Goal: Task Accomplishment & Management: Complete application form

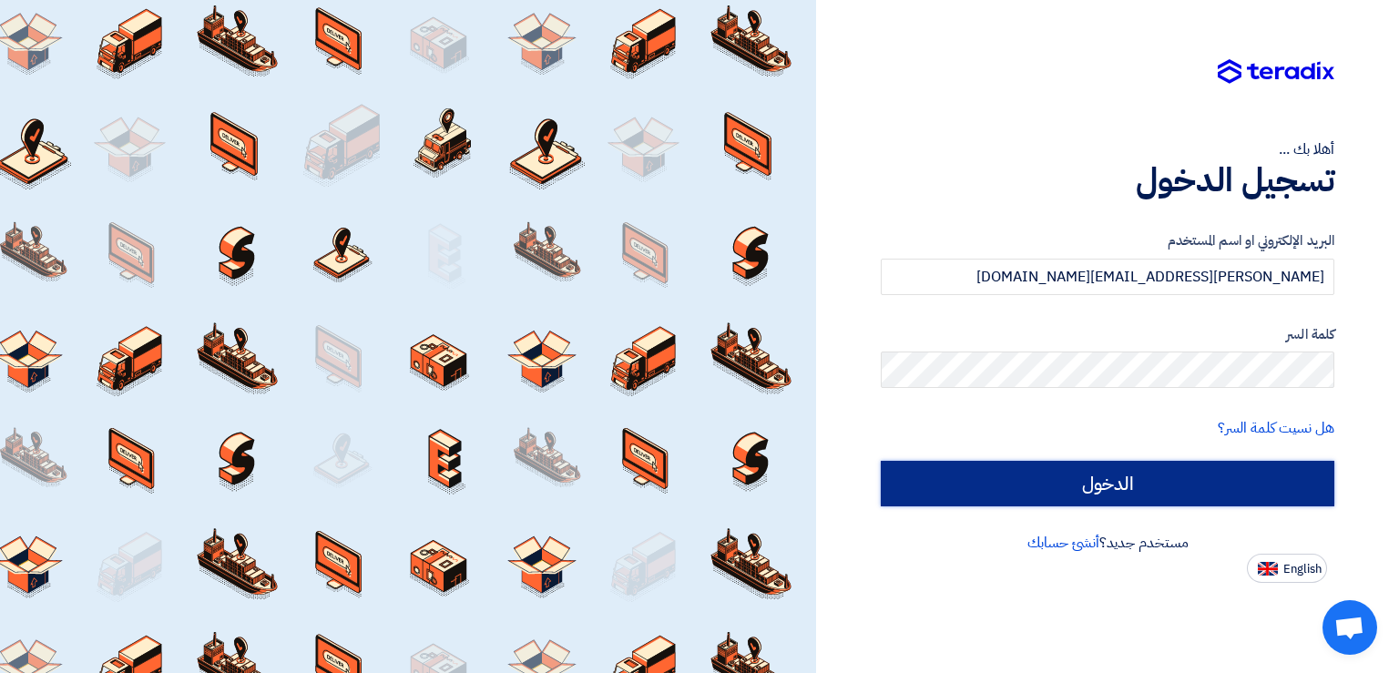
click at [1134, 477] on input "الدخول" at bounding box center [1108, 484] width 454 height 46
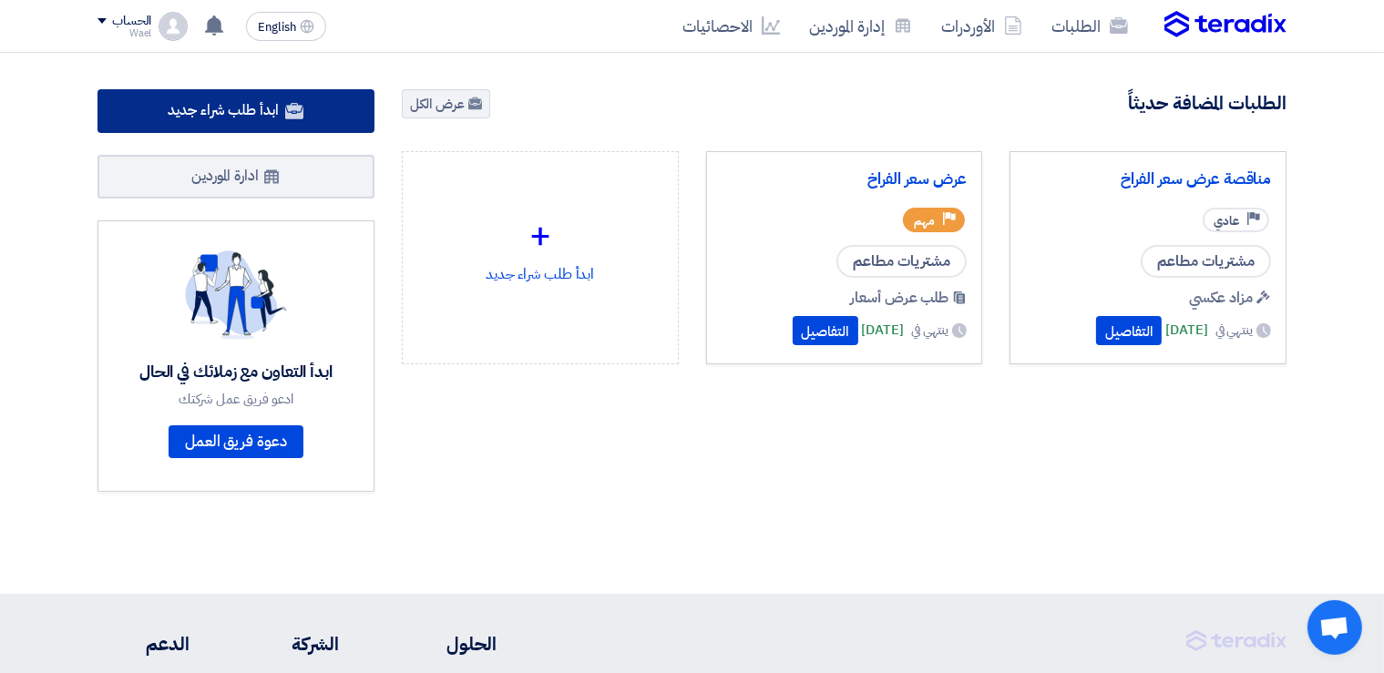
click at [266, 107] on span "ابدأ طلب شراء جديد" at bounding box center [223, 110] width 110 height 22
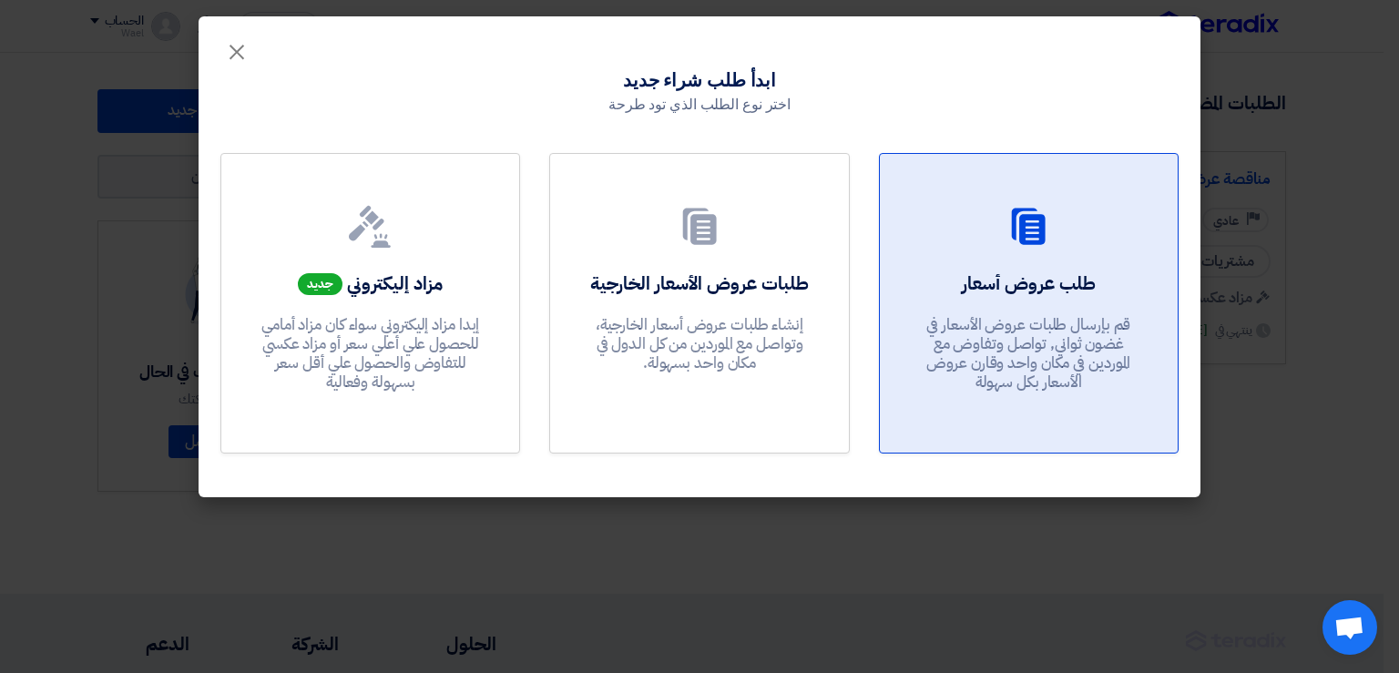
click at [1033, 271] on h2 "طلب عروض أسعار" at bounding box center [1029, 284] width 134 height 26
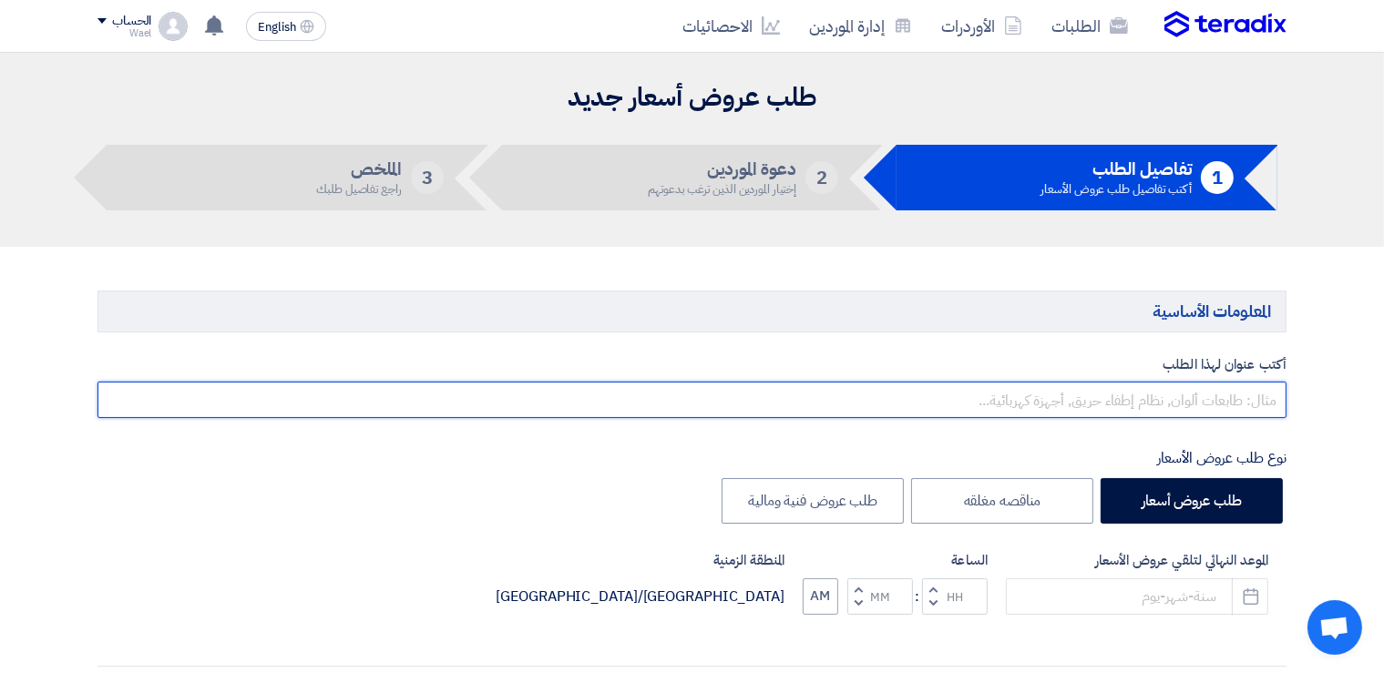
click at [1234, 396] on input "text" at bounding box center [691, 400] width 1189 height 36
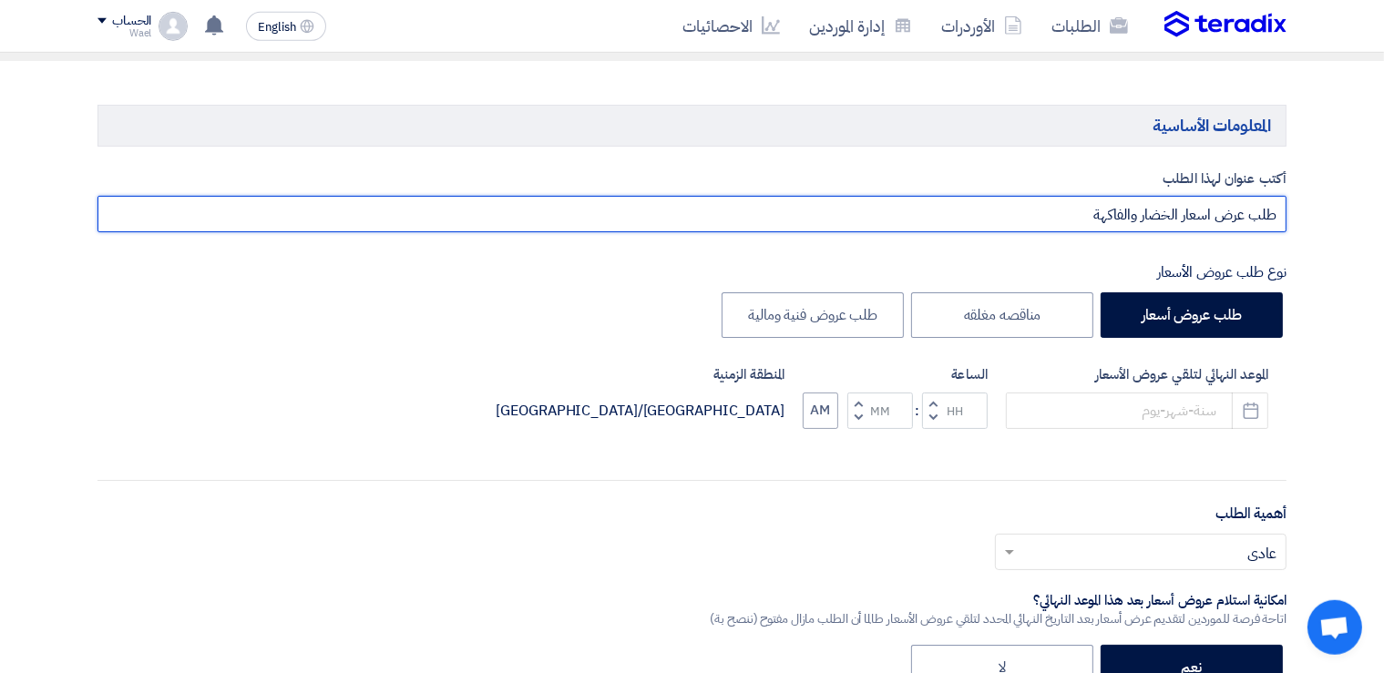
scroll to position [236, 0]
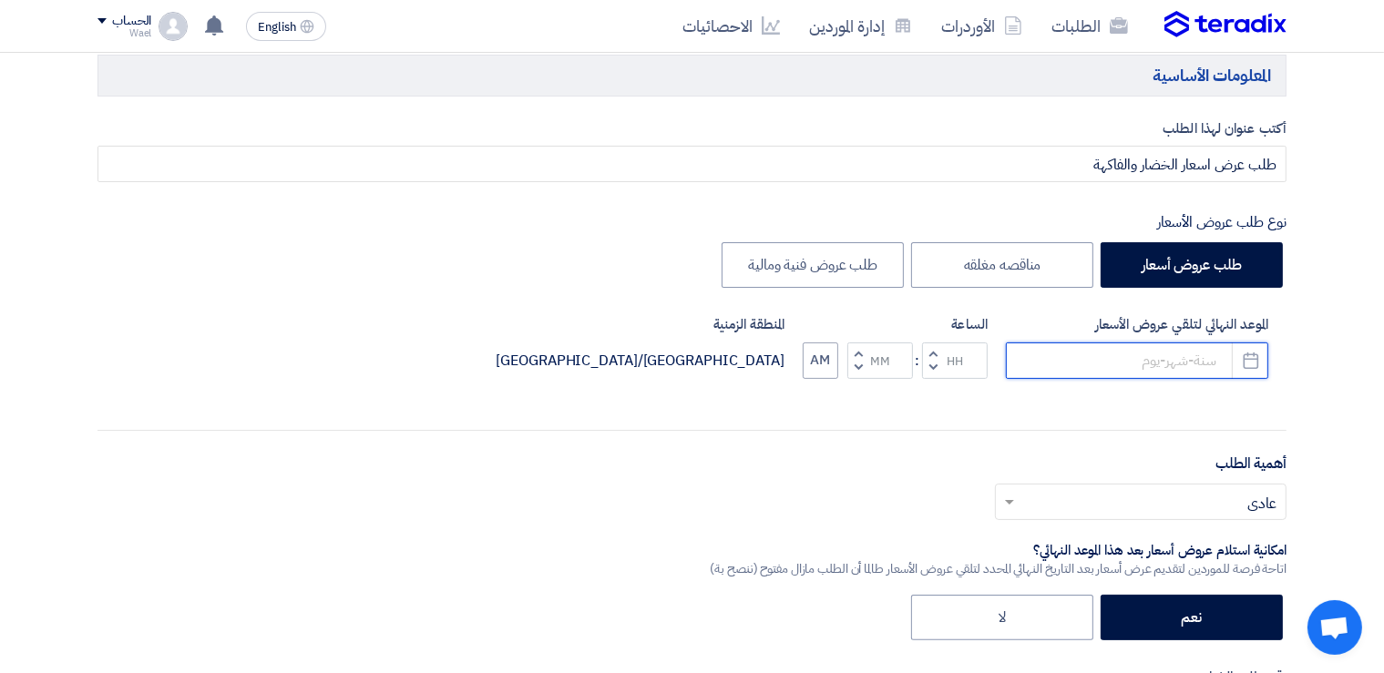
click at [1219, 362] on input at bounding box center [1137, 360] width 262 height 36
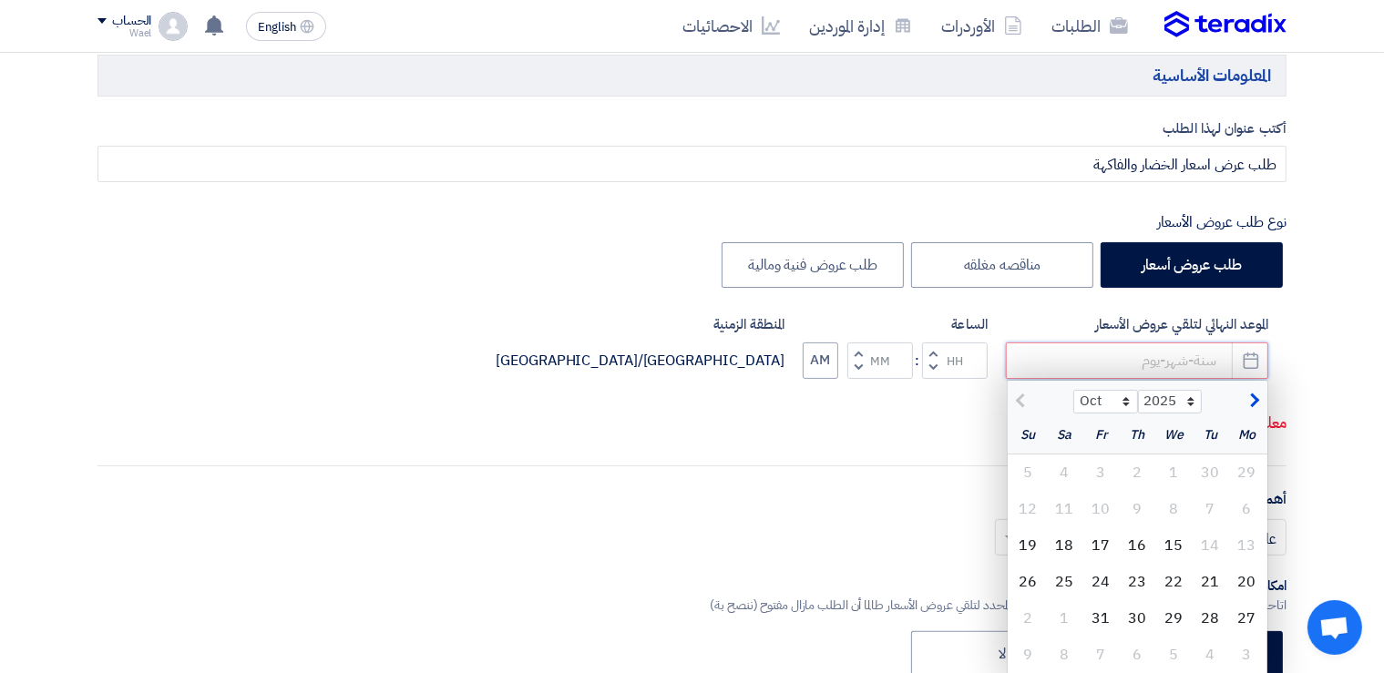
drag, startPoint x: 1221, startPoint y: 363, endPoint x: 1160, endPoint y: 363, distance: 61.0
click at [1160, 363] on input at bounding box center [1137, 360] width 262 height 36
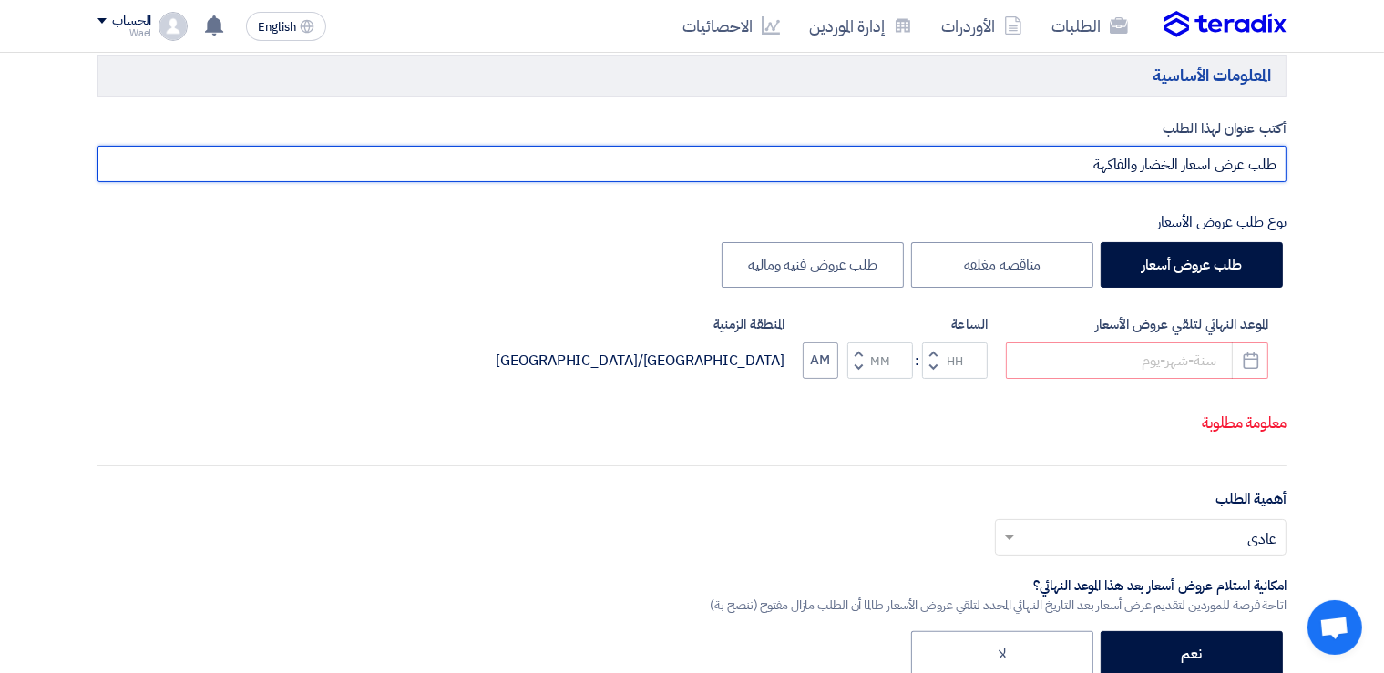
click at [1081, 164] on input "طلب عرض اسعار الخضار والفاكهة" at bounding box center [691, 164] width 1189 height 36
type input "طلب عرض اسعار الخضار والفاكهة للاسبوع القادم"
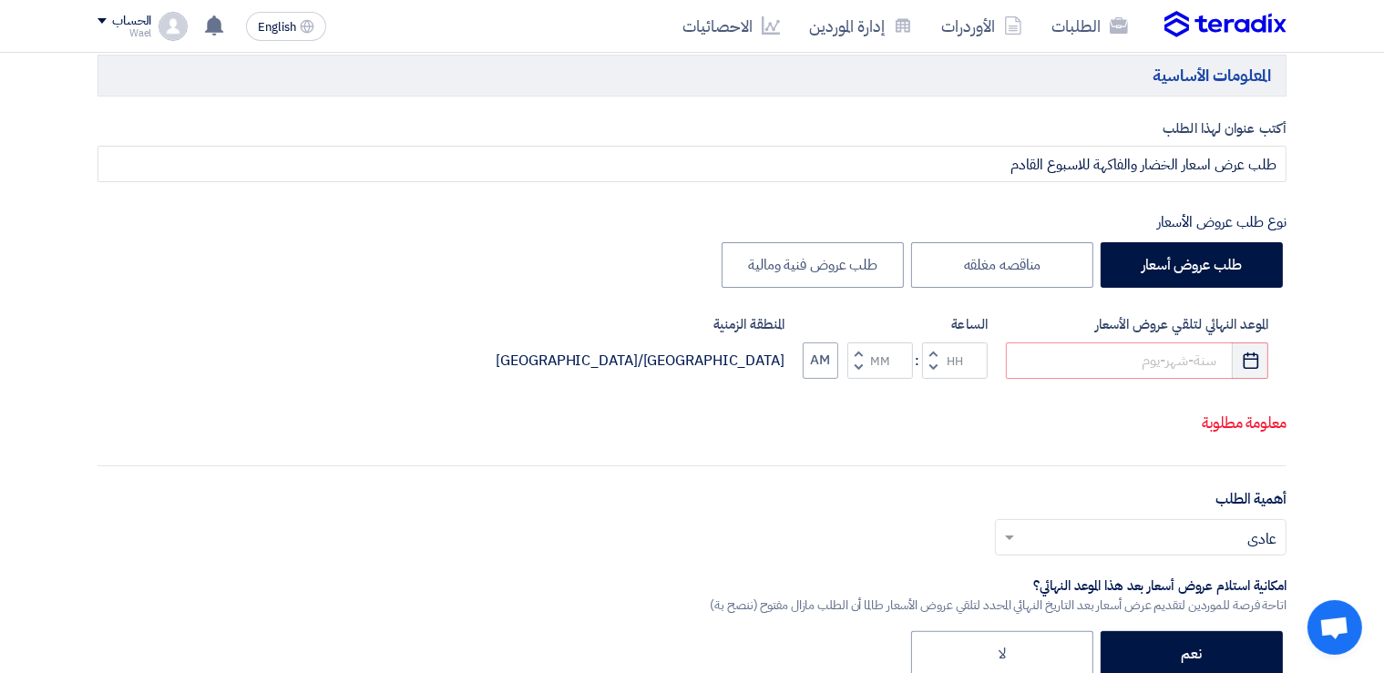
click at [1248, 361] on icon "Pick a date" at bounding box center [1250, 361] width 18 height 18
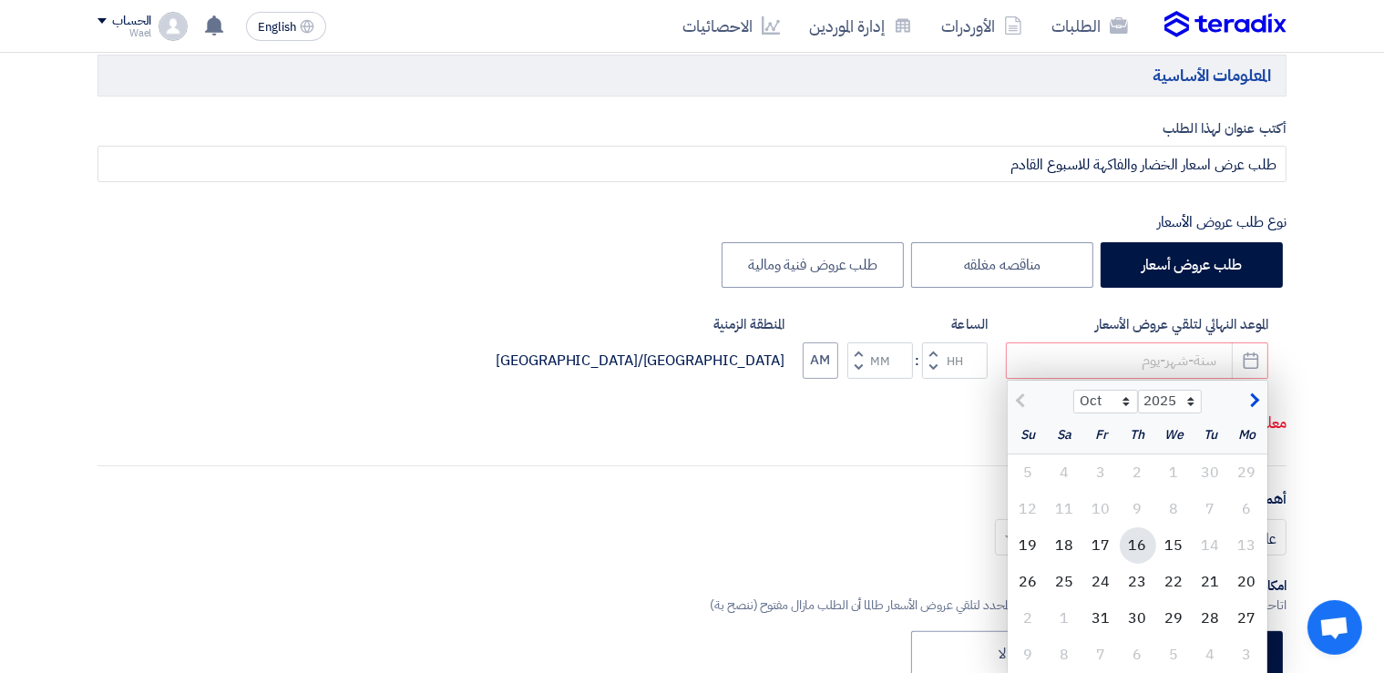
click at [1139, 542] on div "16" at bounding box center [1137, 545] width 36 height 36
type input "[DATE]"
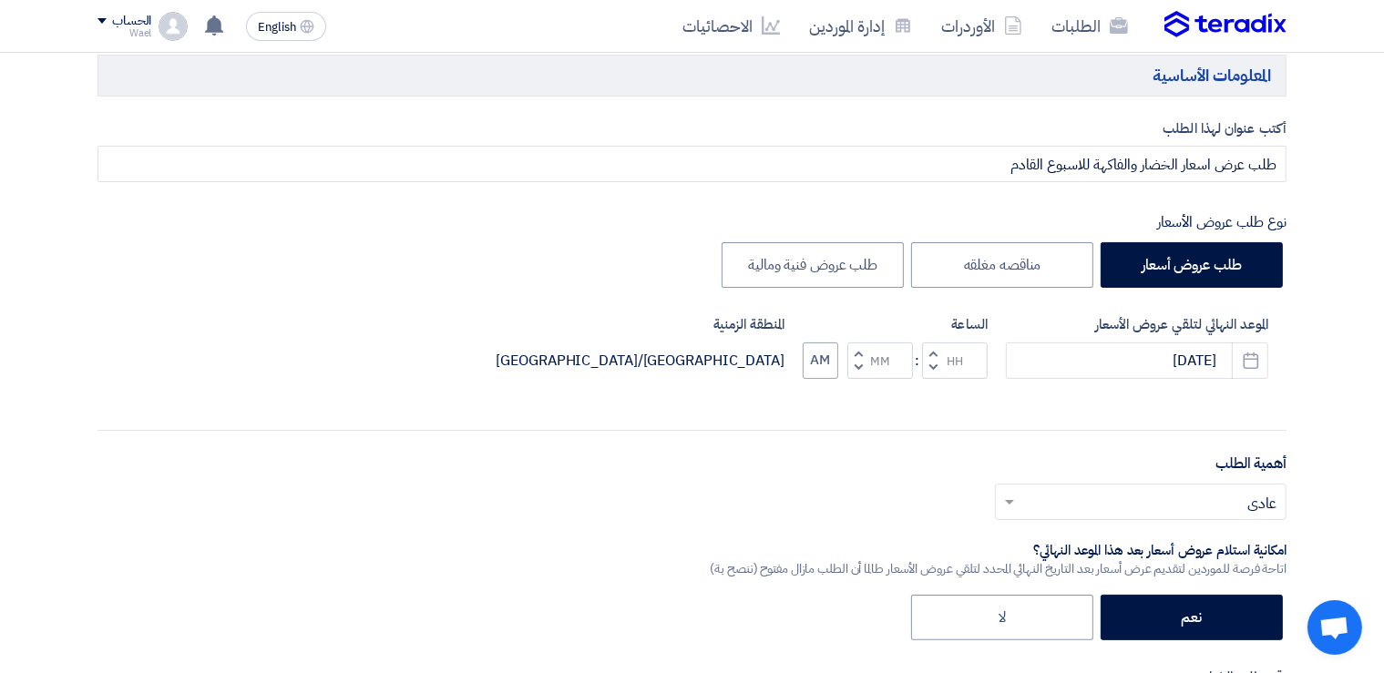
click at [934, 358] on button "Decrement hours" at bounding box center [933, 367] width 22 height 23
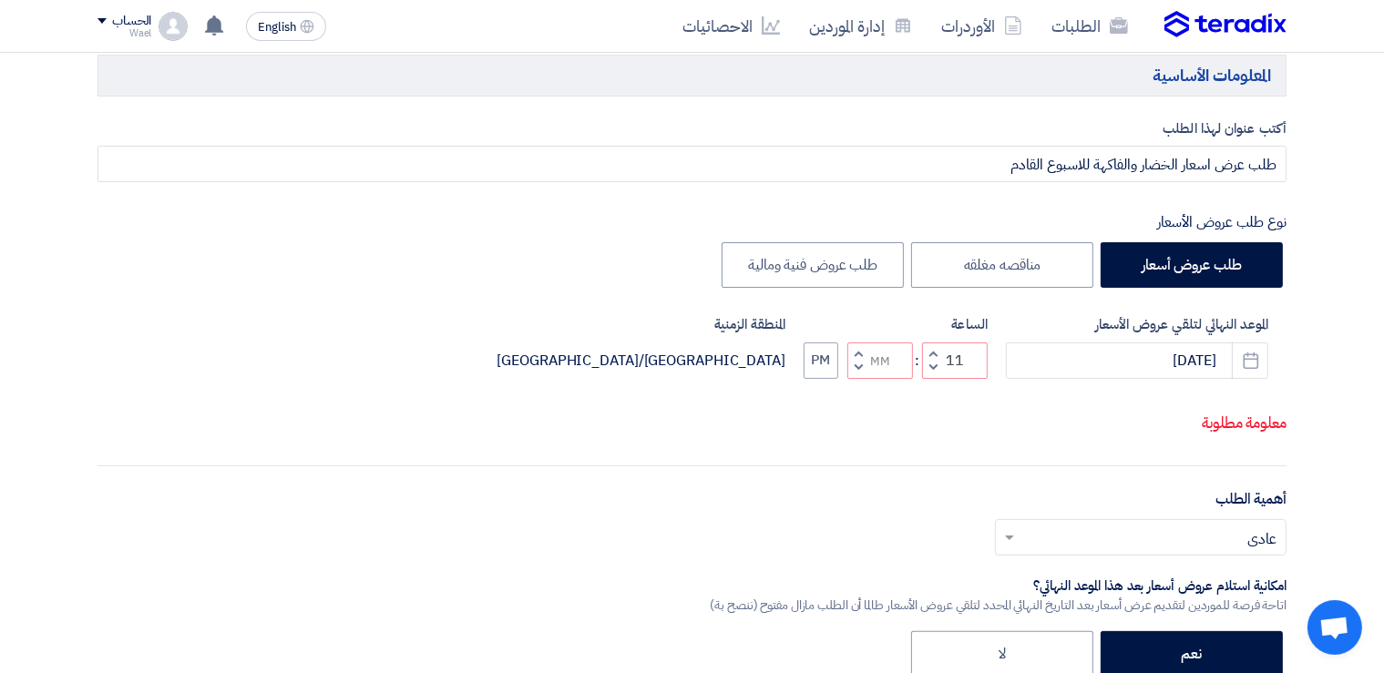
click at [933, 374] on span "button" at bounding box center [933, 368] width 6 height 14
click at [931, 360] on span "button" at bounding box center [933, 353] width 6 height 14
click at [930, 374] on span "button" at bounding box center [933, 368] width 6 height 14
click at [931, 374] on span "button" at bounding box center [933, 368] width 6 height 14
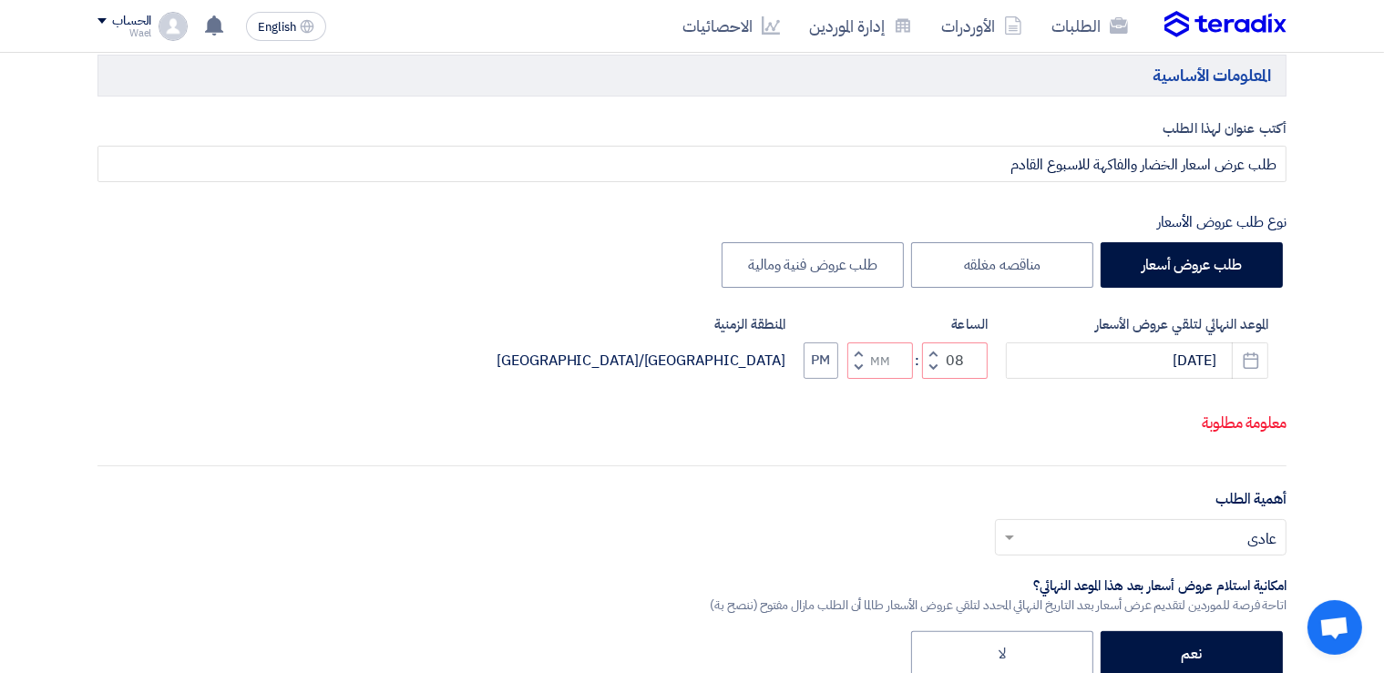
click at [933, 360] on span "button" at bounding box center [933, 353] width 6 height 14
click at [931, 360] on span "button" at bounding box center [933, 353] width 6 height 14
click at [856, 374] on span "button" at bounding box center [858, 368] width 6 height 14
type input "09"
type input "59"
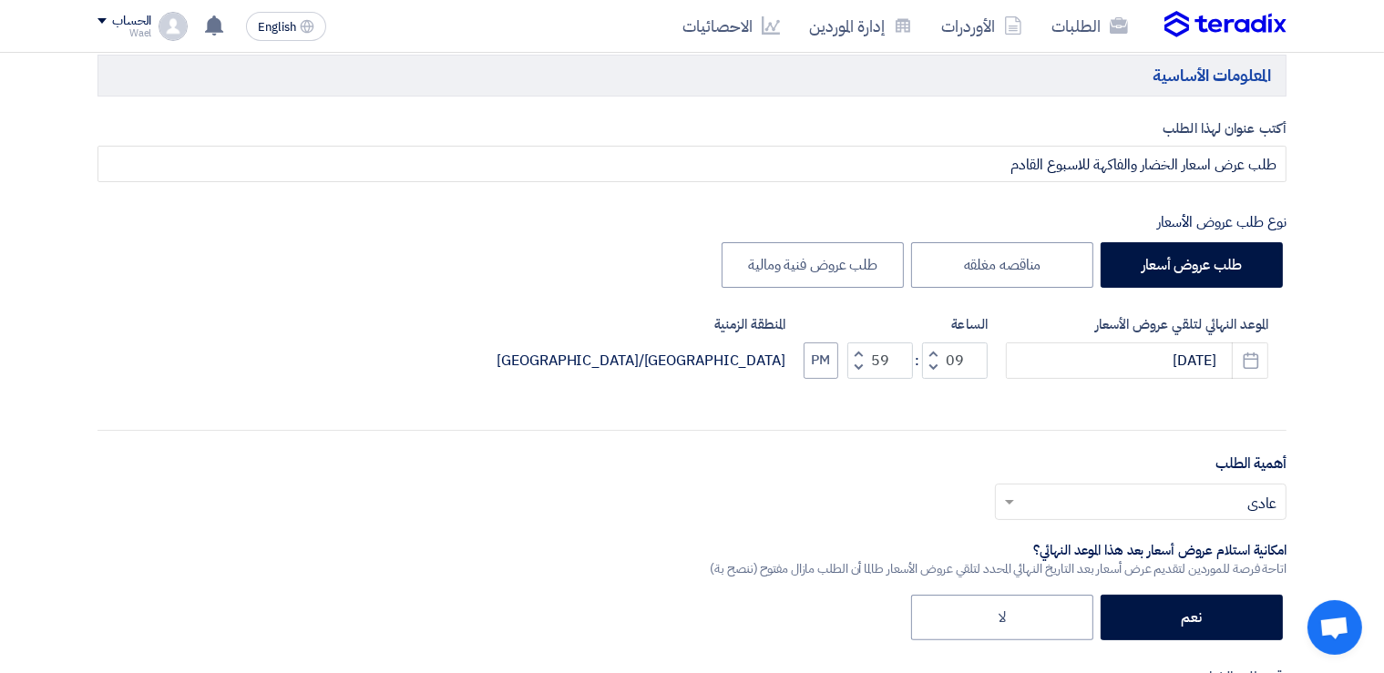
click at [858, 355] on span "button" at bounding box center [858, 353] width 6 height 14
type input "10"
click at [858, 355] on span "button" at bounding box center [858, 353] width 6 height 14
click at [860, 366] on span "button" at bounding box center [858, 368] width 6 height 14
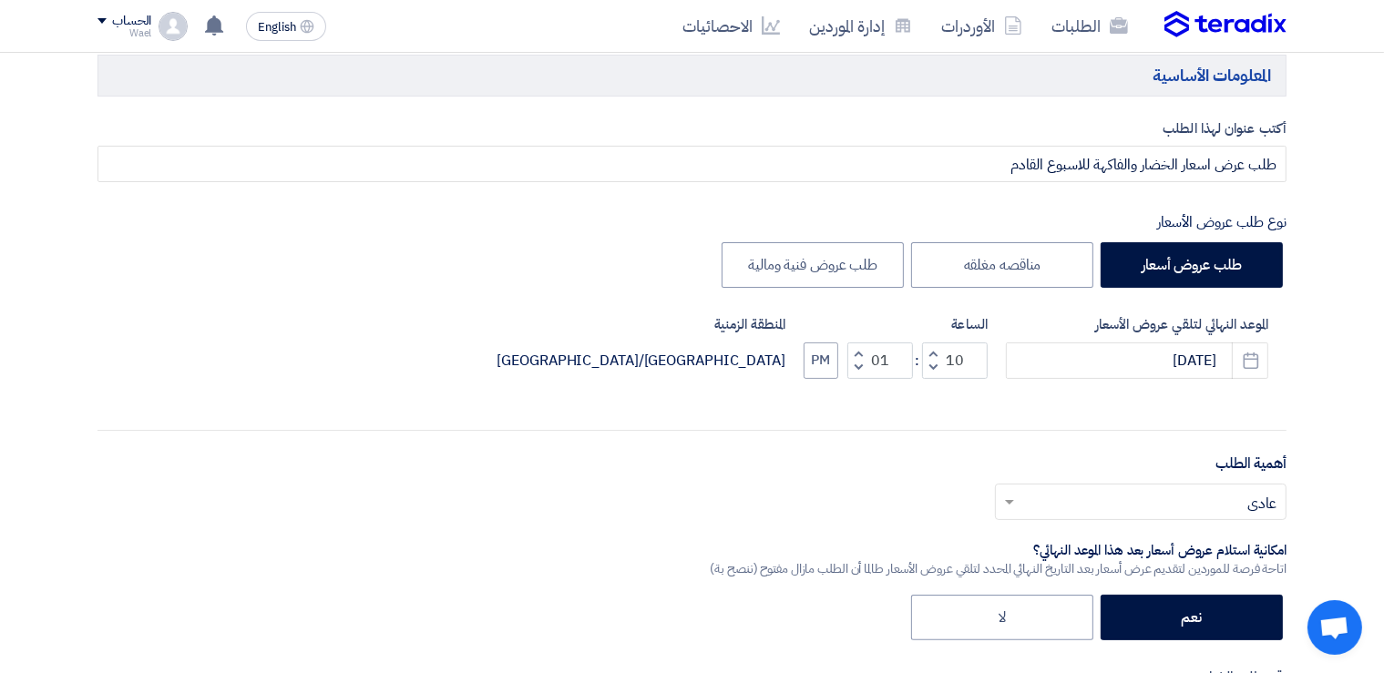
click at [860, 366] on span "button" at bounding box center [858, 368] width 6 height 14
type input "00"
click at [812, 361] on button "PM" at bounding box center [820, 360] width 35 height 36
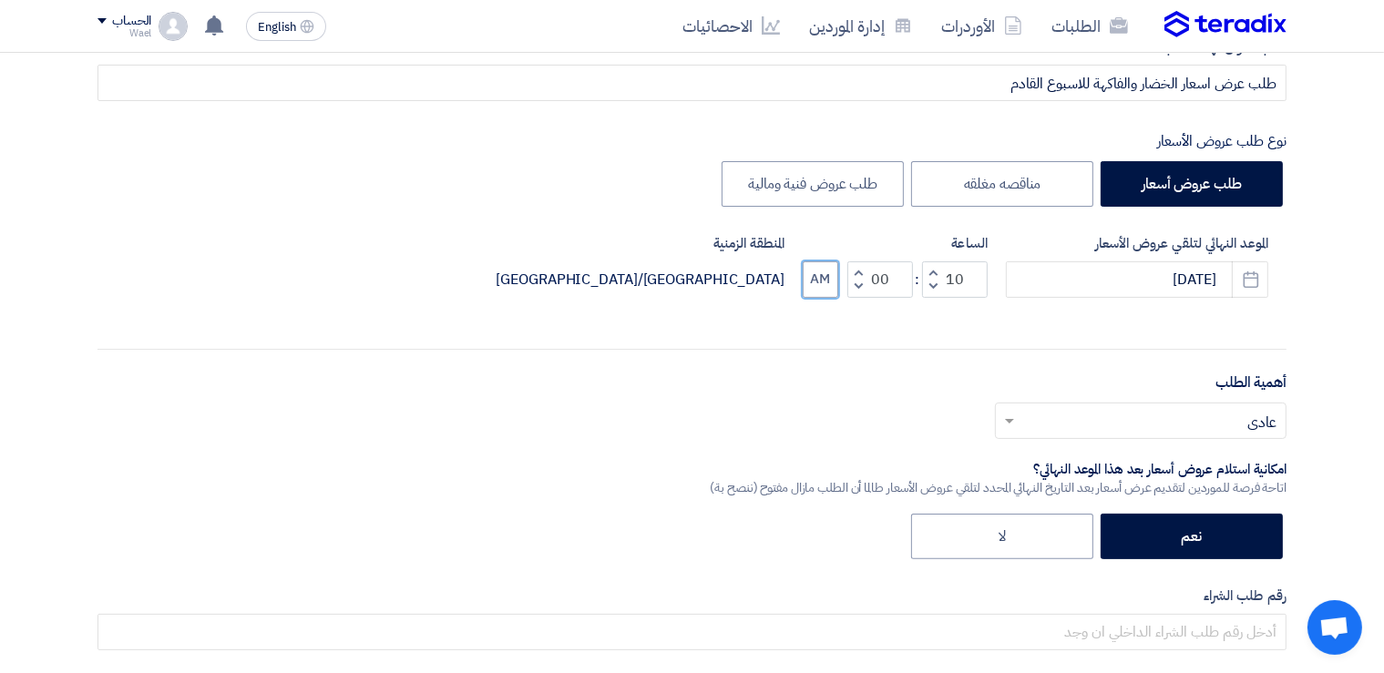
scroll to position [472, 0]
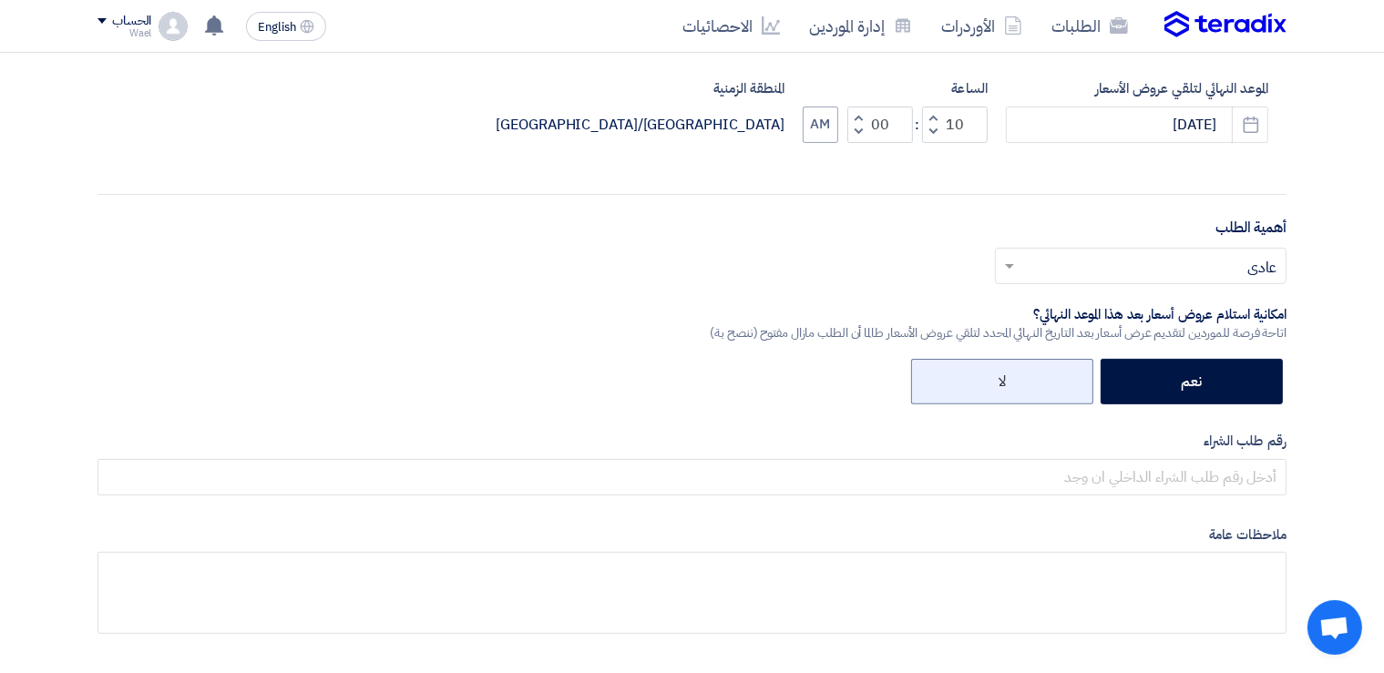
click at [1033, 380] on label "لا" at bounding box center [1002, 382] width 182 height 46
click at [1006, 380] on input "لا" at bounding box center [1000, 380] width 12 height 12
radio input "true"
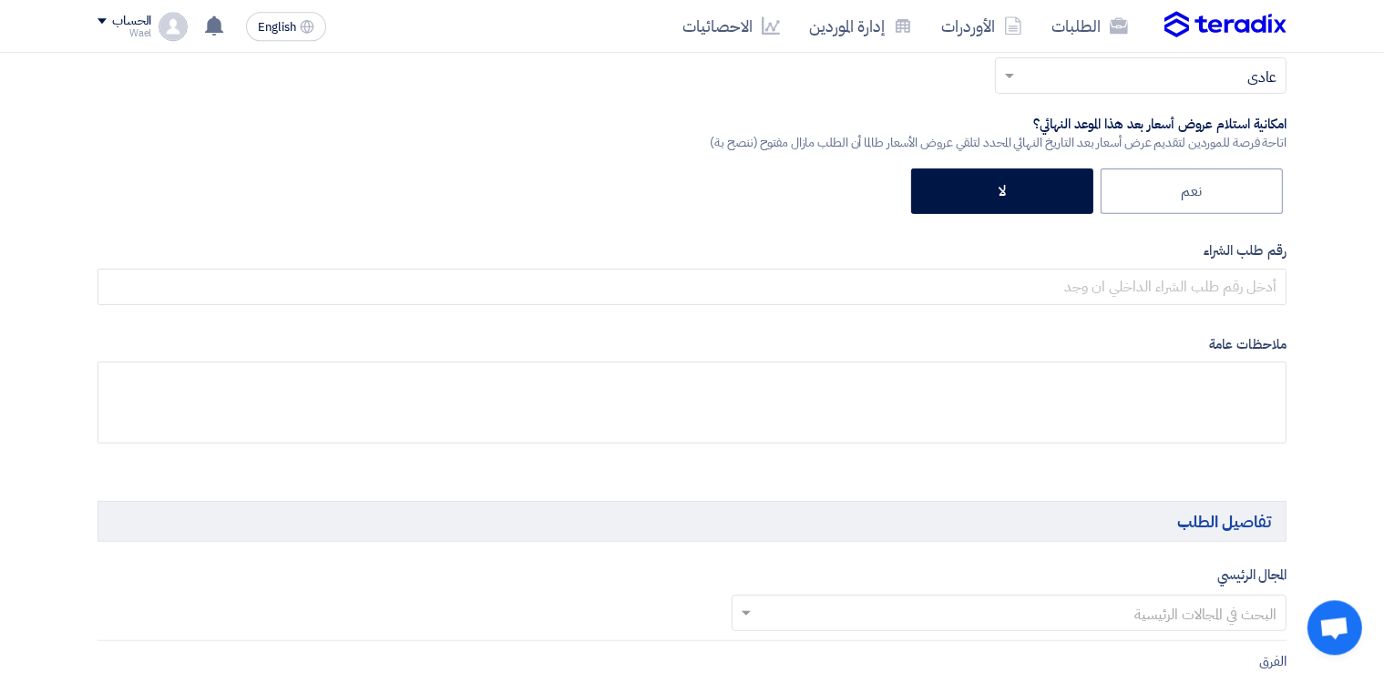
scroll to position [708, 0]
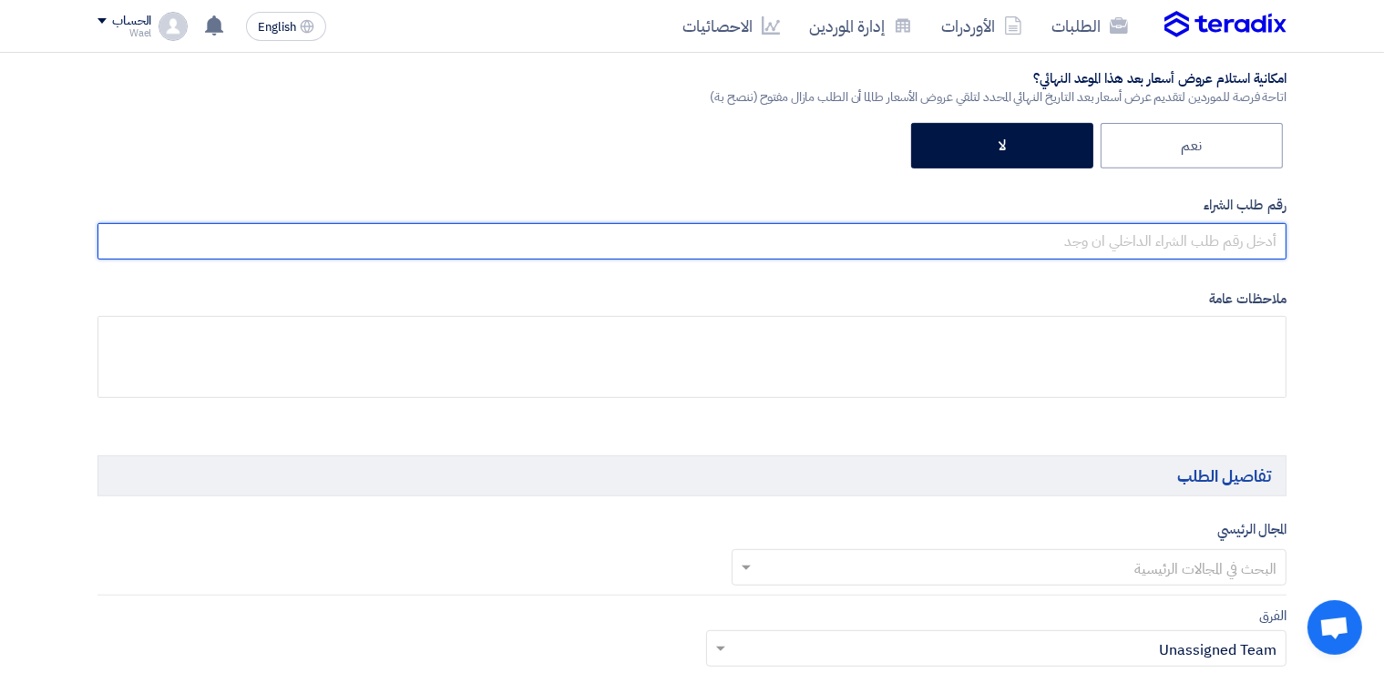
click at [1233, 243] on input "text" at bounding box center [691, 241] width 1189 height 36
click at [1244, 231] on input "text" at bounding box center [691, 241] width 1189 height 36
paste input "1000116409 1000116650 1000116651 1000116652 1000116653 1000116654 1000116655 10…"
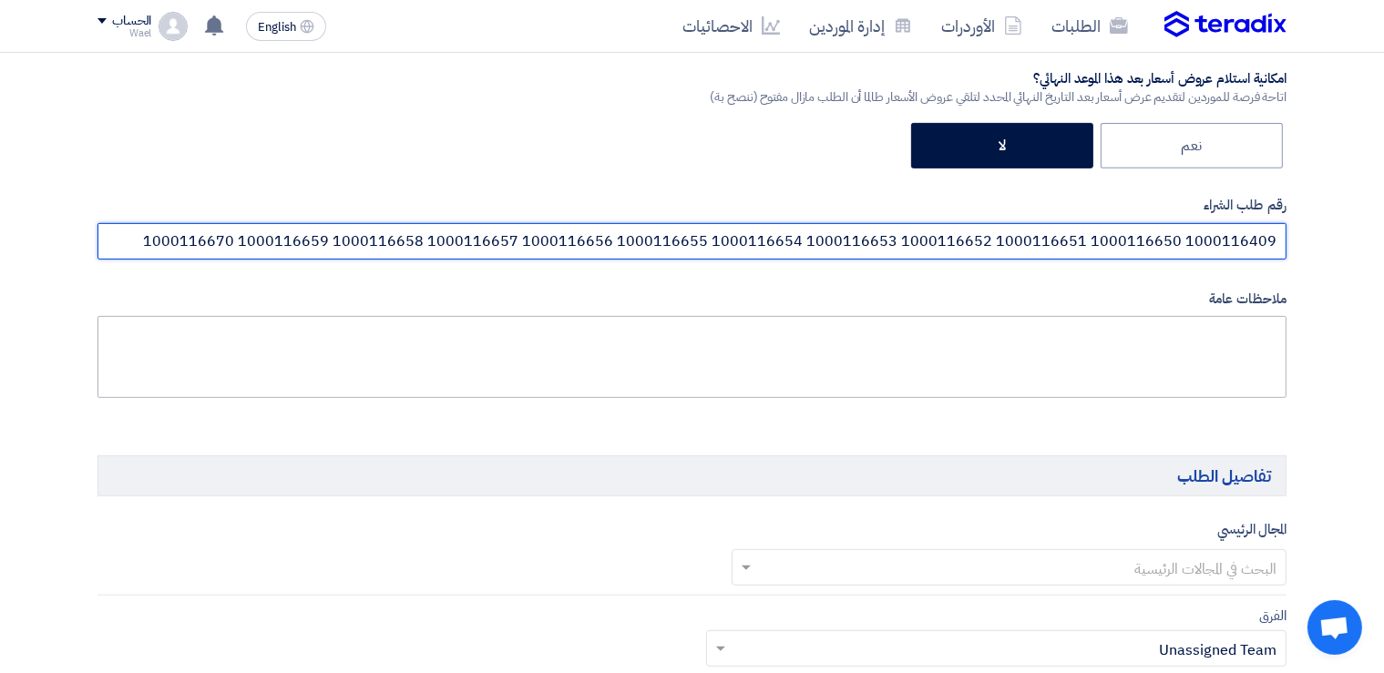
type input "1000116409 1000116650 1000116651 1000116652 1000116653 1000116654 1000116655 10…"
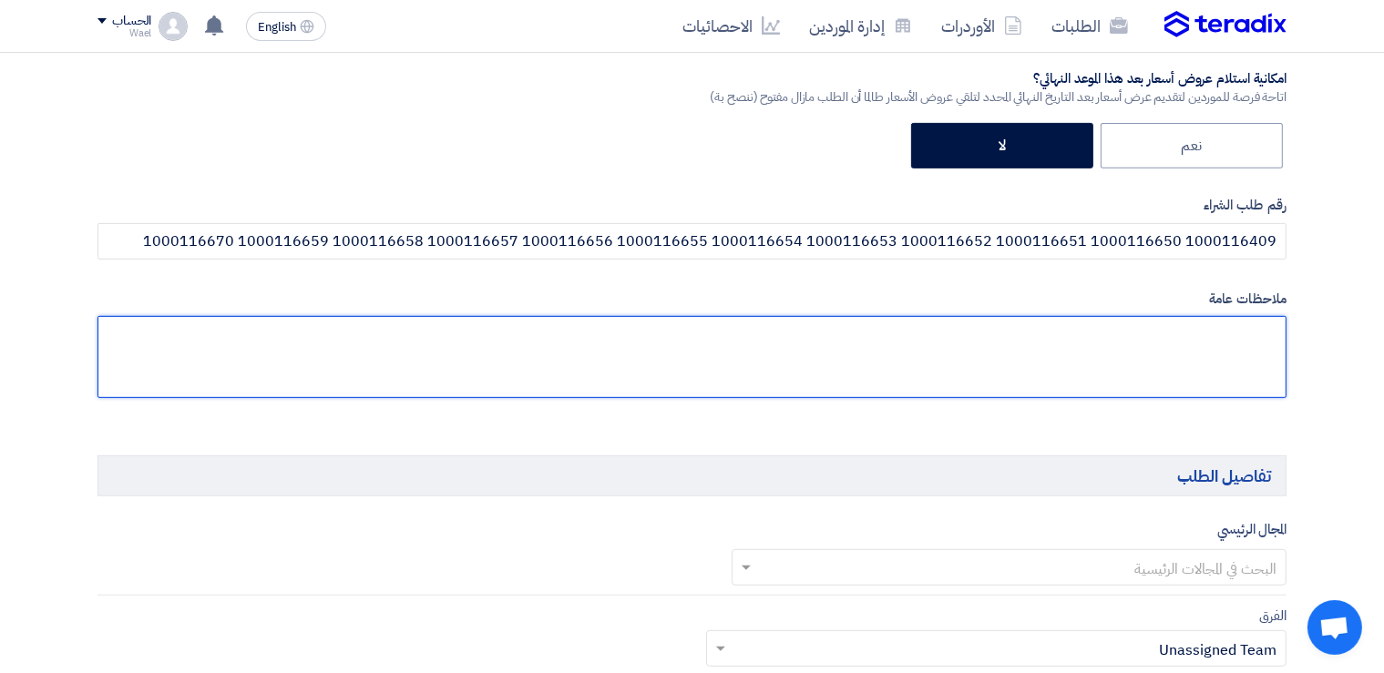
click at [1240, 337] on textarea at bounding box center [691, 357] width 1189 height 82
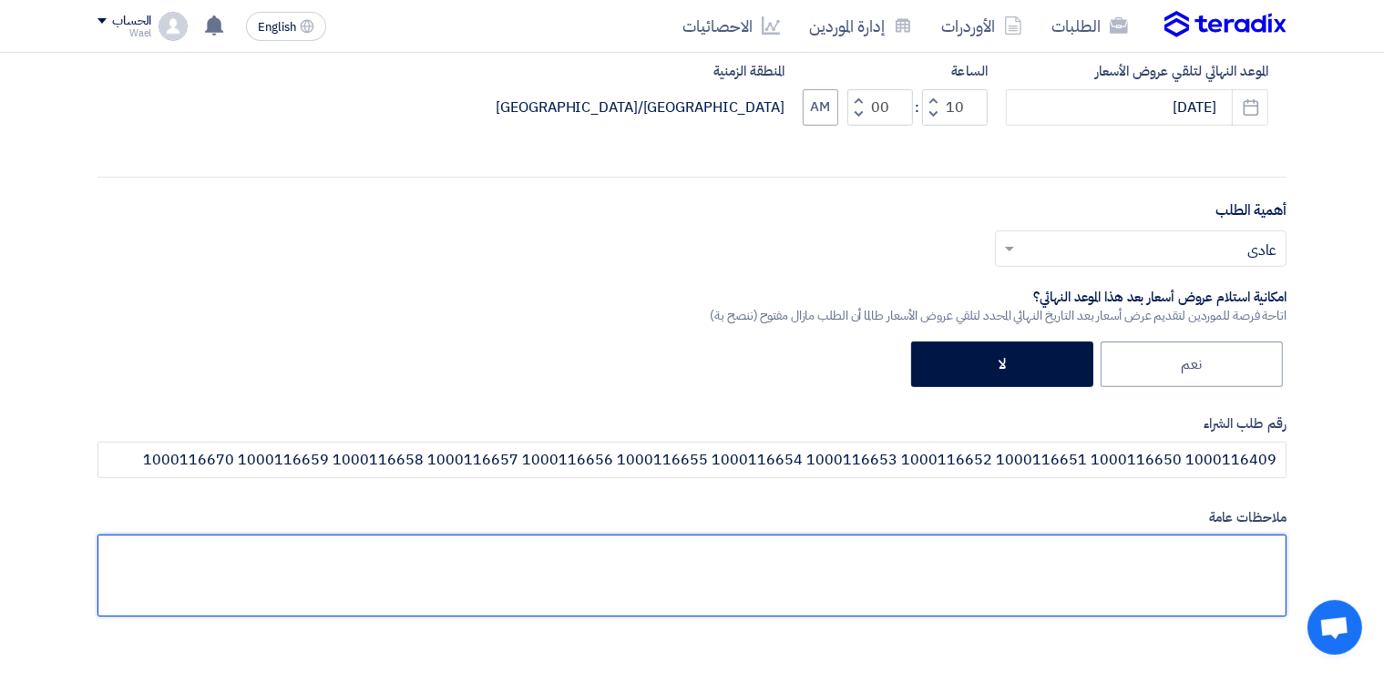
scroll to position [472, 0]
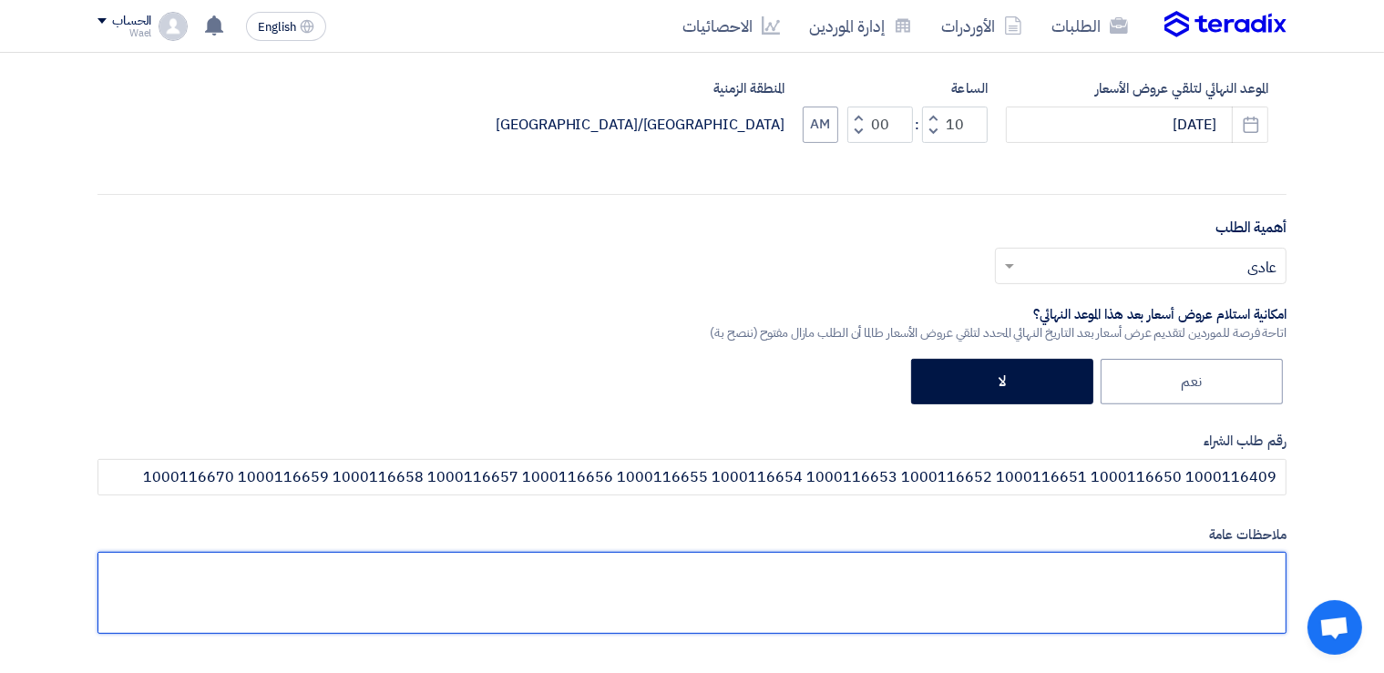
click at [1256, 566] on textarea at bounding box center [691, 593] width 1189 height 82
type textarea "ط"
drag, startPoint x: 1038, startPoint y: 566, endPoint x: 1286, endPoint y: 554, distance: 248.0
click at [1286, 554] on textarea at bounding box center [691, 593] width 1189 height 82
click at [1118, 587] on textarea at bounding box center [691, 593] width 1189 height 82
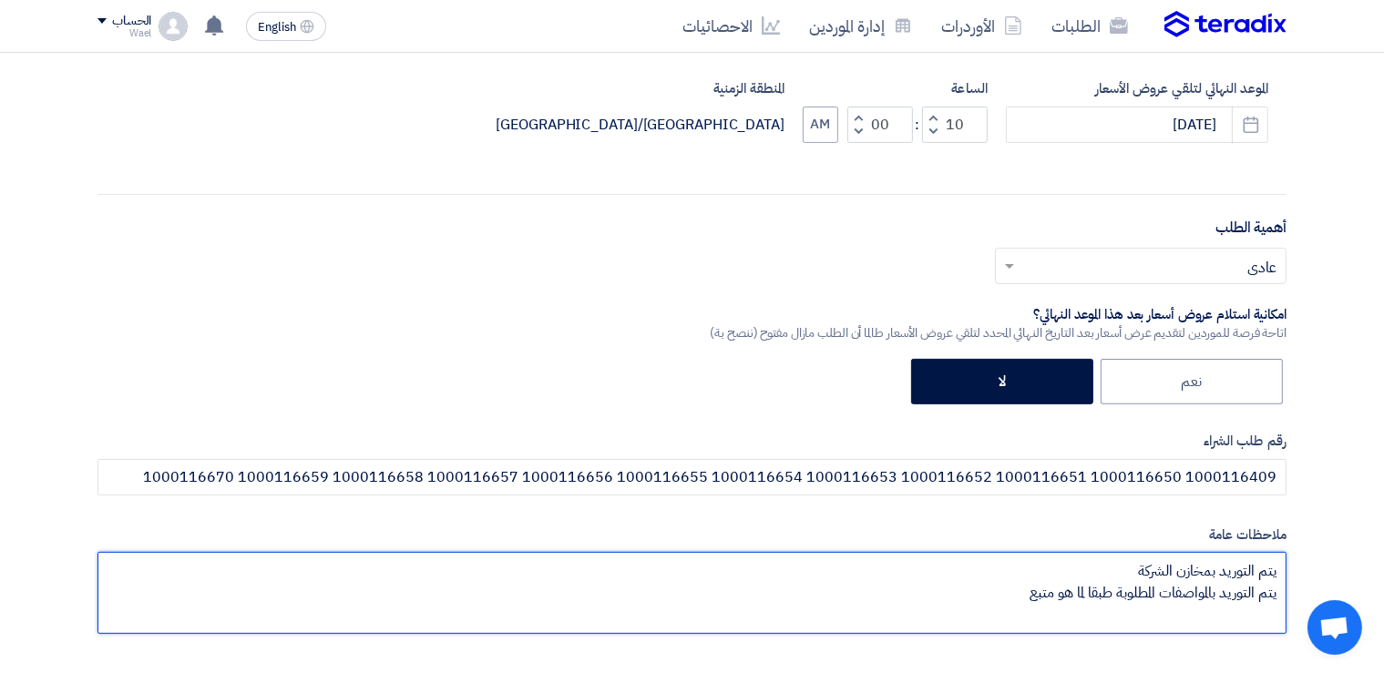
click at [1260, 603] on textarea at bounding box center [691, 593] width 1189 height 82
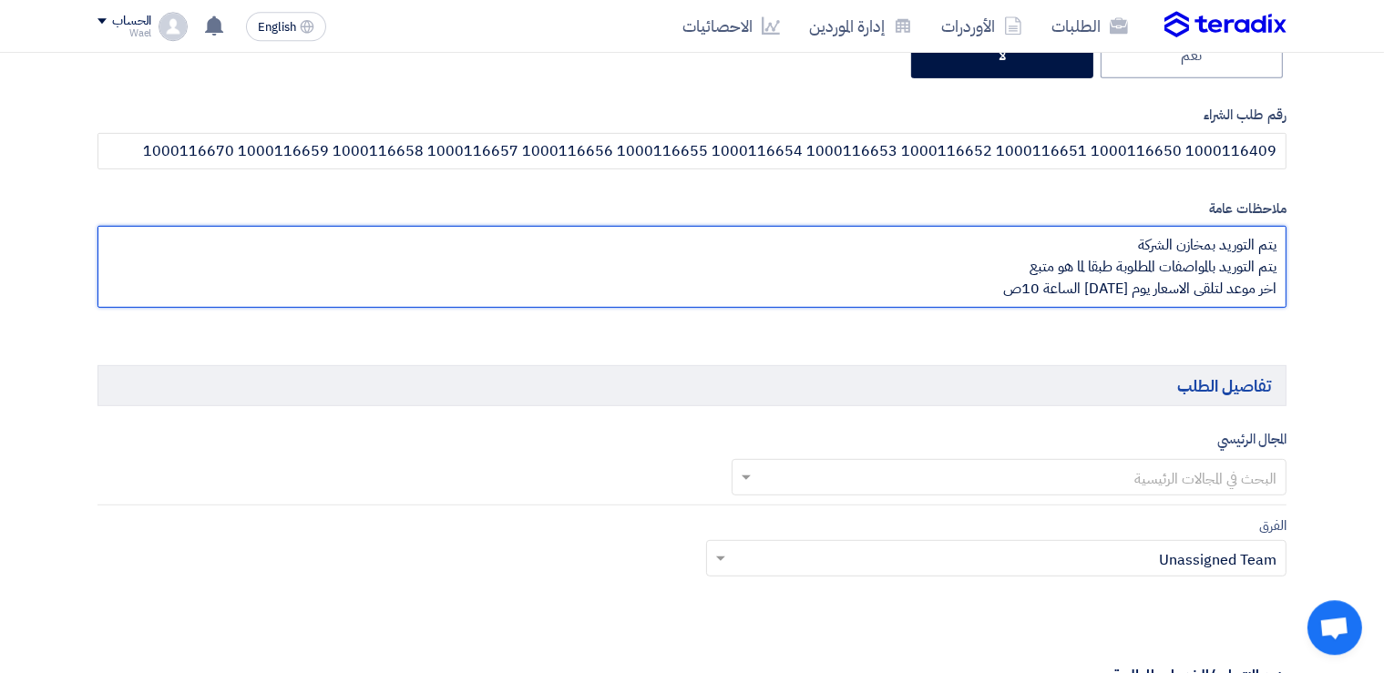
scroll to position [826, 0]
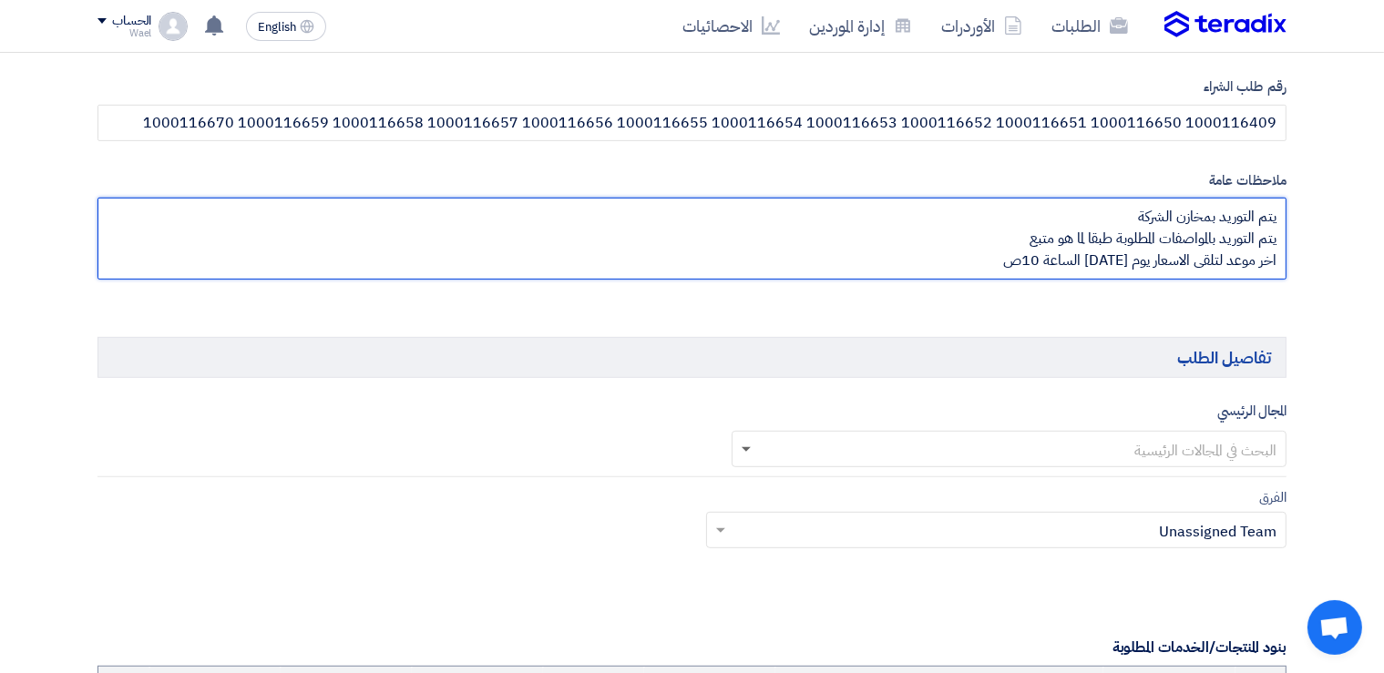
type textarea "يتم التوريد بمخازن الشركة يتم التوريد بالمواصفات المطلوبة طبقا لما هو متبع اخر …"
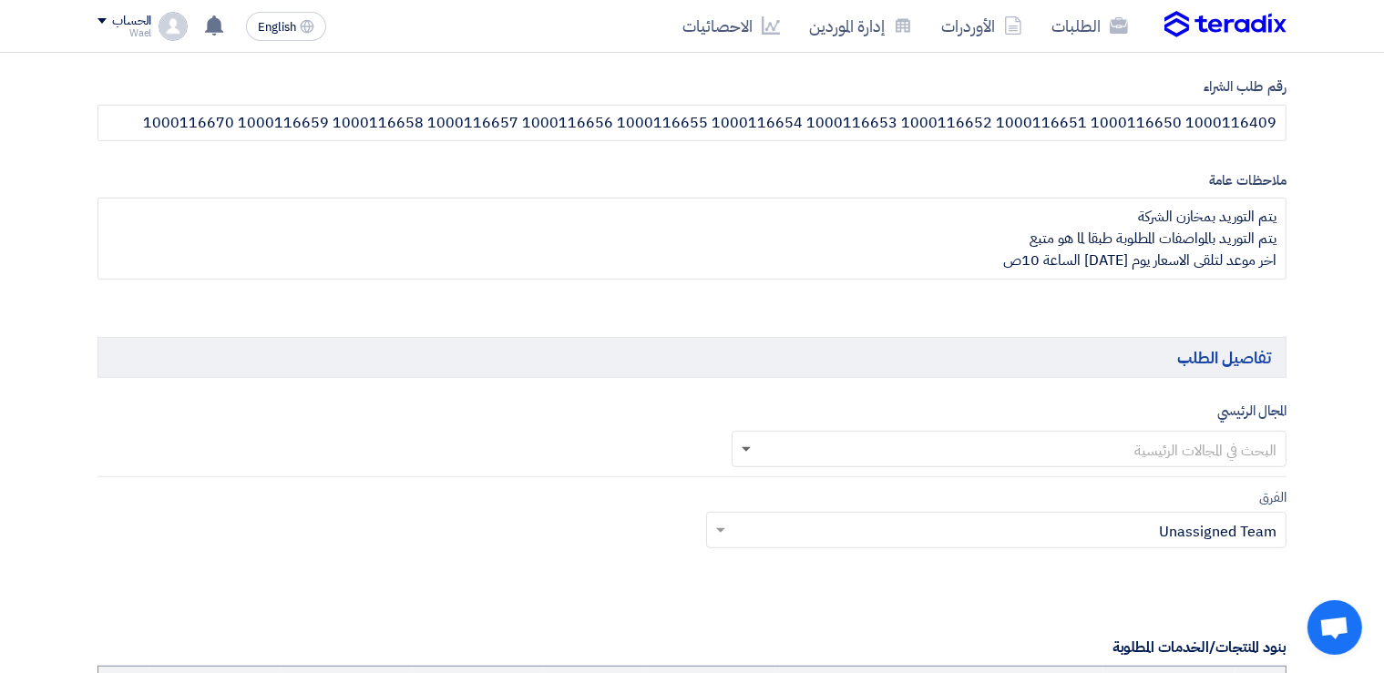
click at [746, 447] on span at bounding box center [745, 450] width 9 height 6
click at [1162, 474] on div "مشتريات مطاعم" at bounding box center [1009, 485] width 554 height 36
click at [112, 439] on input "text" at bounding box center [387, 452] width 563 height 30
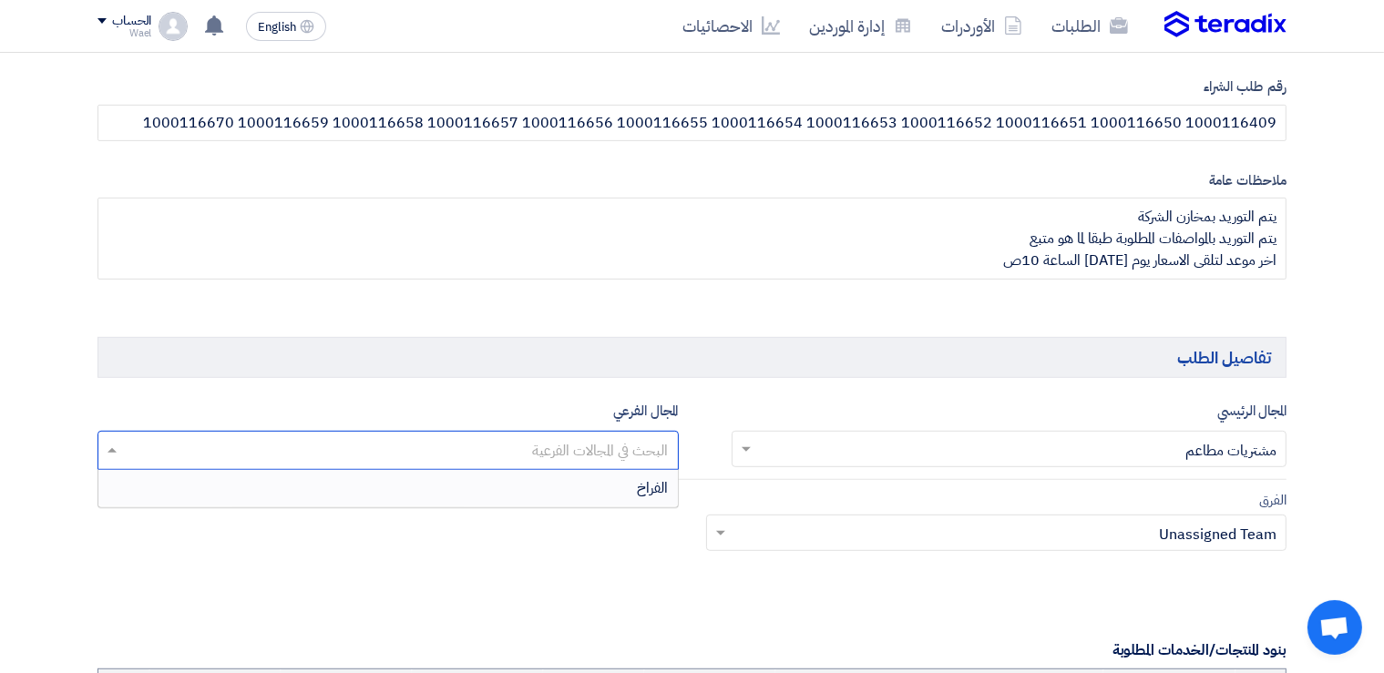
click at [615, 452] on input "text" at bounding box center [387, 452] width 563 height 30
click at [625, 438] on input "text" at bounding box center [387, 452] width 563 height 30
type input "ع"
type input "الخضار والفاكهة"
click at [718, 523] on span at bounding box center [718, 533] width 23 height 22
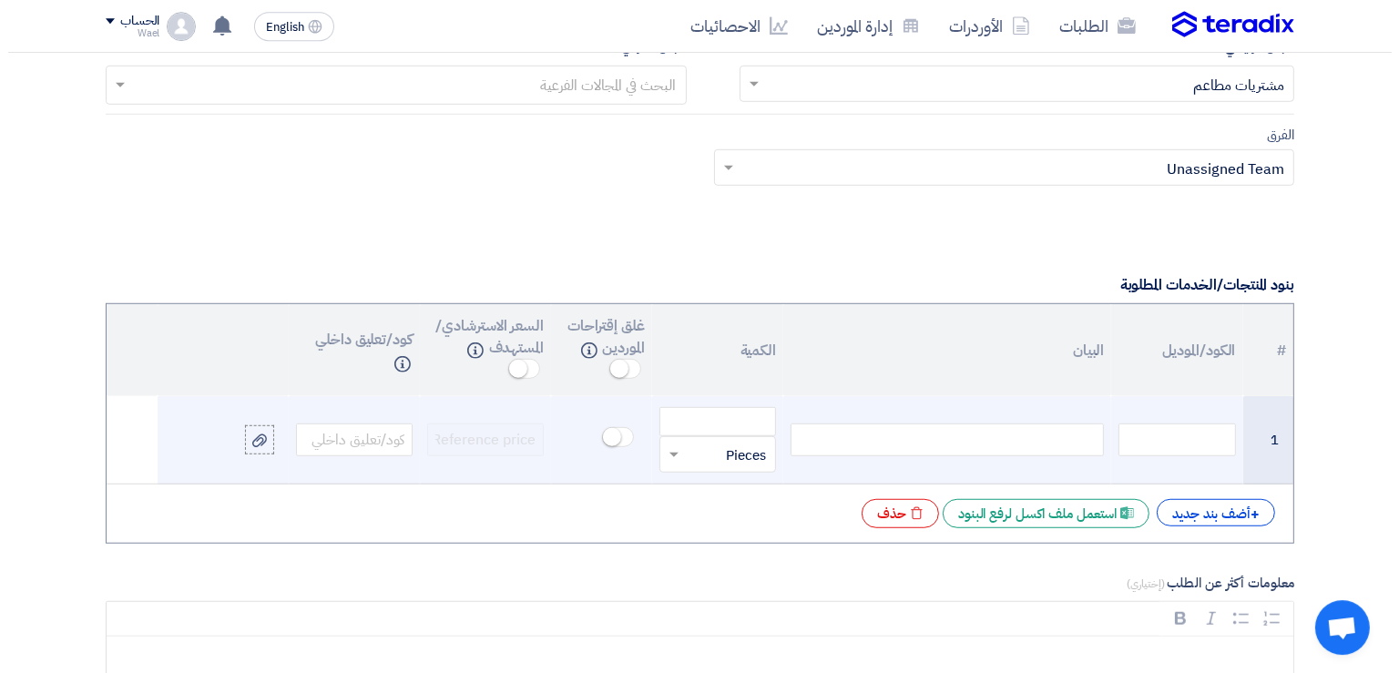
scroll to position [1170, 0]
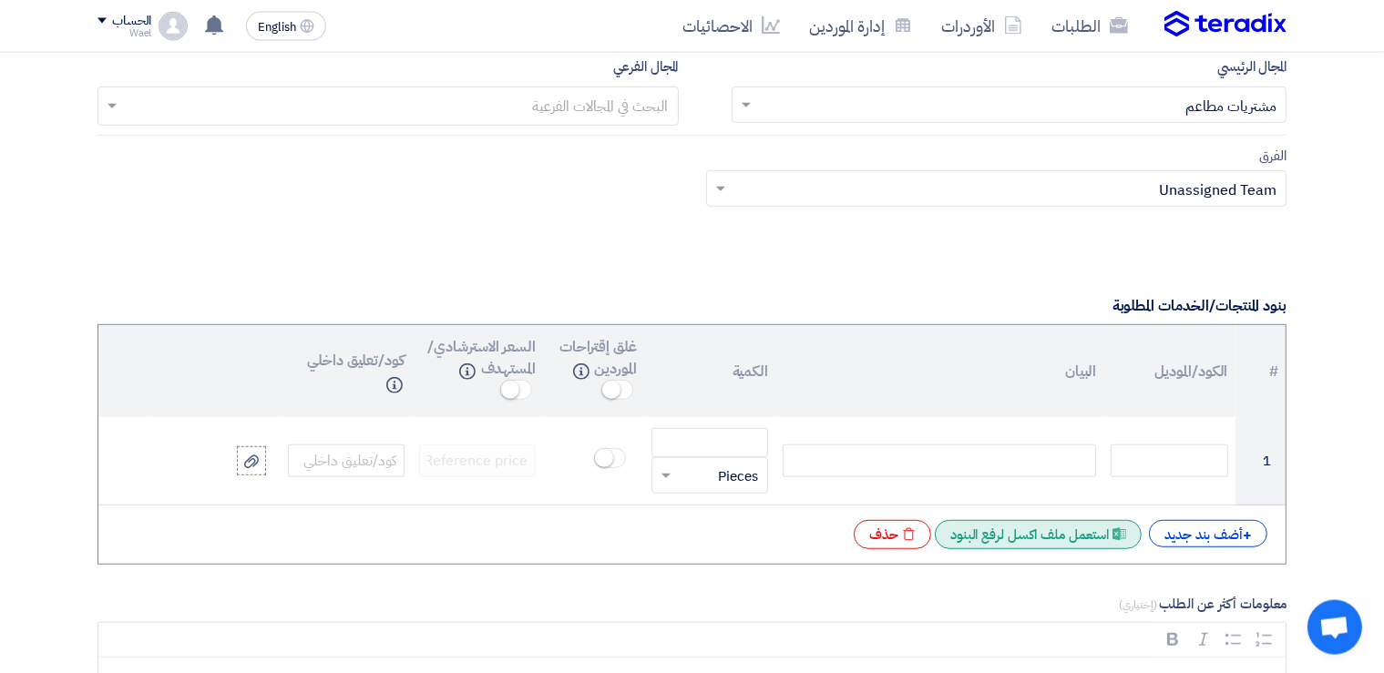
click at [1023, 528] on div "Excel file استعمل ملف اكسل لرفع البنود" at bounding box center [1038, 534] width 207 height 29
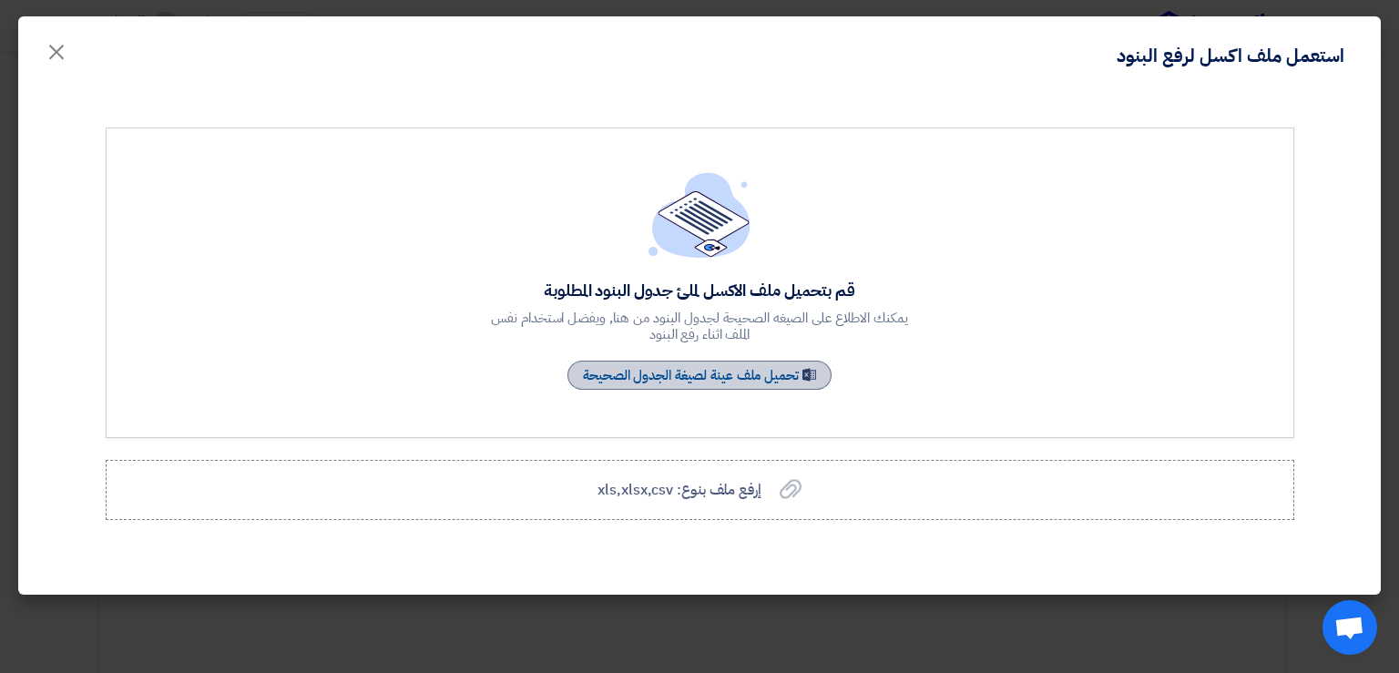
click at [718, 373] on link "Sample Sheet تحميل ملف عينة لصيغة الجدول الصحيحة" at bounding box center [699, 375] width 264 height 29
click at [1301, 271] on div "قم بتحميل ملف الاكسل لملئ جدول البنود المطلوبة يمكنك الاطلاع على الصيغه الصحيحة…" at bounding box center [700, 324] width 1216 height 393
click at [720, 488] on span "إرفع ملف بنوع: xls,xlsx,csv" at bounding box center [679, 490] width 163 height 22
click at [0, 0] on input "إرفع ملف بنوع: xls,xlsx,csv إرفع ملف بنوع: xls,xlsx,csv" at bounding box center [0, 0] width 0 height 0
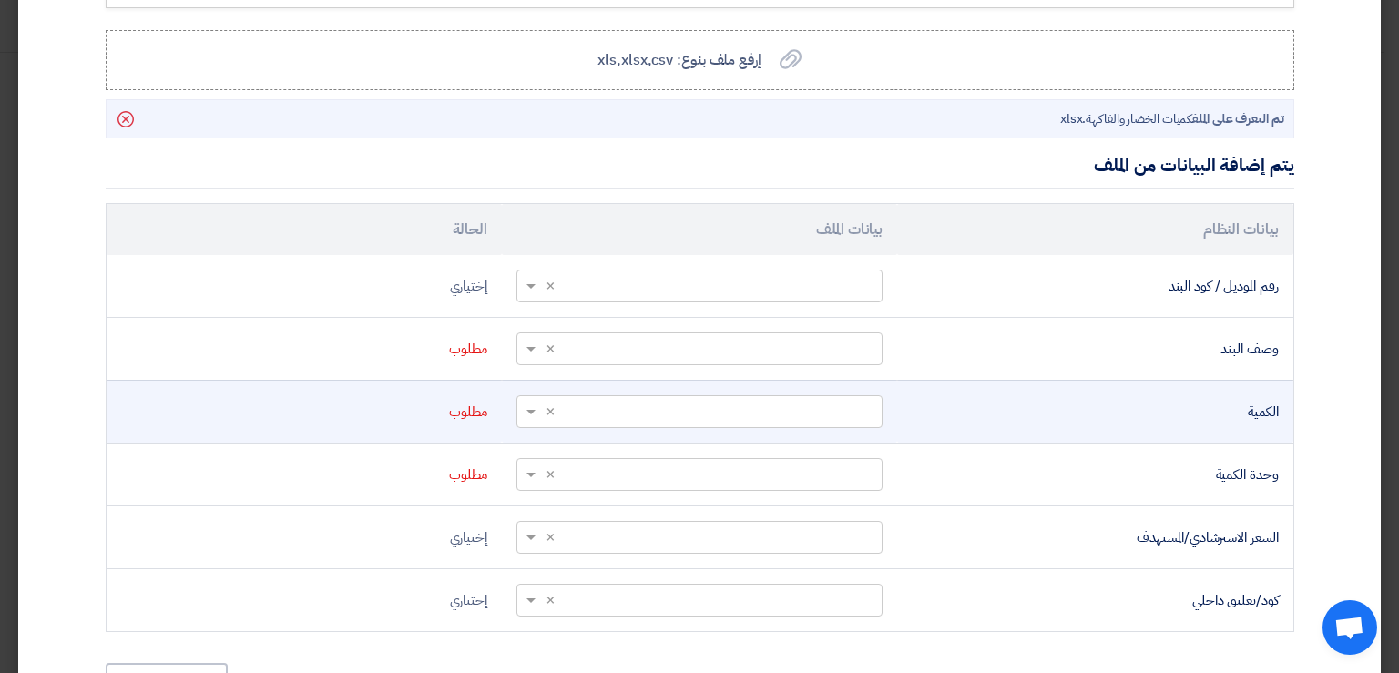
scroll to position [393, 0]
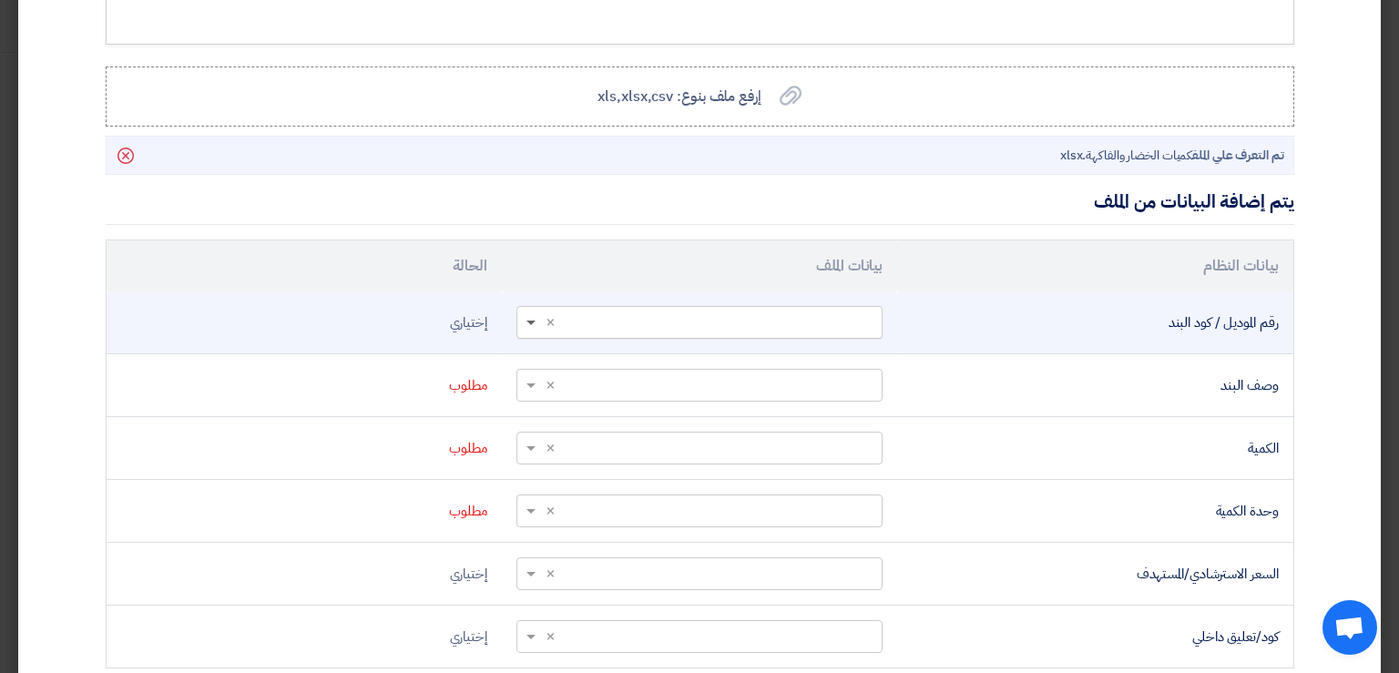
click at [536, 321] on span at bounding box center [530, 324] width 9 height 6
click at [848, 355] on span "الصنف" at bounding box center [855, 356] width 36 height 20
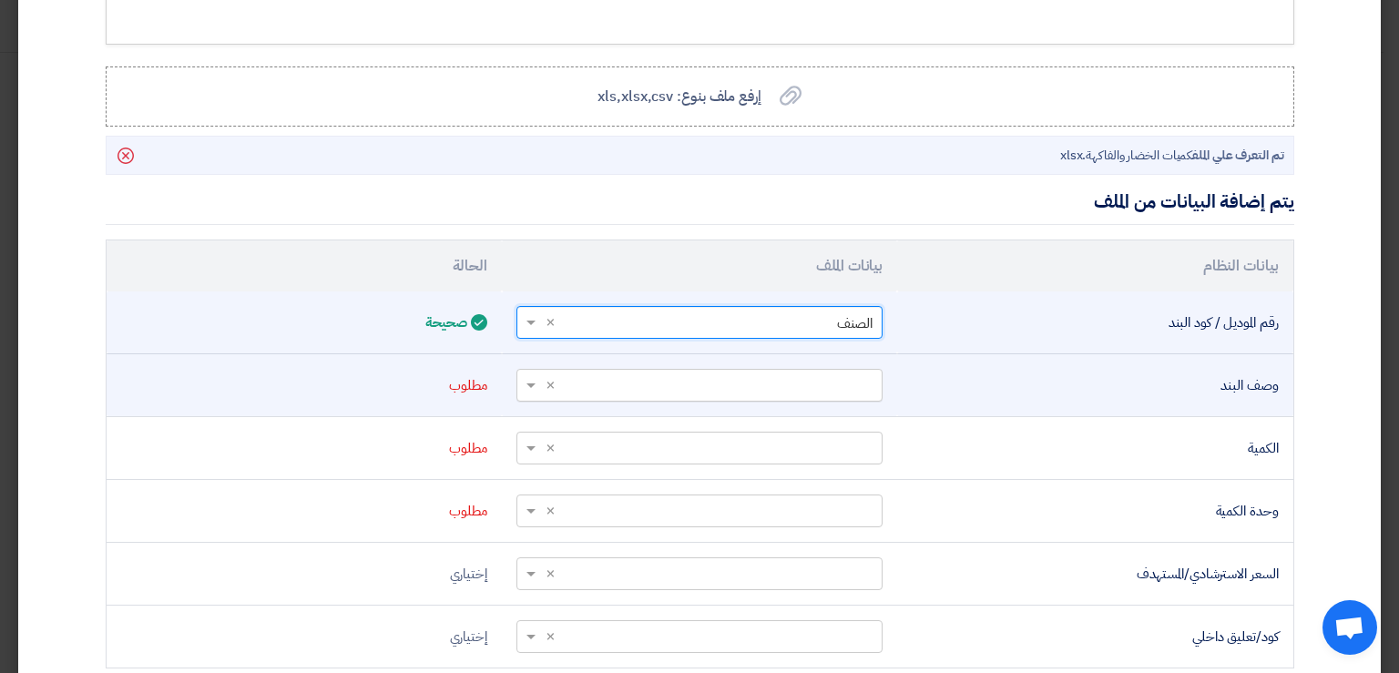
click at [539, 381] on span at bounding box center [528, 385] width 23 height 21
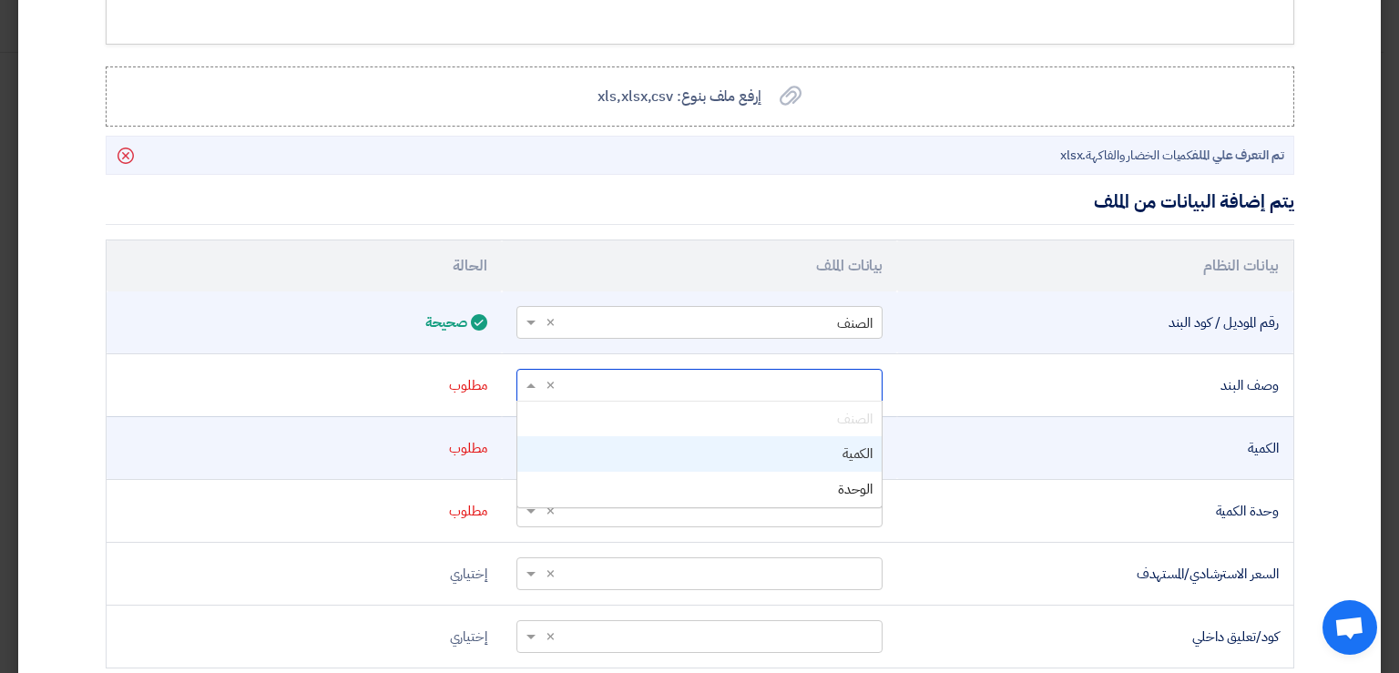
click at [844, 451] on div "الكمية" at bounding box center [699, 454] width 364 height 36
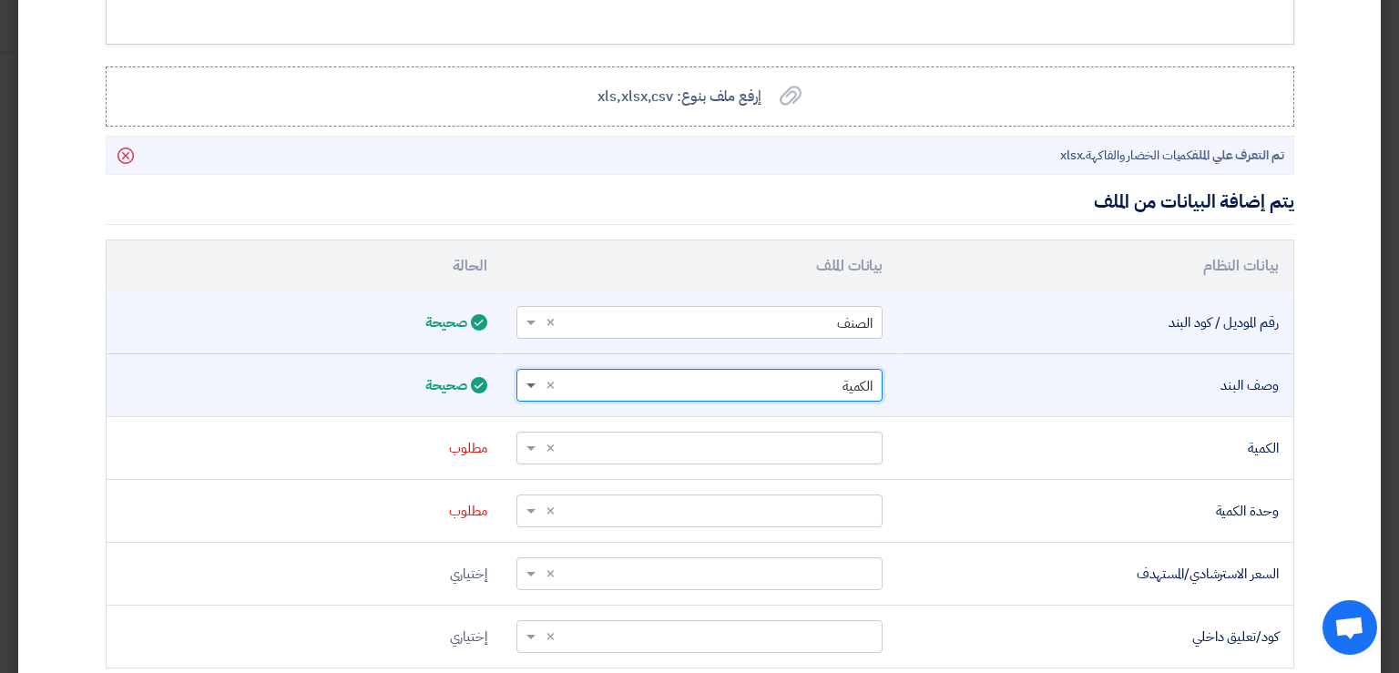
click at [536, 383] on span at bounding box center [530, 386] width 9 height 6
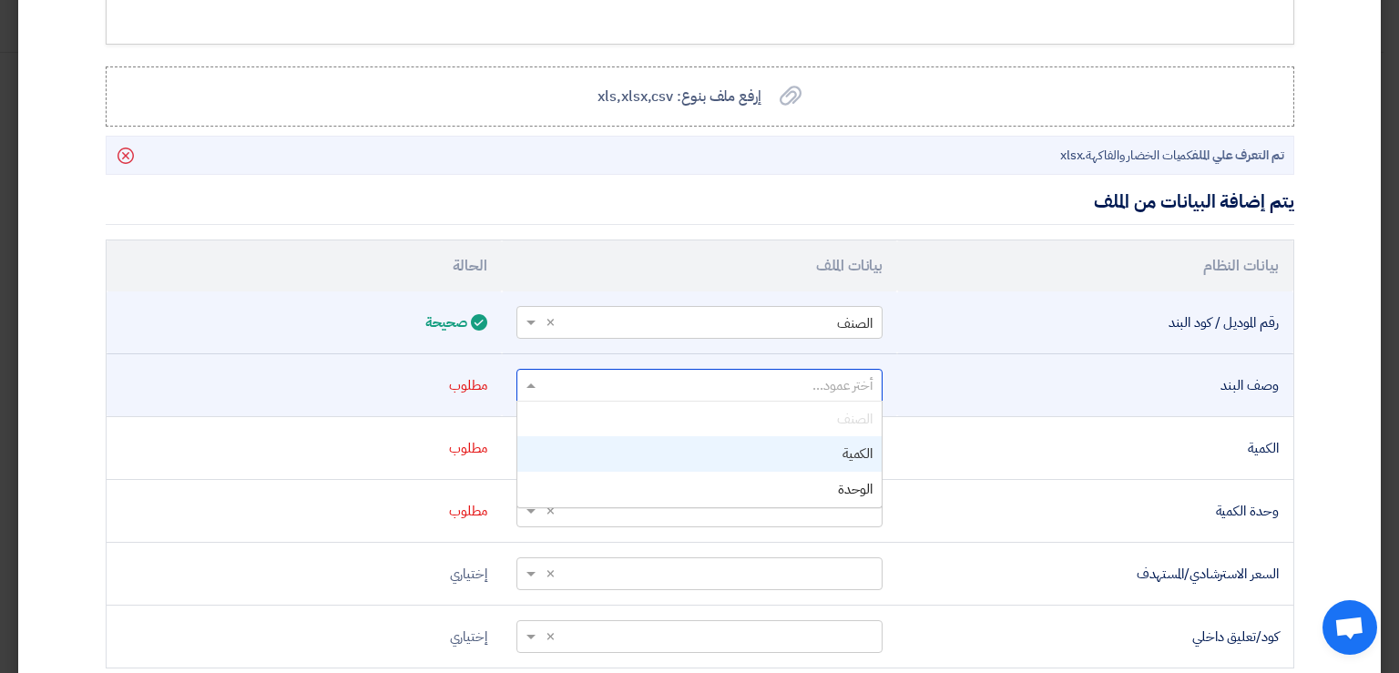
click at [1011, 399] on td "وصف البند" at bounding box center [1094, 384] width 395 height 63
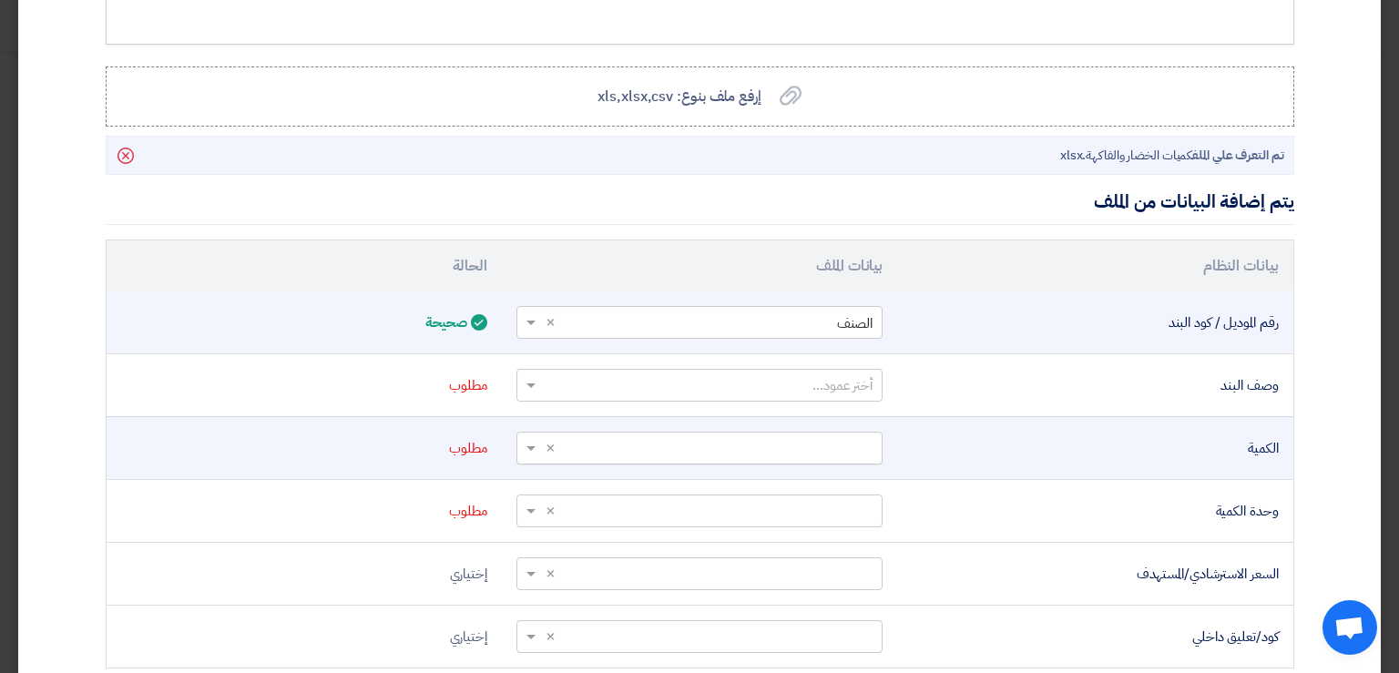
click at [538, 441] on span at bounding box center [528, 448] width 23 height 21
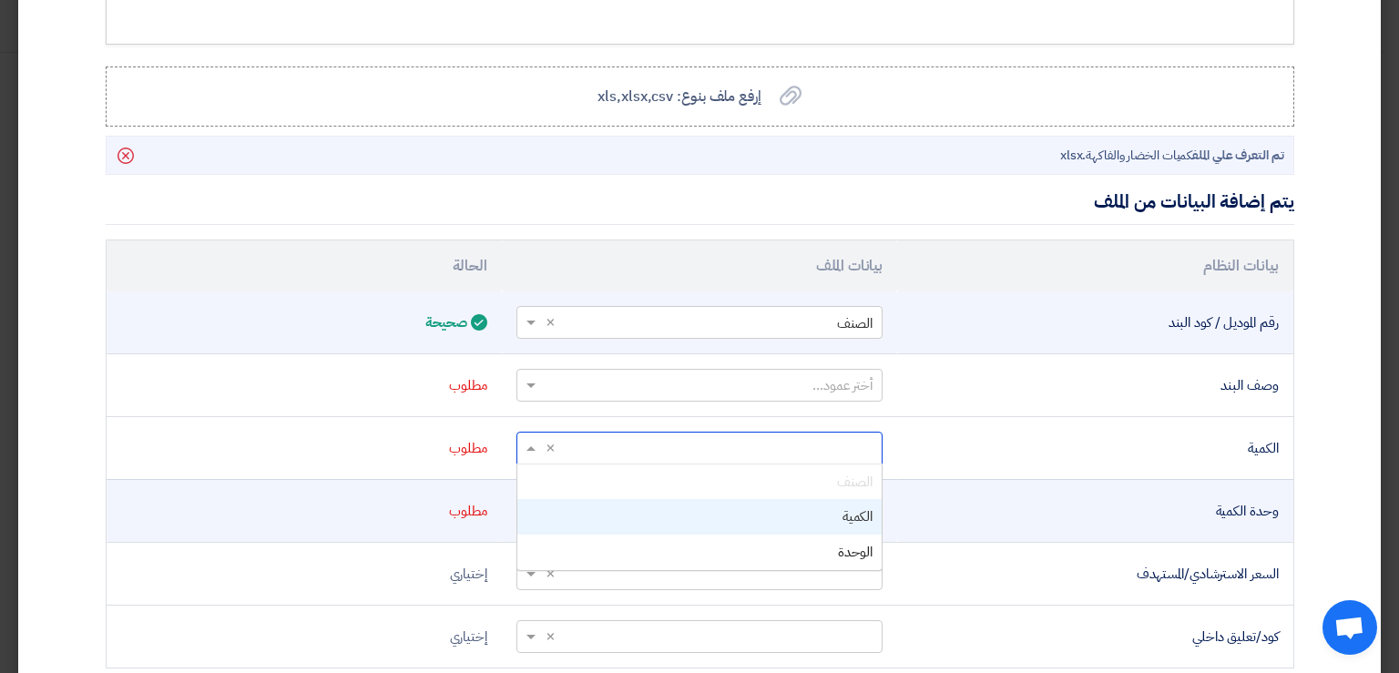
click at [843, 516] on div "الكمية" at bounding box center [699, 517] width 364 height 36
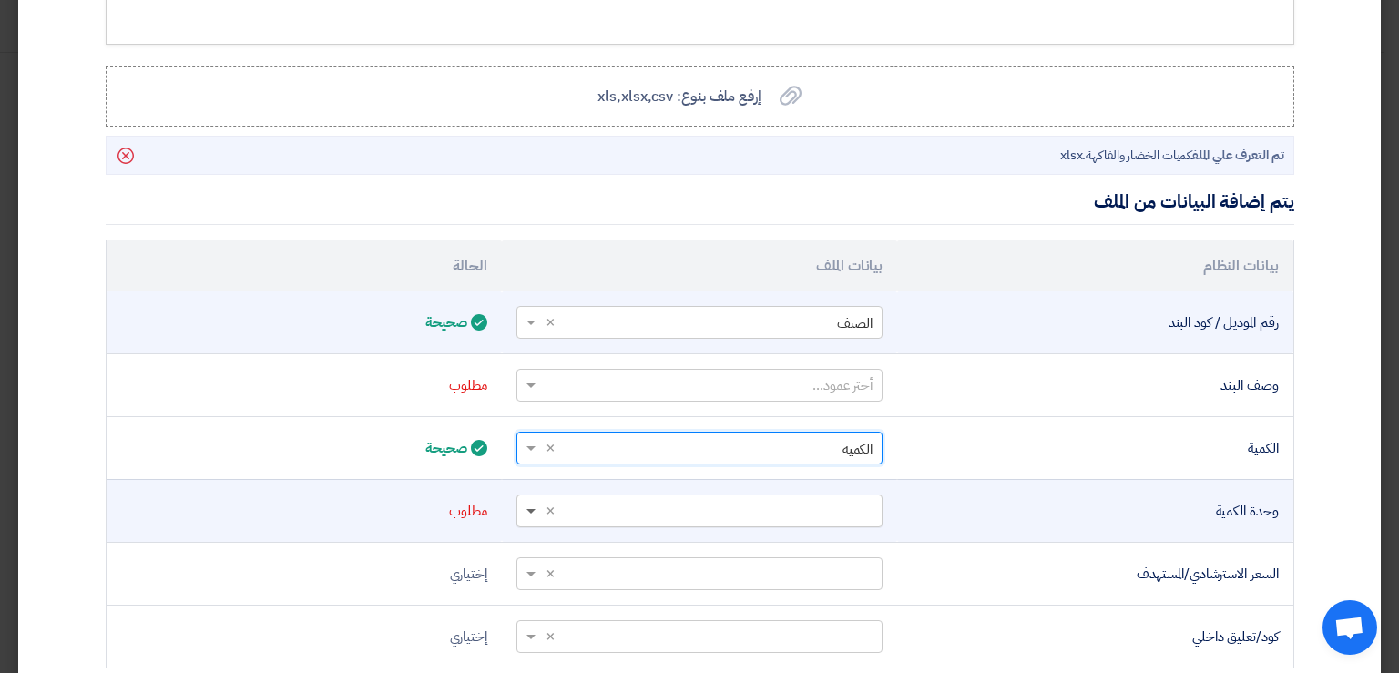
click at [536, 509] on span at bounding box center [530, 512] width 9 height 6
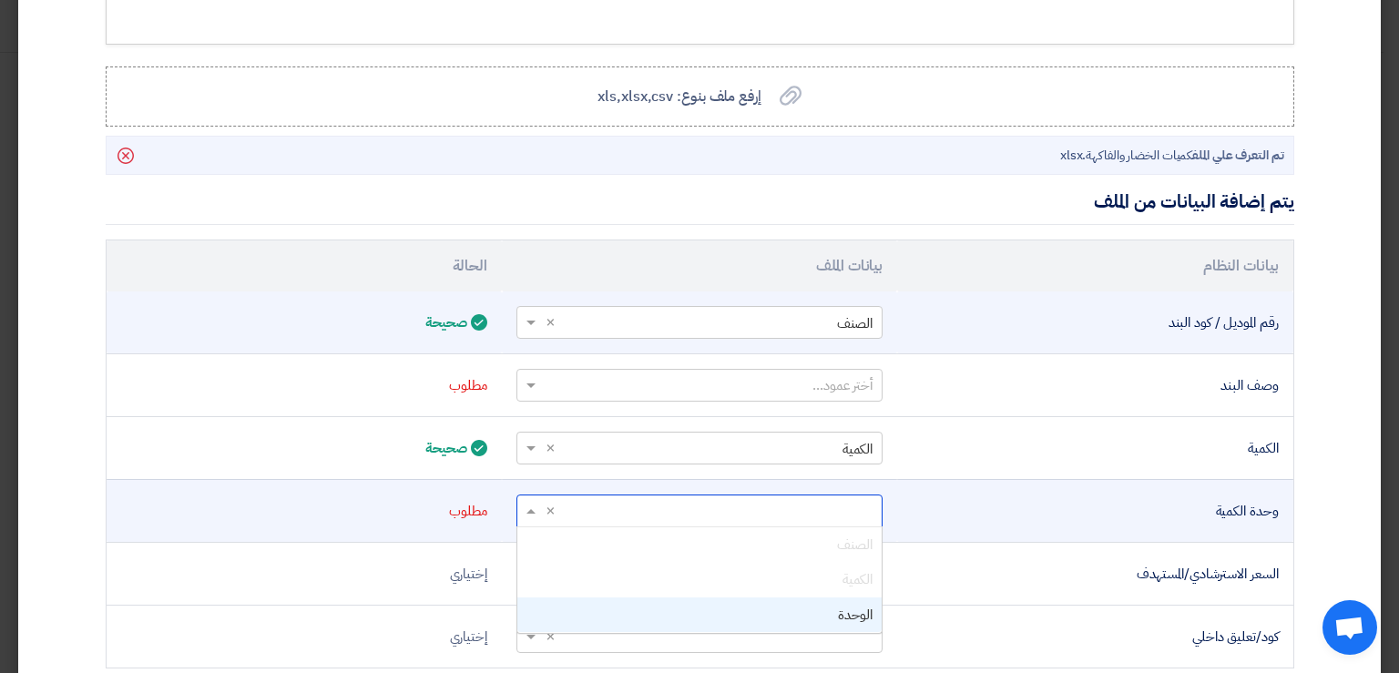
click at [848, 610] on span "الوحدة" at bounding box center [855, 615] width 35 height 20
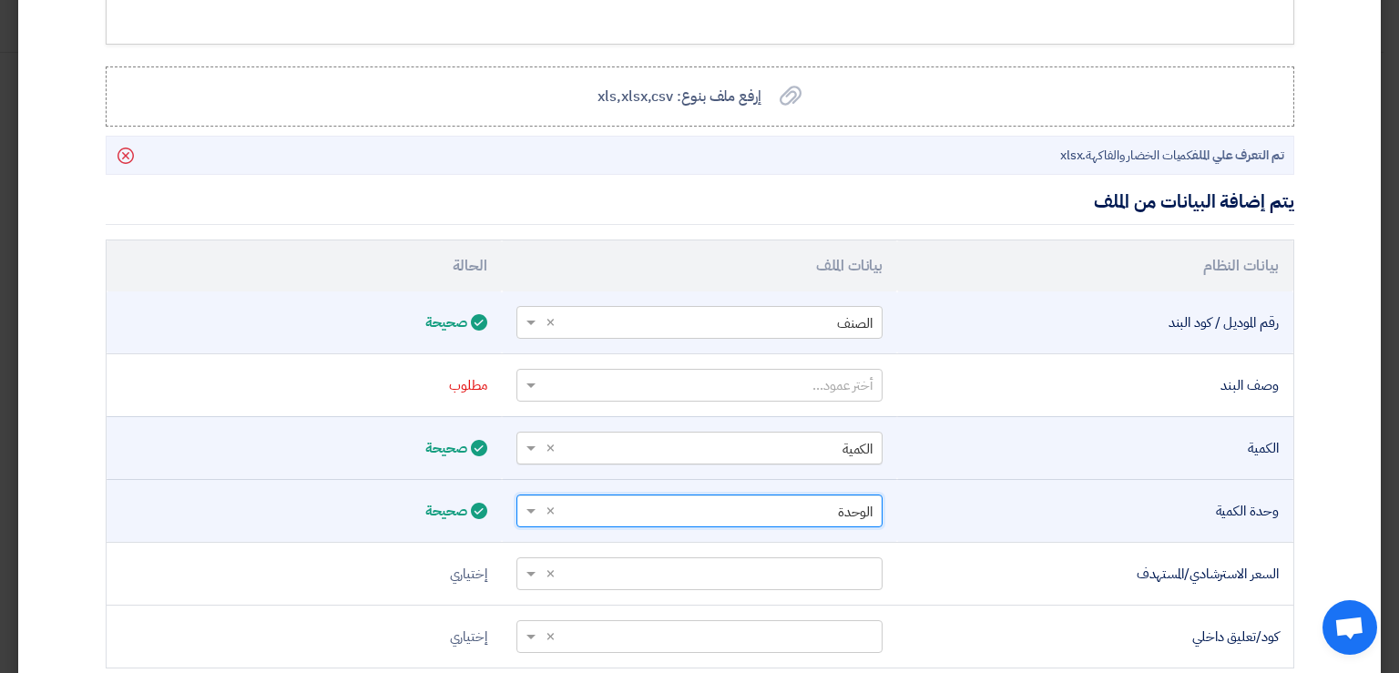
scroll to position [525, 0]
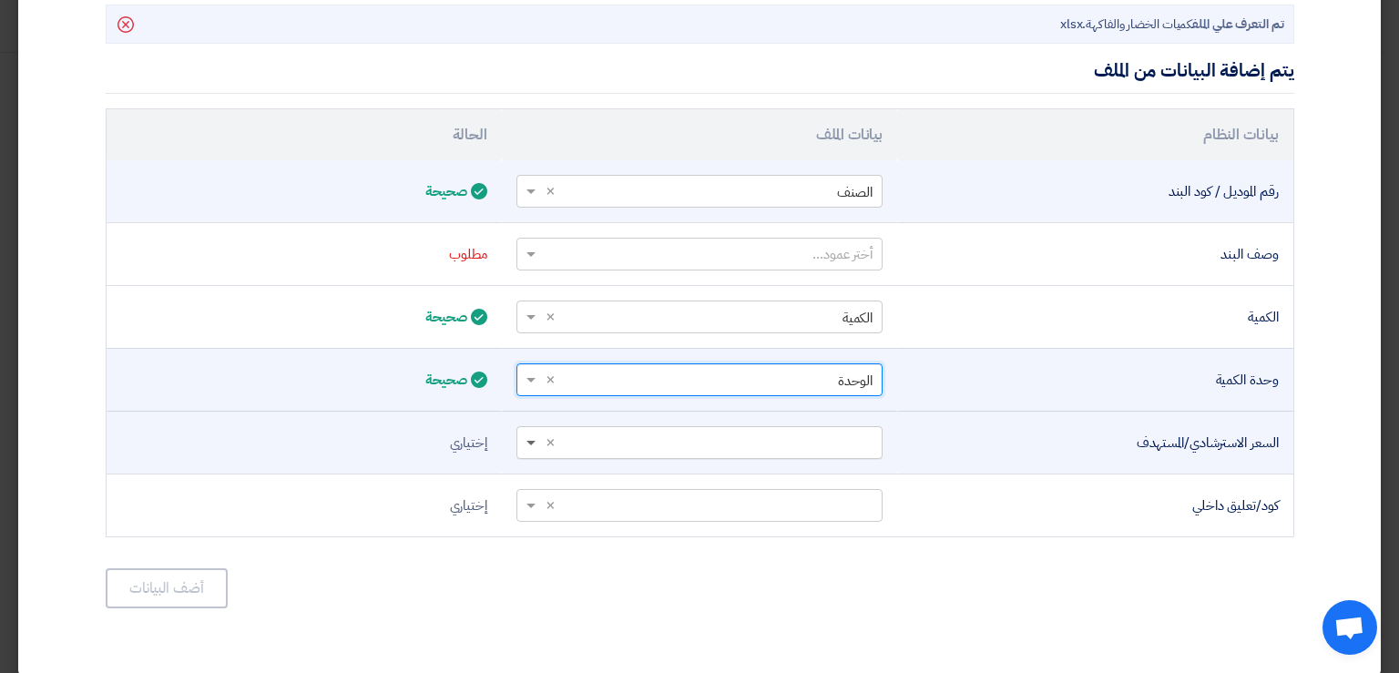
click at [536, 441] on span at bounding box center [530, 444] width 9 height 6
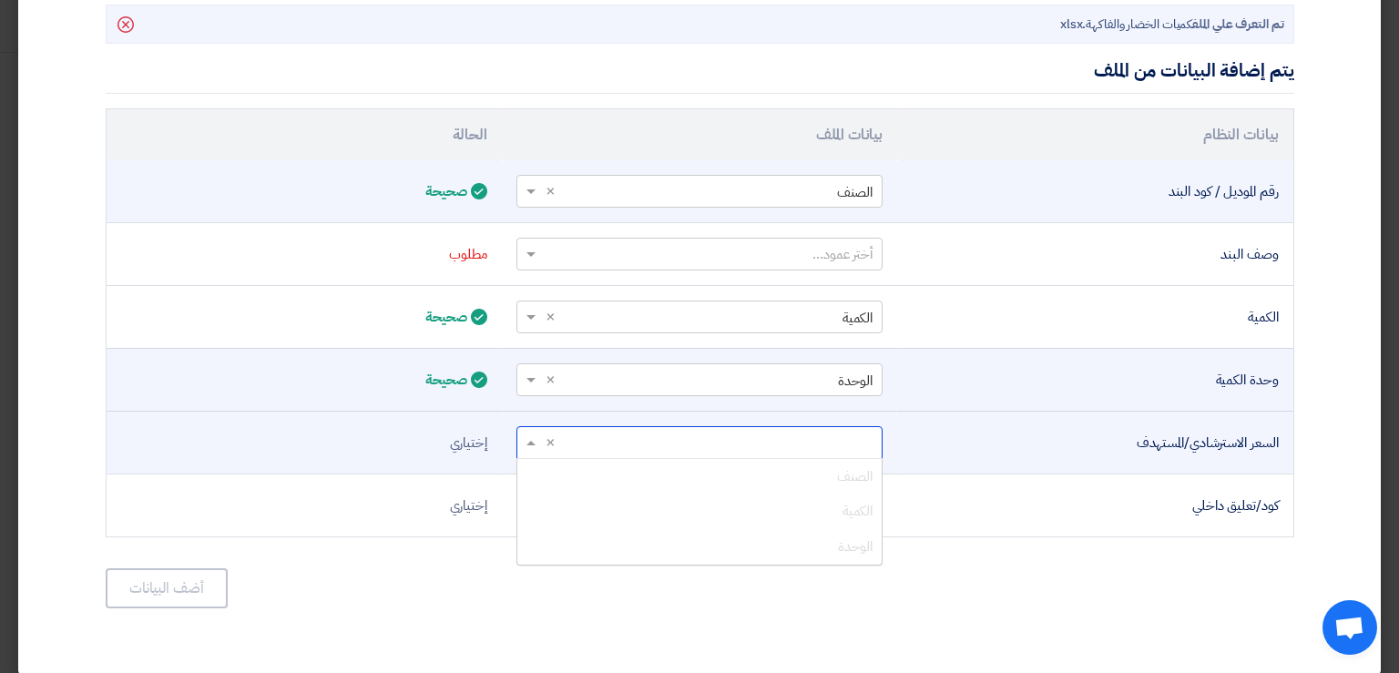
click at [1056, 433] on div "السعر الاسترشادي/المستهدف" at bounding box center [1095, 443] width 366 height 21
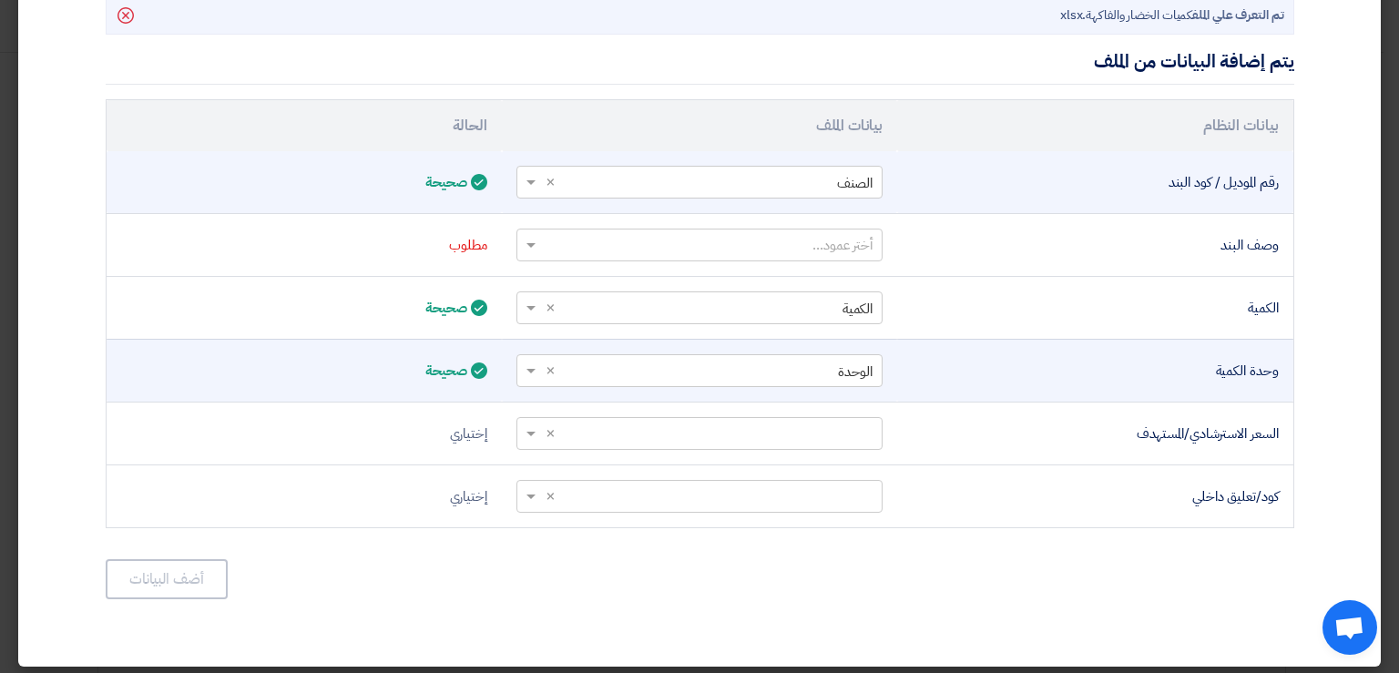
scroll to position [539, 0]
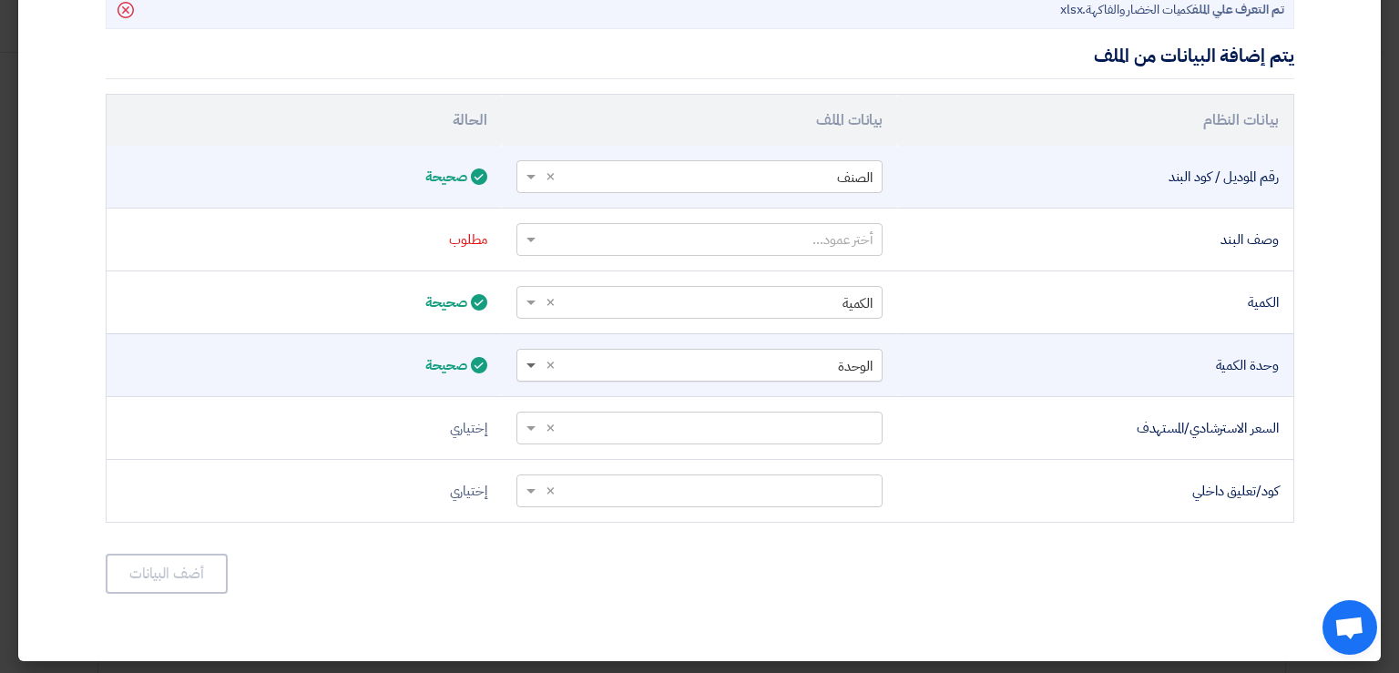
click at [536, 363] on span at bounding box center [530, 366] width 9 height 6
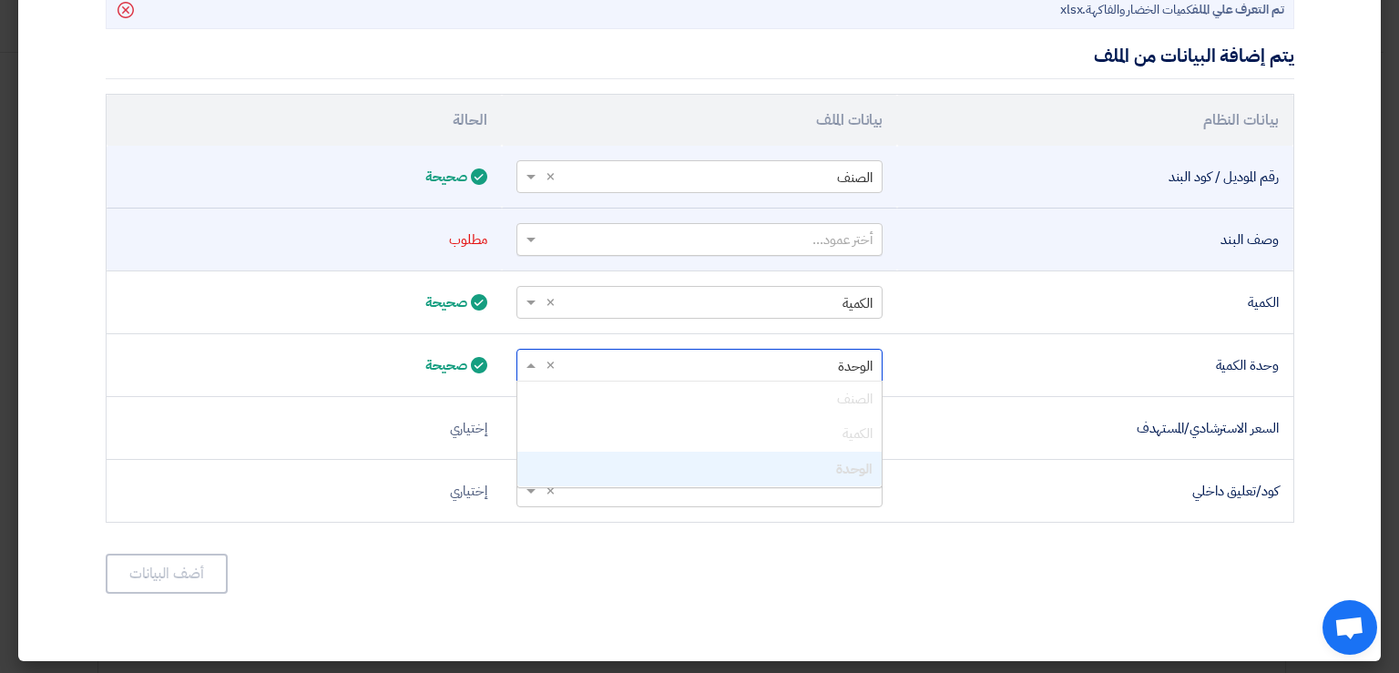
click at [532, 234] on span at bounding box center [528, 240] width 23 height 21
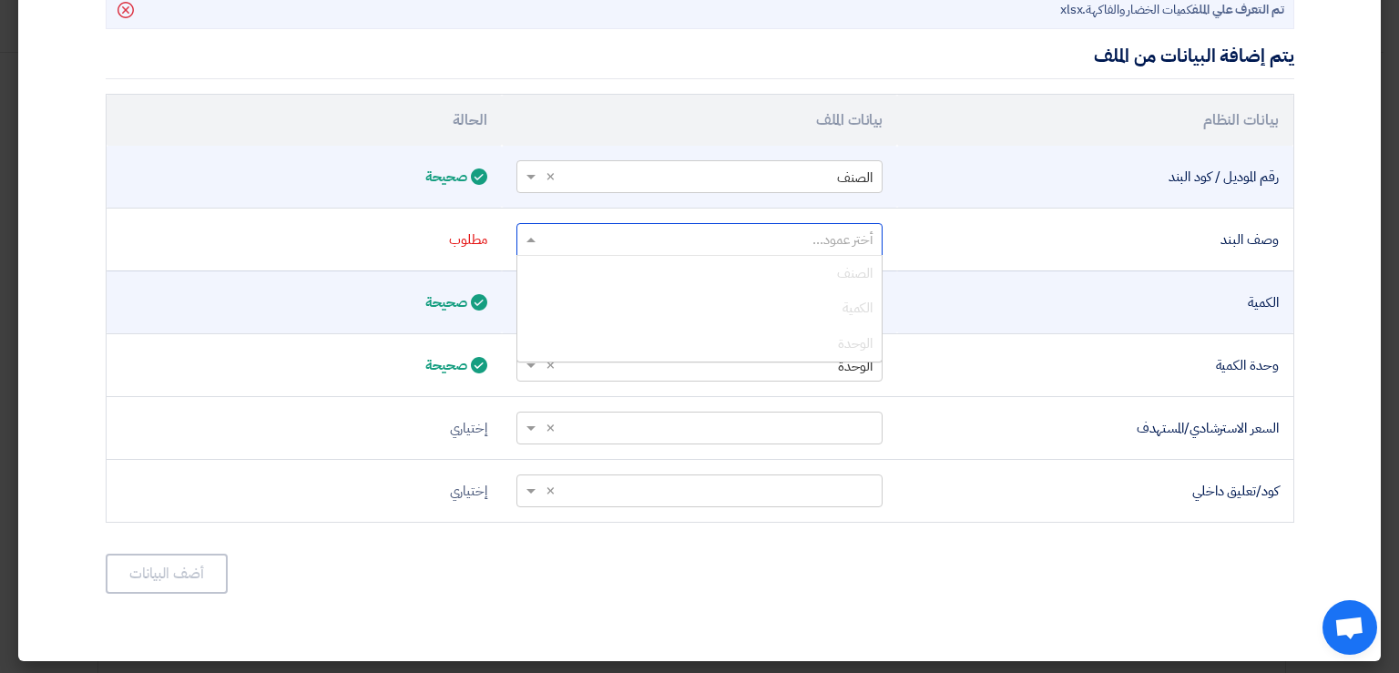
click at [1022, 299] on div "الكمية" at bounding box center [1095, 302] width 366 height 21
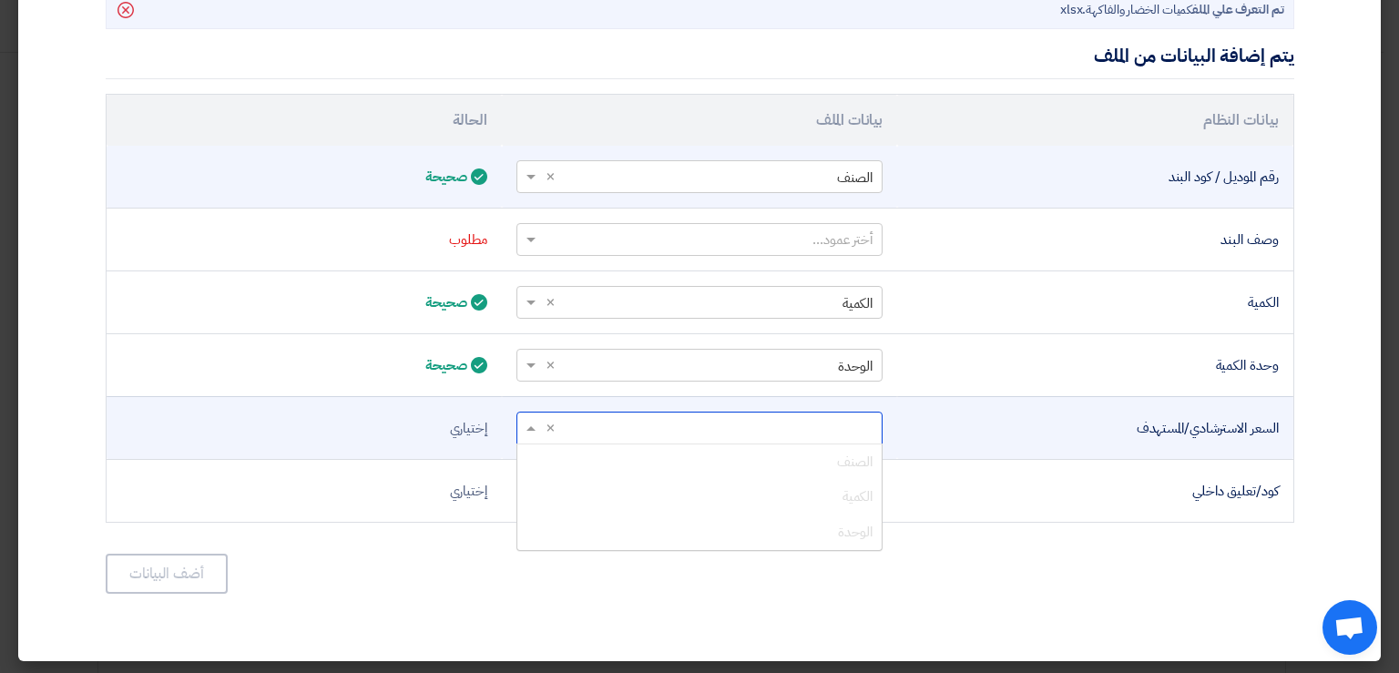
click at [539, 418] on span at bounding box center [528, 428] width 23 height 21
click at [1054, 418] on div "السعر الاسترشادي/المستهدف" at bounding box center [1095, 428] width 366 height 21
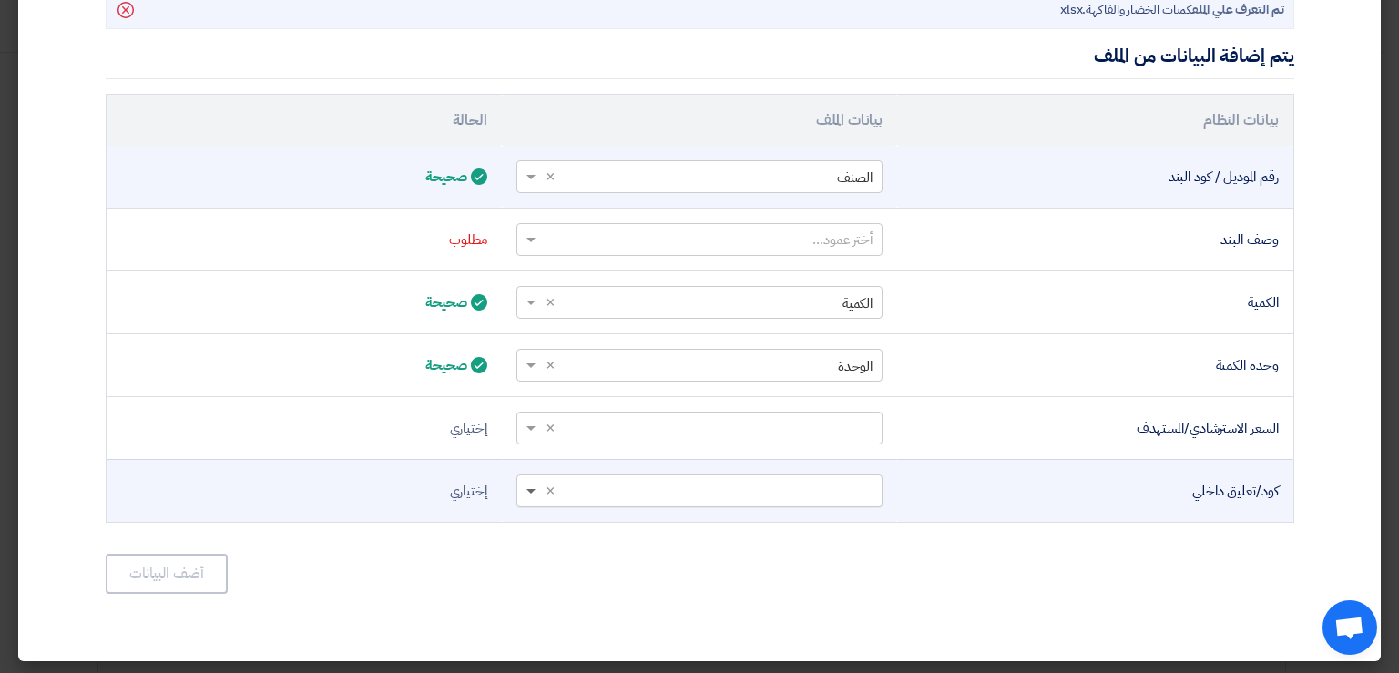
click at [536, 489] on span at bounding box center [530, 492] width 9 height 6
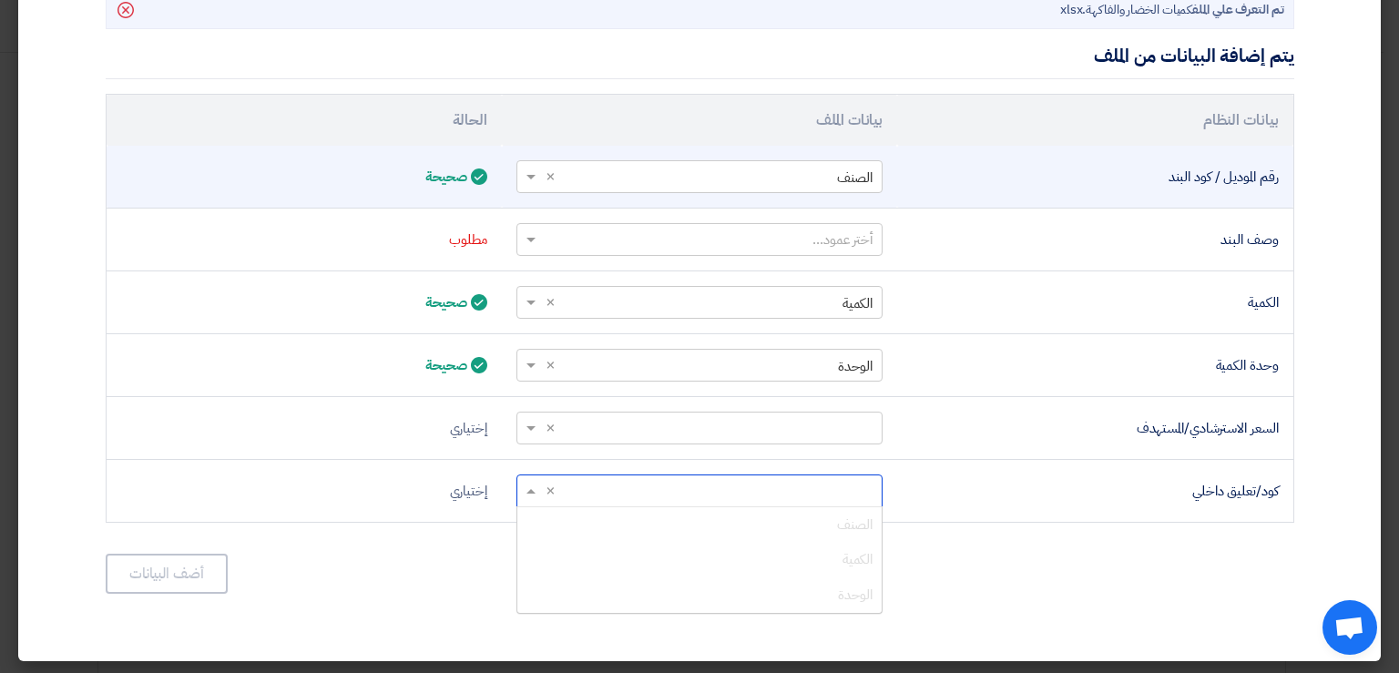
click at [1186, 544] on div "يتم إضافة البيانات من الملف بيانات النظام بيانات الملف الحالة رقم الموديل / كود…" at bounding box center [700, 314] width 1189 height 563
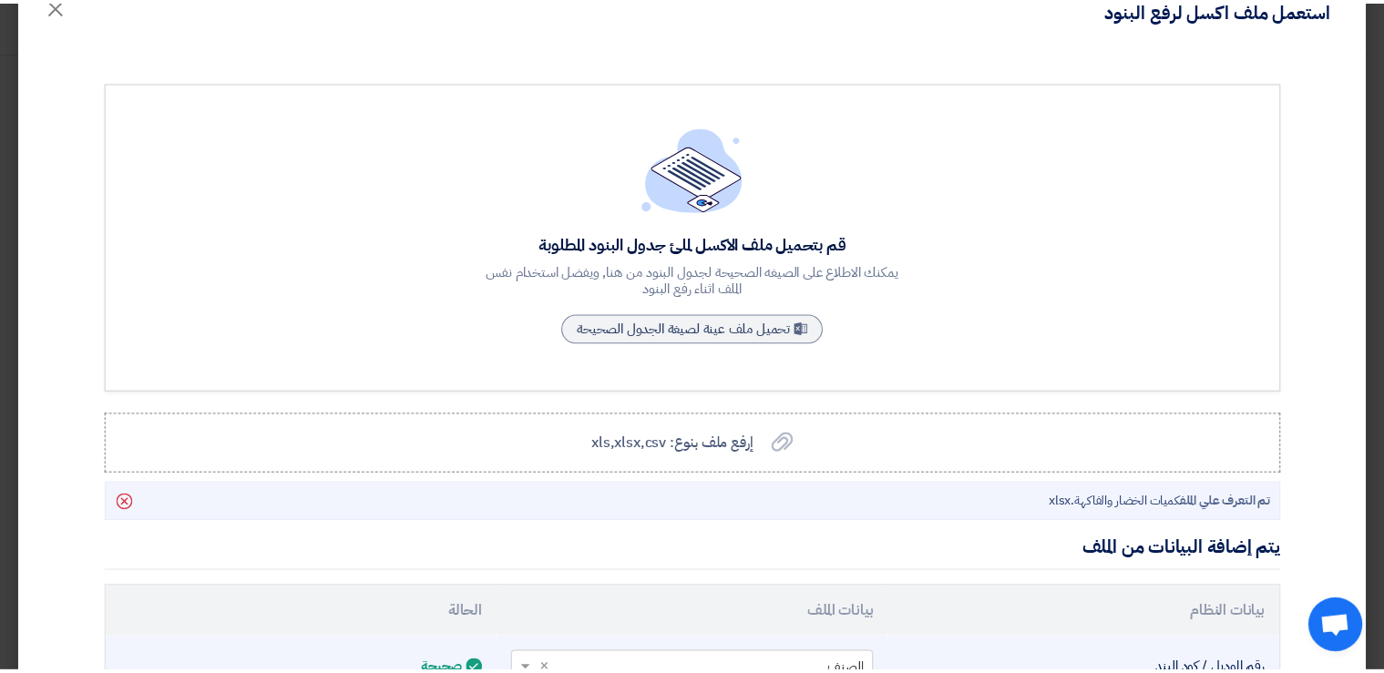
scroll to position [0, 0]
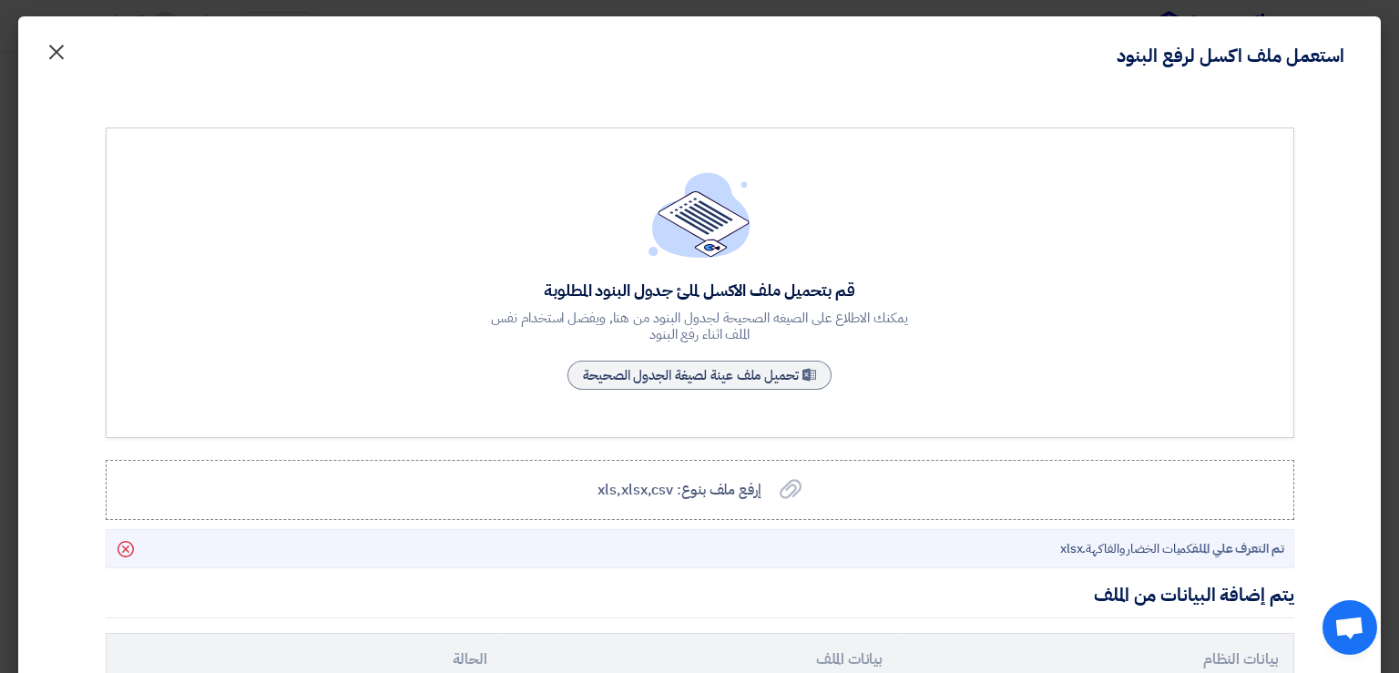
click at [67, 45] on span "×" at bounding box center [57, 51] width 22 height 55
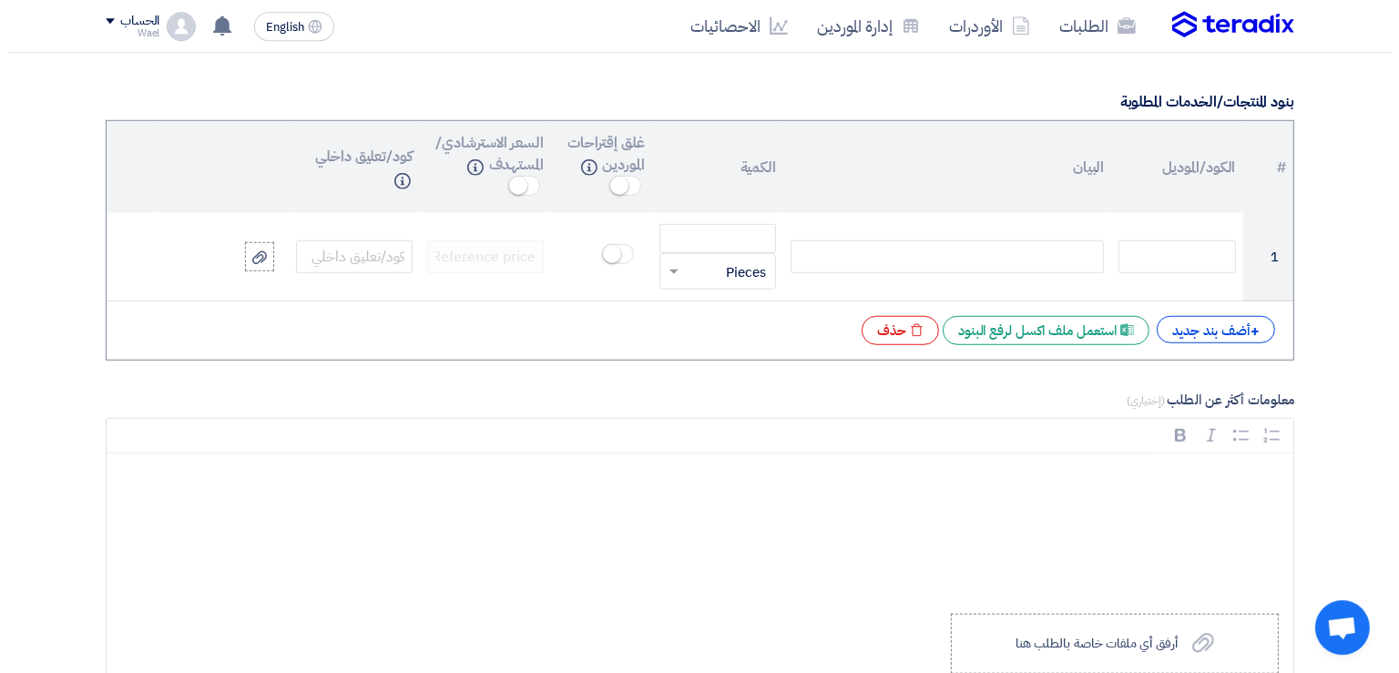
scroll to position [1406, 0]
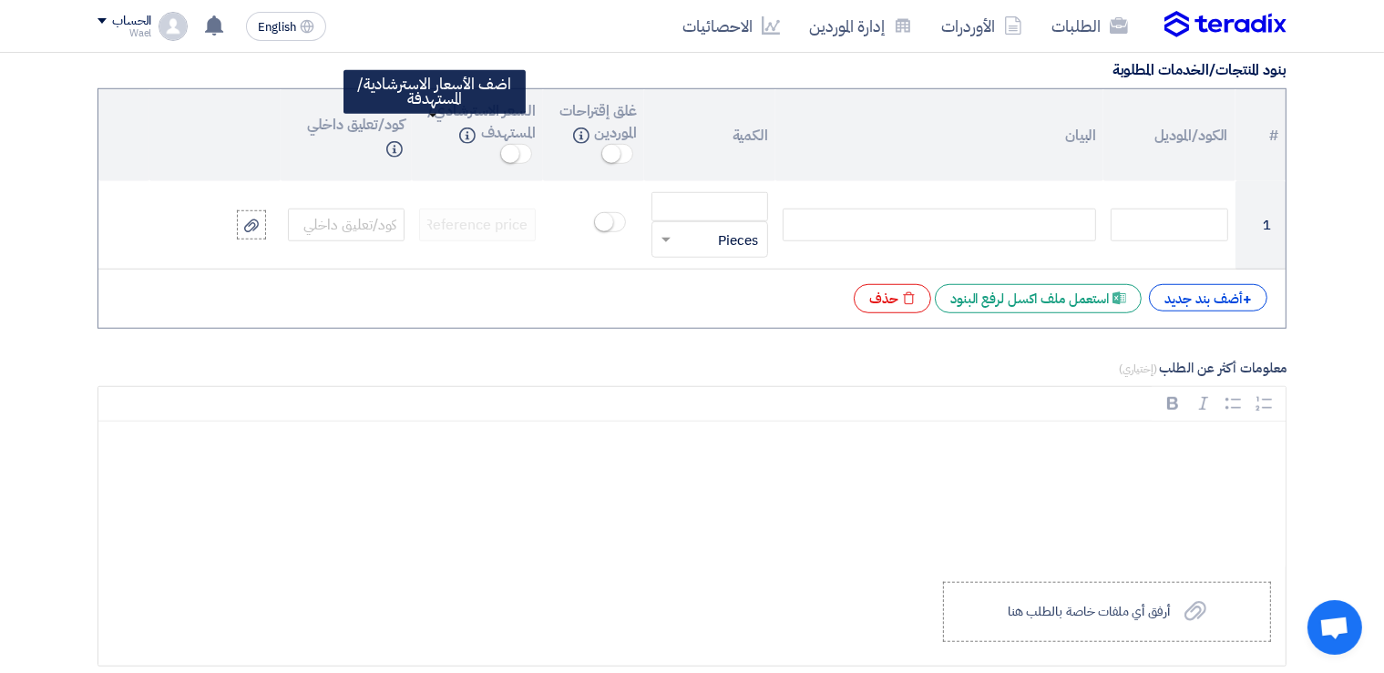
click at [501, 145] on small at bounding box center [510, 154] width 18 height 18
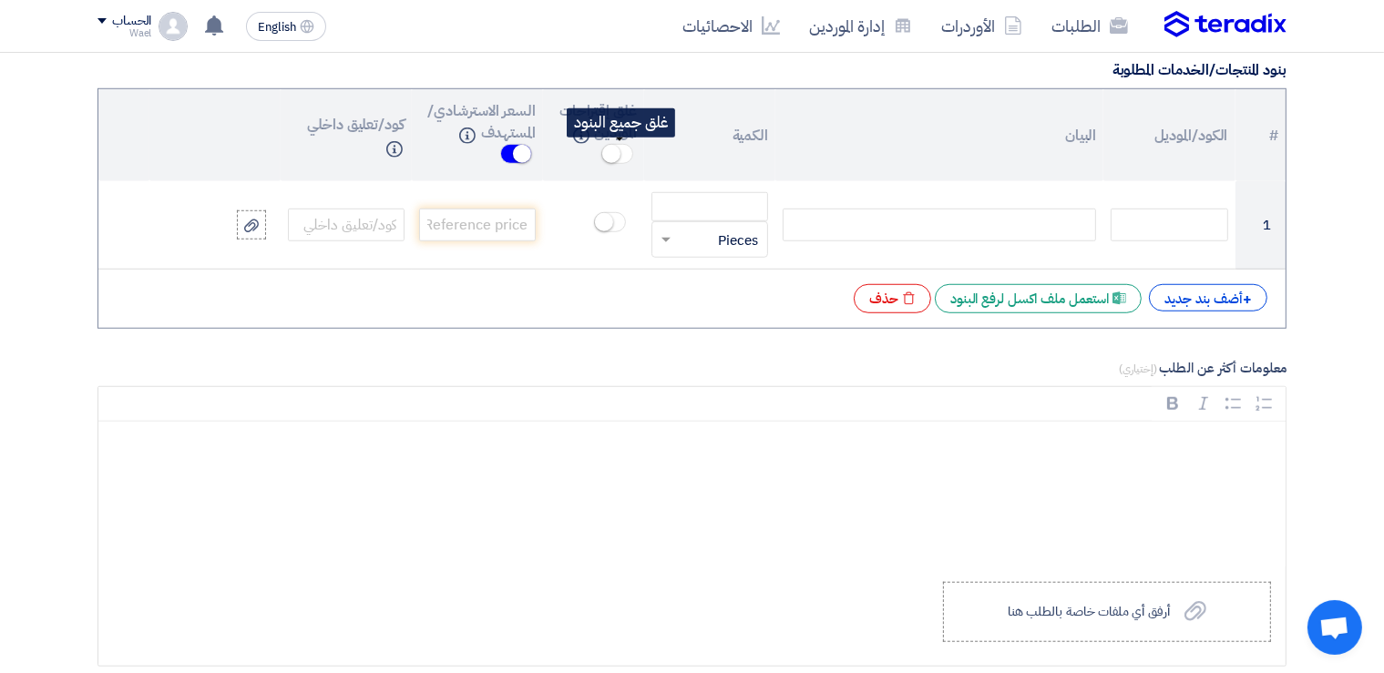
click at [625, 144] on span at bounding box center [617, 154] width 32 height 20
click at [608, 148] on span at bounding box center [617, 154] width 32 height 20
click at [1022, 290] on div "Excel file استعمل ملف اكسل لرفع البنود" at bounding box center [1038, 298] width 207 height 29
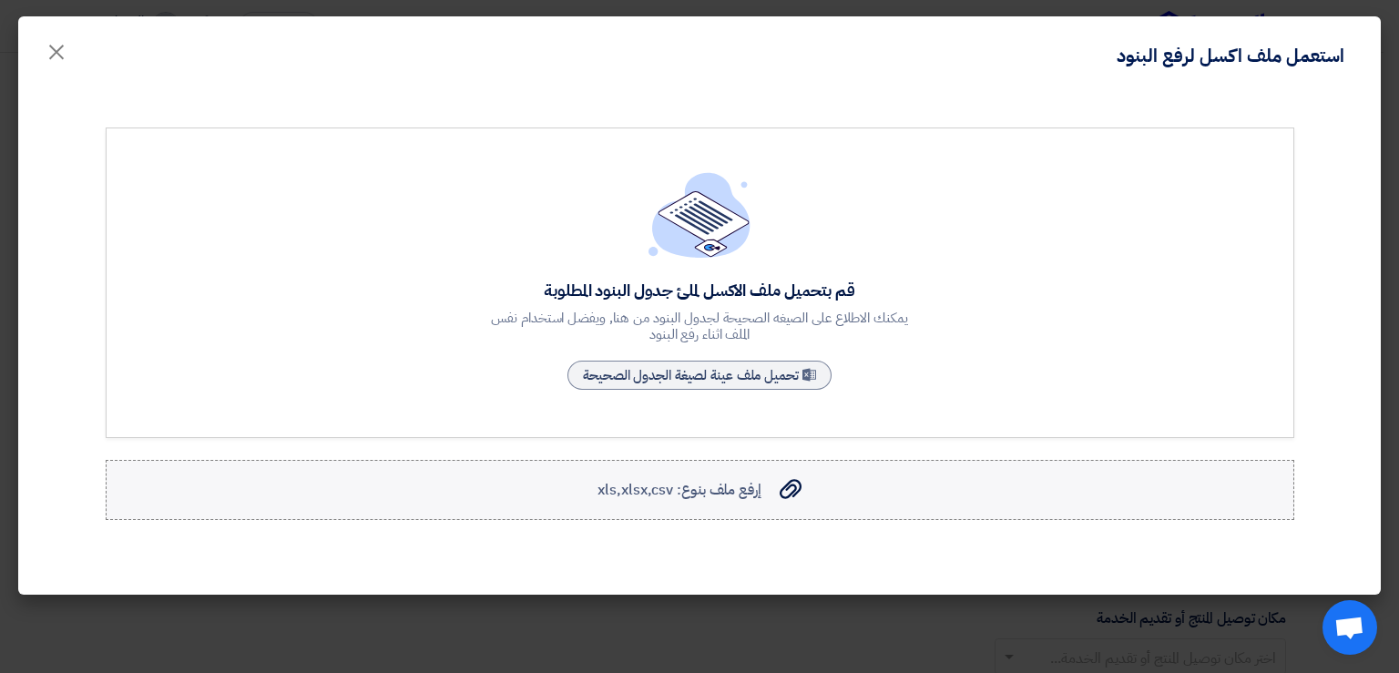
click at [722, 494] on span "إرفع ملف بنوع: xls,xlsx,csv" at bounding box center [679, 490] width 163 height 22
click at [0, 0] on input "إرفع ملف بنوع: xls,xlsx,csv إرفع ملف بنوع: xls,xlsx,csv" at bounding box center [0, 0] width 0 height 0
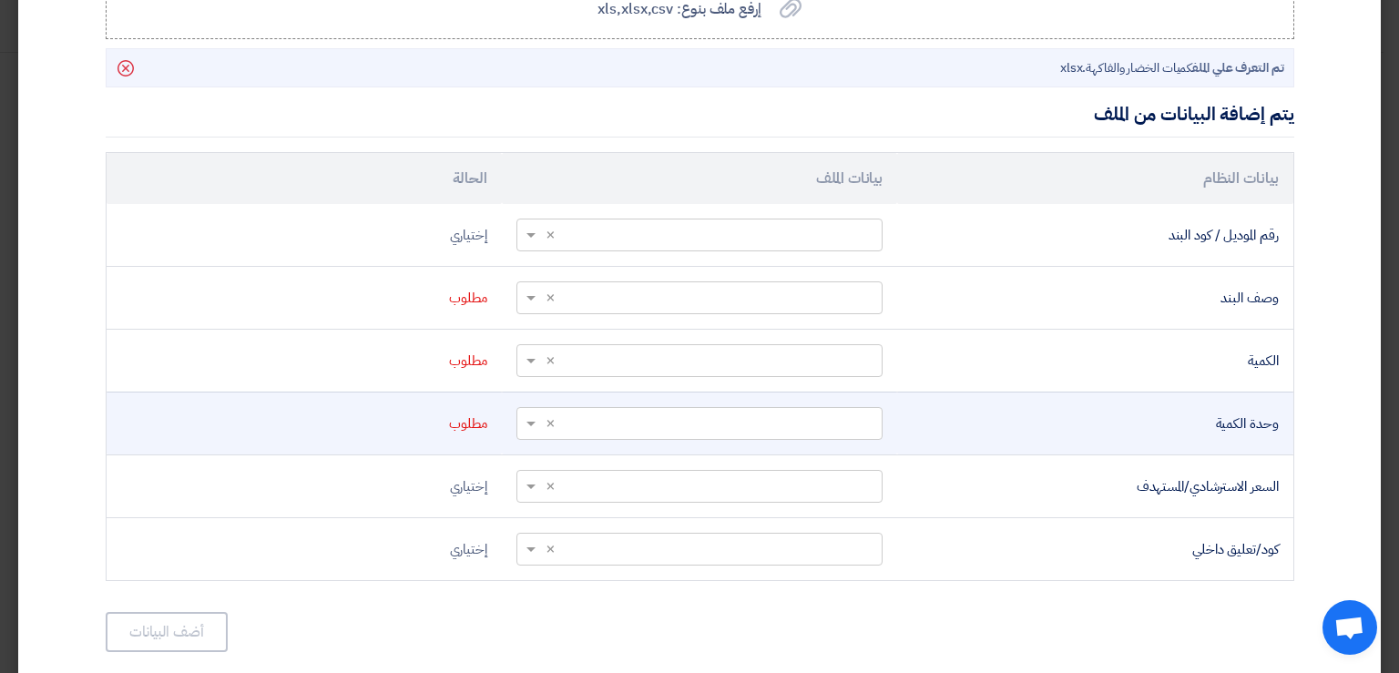
scroll to position [539, 0]
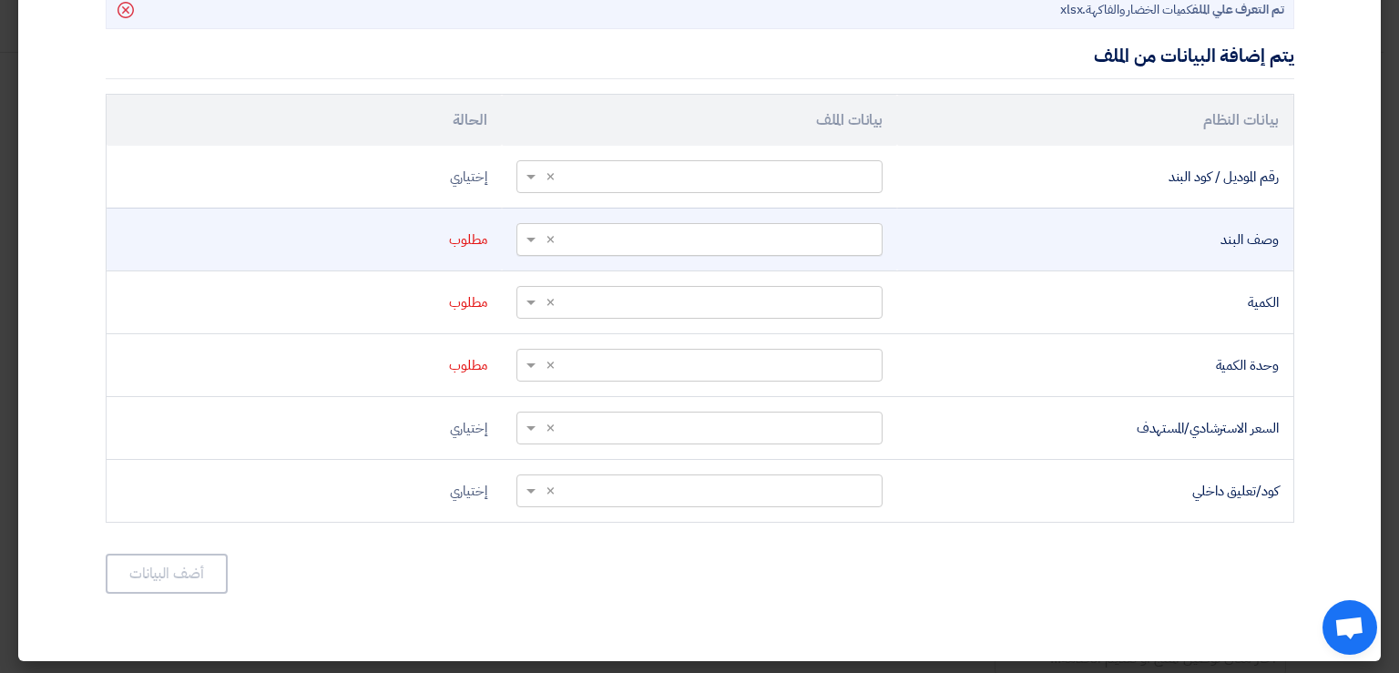
click at [534, 236] on span at bounding box center [528, 240] width 23 height 21
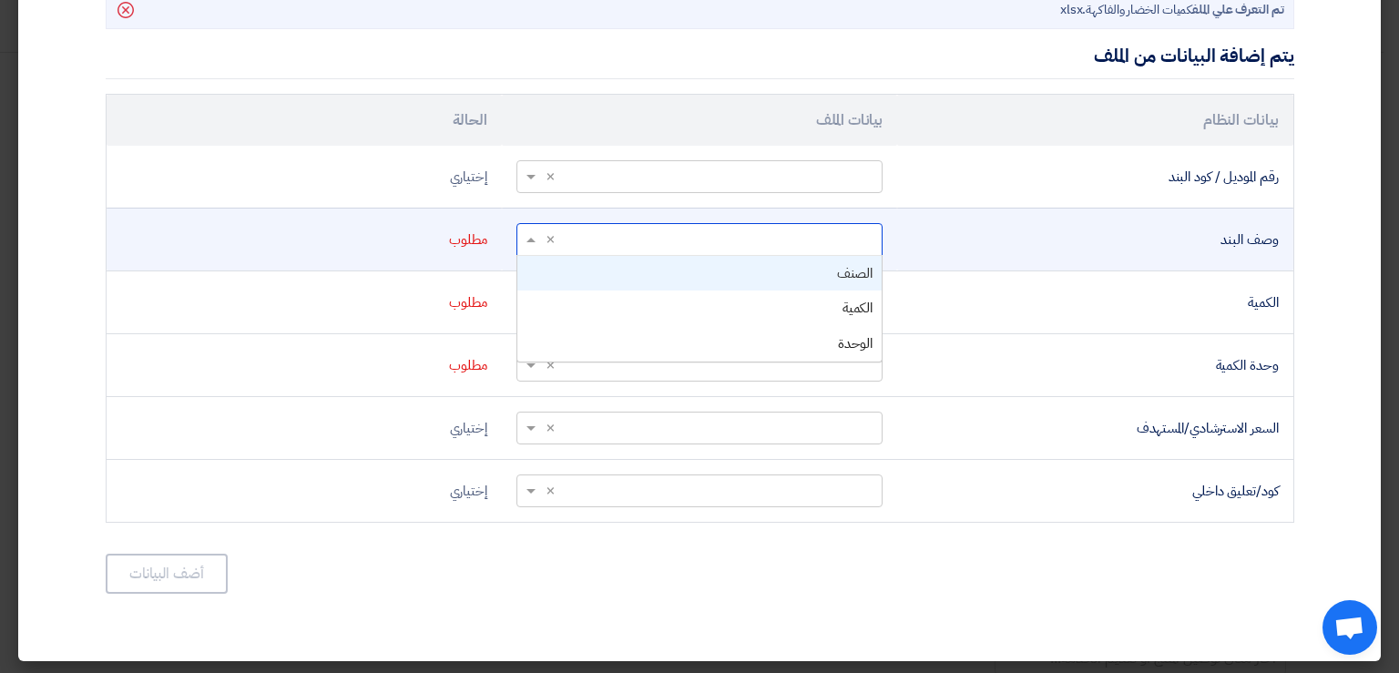
click at [795, 272] on div "الصنف" at bounding box center [699, 274] width 364 height 36
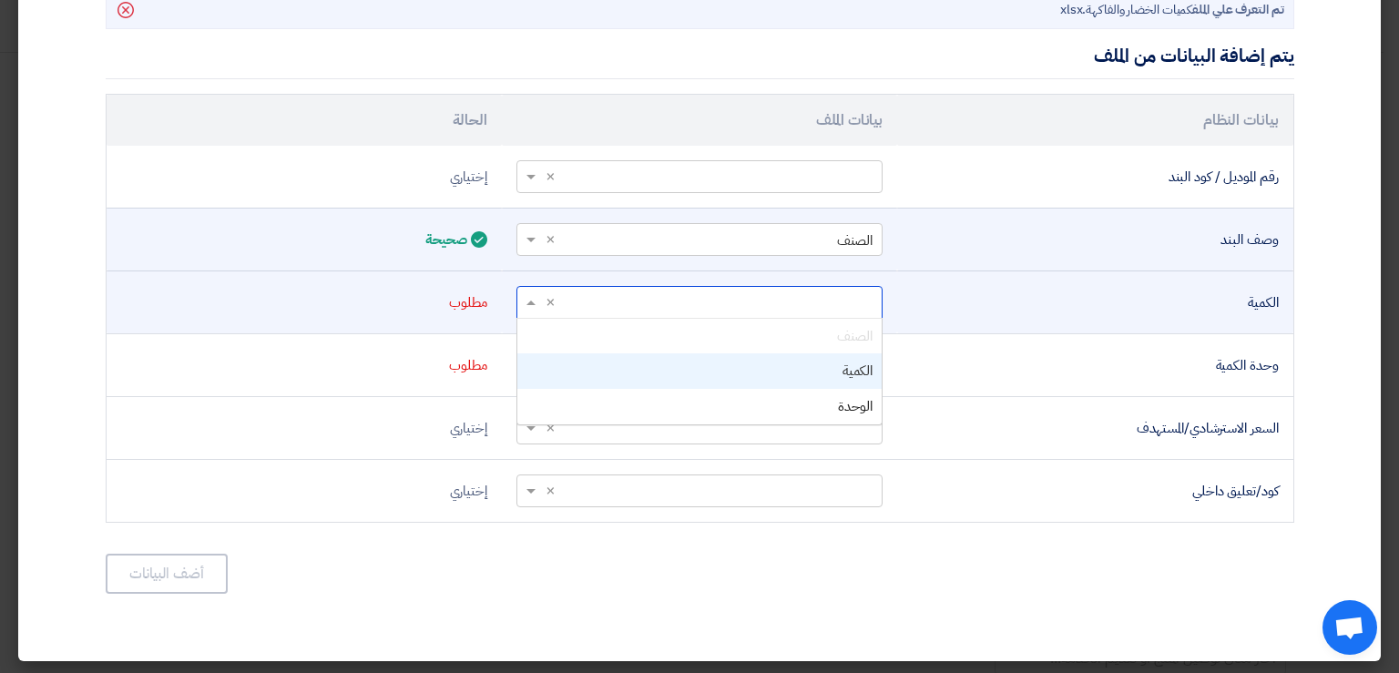
click at [537, 296] on span at bounding box center [528, 302] width 23 height 21
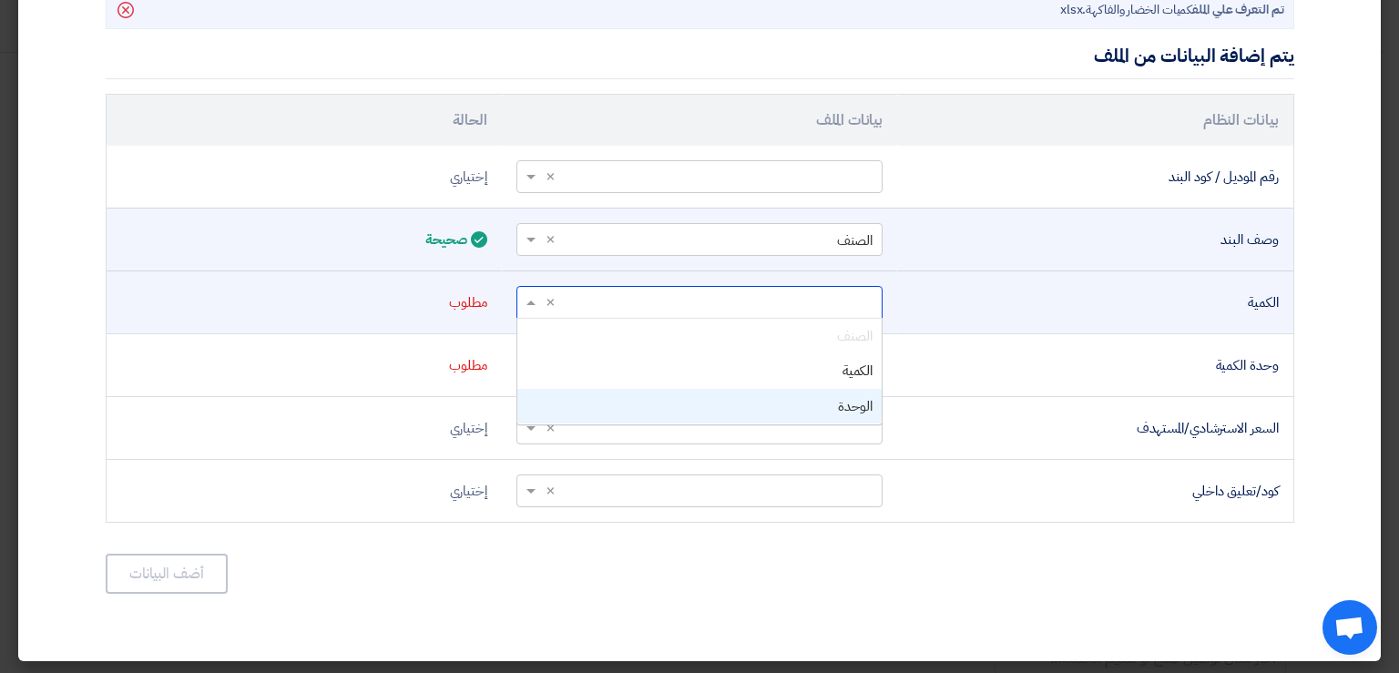
click at [853, 403] on span "الوحدة" at bounding box center [855, 406] width 35 height 20
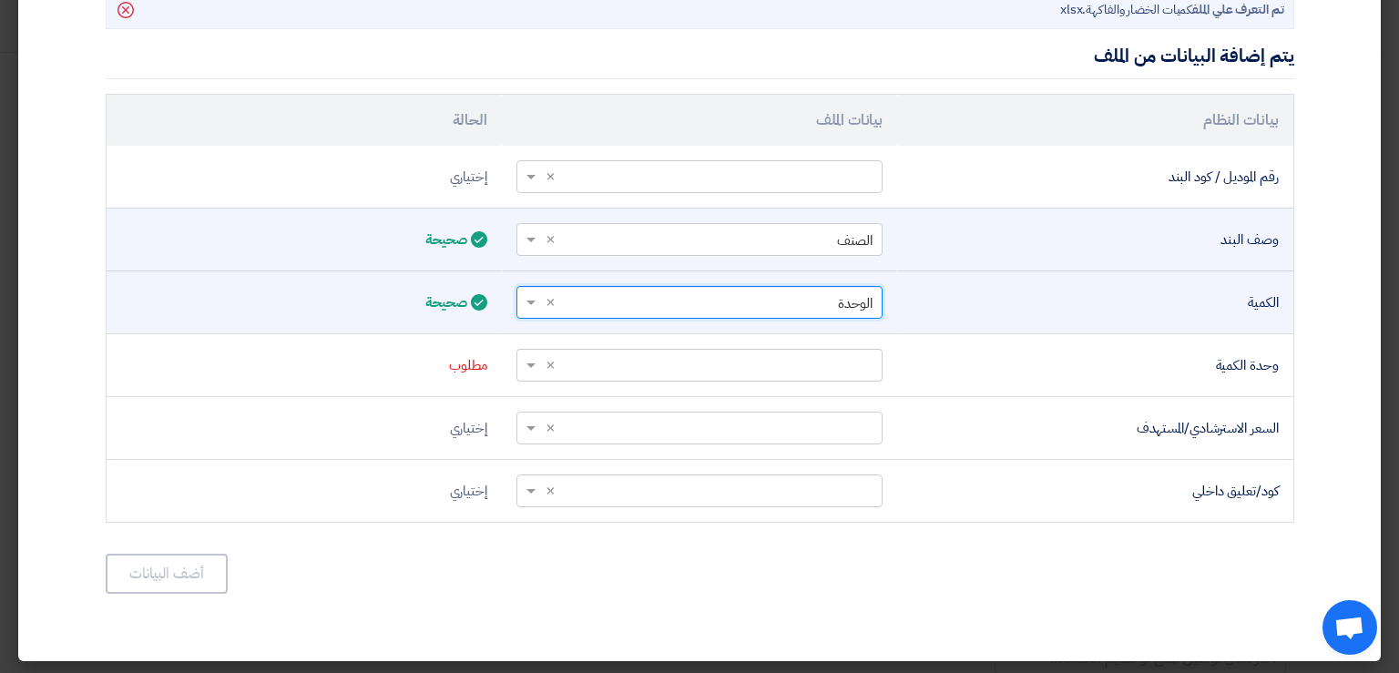
click at [540, 295] on span at bounding box center [528, 302] width 23 height 21
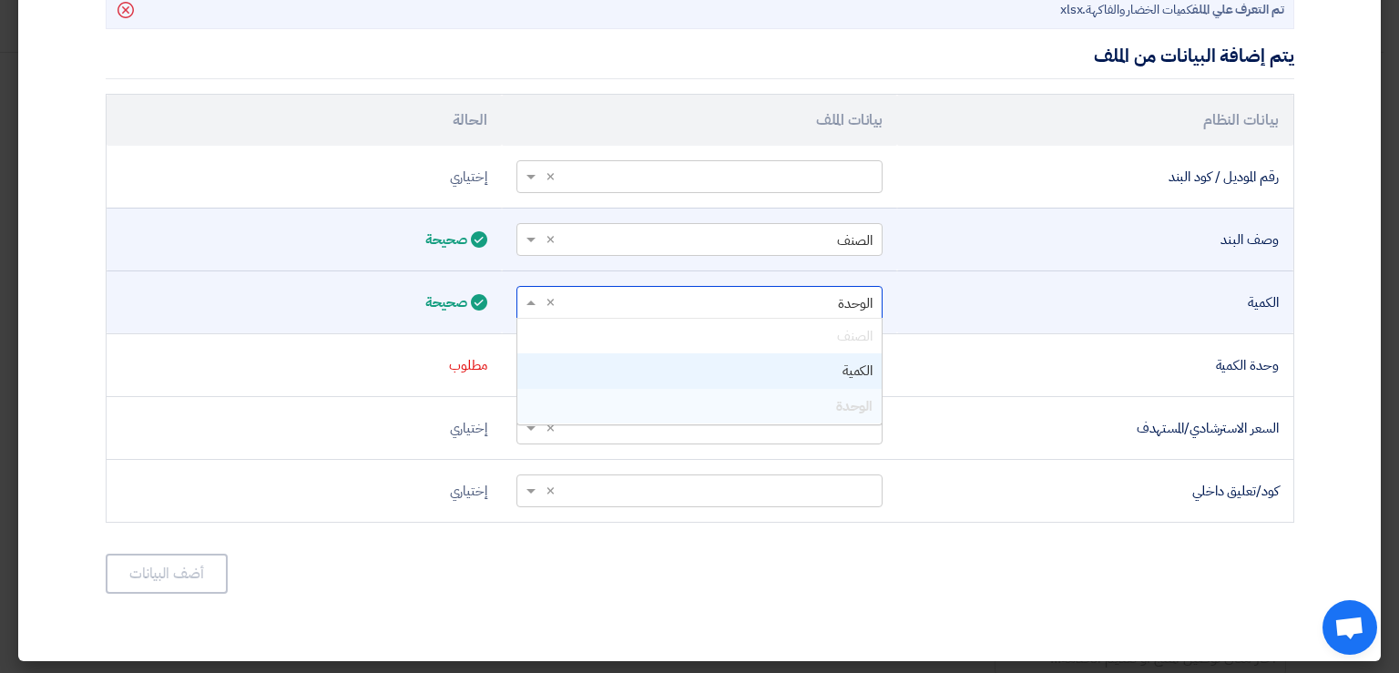
click at [841, 365] on div "الكمية" at bounding box center [699, 371] width 364 height 36
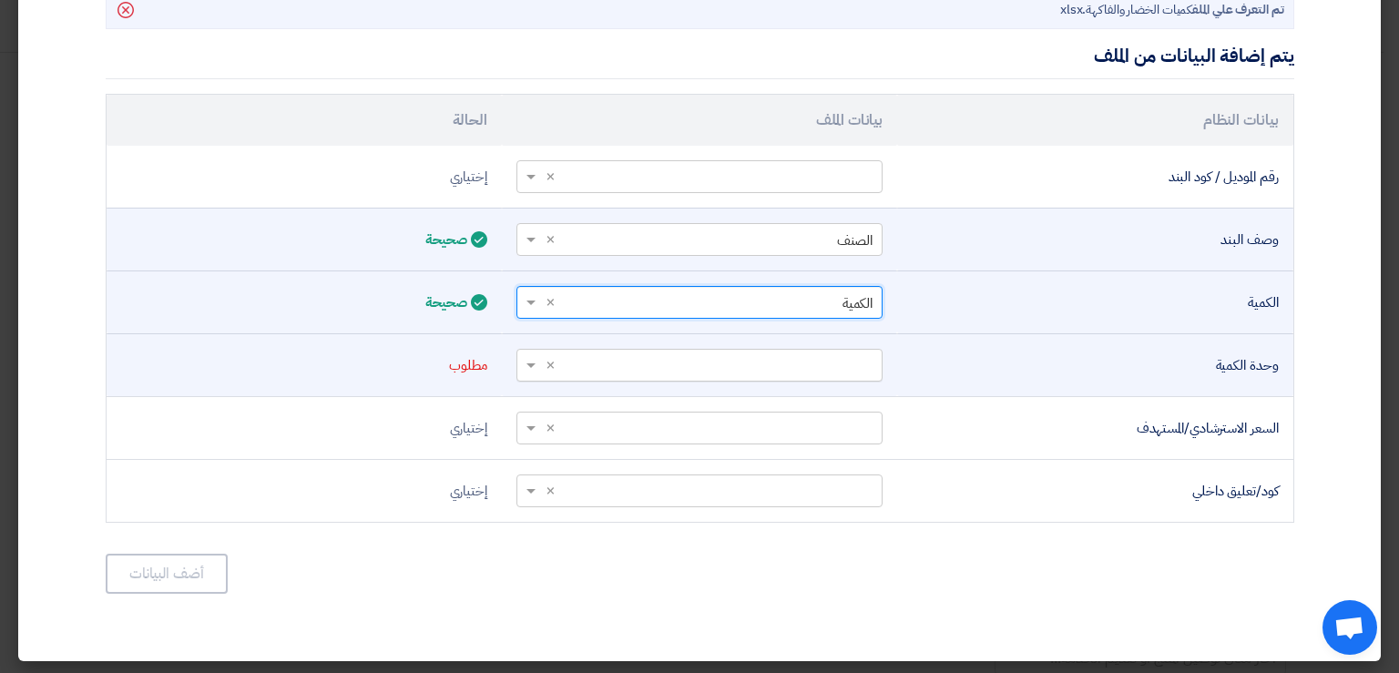
click at [538, 358] on span at bounding box center [528, 365] width 23 height 21
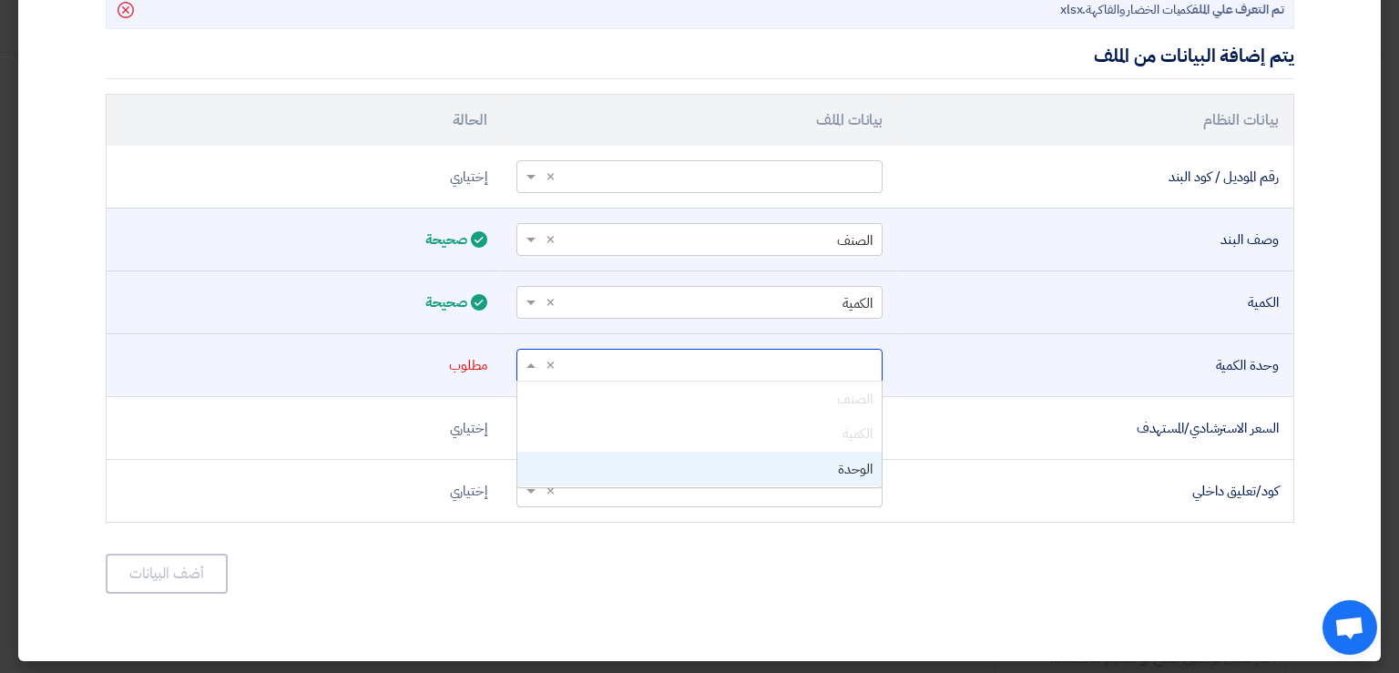
click at [848, 468] on span "الوحدة" at bounding box center [855, 469] width 35 height 20
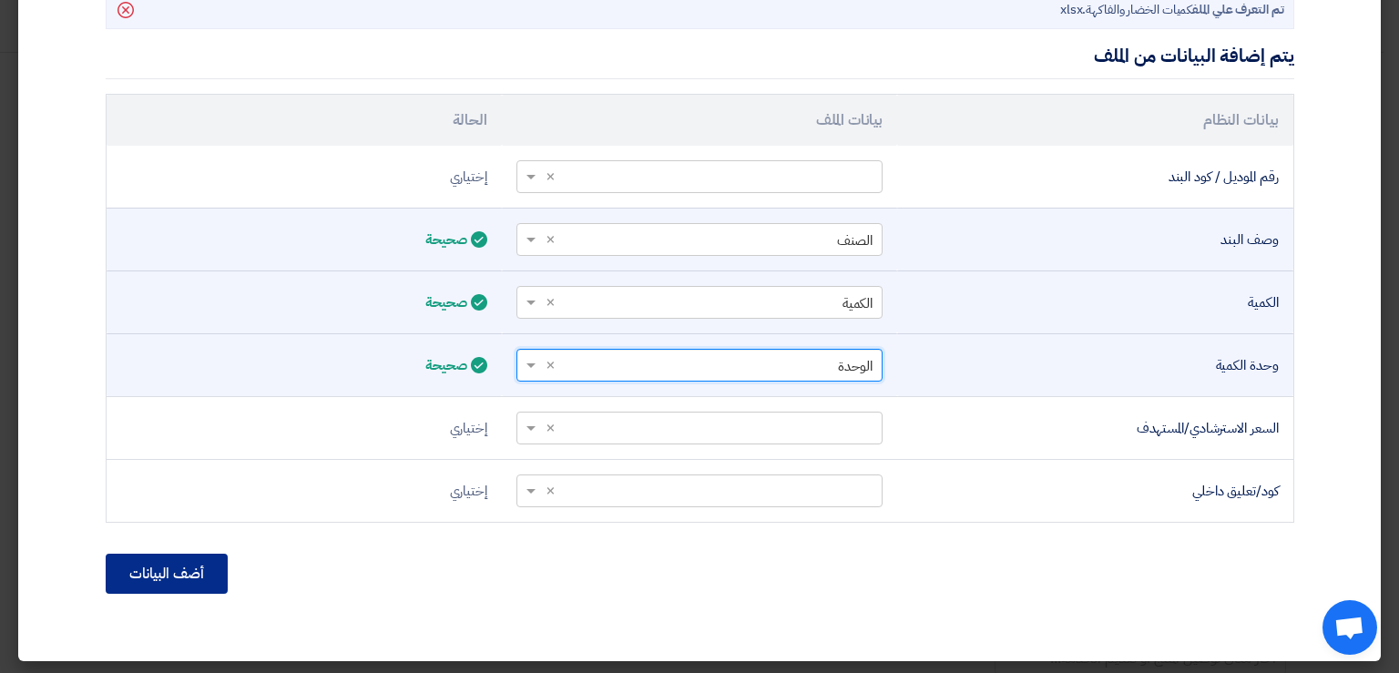
click at [186, 574] on button "أضف البيانات" at bounding box center [167, 574] width 122 height 40
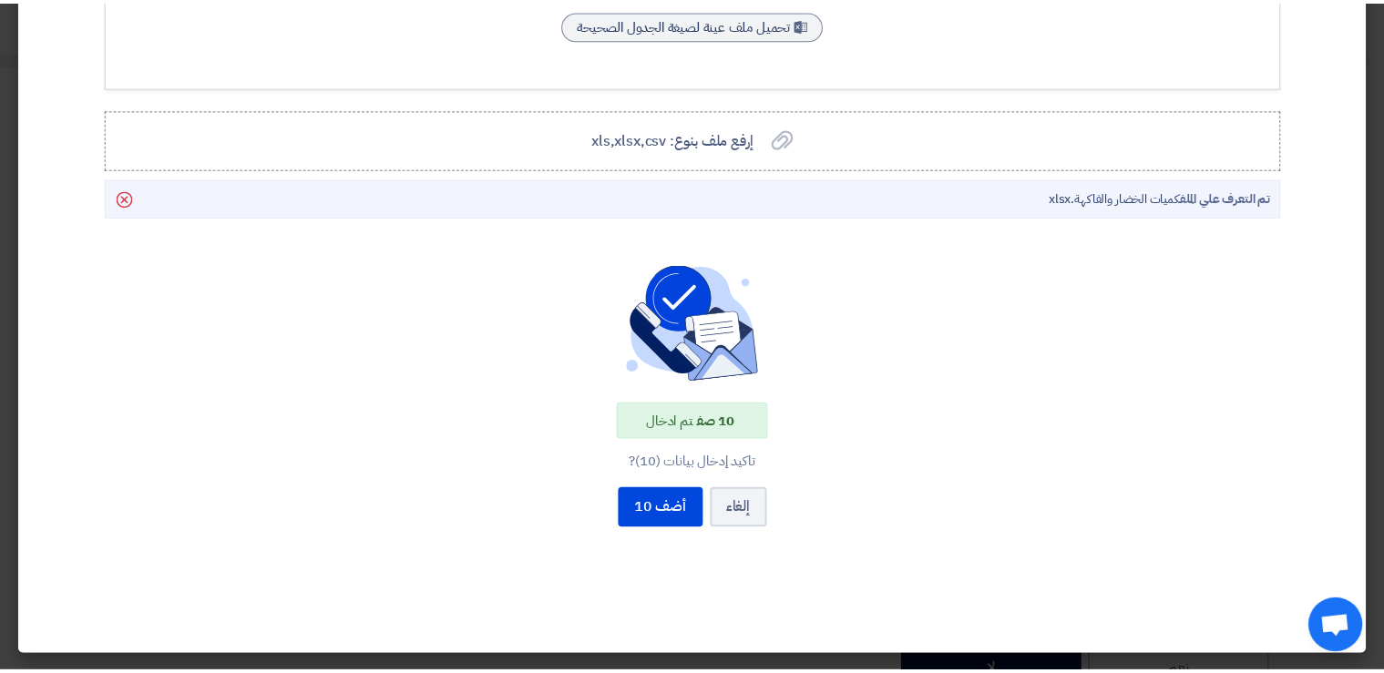
scroll to position [347, 0]
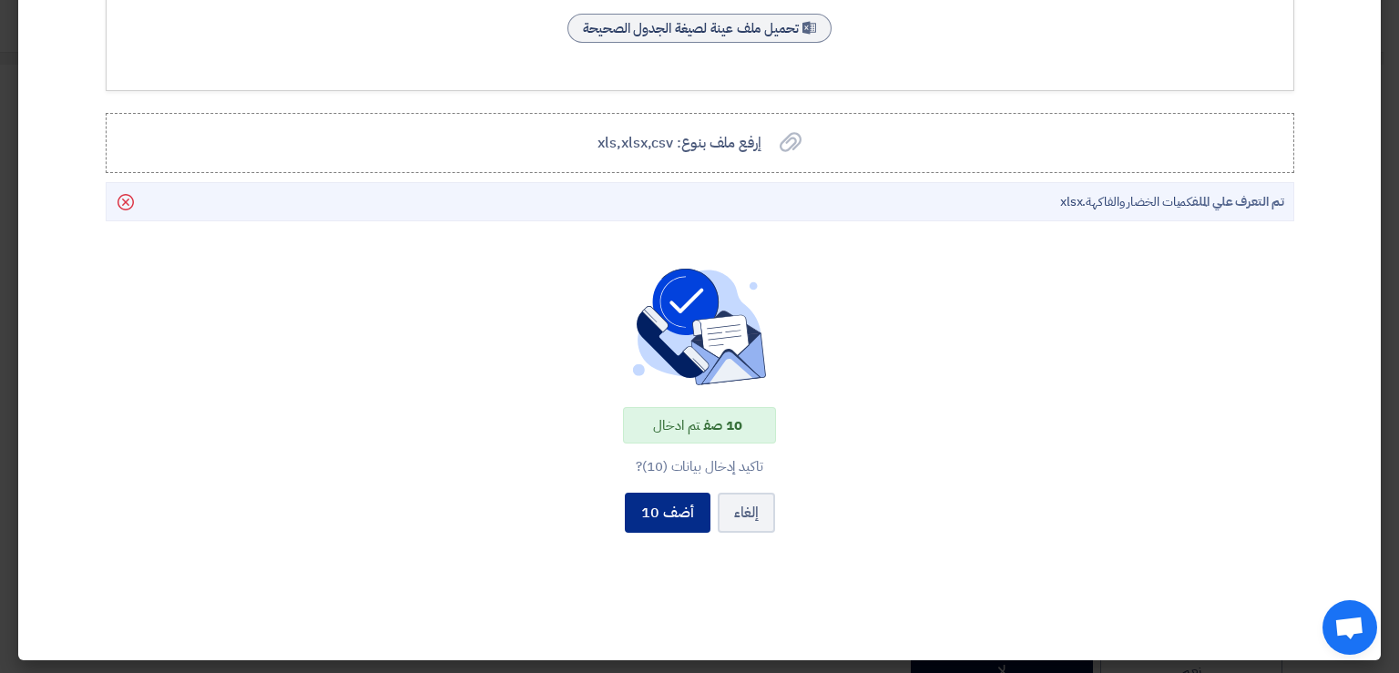
click at [678, 510] on button "أضف 10" at bounding box center [668, 513] width 86 height 40
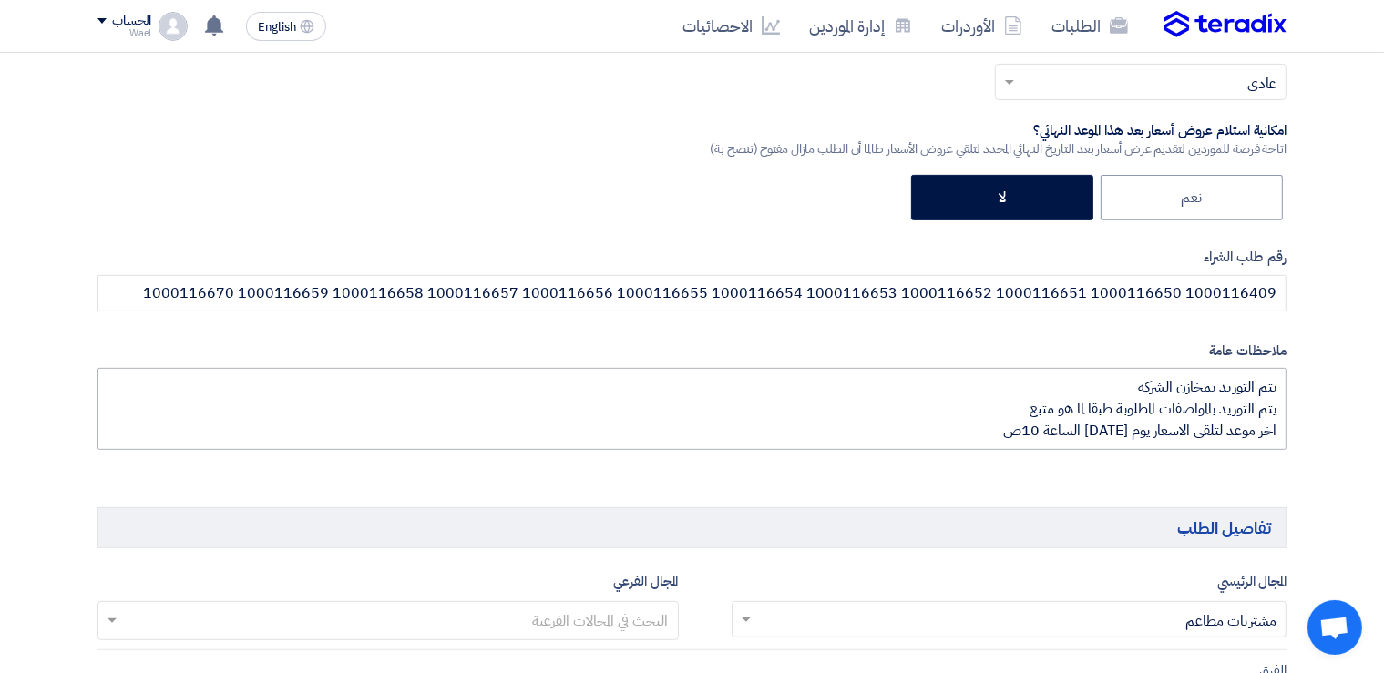
scroll to position [536, 0]
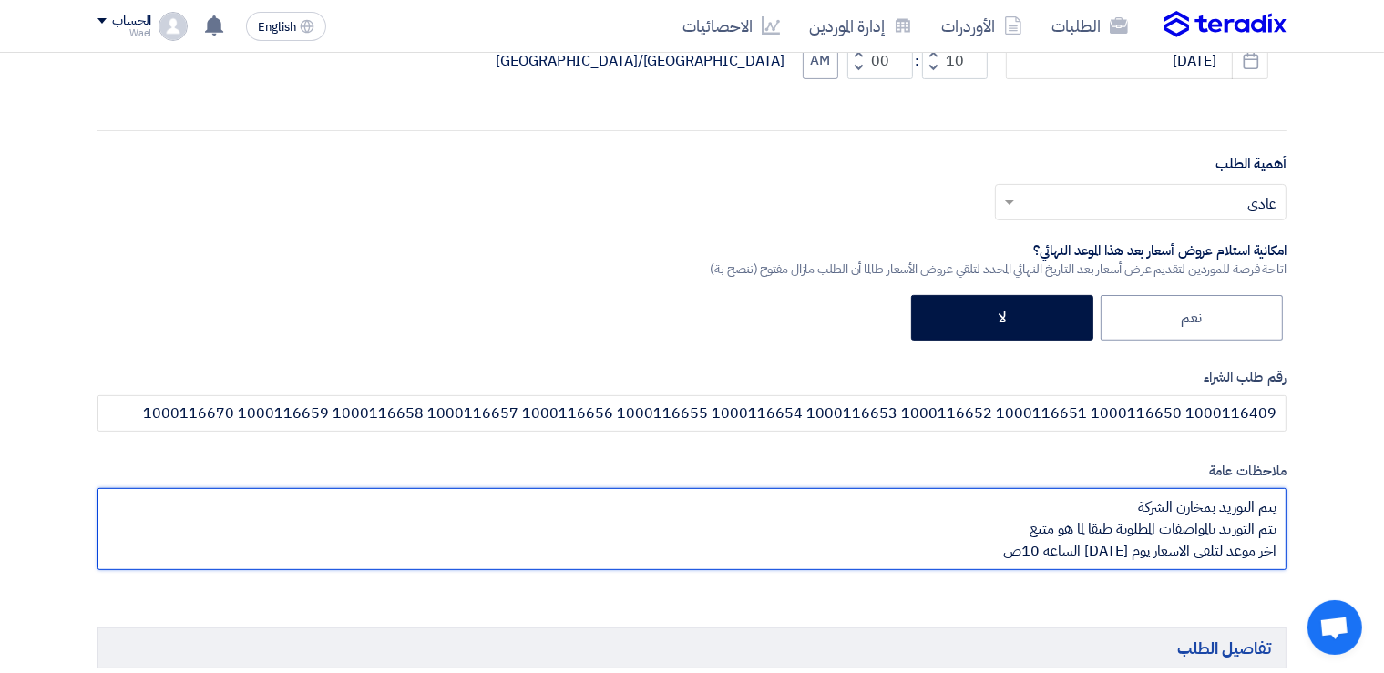
drag, startPoint x: 988, startPoint y: 553, endPoint x: 1286, endPoint y: 492, distance: 304.0
click at [1286, 492] on textarea at bounding box center [691, 529] width 1189 height 82
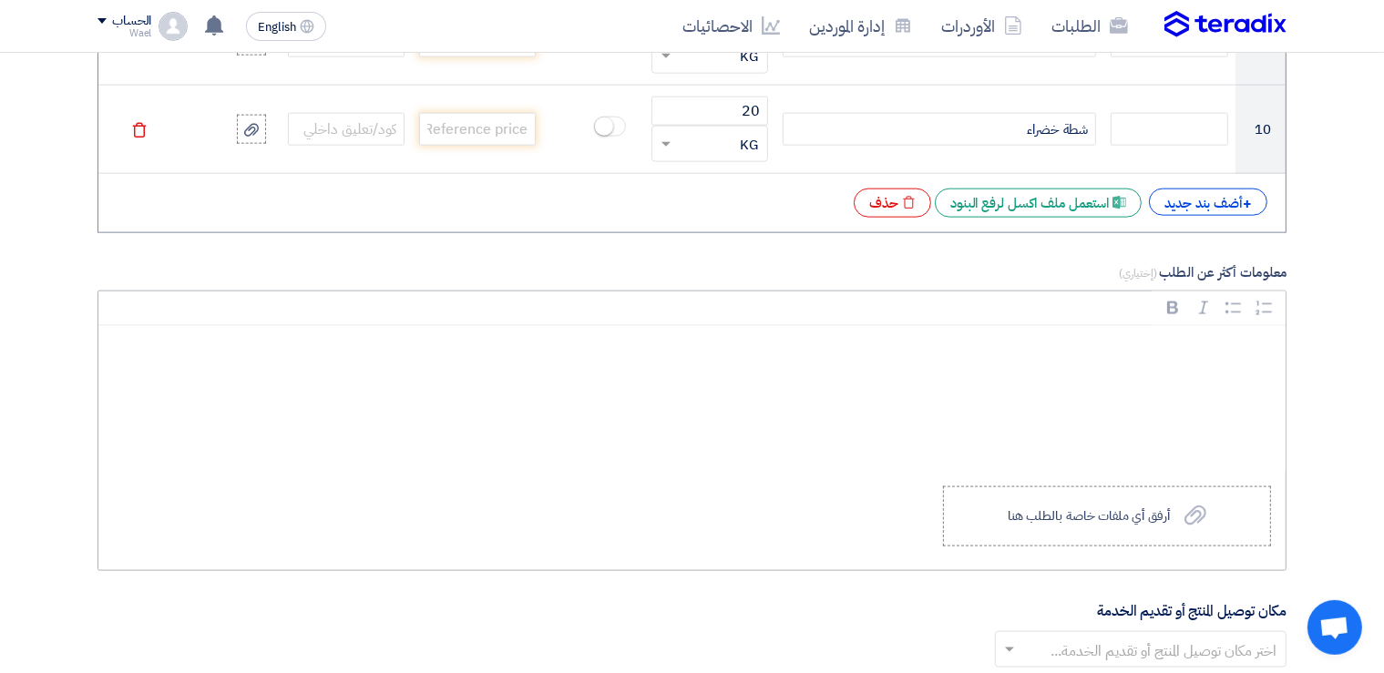
scroll to position [2306, 0]
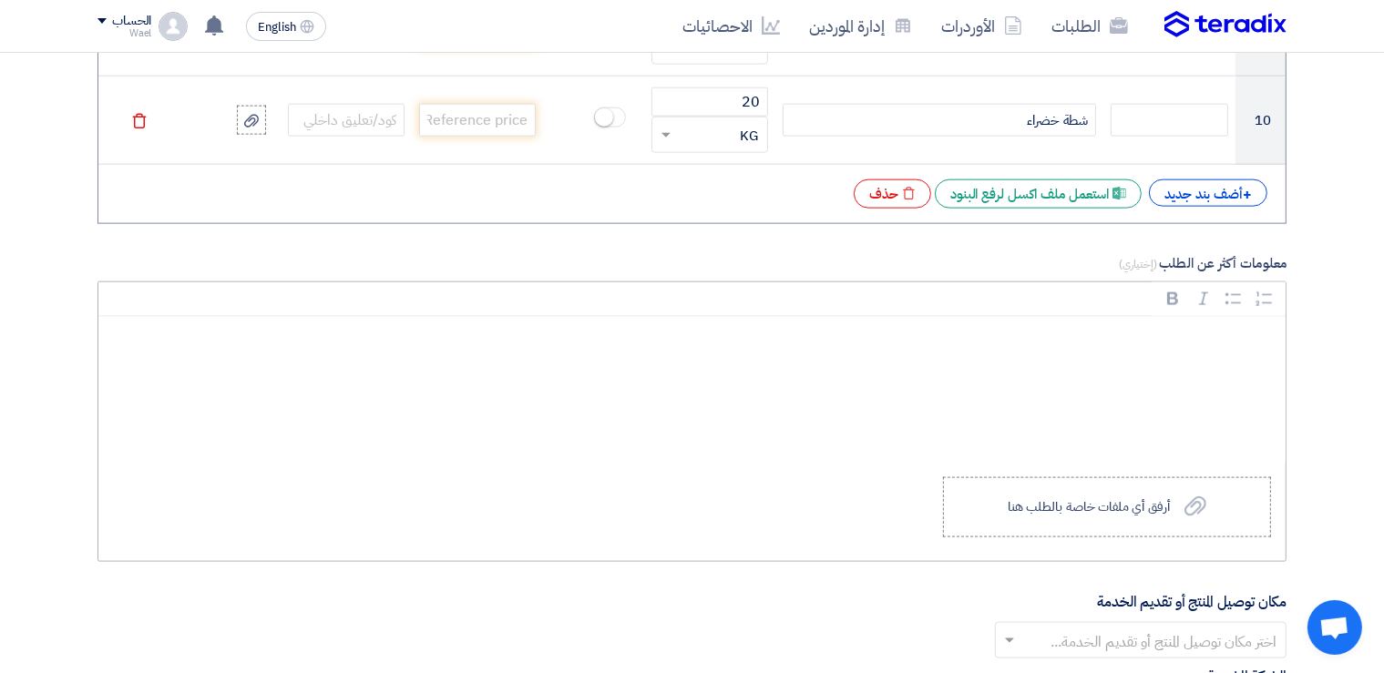
click at [1230, 336] on p "Rich Text Editor, main" at bounding box center [698, 344] width 1156 height 24
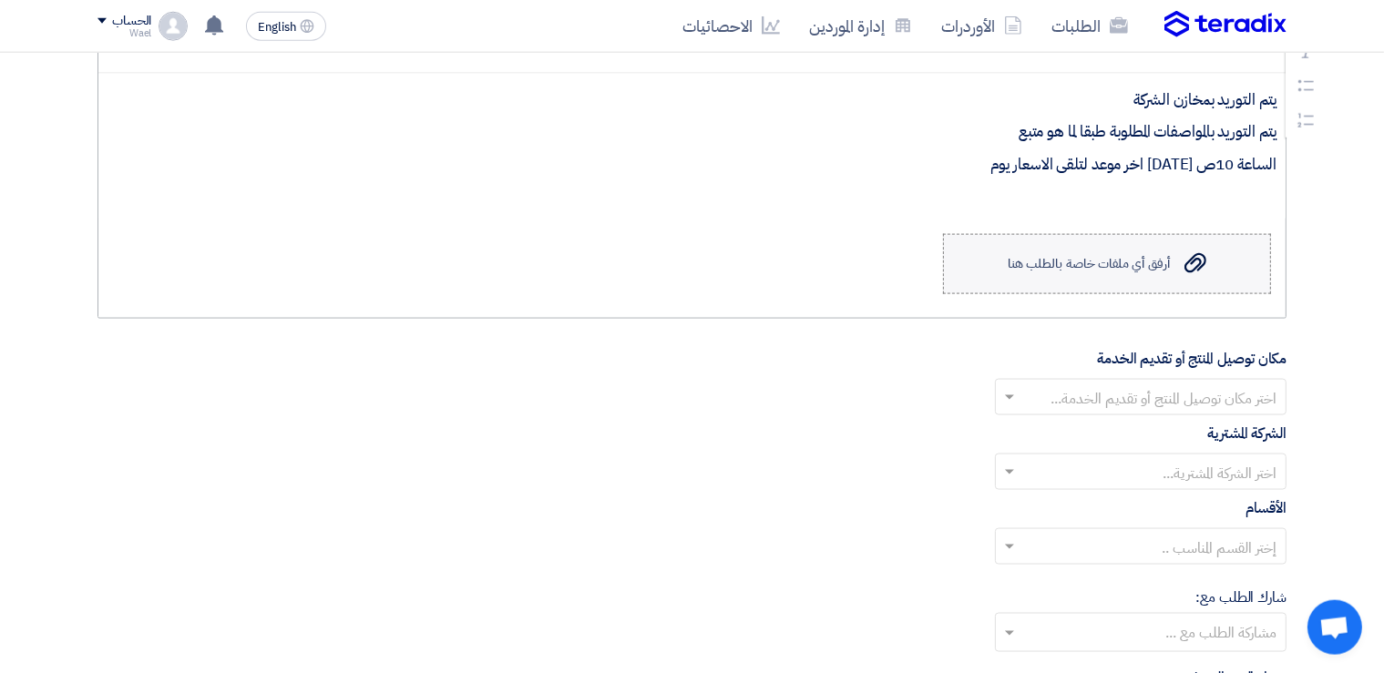
scroll to position [2543, 0]
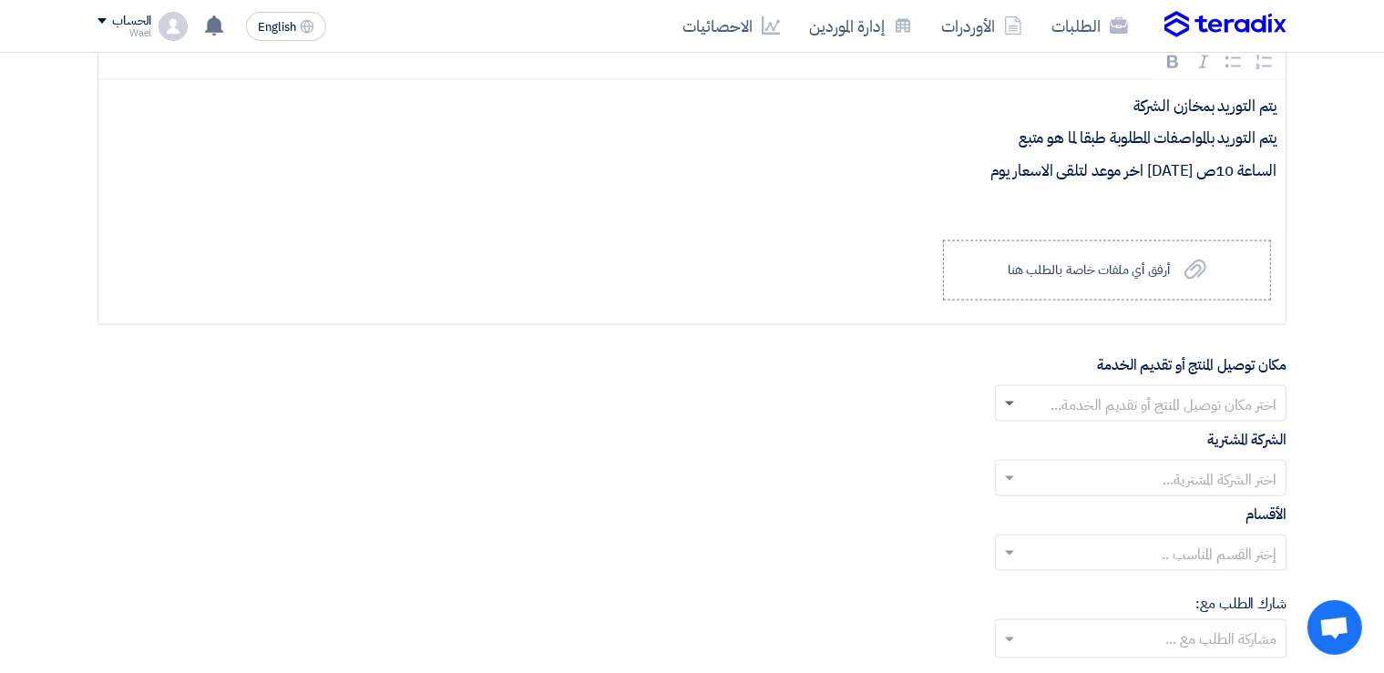
click at [1011, 402] on span at bounding box center [1009, 405] width 9 height 6
click at [1240, 468] on div "بنها" at bounding box center [1141, 477] width 290 height 36
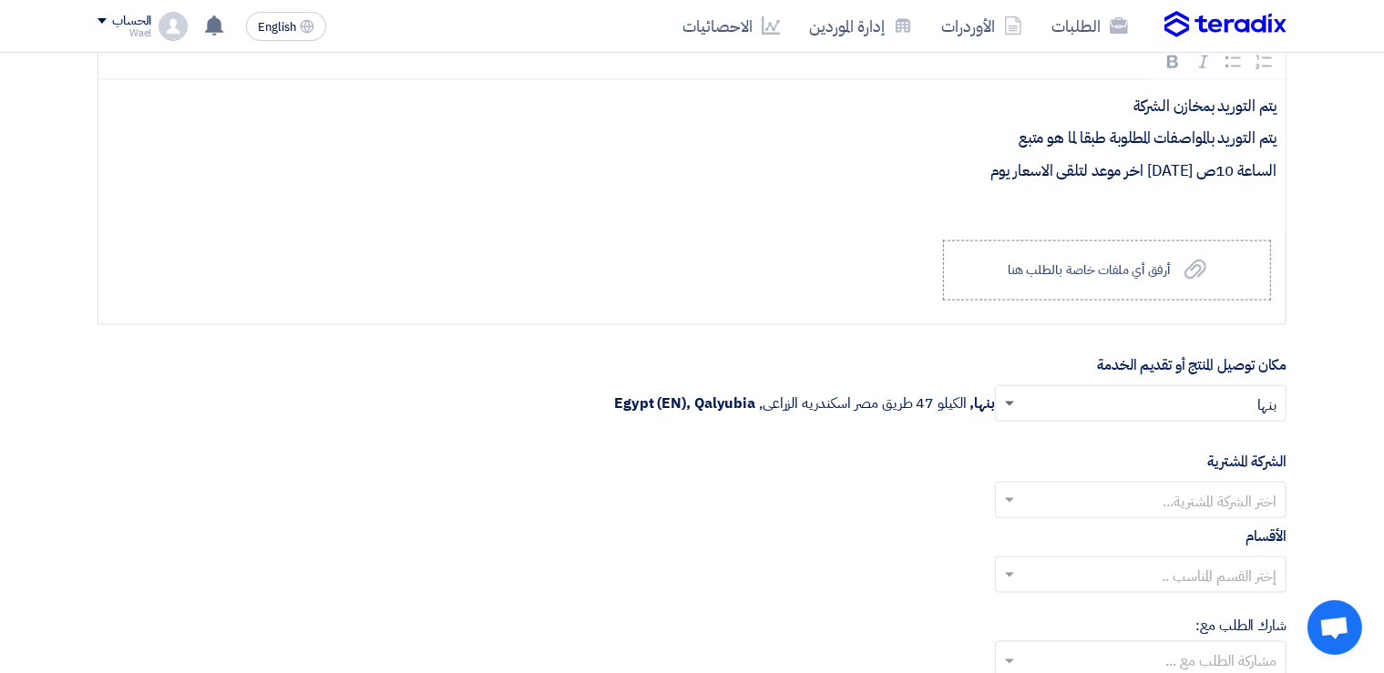
click at [1011, 402] on span at bounding box center [1009, 405] width 9 height 6
click at [1242, 434] on span "قويسنا" at bounding box center [1258, 440] width 36 height 22
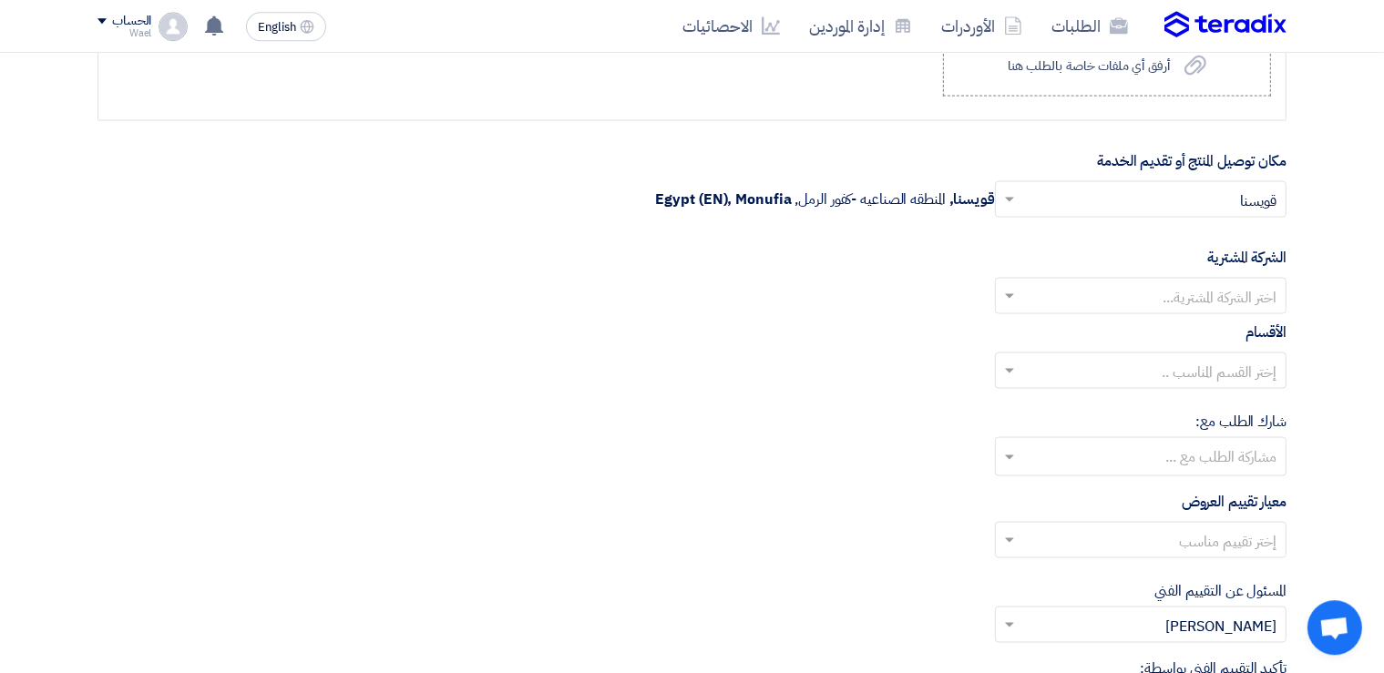
scroll to position [2779, 0]
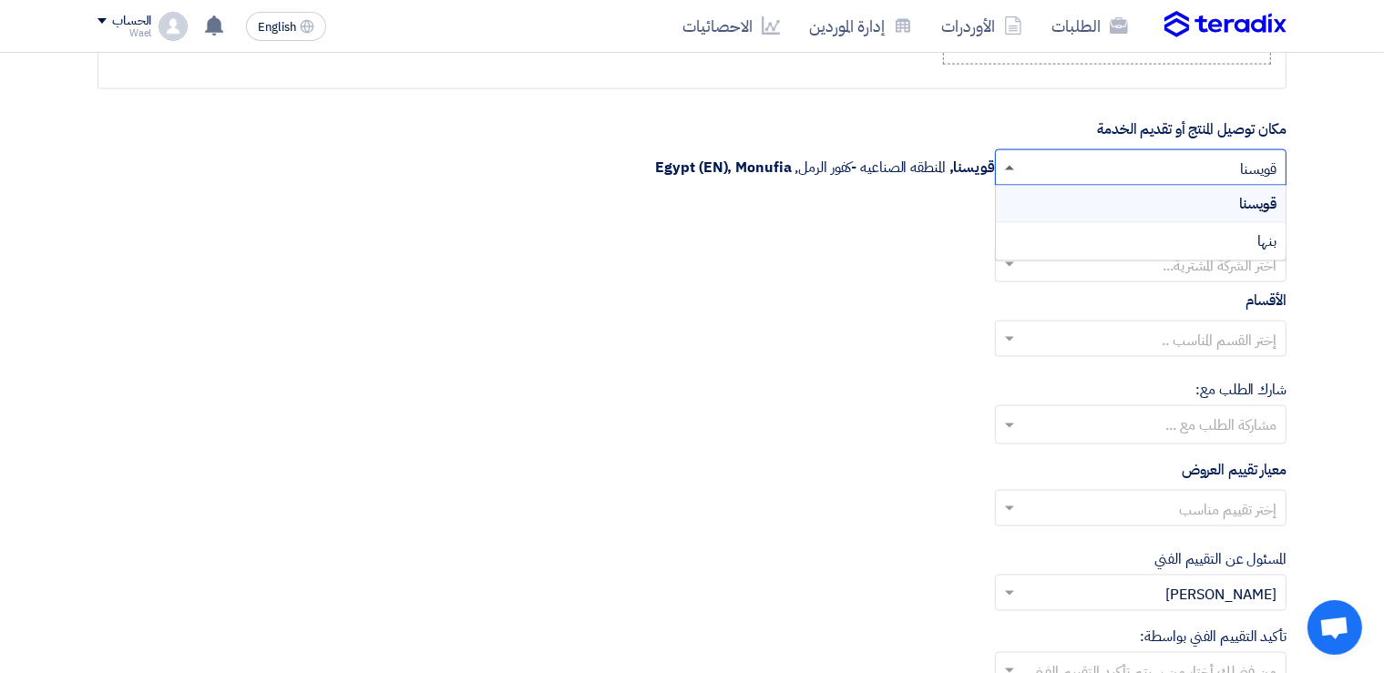
click at [1006, 166] on span at bounding box center [1009, 168] width 9 height 5
click at [839, 326] on div "إختر القسم المناسب .." at bounding box center [691, 346] width 1189 height 51
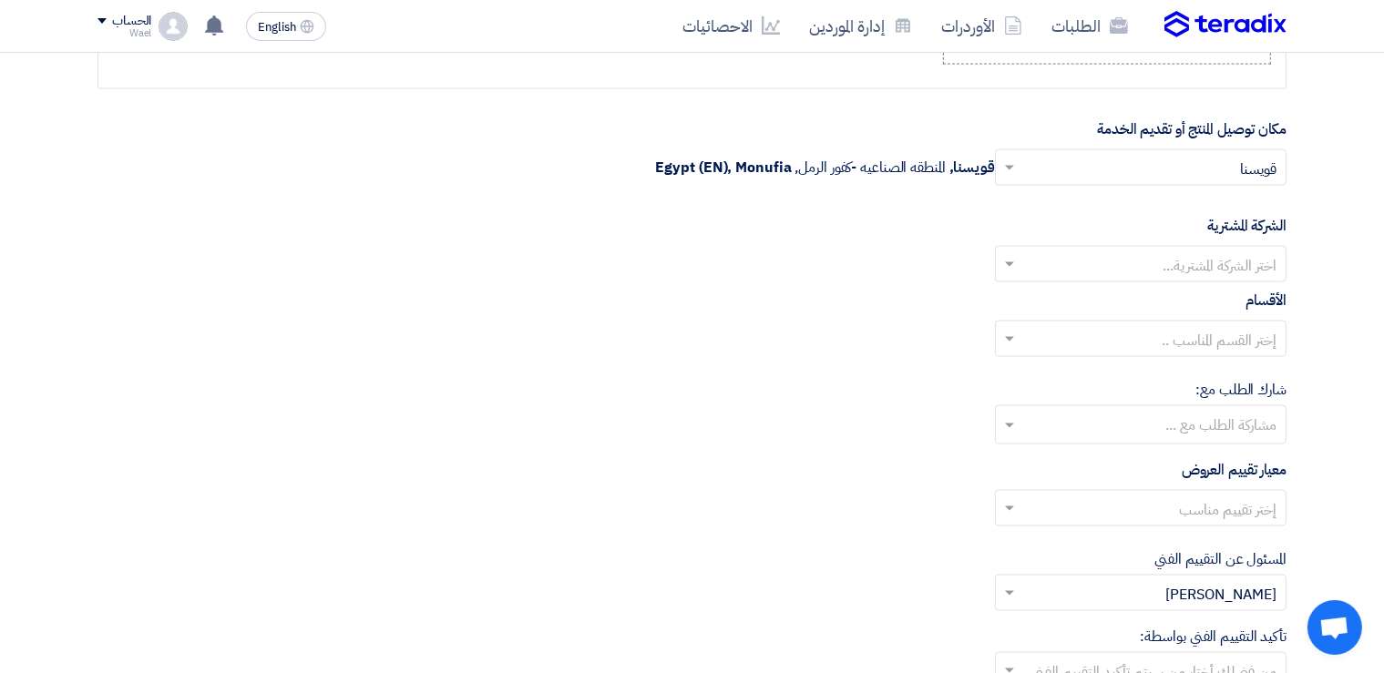
click at [1010, 253] on span at bounding box center [1007, 264] width 23 height 22
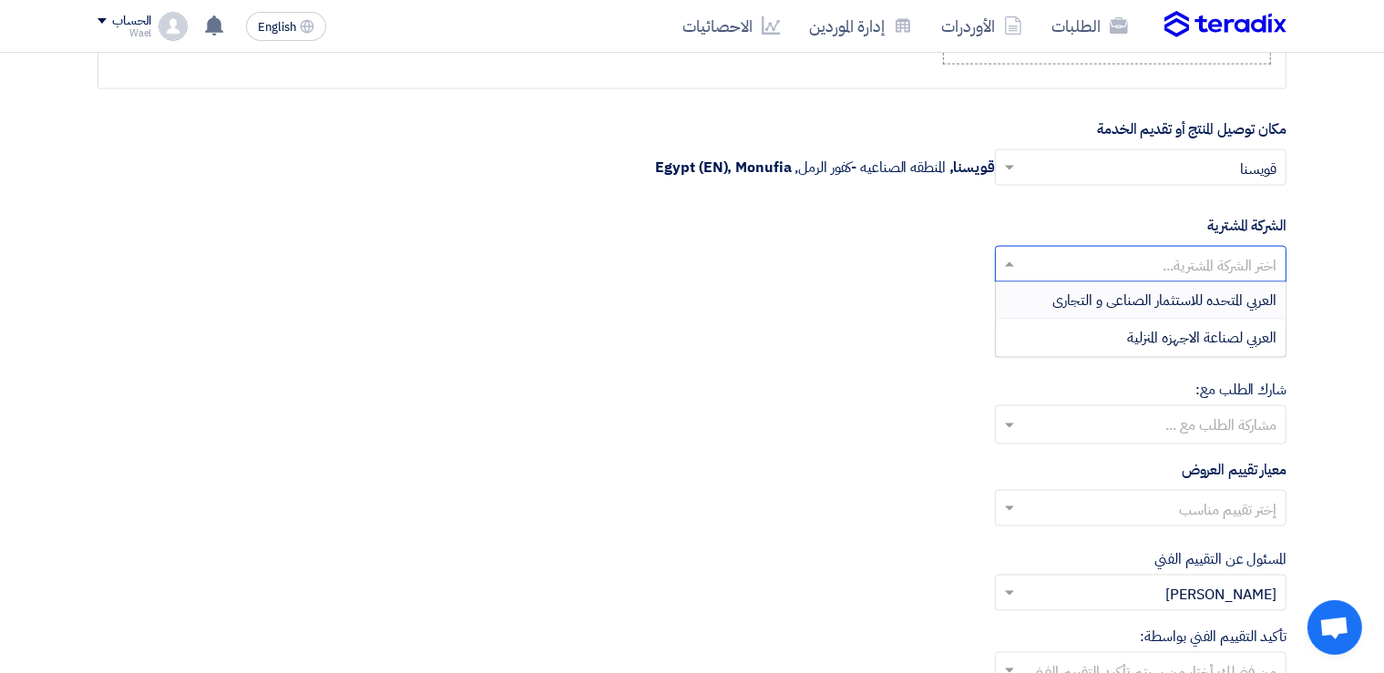
click at [1076, 290] on span "العربي المتحده للاستثمار الصناعى و التجارى" at bounding box center [1164, 301] width 224 height 22
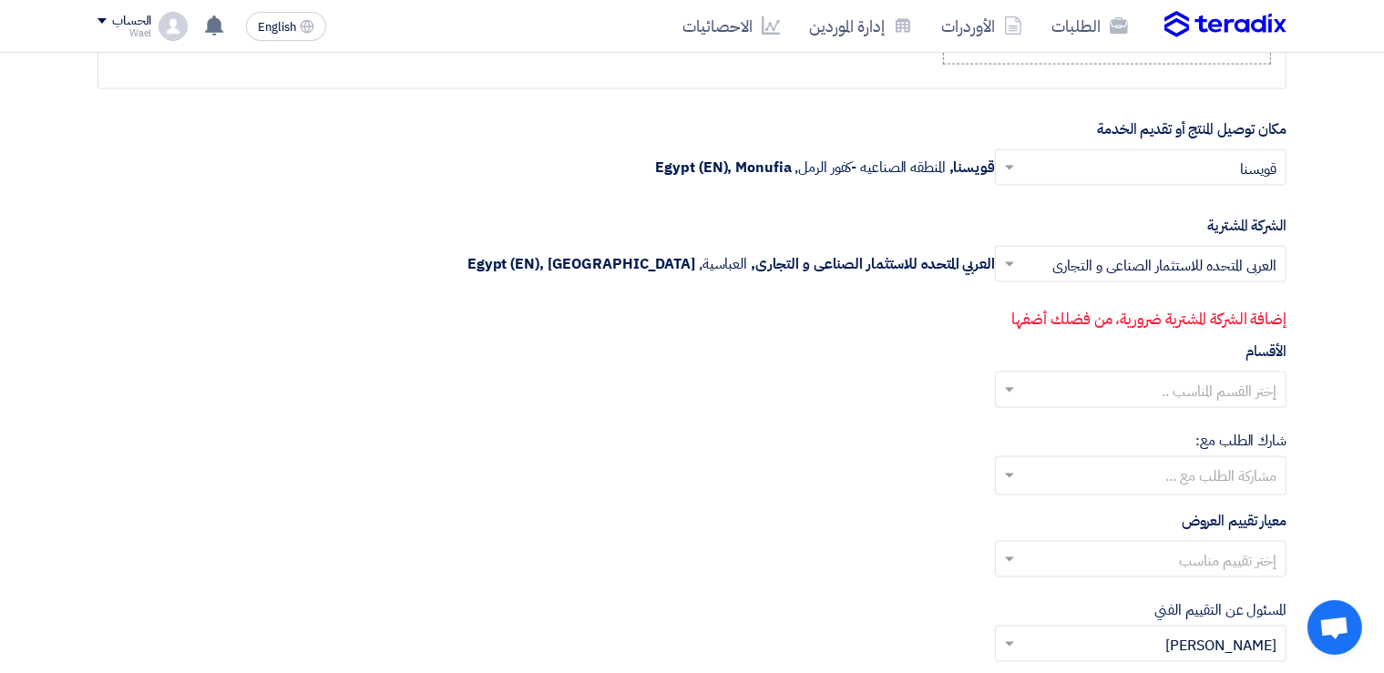
click at [1014, 379] on span at bounding box center [1007, 390] width 23 height 22
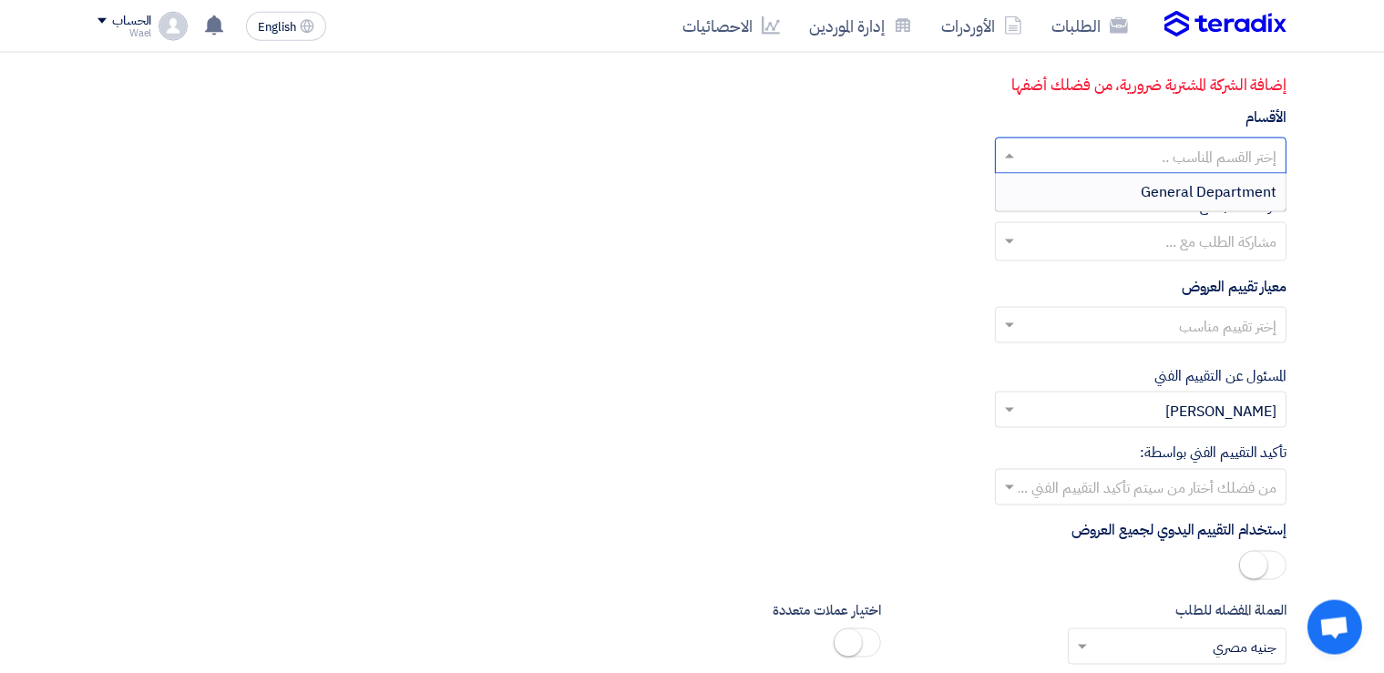
scroll to position [3015, 0]
click at [1212, 179] on span "General Department" at bounding box center [1208, 190] width 136 height 22
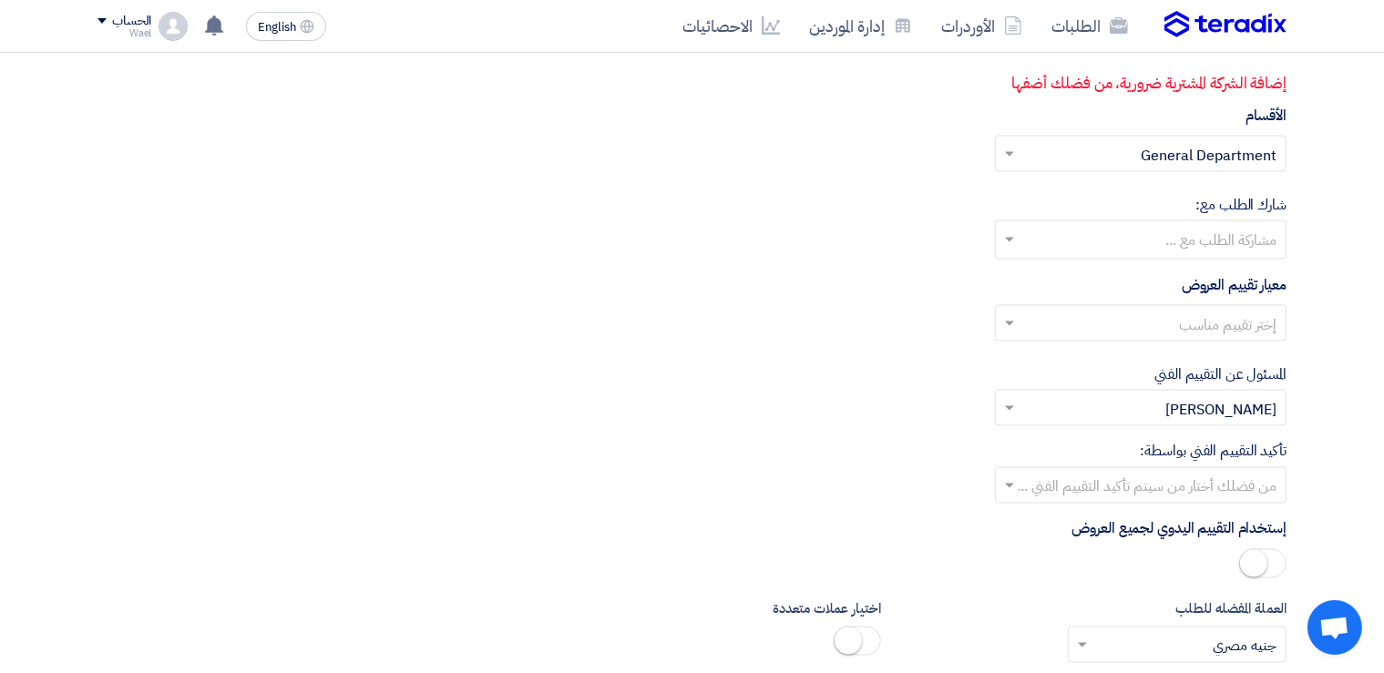
click at [1006, 233] on input "text" at bounding box center [1139, 242] width 273 height 30
click at [1202, 304] on span "[PERSON_NAME]" at bounding box center [1220, 315] width 111 height 22
click at [1010, 322] on span at bounding box center [1009, 325] width 9 height 6
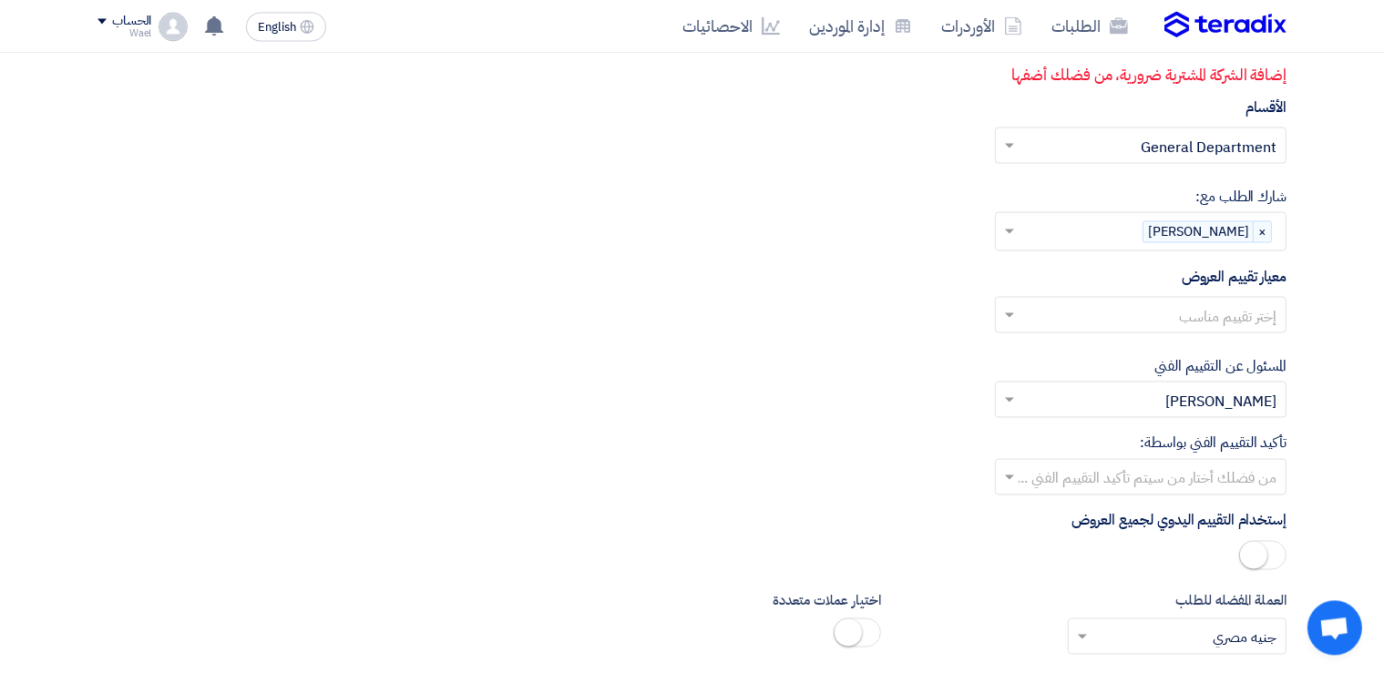
scroll to position [3024, 0]
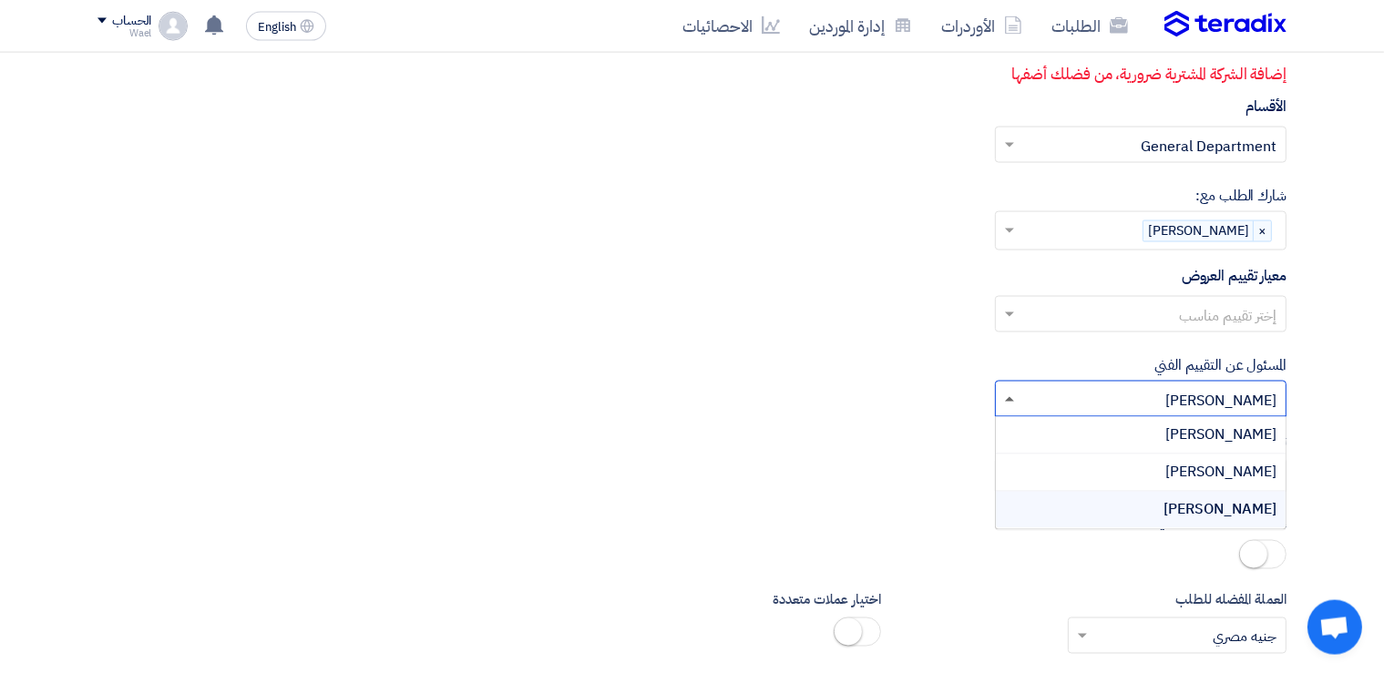
click at [1009, 397] on span at bounding box center [1009, 399] width 9 height 5
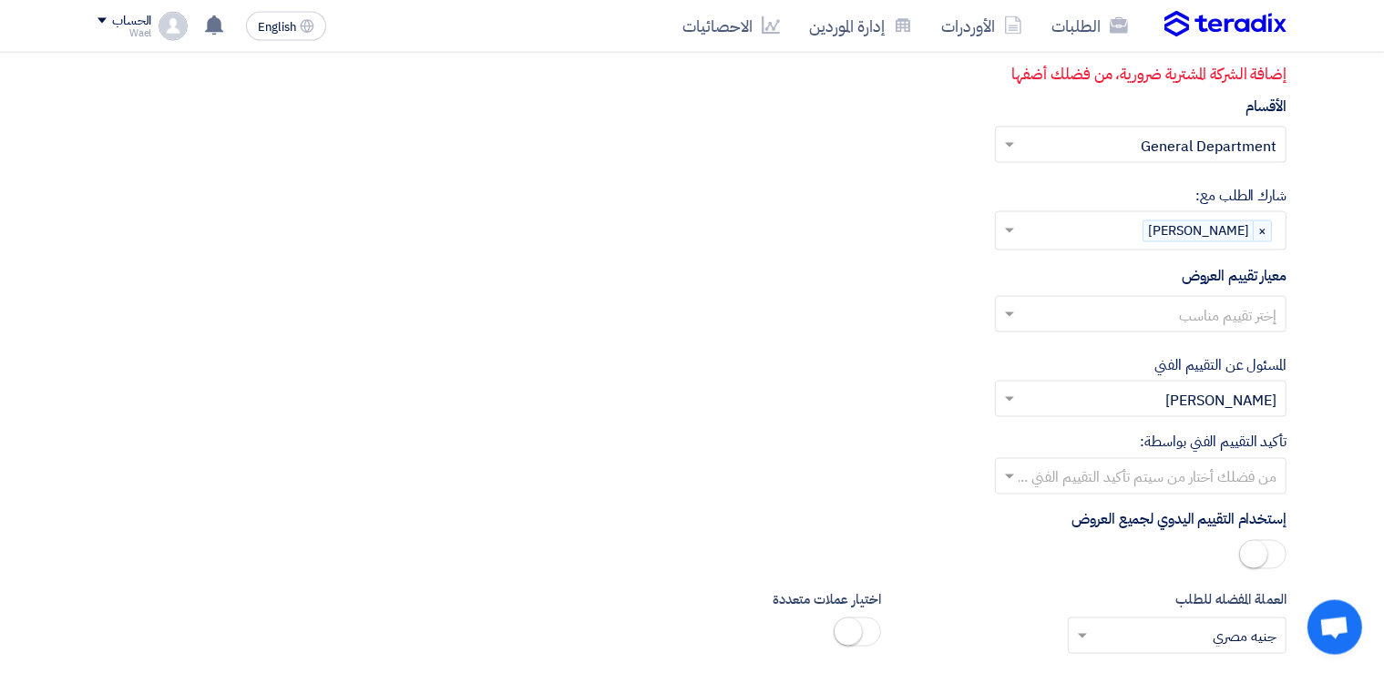
click at [793, 432] on div "تأكيد التقييم الفني بواسطة: من فضلك أختار من سيتم تأكيد التقييم الفني ..." at bounding box center [691, 463] width 1189 height 63
click at [1209, 303] on input "text" at bounding box center [1150, 316] width 255 height 30
type input "الخضار والفاكهة"
click at [1218, 306] on input "text" at bounding box center [1150, 316] width 255 height 30
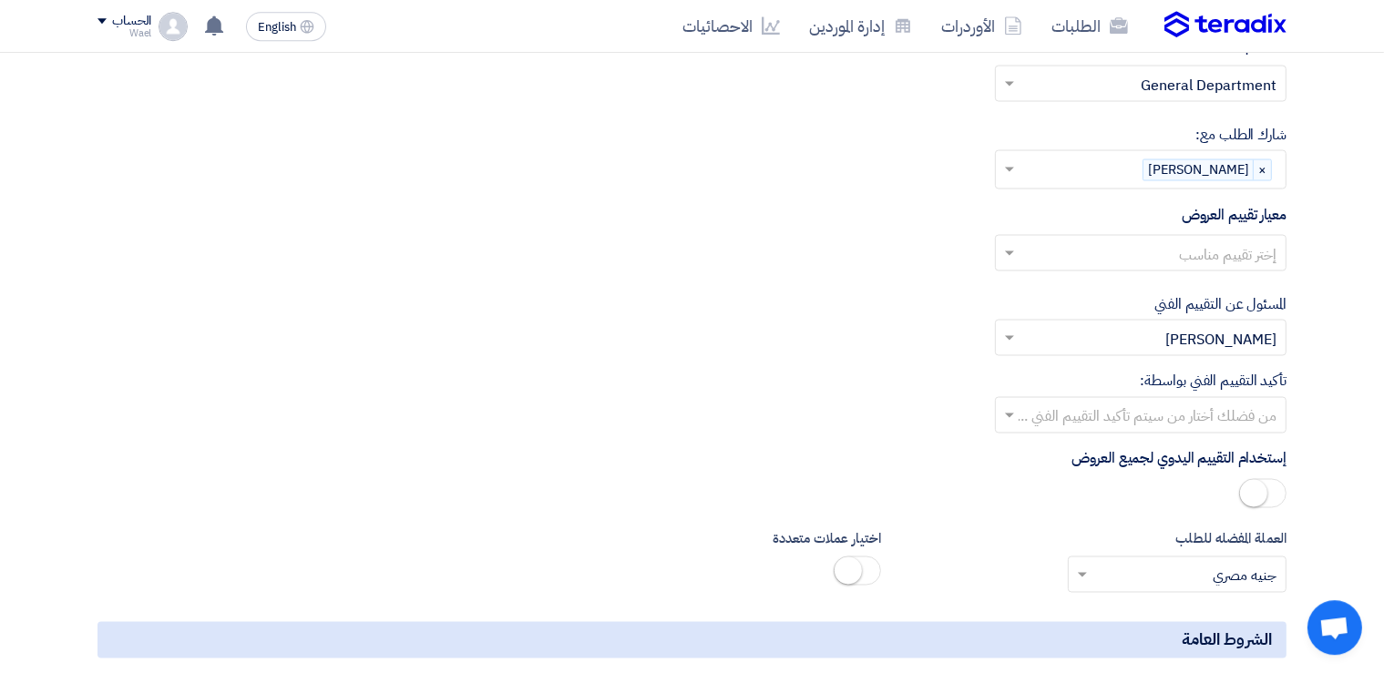
scroll to position [3142, 0]
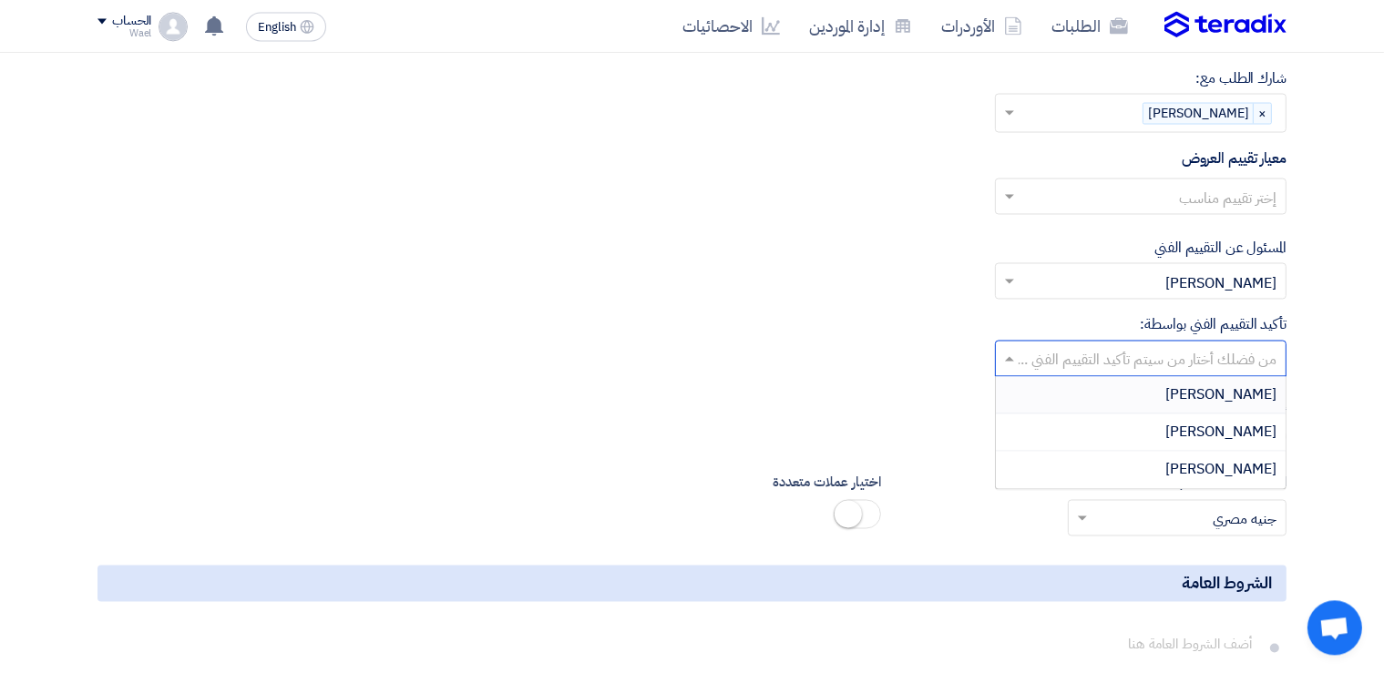
click at [1004, 347] on span at bounding box center [1007, 358] width 23 height 22
click at [1185, 422] on span "[PERSON_NAME]" at bounding box center [1220, 432] width 111 height 22
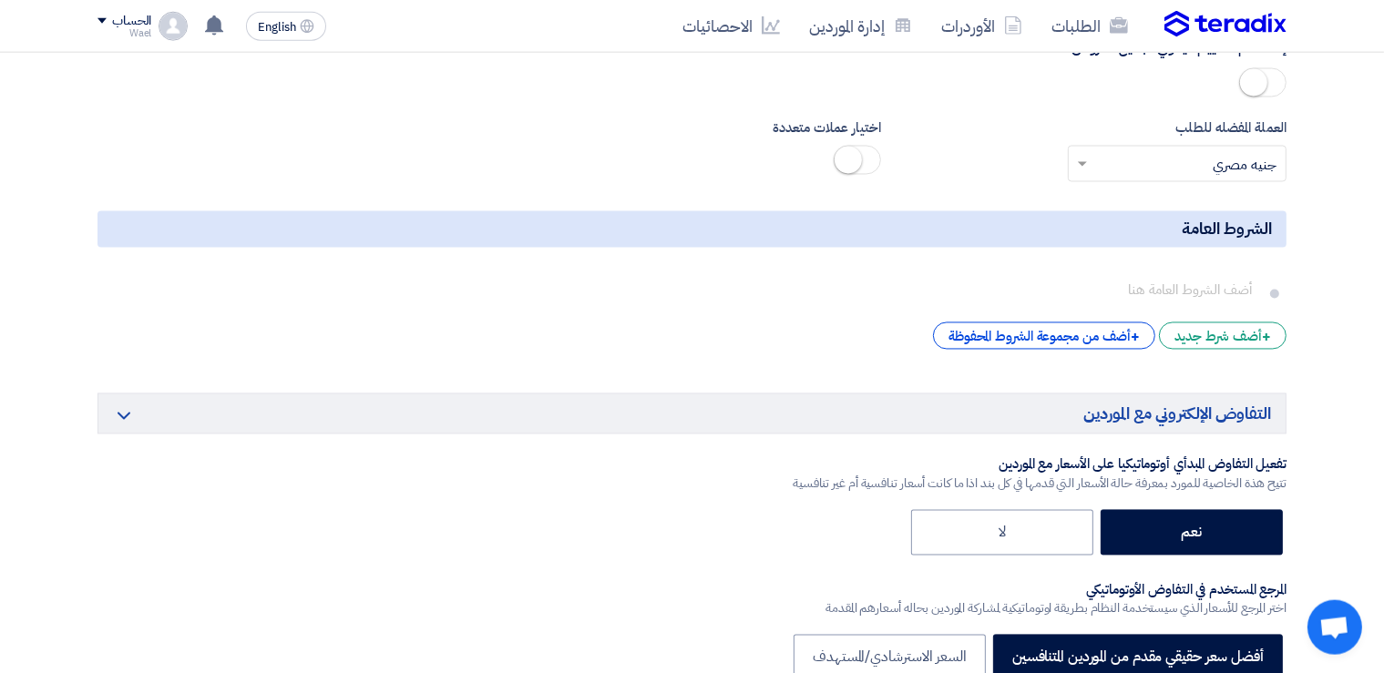
scroll to position [3497, 0]
click at [1209, 328] on div "+ أضف شرط جديد" at bounding box center [1223, 335] width 128 height 27
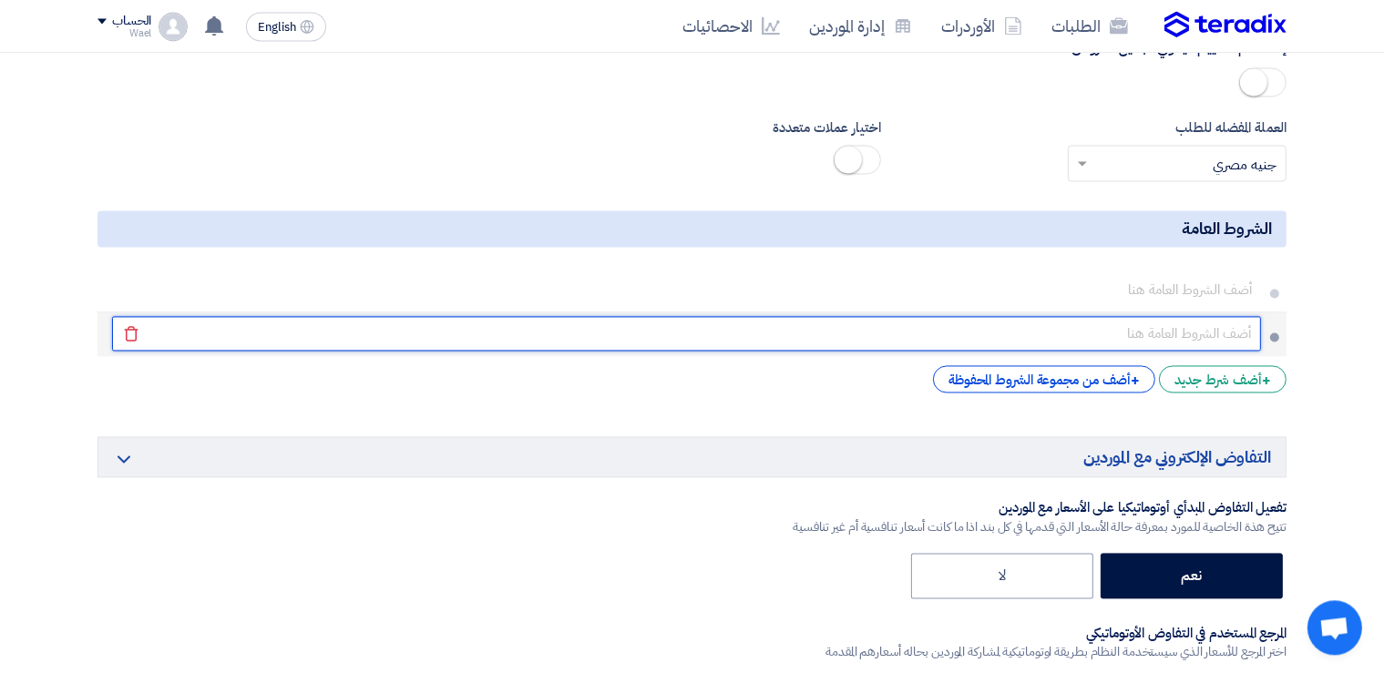
scroll to position [3496, 0]
click at [1215, 317] on input "text" at bounding box center [686, 334] width 1149 height 35
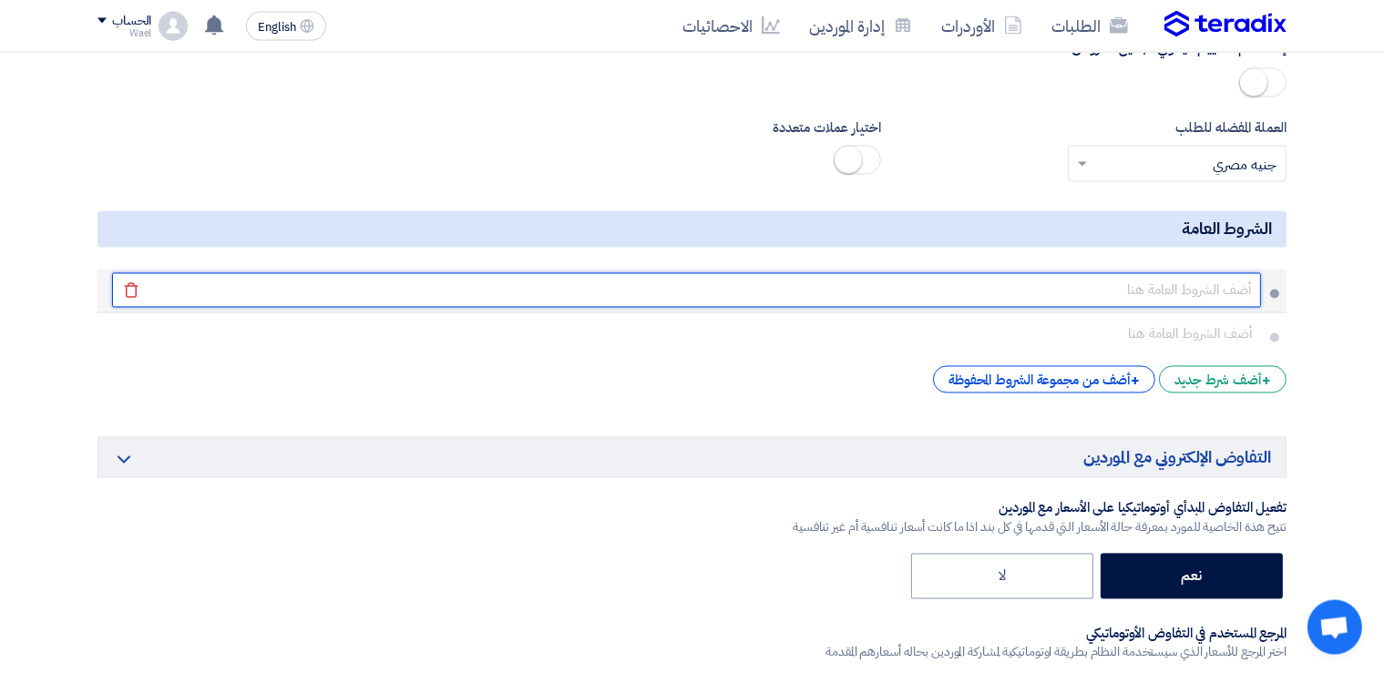
click at [1211, 281] on input "text" at bounding box center [686, 290] width 1149 height 35
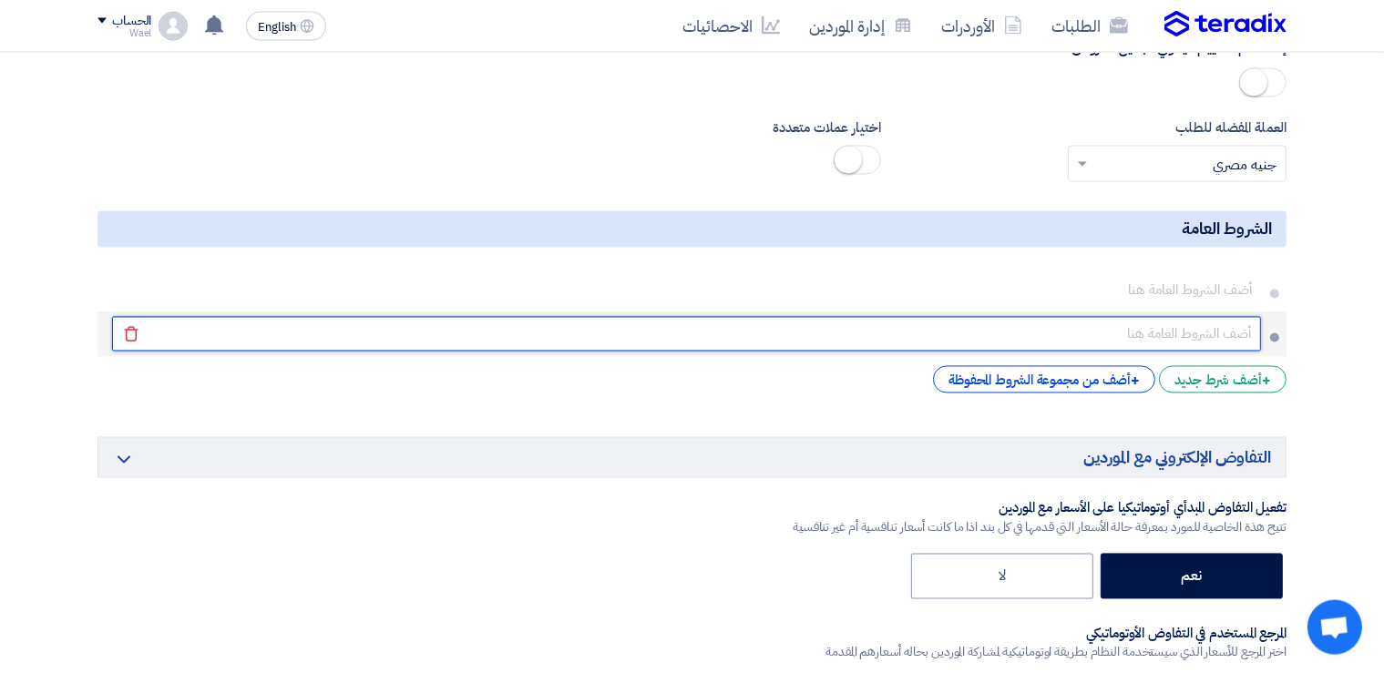
click at [261, 317] on input "text" at bounding box center [686, 334] width 1149 height 35
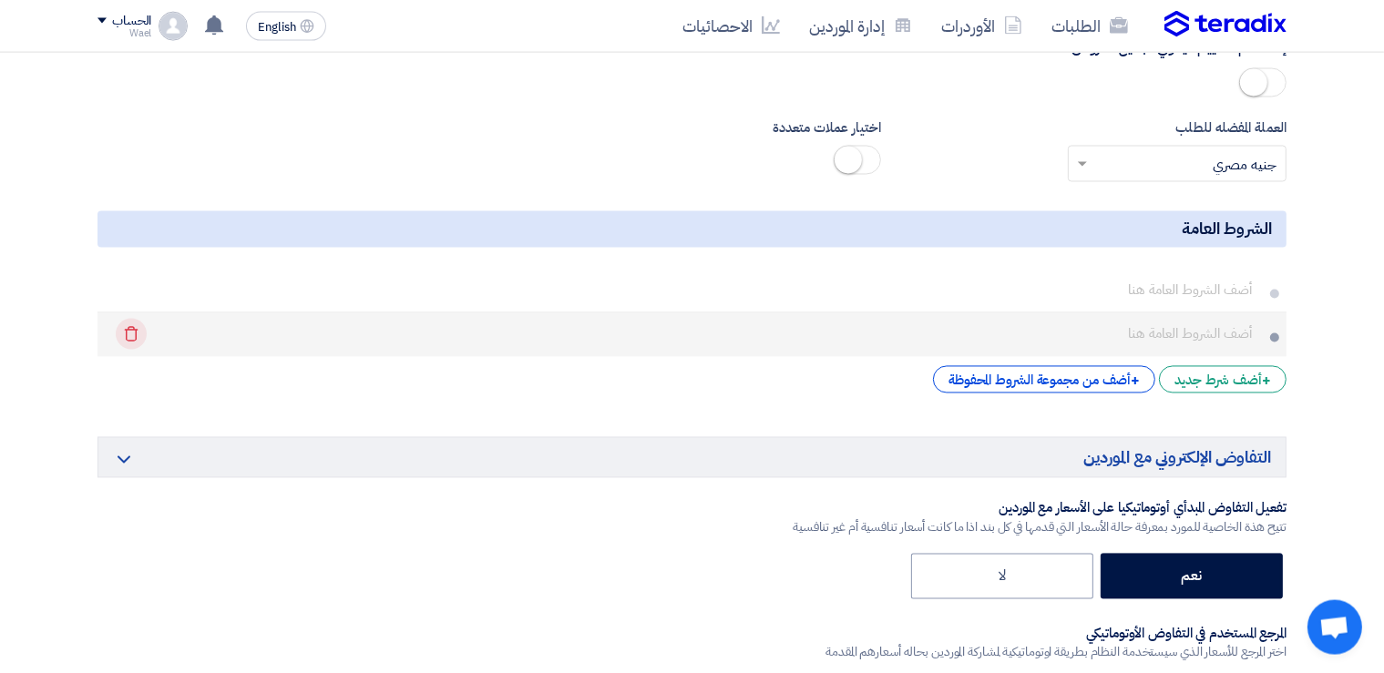
click at [140, 322] on icon "Delete" at bounding box center [131, 334] width 31 height 31
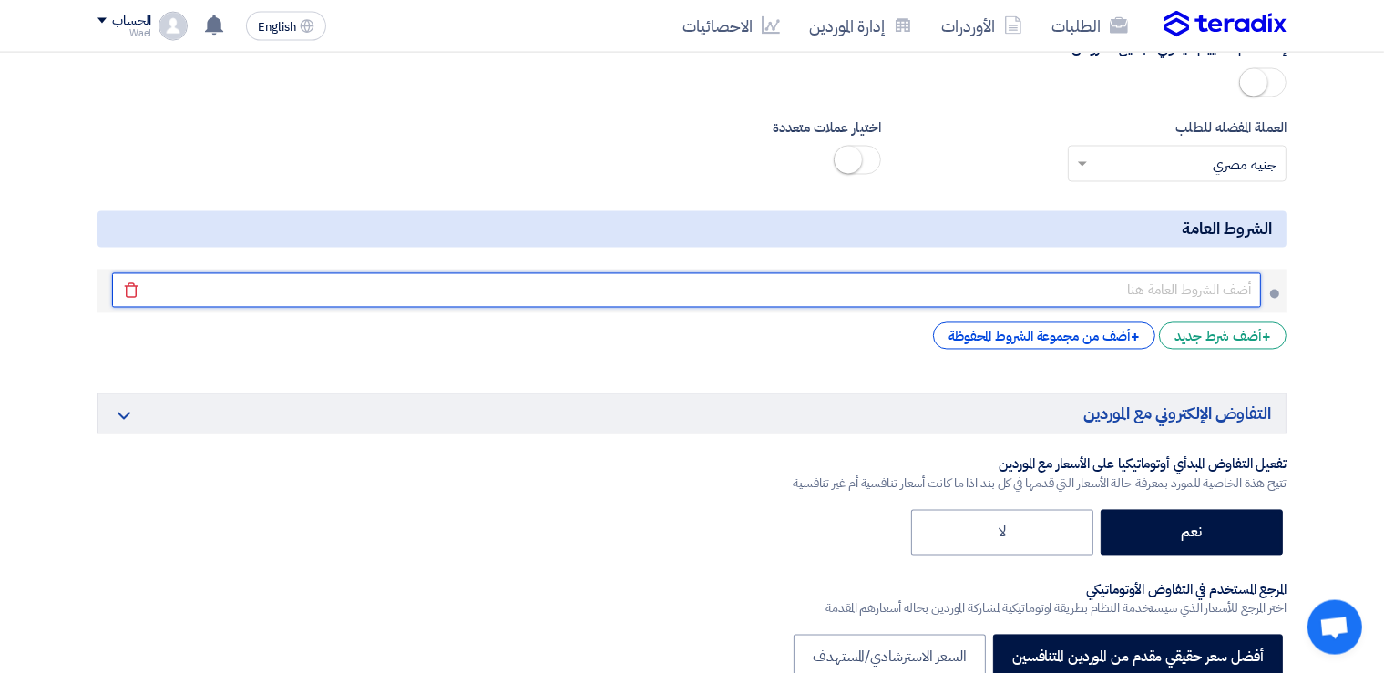
click at [1240, 279] on input "text" at bounding box center [686, 290] width 1149 height 35
paste input "(lore ipsumdo) • sit amet cons adipiscin elits doei temp inc ut labor etdolore …"
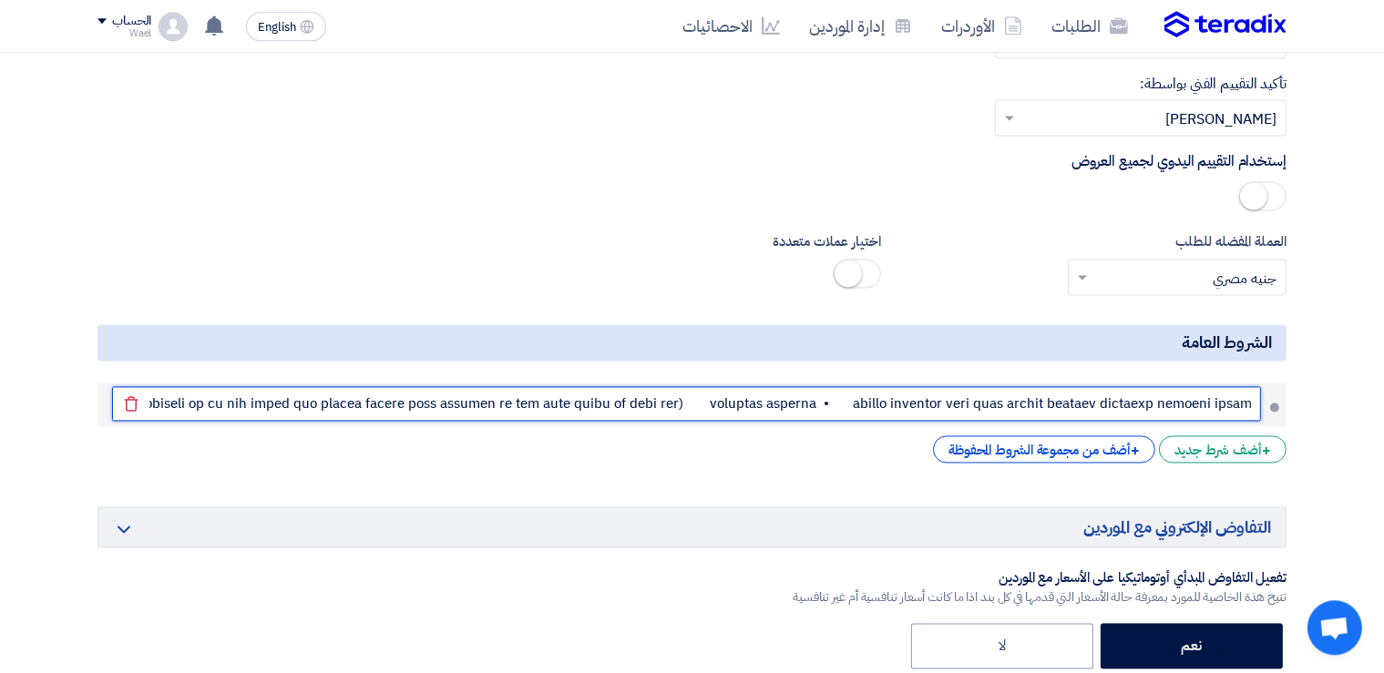
scroll to position [3377, 0]
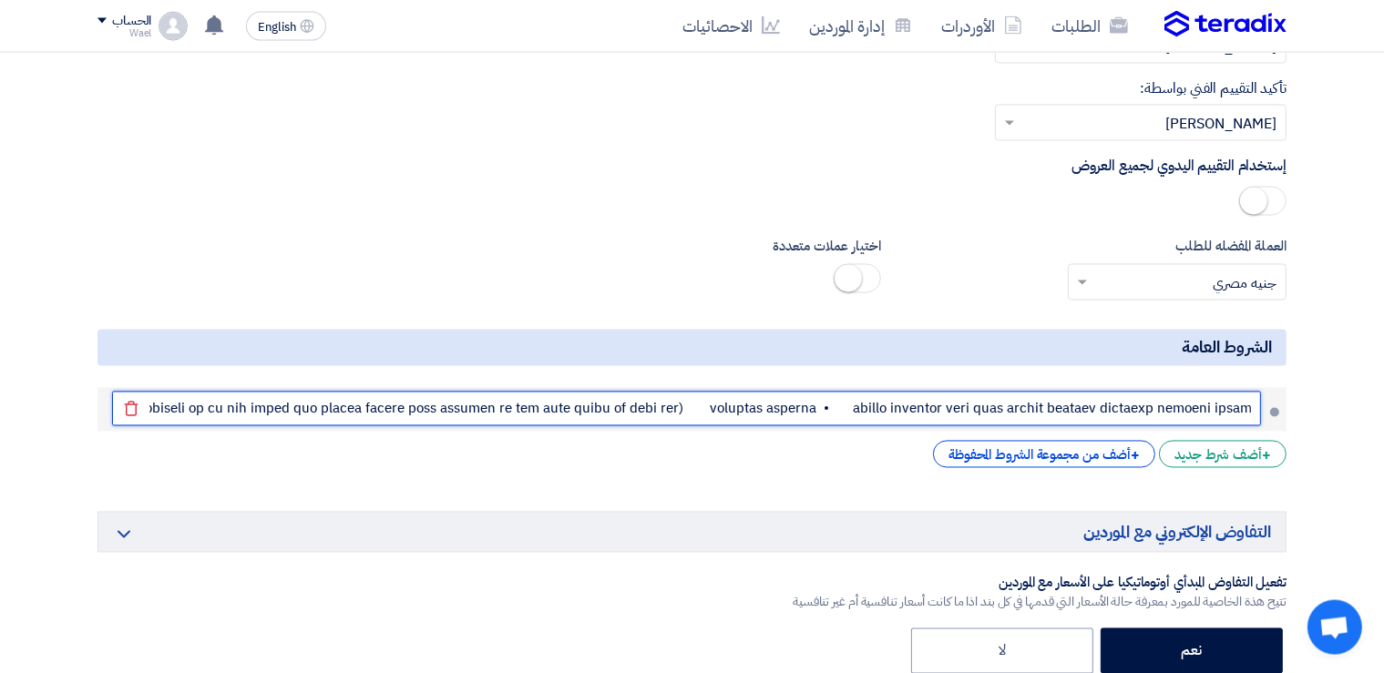
click at [1222, 395] on input "text" at bounding box center [686, 409] width 1149 height 35
type input "(lore ipsumdo) • sit amet cons adipiscin elits doei temp inc ut labor etdolore …"
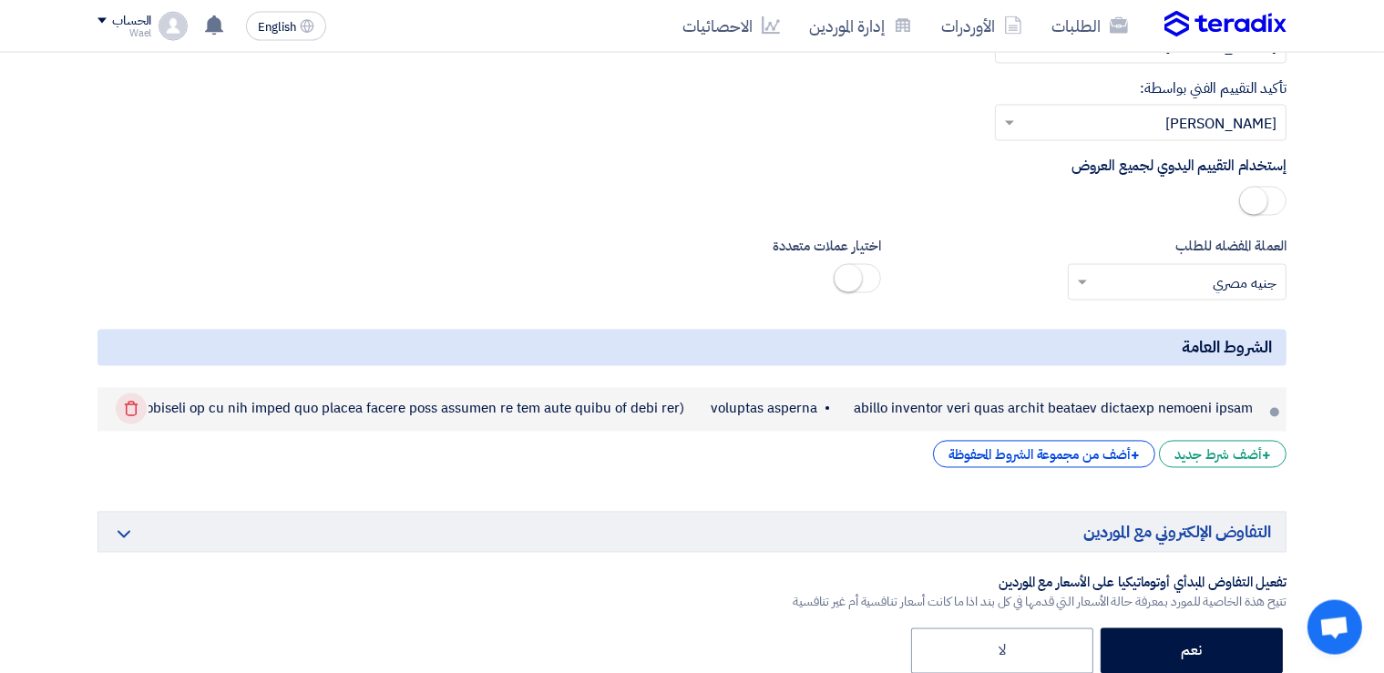
click at [128, 398] on icon "Delete" at bounding box center [131, 408] width 31 height 31
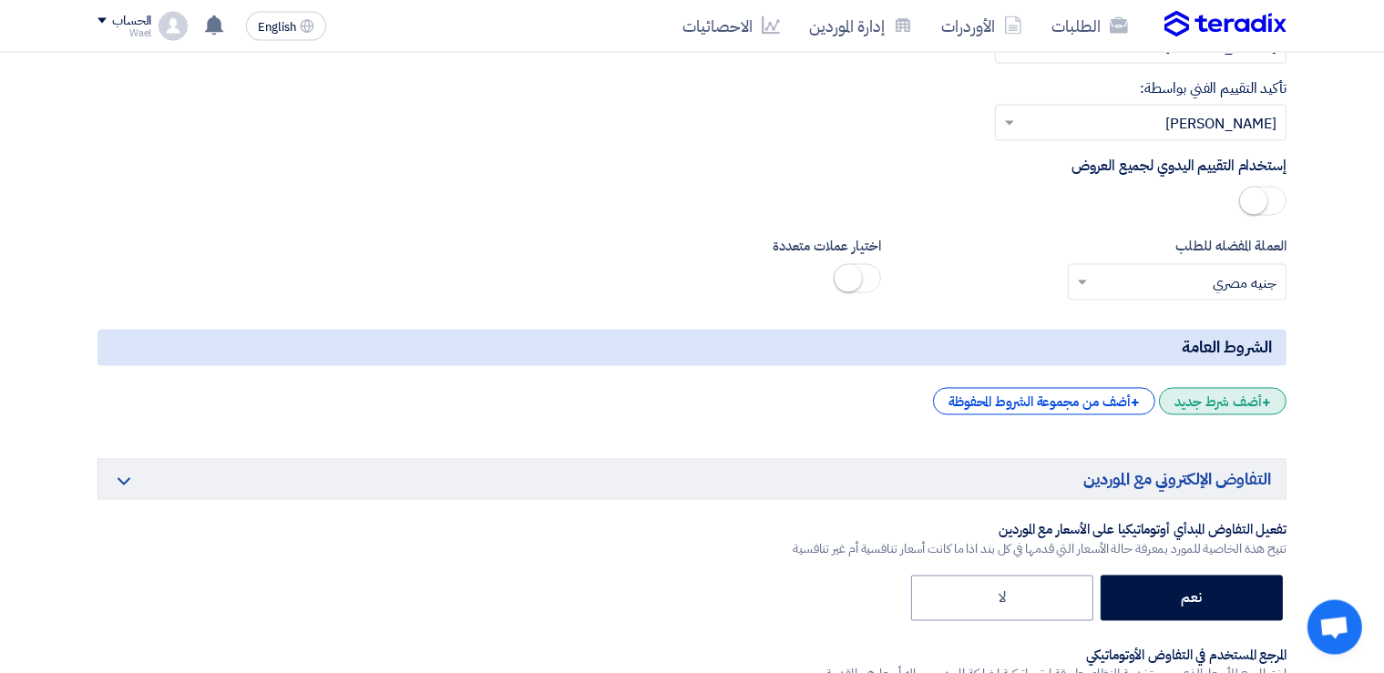
click at [1248, 391] on div "+ أضف شرط جديد" at bounding box center [1223, 401] width 128 height 27
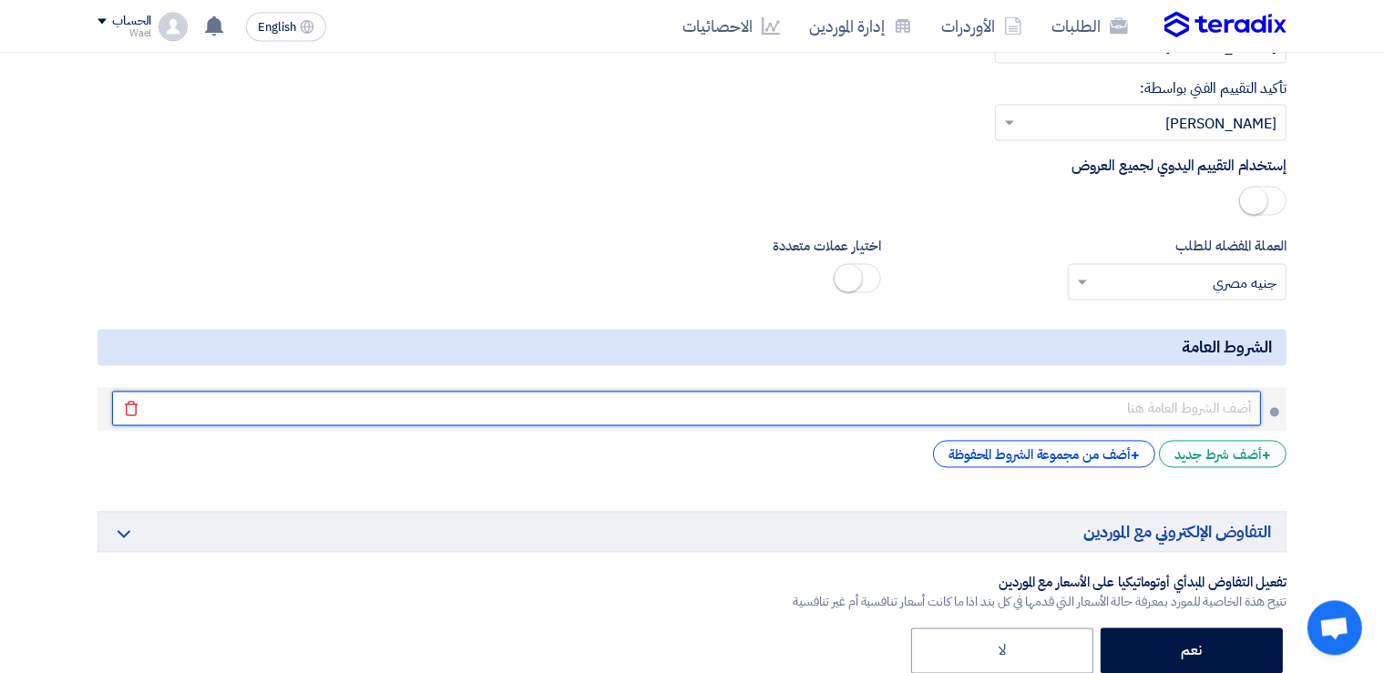
scroll to position [3377, 0]
click at [1222, 393] on input "text" at bounding box center [686, 409] width 1149 height 35
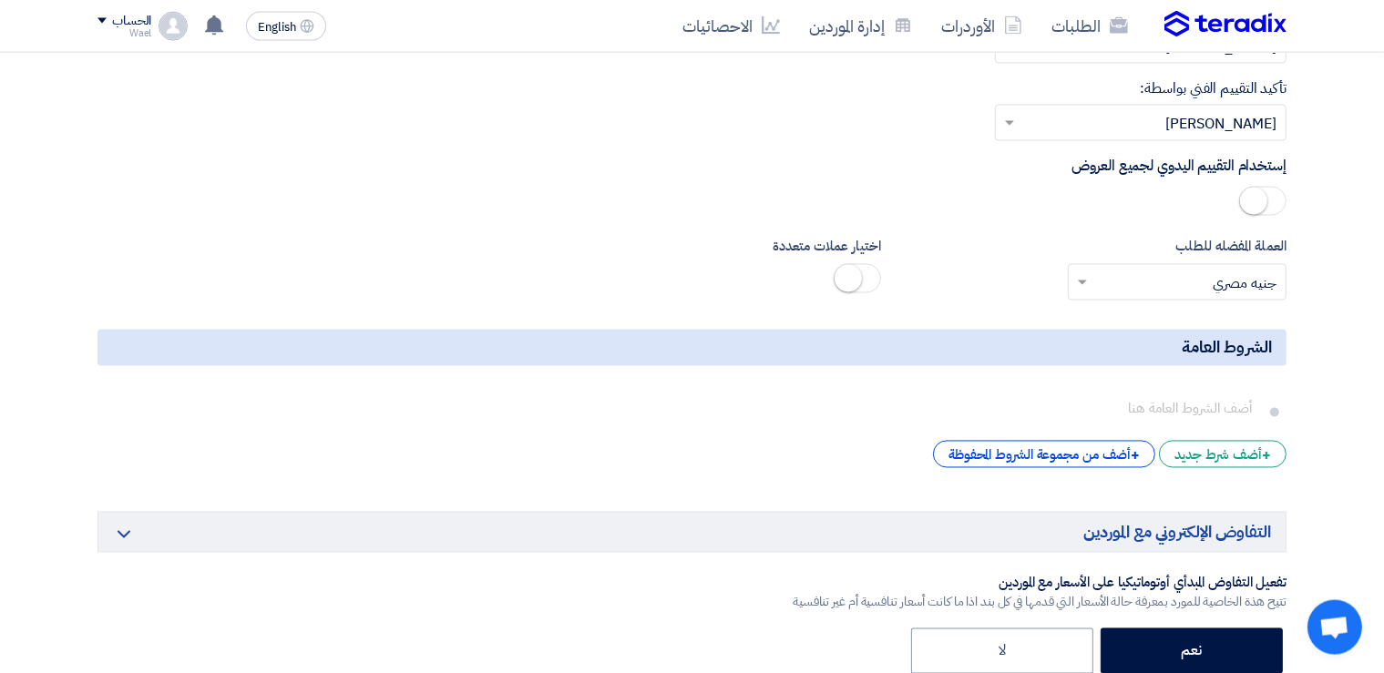
drag, startPoint x: 130, startPoint y: 395, endPoint x: 1027, endPoint y: 477, distance: 900.0
click at [0, 0] on icon "Delete" at bounding box center [0, 0] width 0 height 0
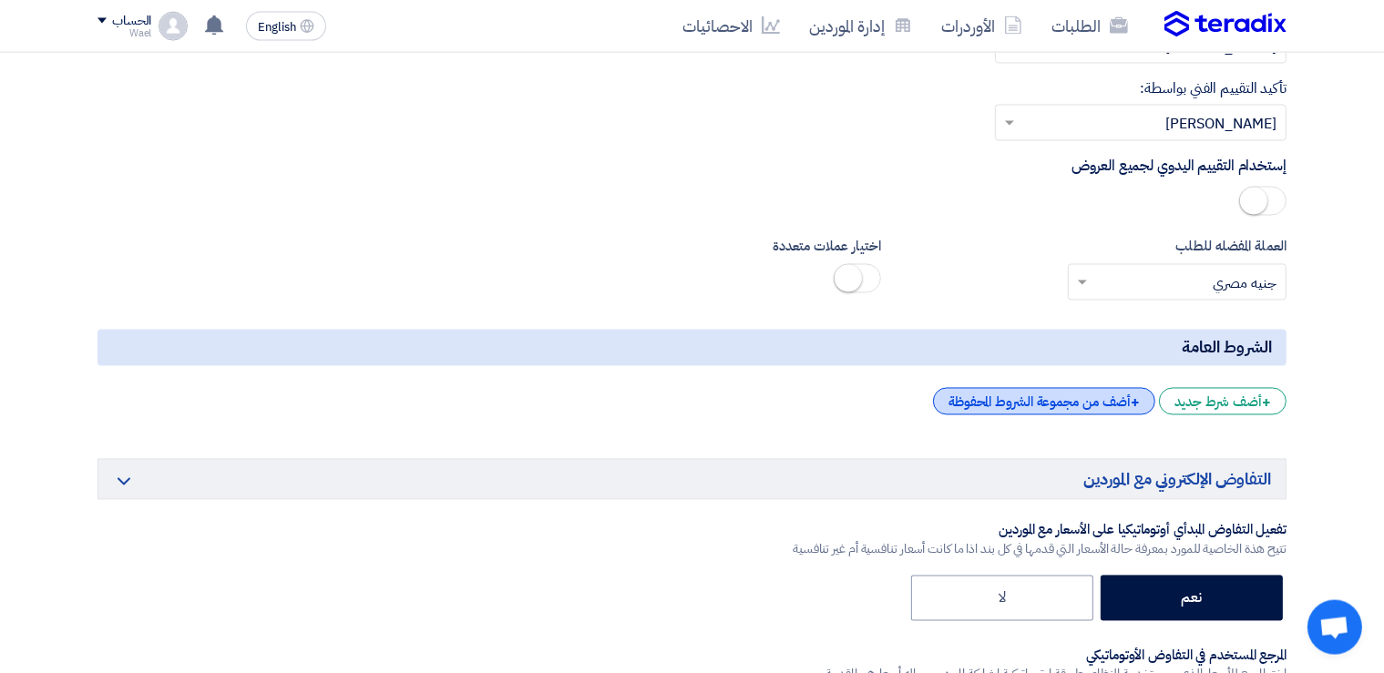
scroll to position [3378, 0]
click at [1134, 392] on span "+" at bounding box center [1134, 403] width 9 height 22
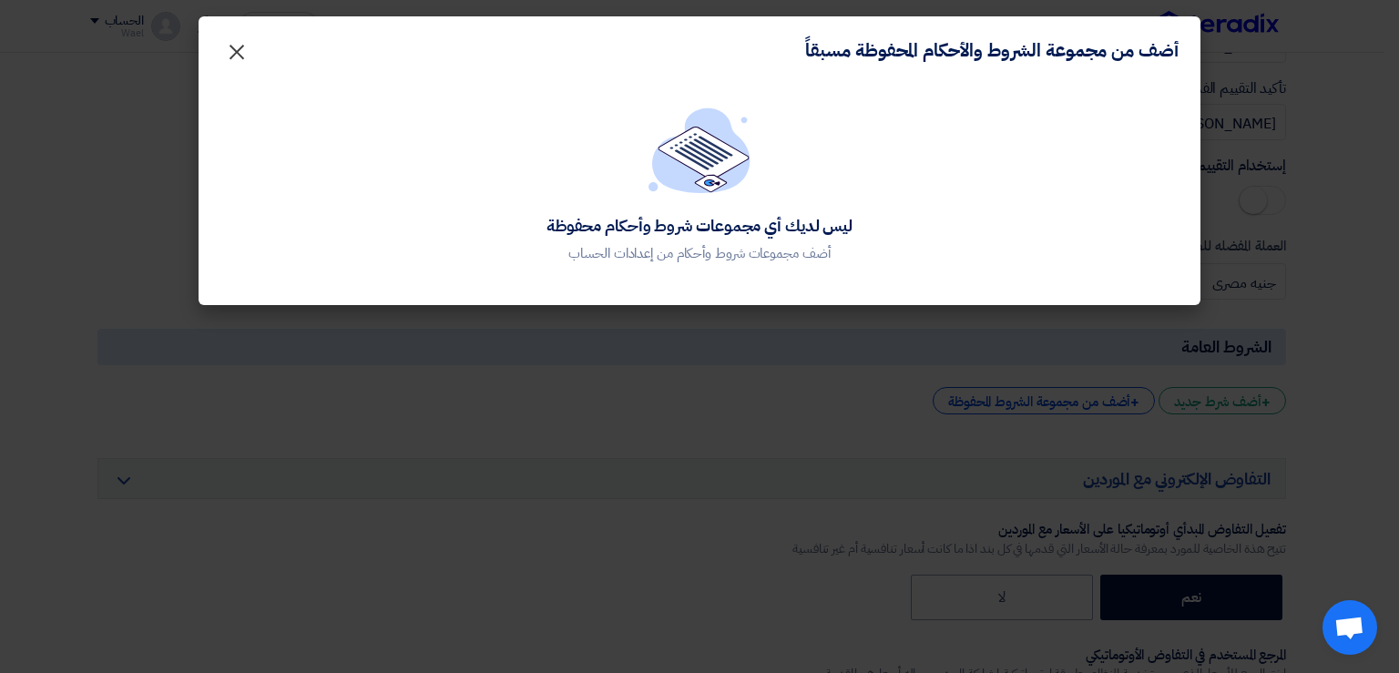
click at [236, 46] on span "×" at bounding box center [237, 51] width 22 height 55
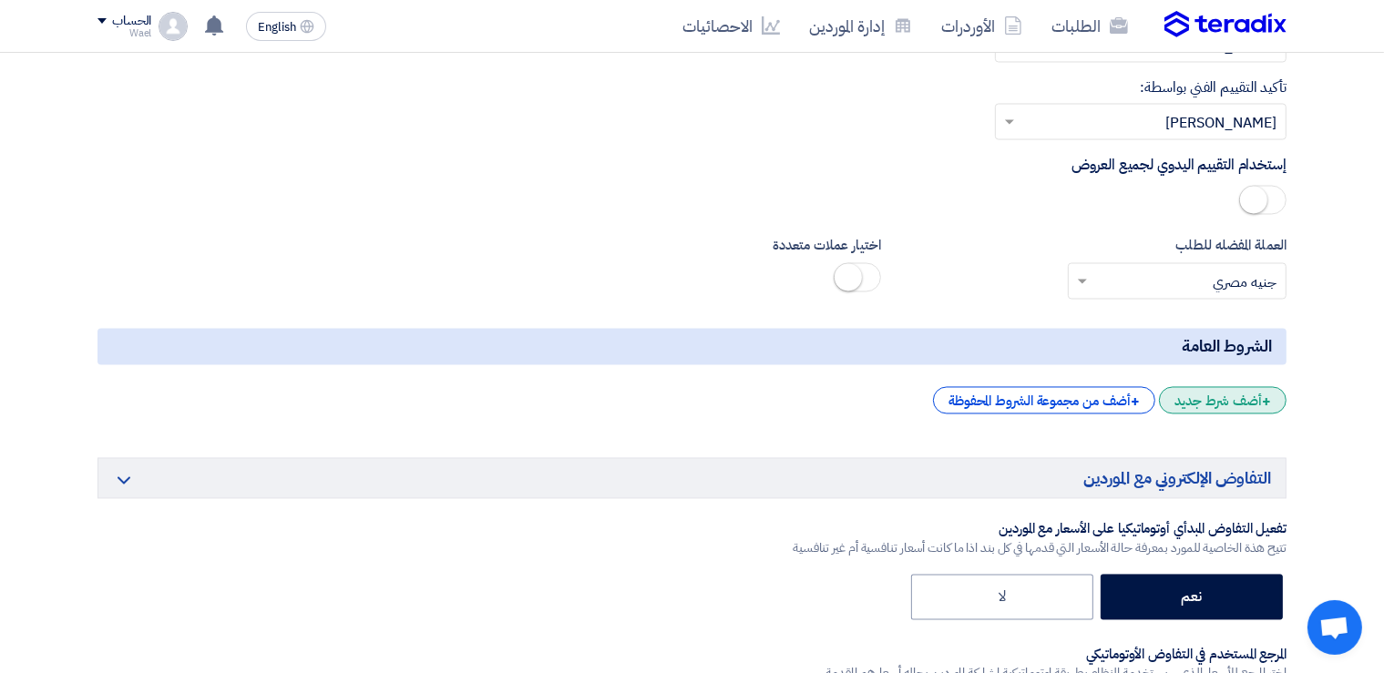
click at [1241, 387] on div "+ أضف شرط جديد" at bounding box center [1223, 400] width 128 height 27
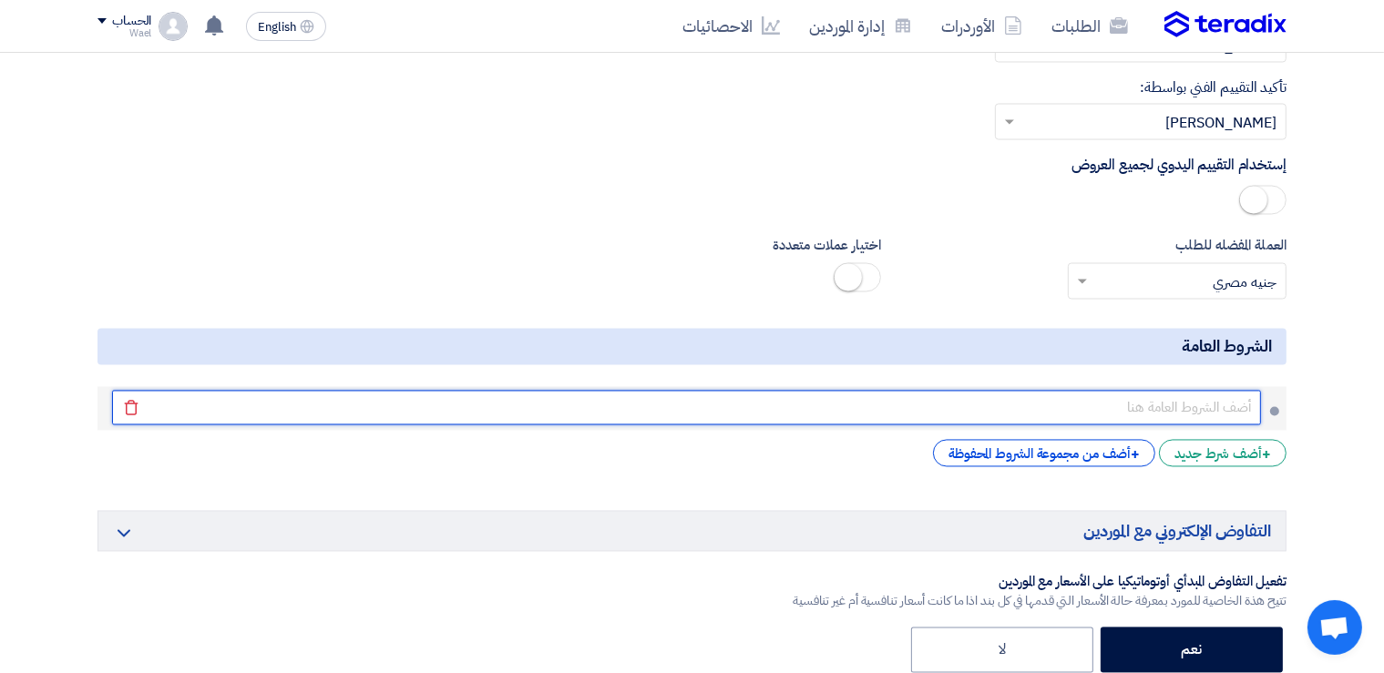
click at [1225, 399] on input "text" at bounding box center [686, 408] width 1149 height 35
paste input "• يتم سداد قيمة التوريدات تحويل بنكى خلال شهر من تاريخ الفاتورة"
type input "• يتم سداد قيمة التوريدات تحويل بنكى خلال شهر من تاريخ الفاتورة"
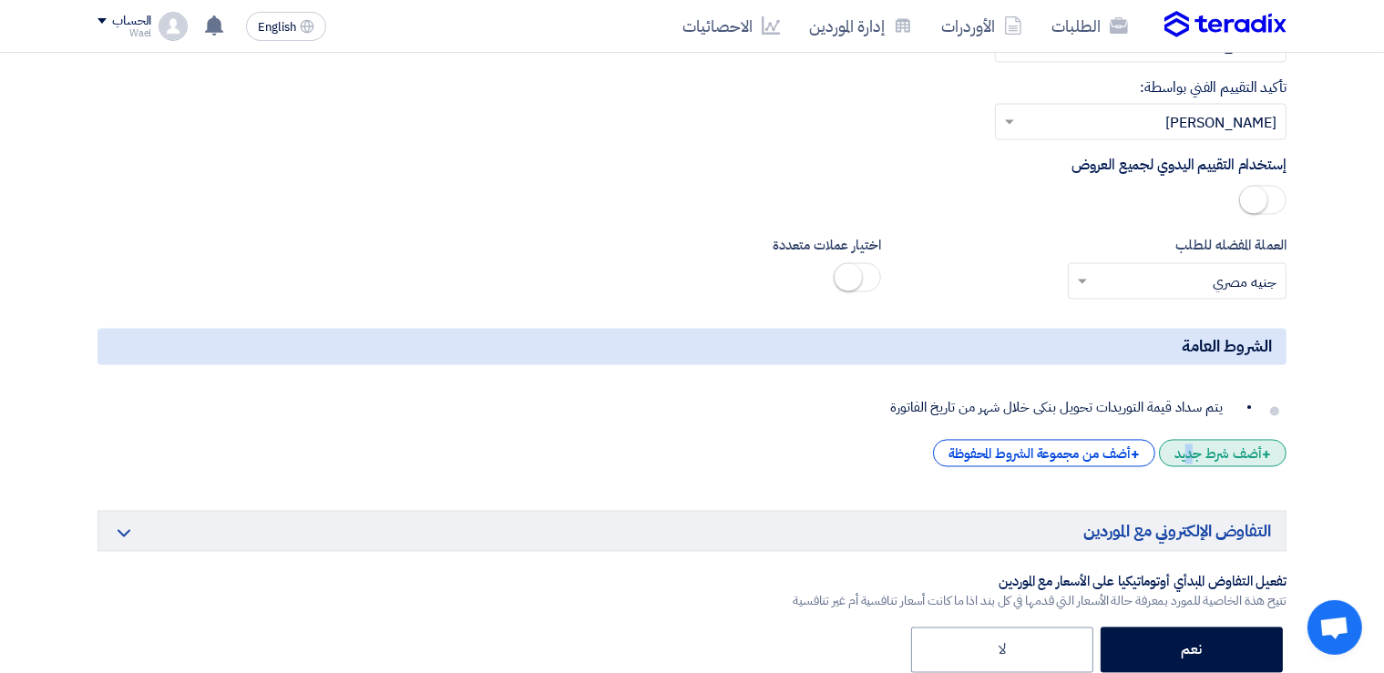
click at [1221, 446] on div "+ أضف شرط جديد" at bounding box center [1223, 453] width 128 height 27
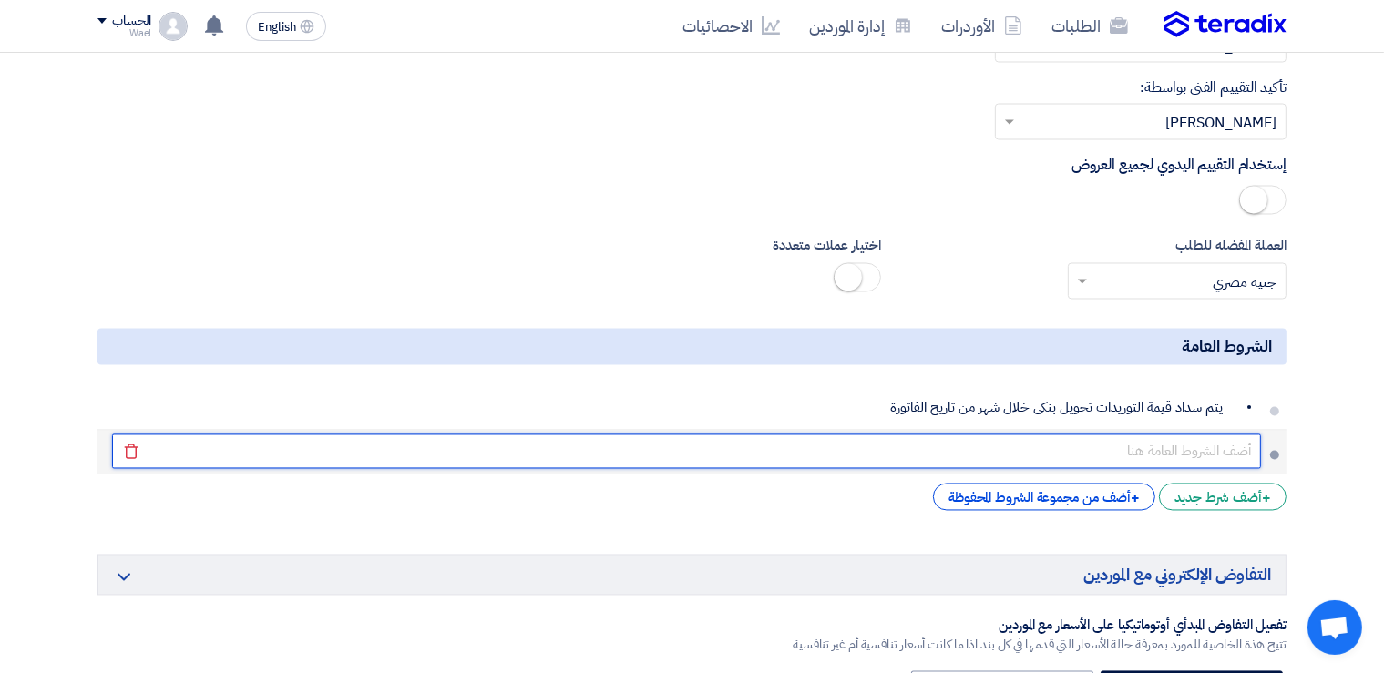
click at [1223, 439] on input "text" at bounding box center [686, 451] width 1149 height 35
paste input "• يتم التوريد طبقا للمواصفات المعتمده و لمتطلبات الجوده"
type input "• يتم التوريد طبقا للمواصفات المعتمده و لمتطلبات الجوده"
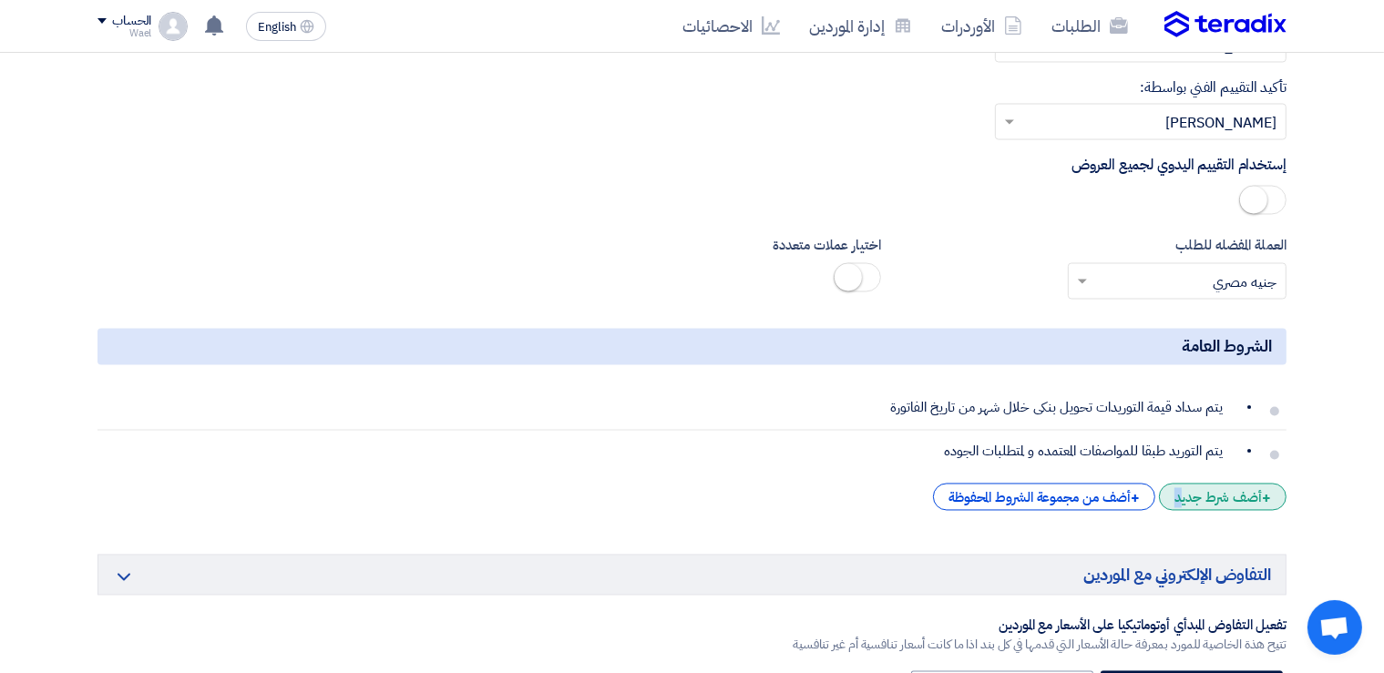
click at [1209, 485] on div "+ أضف شرط جديد" at bounding box center [1223, 497] width 128 height 27
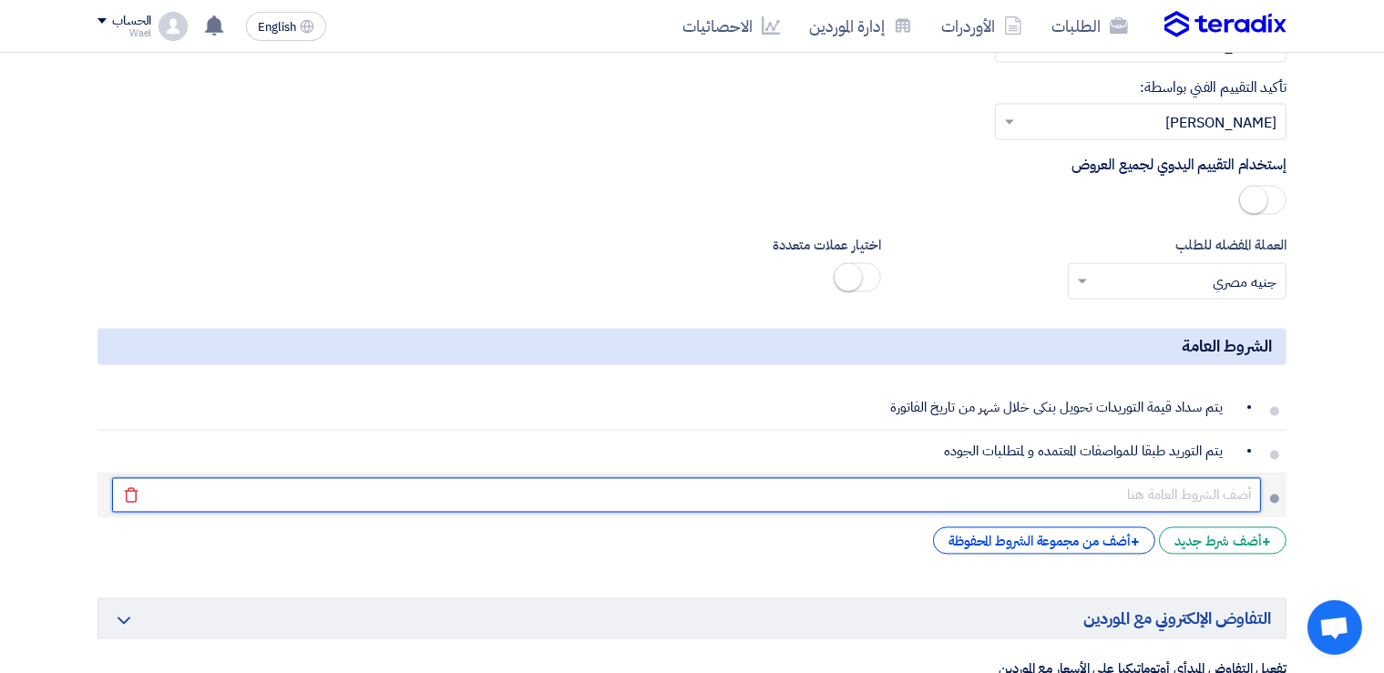
click at [1219, 478] on input "text" at bounding box center [686, 495] width 1149 height 35
paste input "• لا يقبل التوريد فى حاله اختلاف الكميات المرسله عن المواصفات المعتمده او العين…"
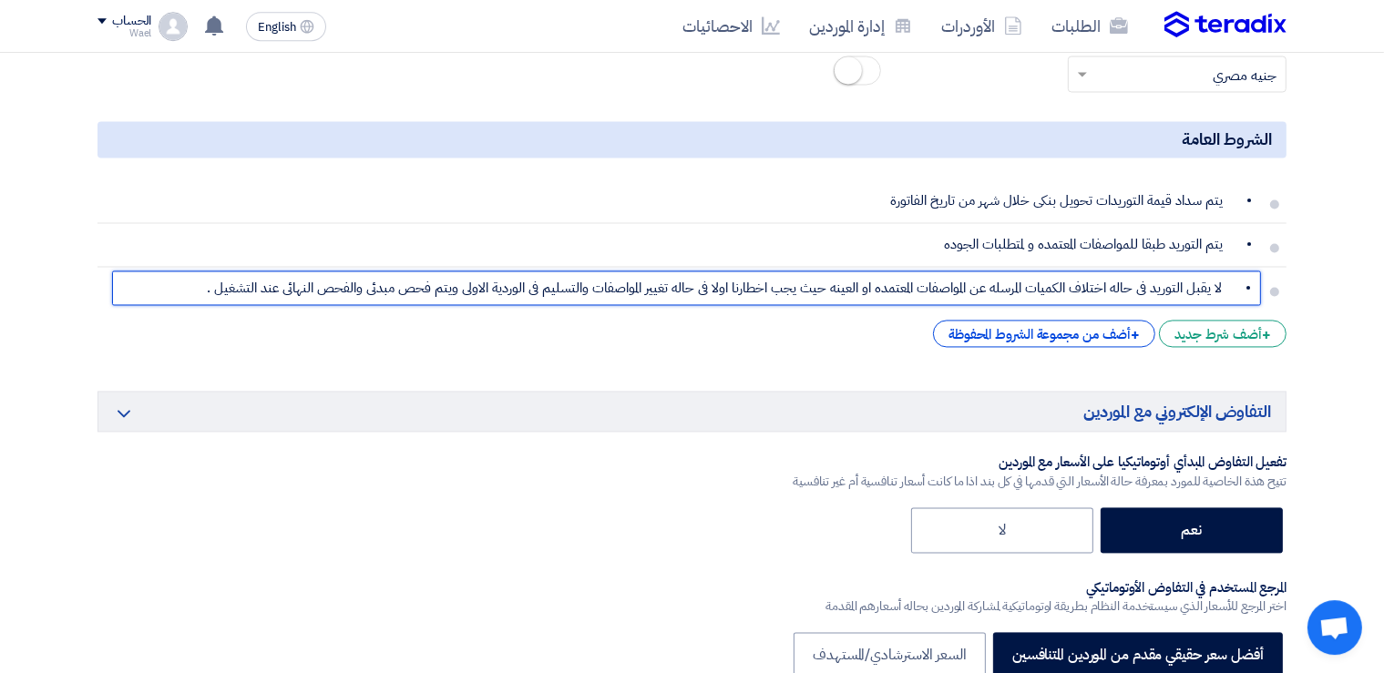
scroll to position [3614, 0]
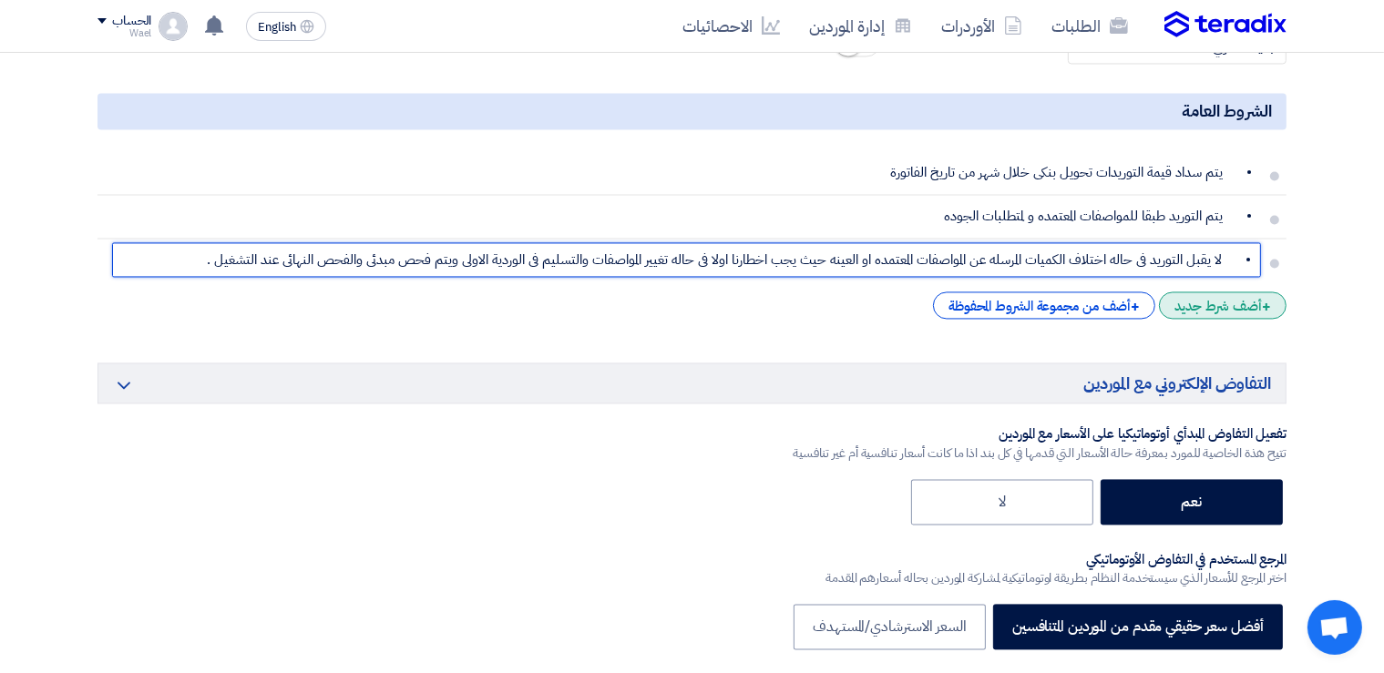
type input "• لا يقبل التوريد فى حاله اختلاف الكميات المرسله عن المواصفات المعتمده او العين…"
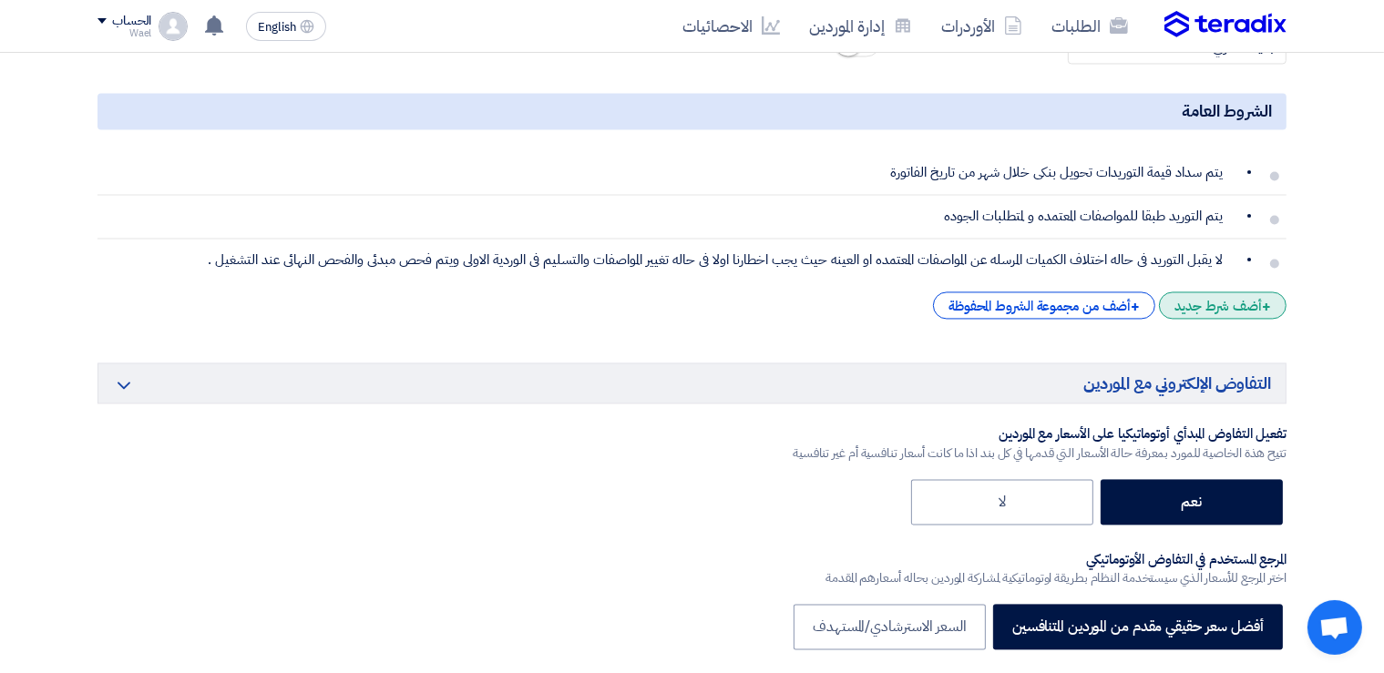
click at [1218, 298] on div "+ أضف شرط جديد" at bounding box center [1223, 304] width 128 height 27
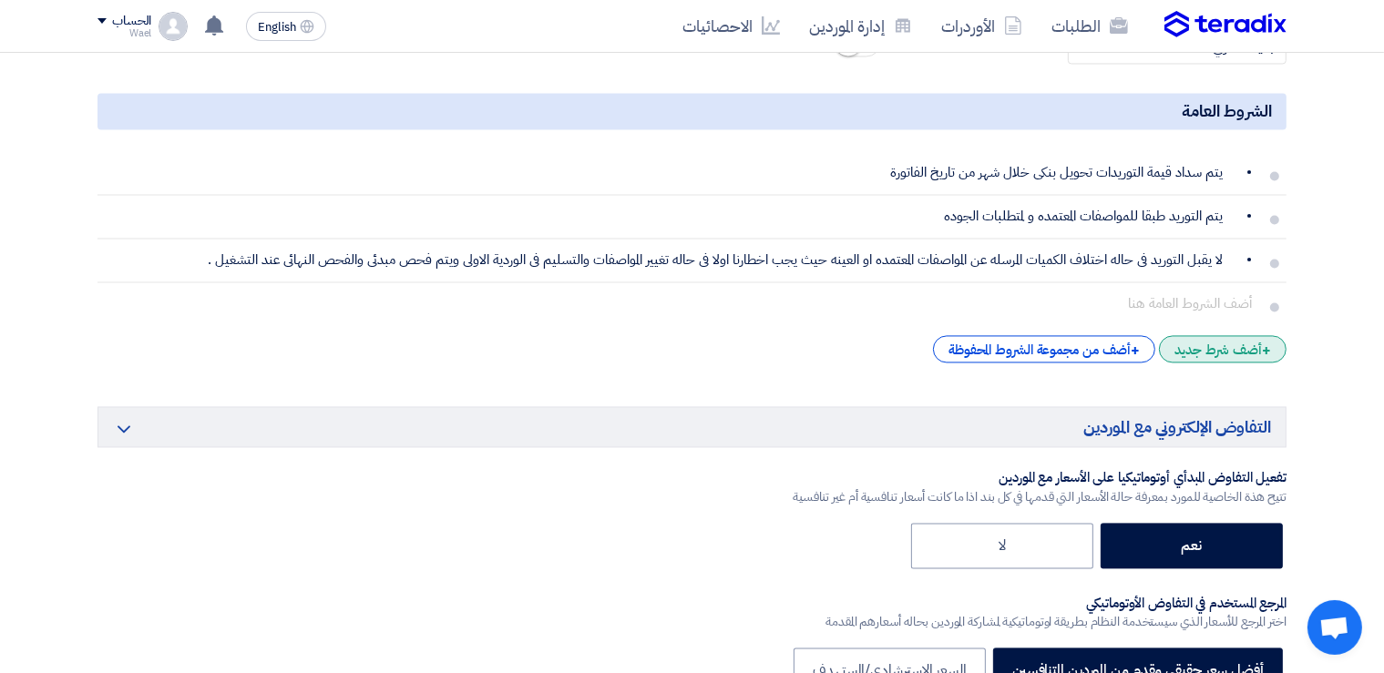
click at [1225, 341] on div "+ أضف شرط جديد" at bounding box center [1223, 348] width 128 height 27
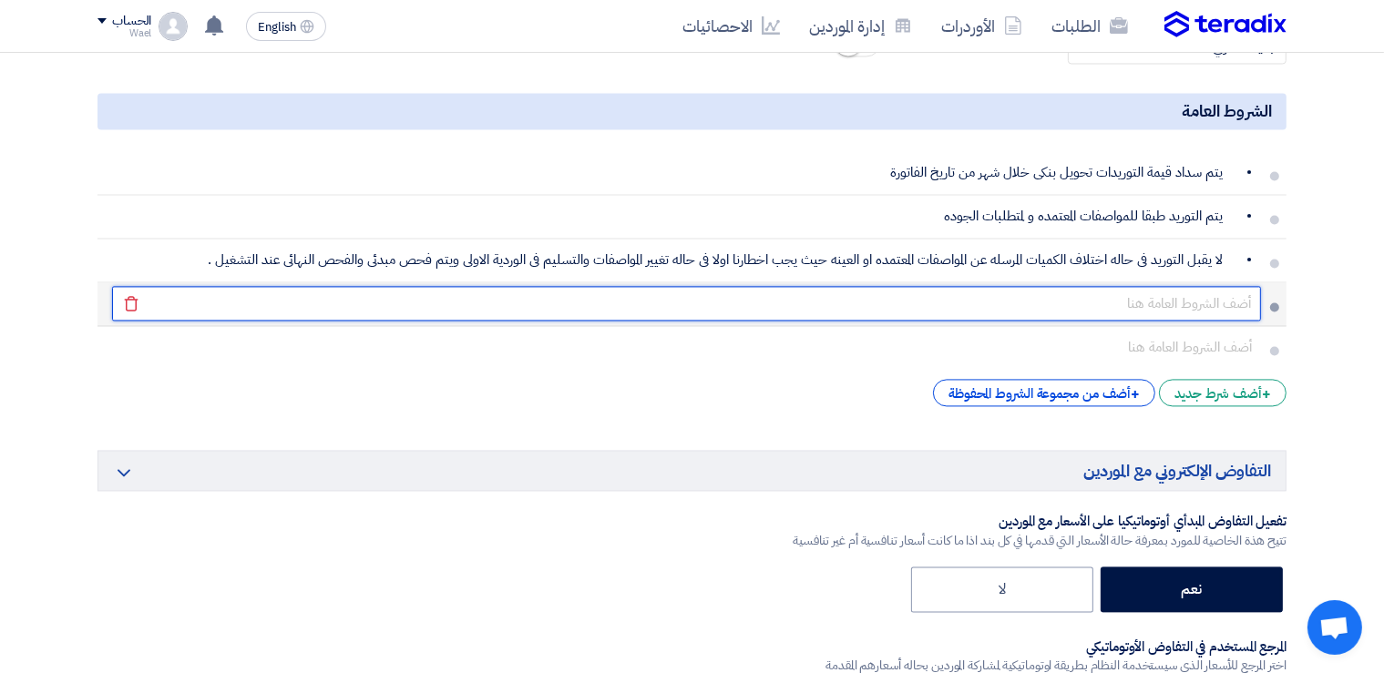
click at [1231, 290] on input "text" at bounding box center [686, 303] width 1149 height 35
paste input "• تستخرج الفاتوره باسم شركه العربى المتحدة لاستثمار الصناعى والتجارى"
type input "• تستخرج الفاتوره باسم شركه العربى المتحدة لاستثمار الصناعى والتجارى"
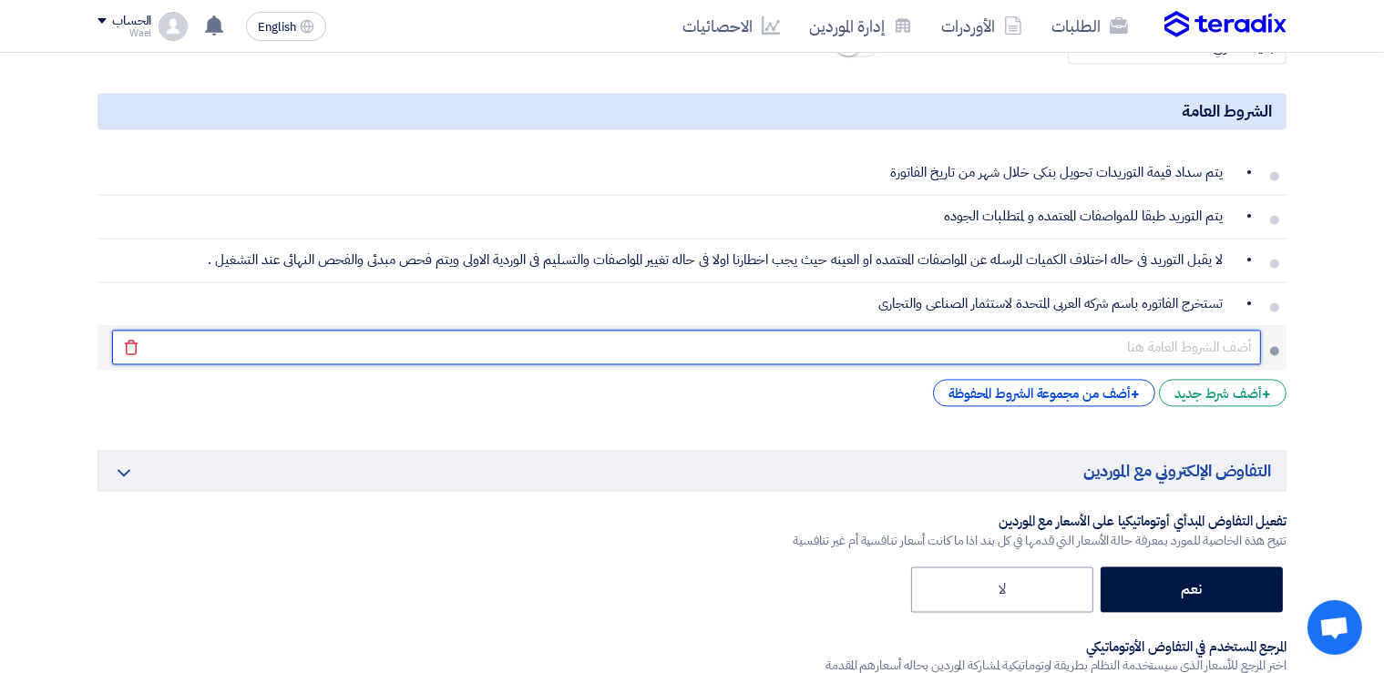
click at [1251, 338] on input "text" at bounding box center [686, 347] width 1149 height 35
paste input "يلتزم المورد بالتوريد طبقا لمواعيد التوريد المحدده بامر التوريد وسيتم تحميل الم…"
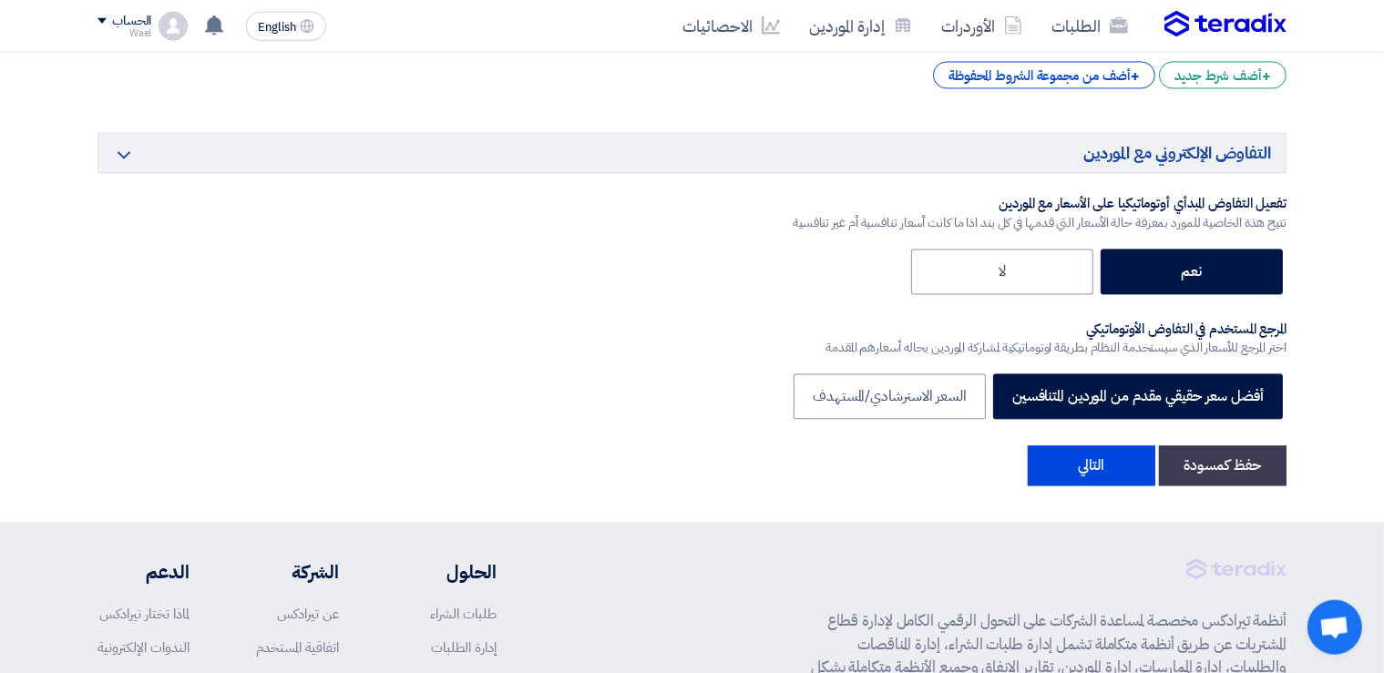
scroll to position [3969, 0]
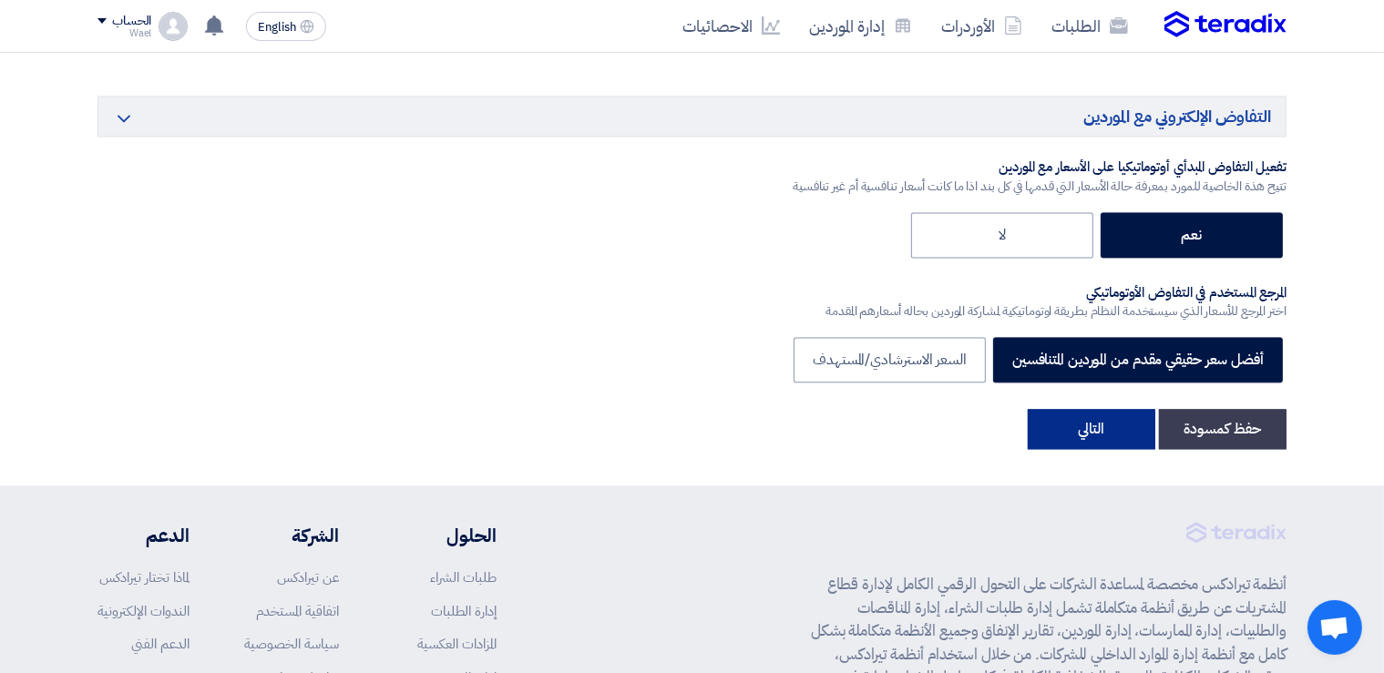
type input "يلتزم المورد بالتوريد طبقا لمواعيد التوريد المحدده بامر التوريد وسيتم تحميل الم…"
click at [1065, 421] on button "التالي" at bounding box center [1091, 429] width 128 height 40
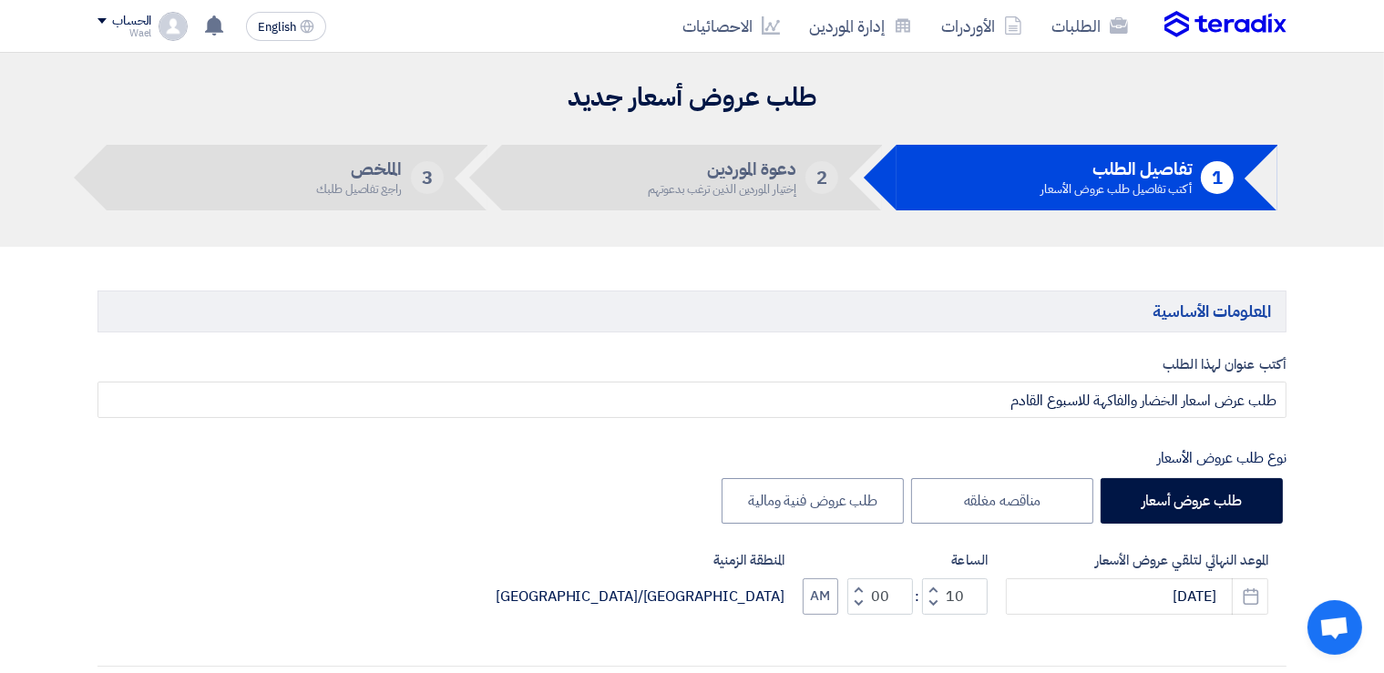
scroll to position [118, 0]
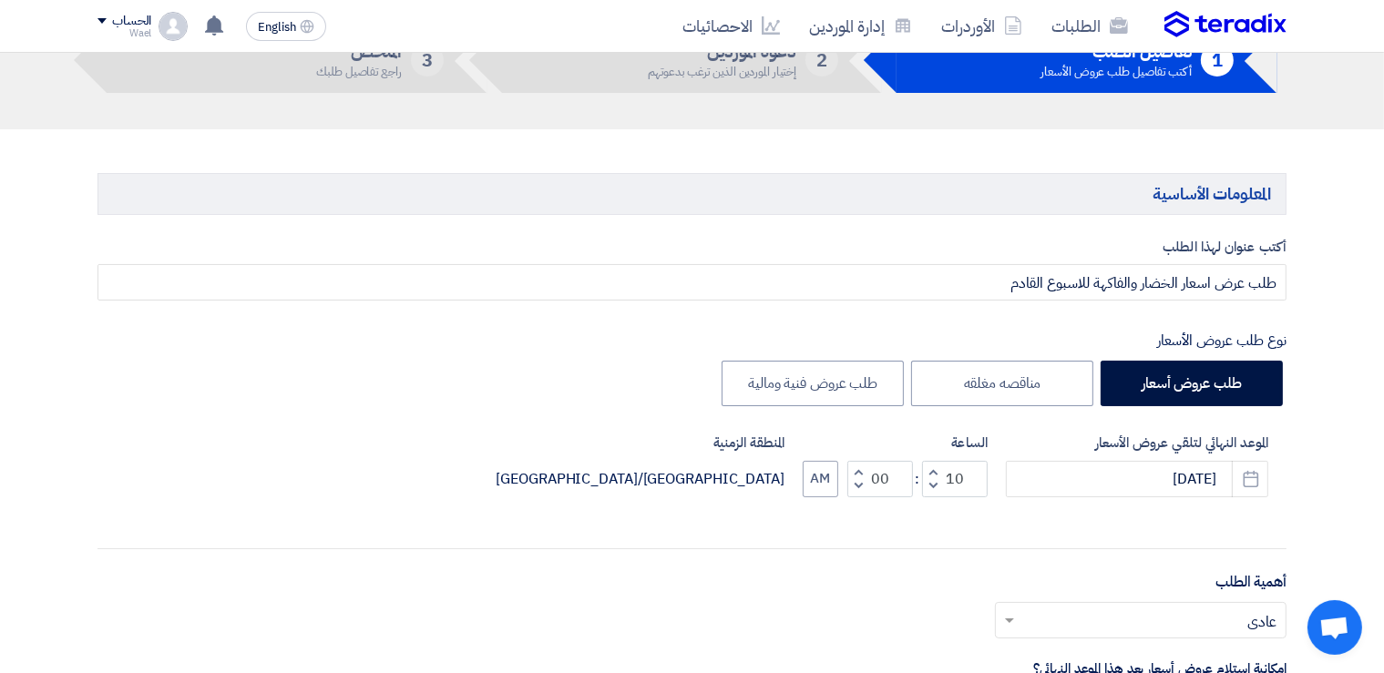
click at [1206, 242] on label "أكتب عنوان لهذا الطلب" at bounding box center [691, 247] width 1189 height 21
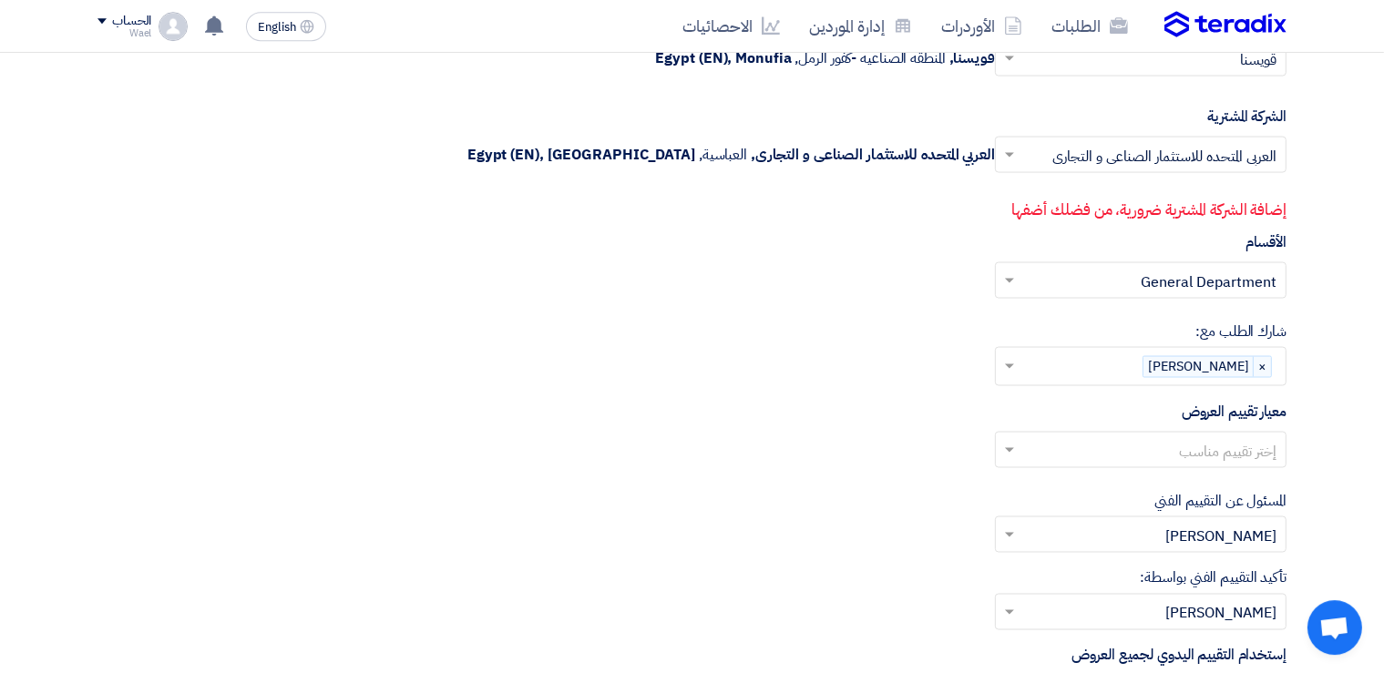
scroll to position [2833, 0]
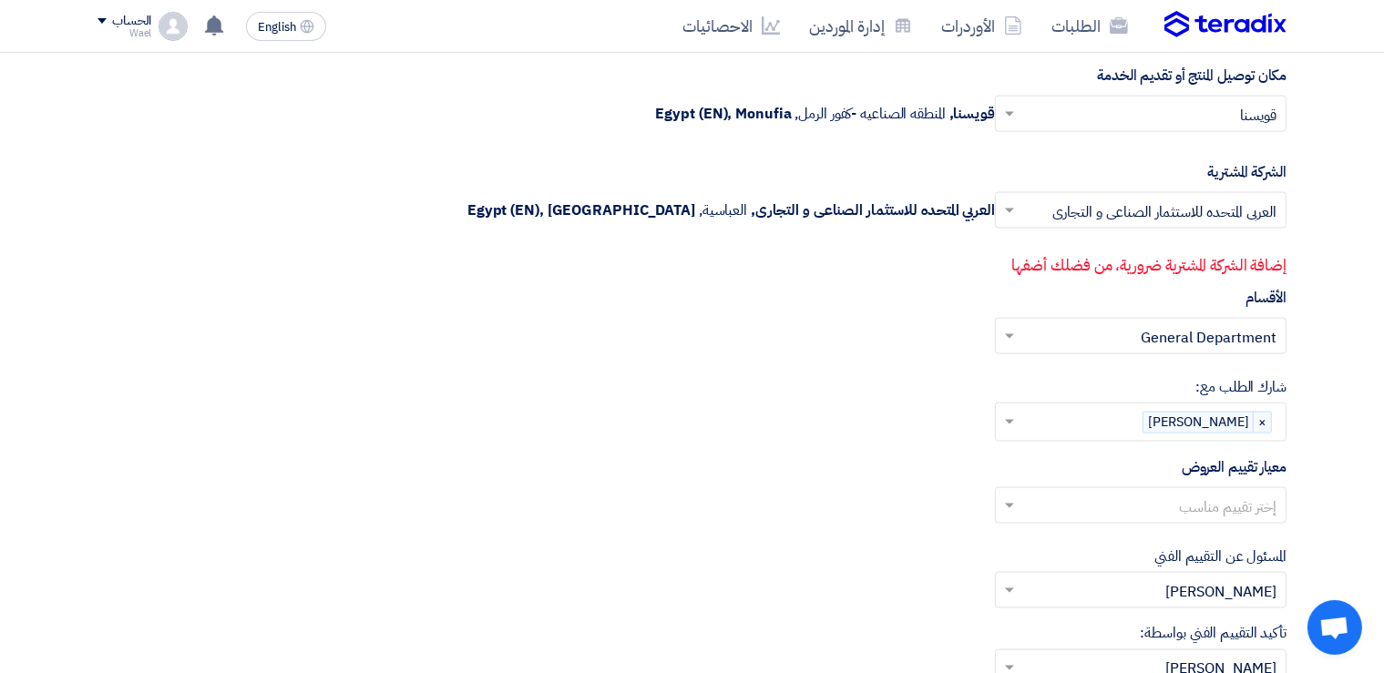
click at [1007, 325] on span at bounding box center [1007, 336] width 23 height 22
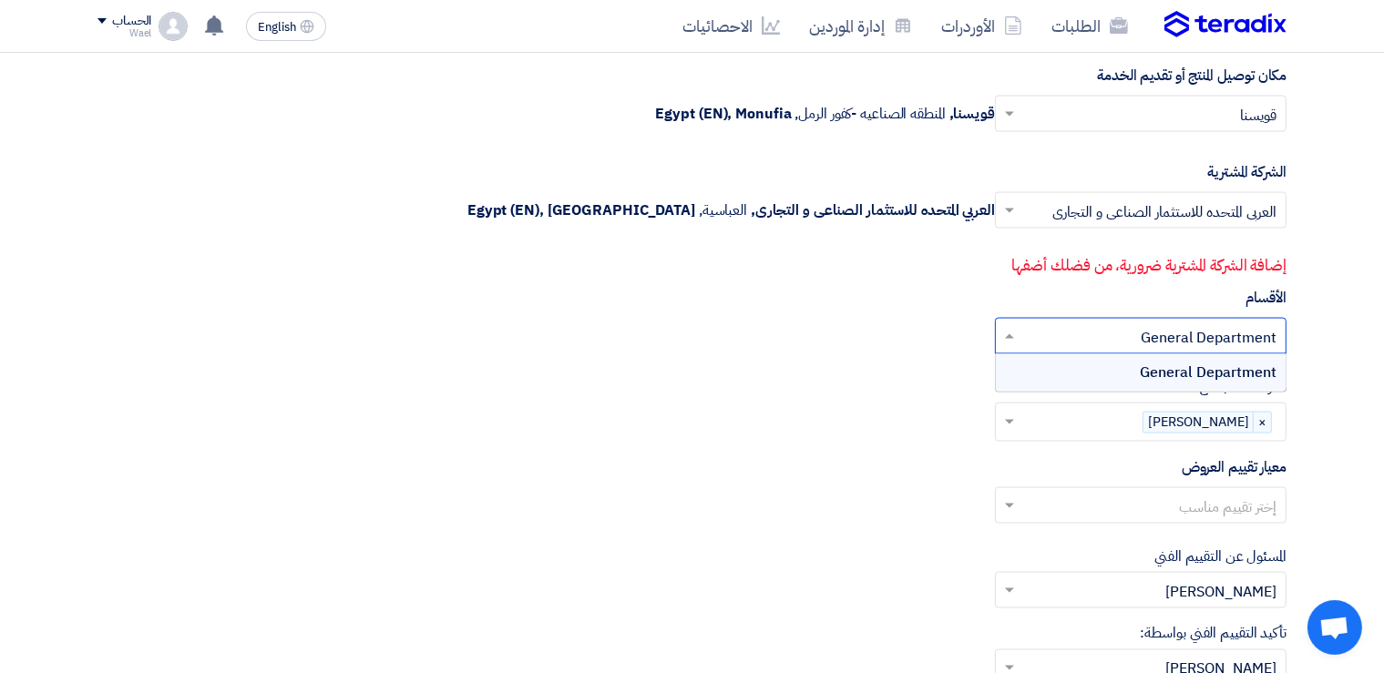
click at [1129, 366] on div "General Department" at bounding box center [1141, 372] width 290 height 36
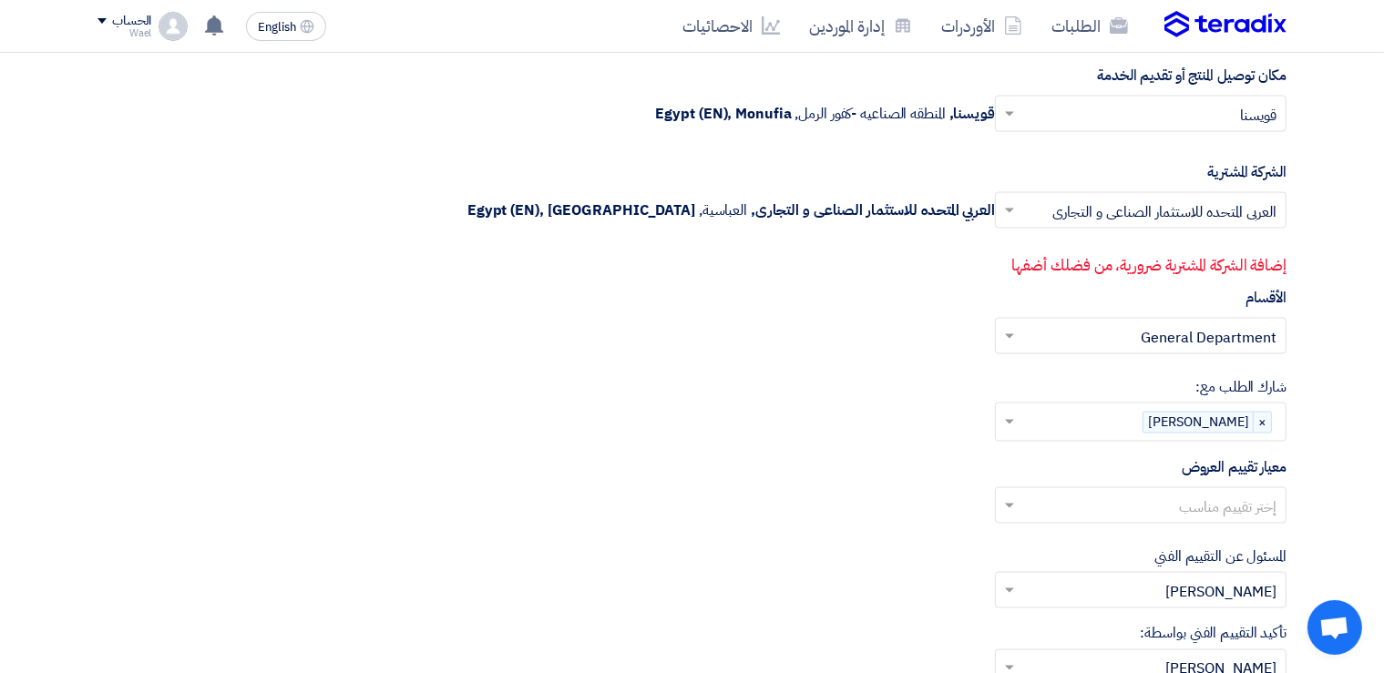
click at [1129, 328] on input "text" at bounding box center [1150, 337] width 255 height 30
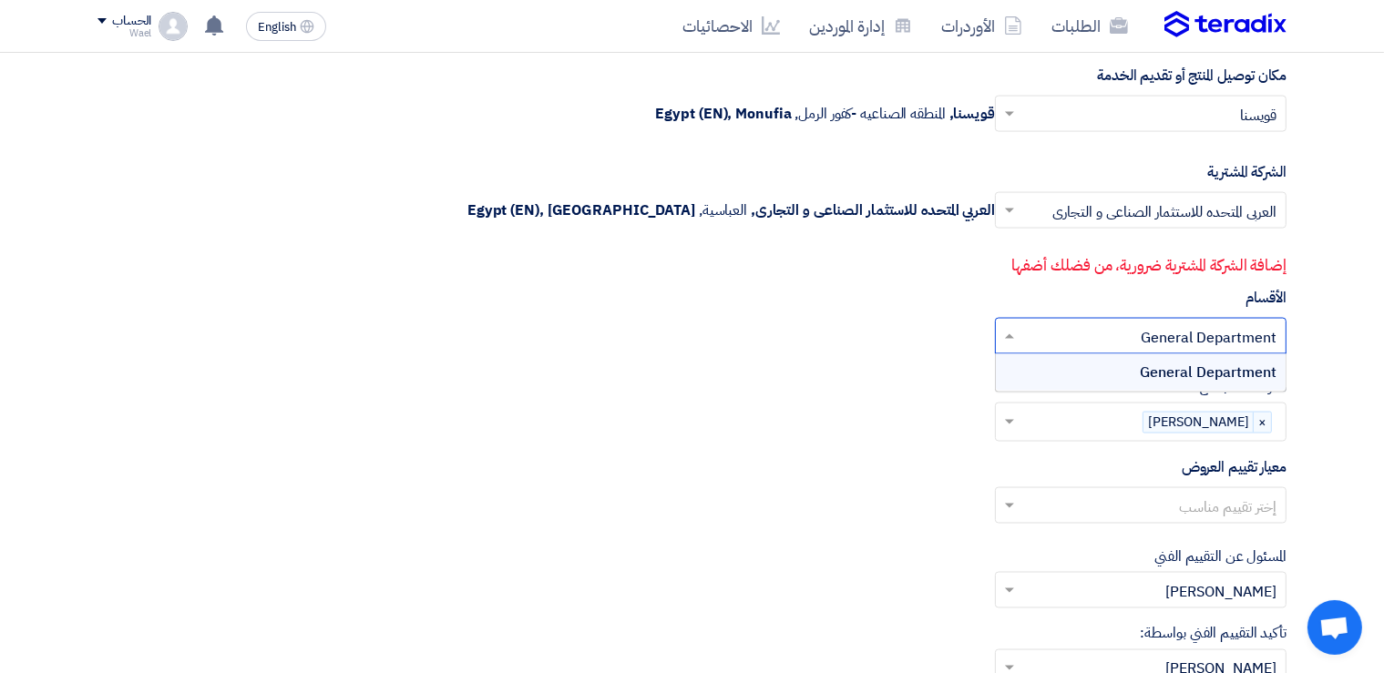
click at [1265, 326] on input "text" at bounding box center [1150, 337] width 255 height 30
drag, startPoint x: 1139, startPoint y: 321, endPoint x: 1218, endPoint y: 322, distance: 79.3
click at [1218, 322] on input "text" at bounding box center [1150, 337] width 255 height 30
click at [861, 320] on div "إختر القسم المناسب .. × General Department × General Department" at bounding box center [691, 343] width 1189 height 51
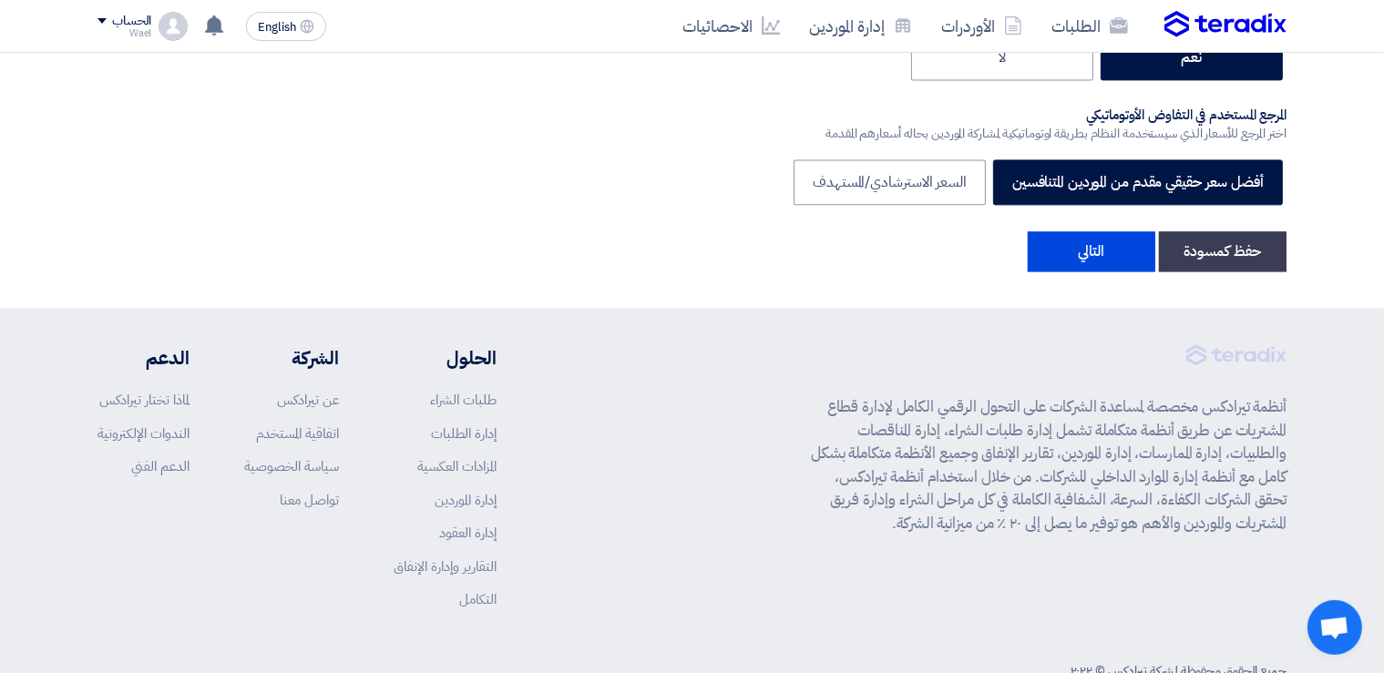
scroll to position [4185, 0]
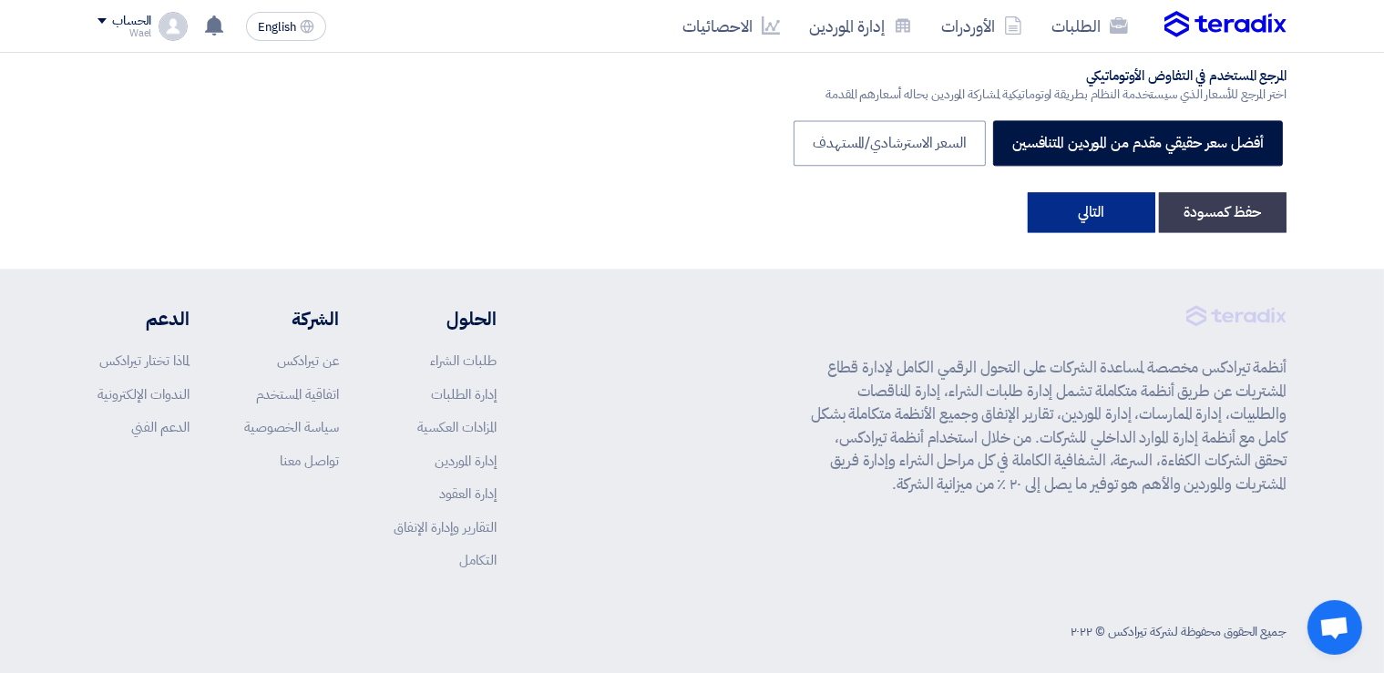
click at [1088, 208] on button "التالي" at bounding box center [1091, 212] width 128 height 40
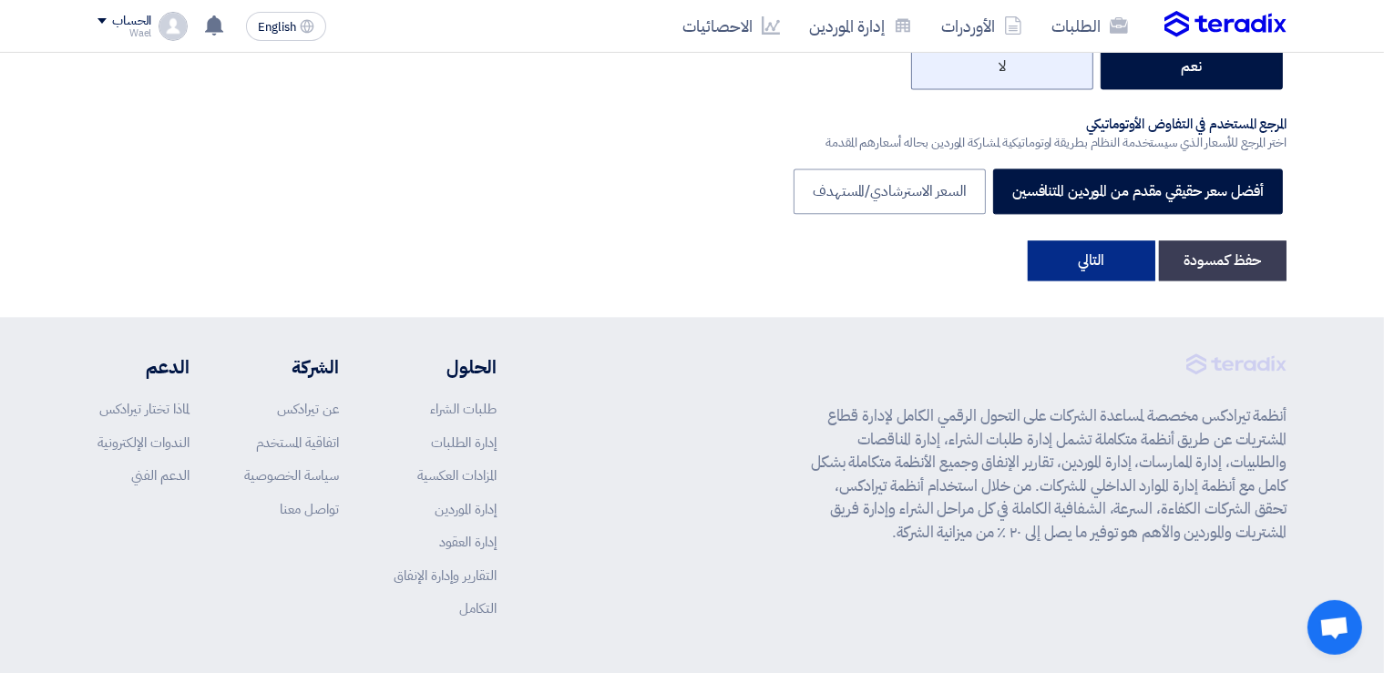
scroll to position [4168, 0]
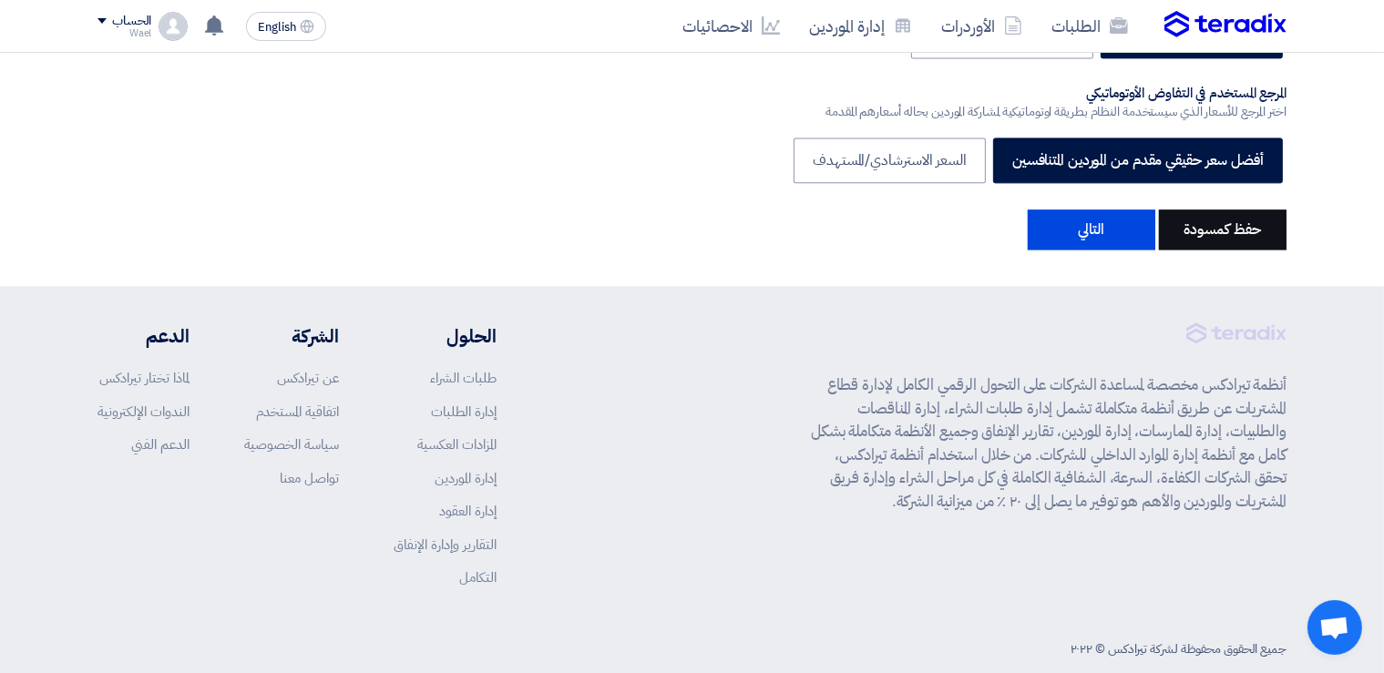
click at [1234, 220] on button "حفظ كمسودة" at bounding box center [1223, 229] width 128 height 40
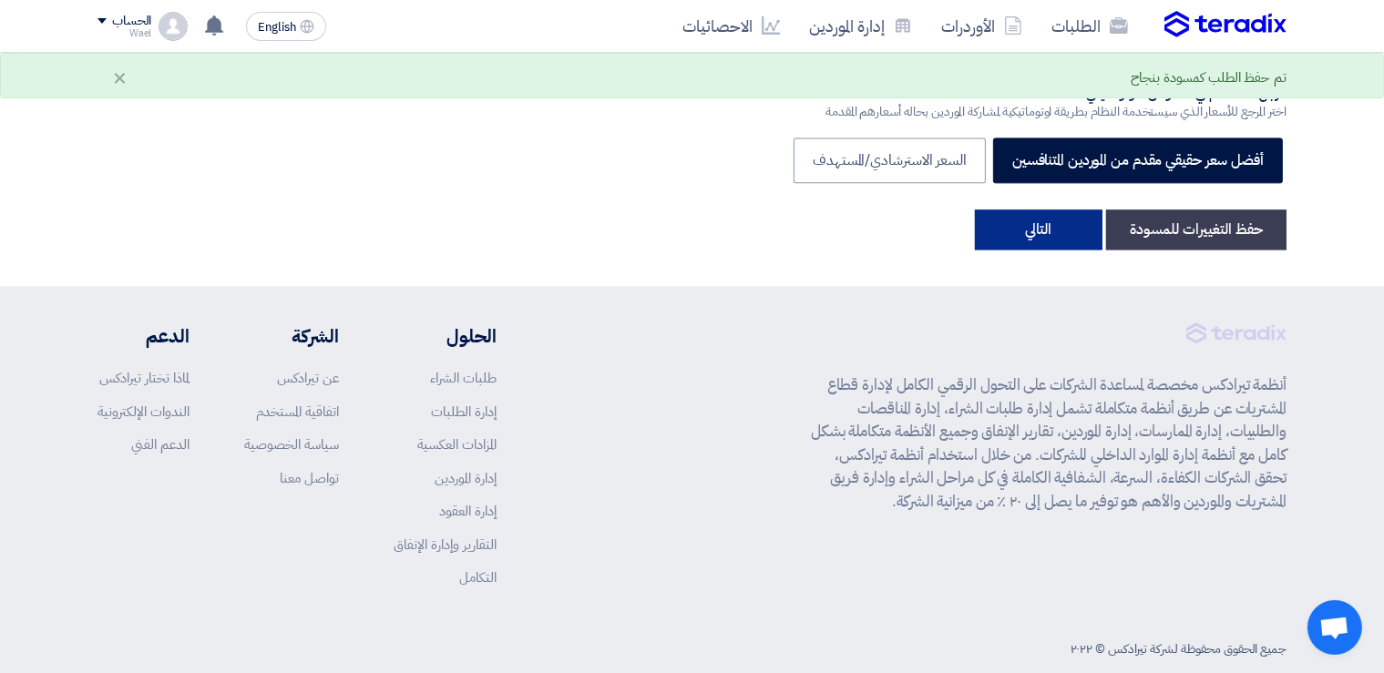
click at [1026, 215] on button "التالي" at bounding box center [1039, 229] width 128 height 40
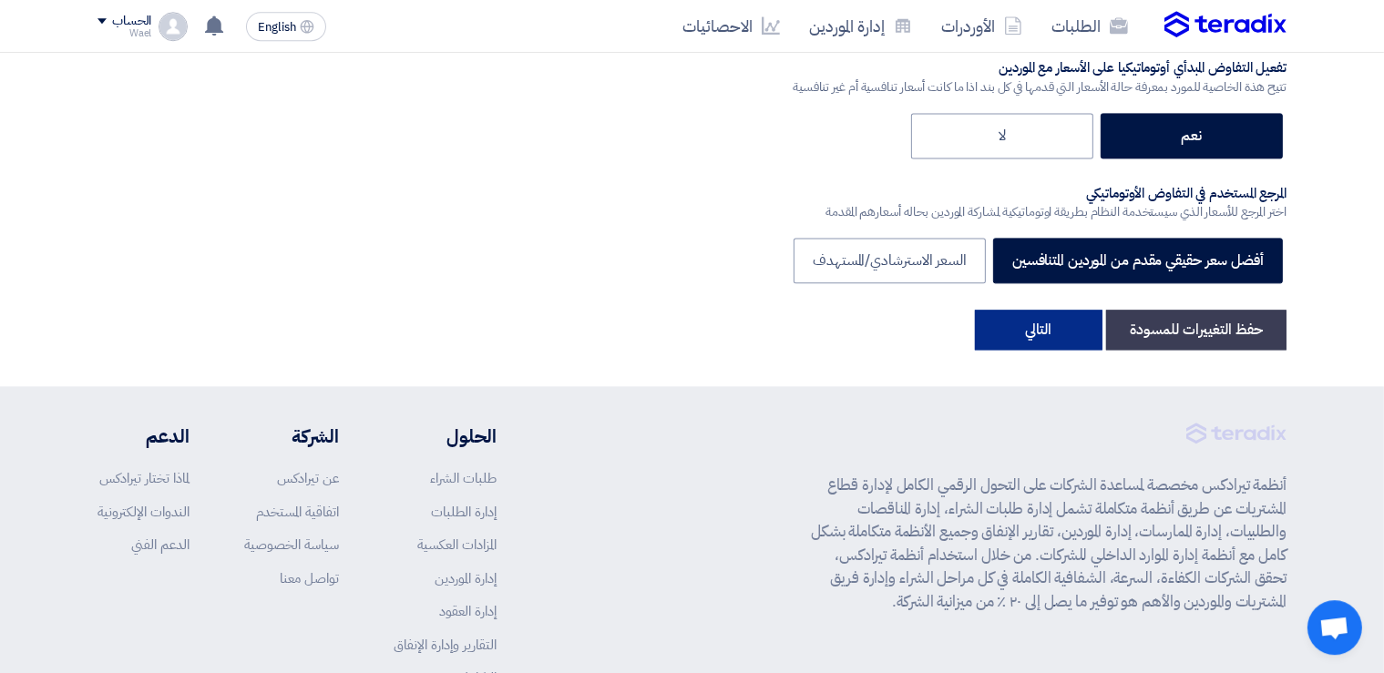
scroll to position [4067, 0]
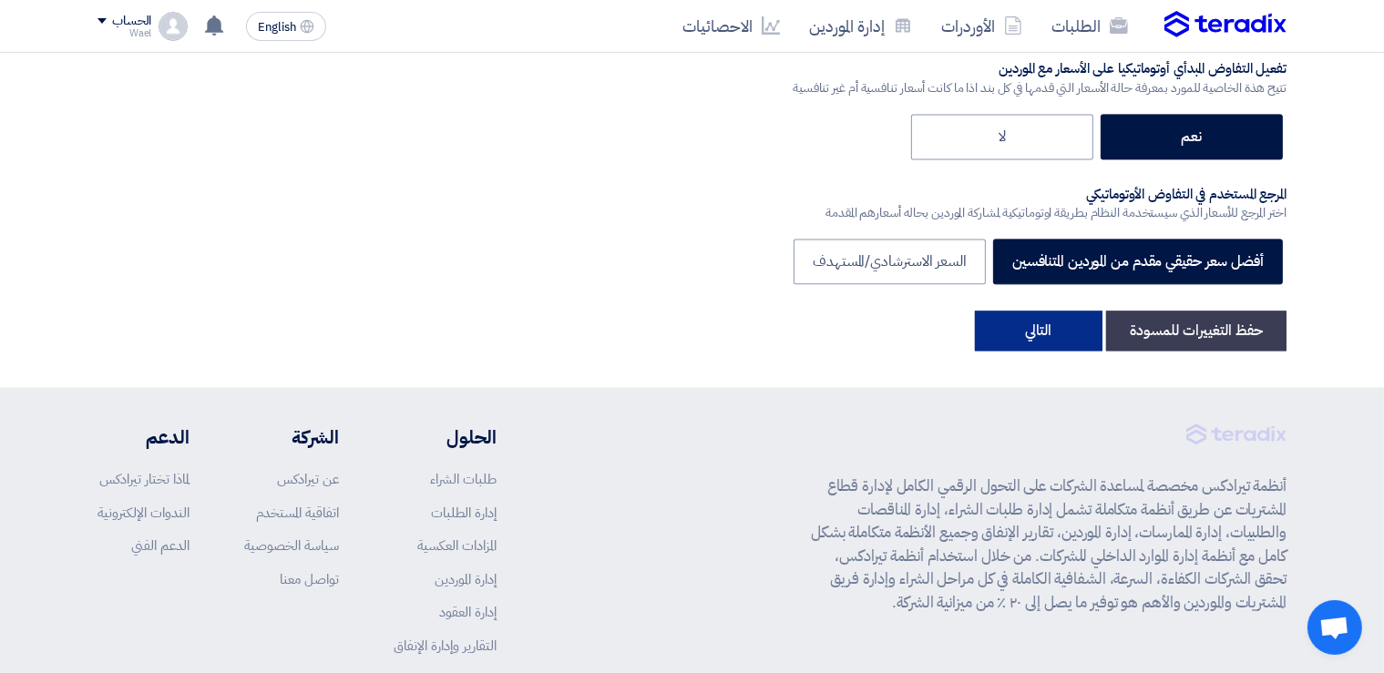
click at [1037, 322] on button "التالي" at bounding box center [1039, 331] width 128 height 40
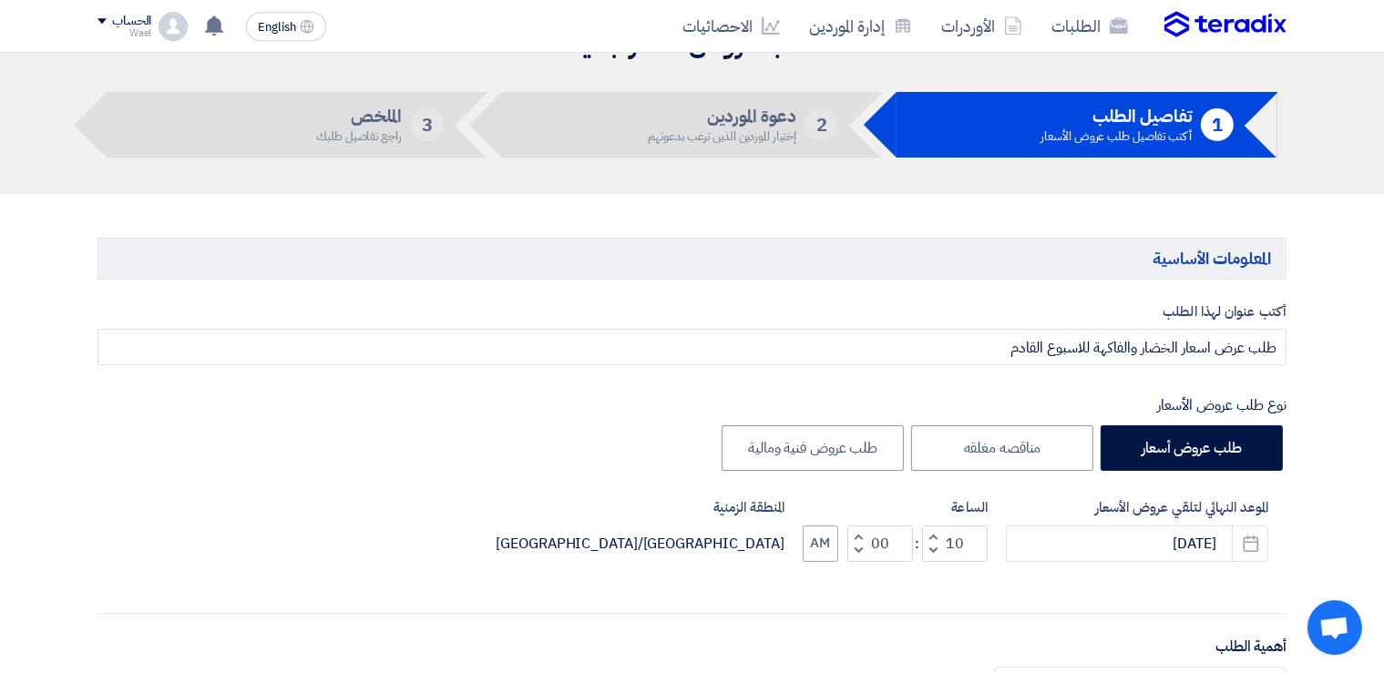
scroll to position [0, 0]
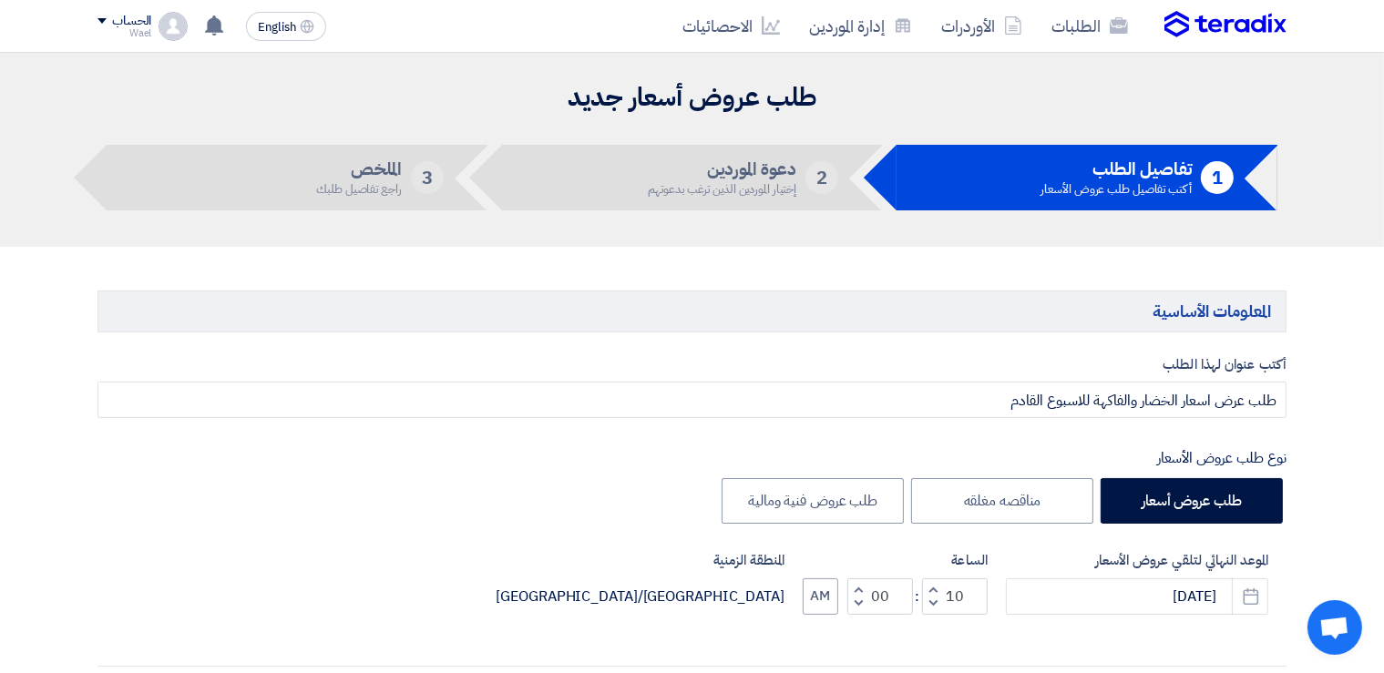
click at [760, 173] on h5 "دعوة الموردين" at bounding box center [722, 169] width 149 height 16
click at [734, 177] on h5 "دعوة الموردين" at bounding box center [722, 169] width 149 height 16
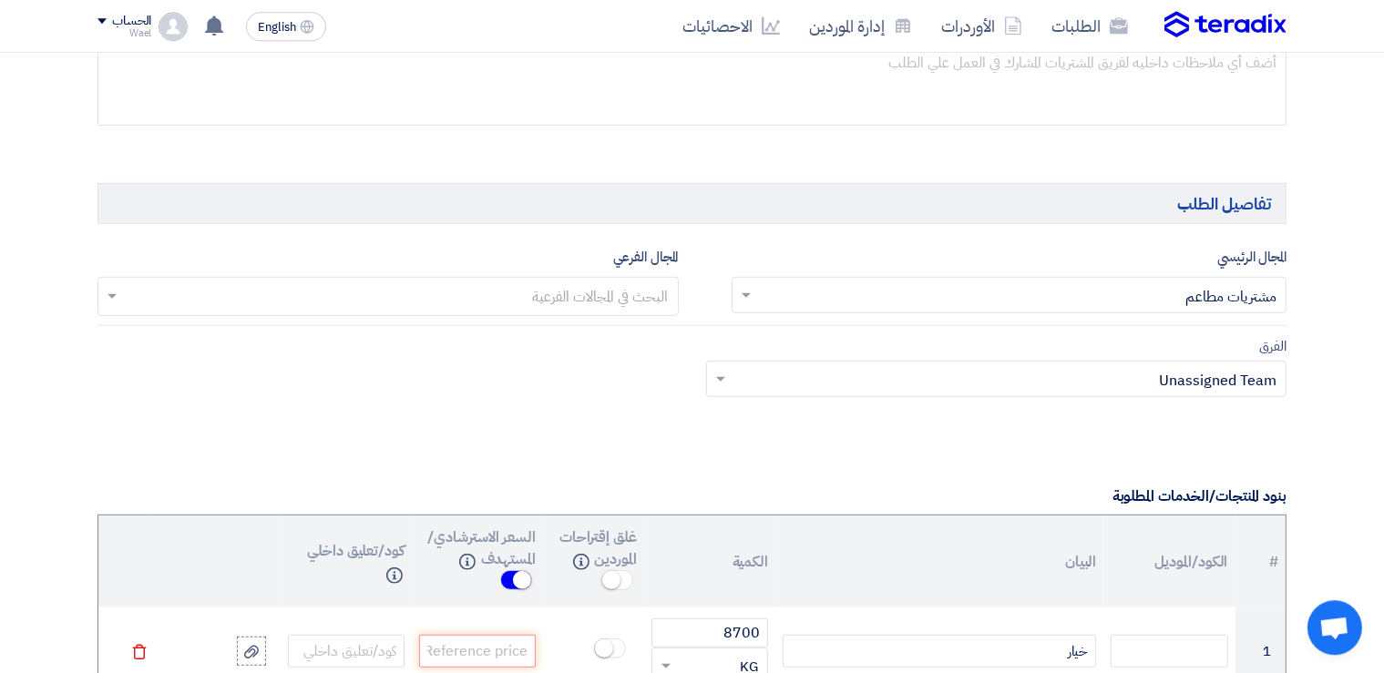
scroll to position [944, 0]
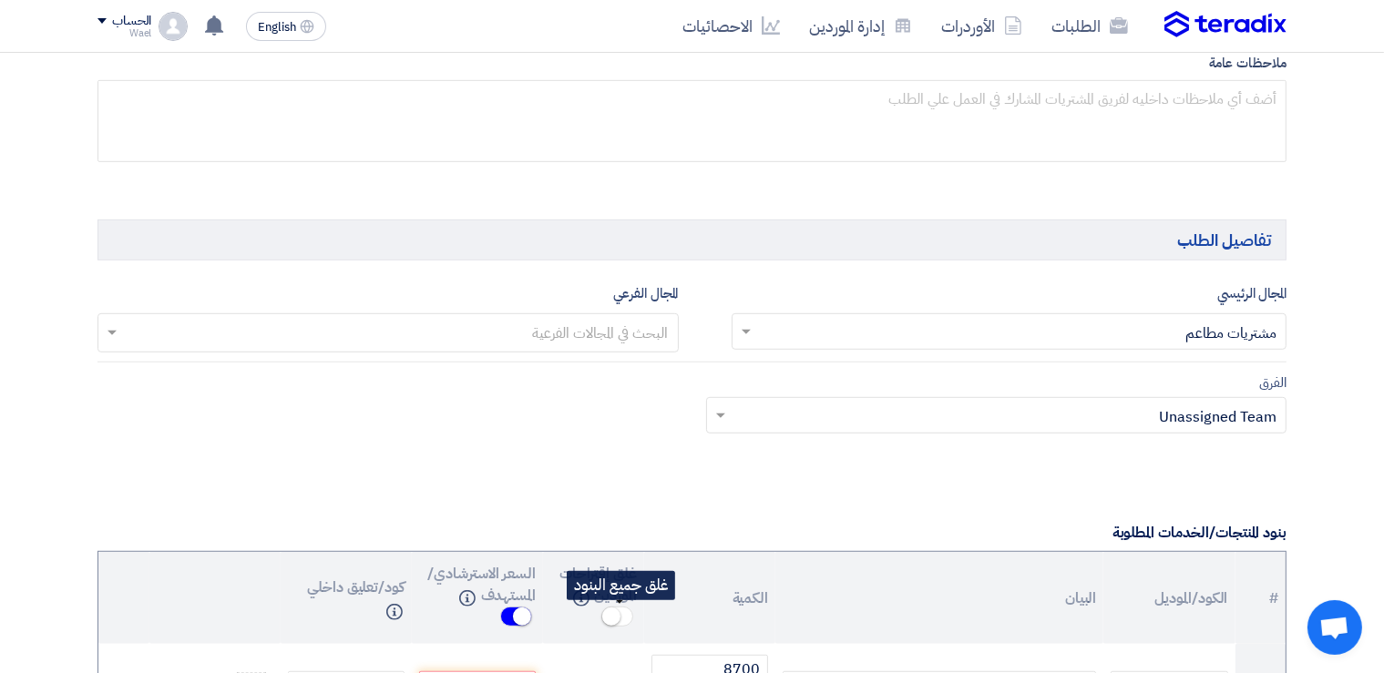
click at [628, 607] on span at bounding box center [617, 617] width 32 height 20
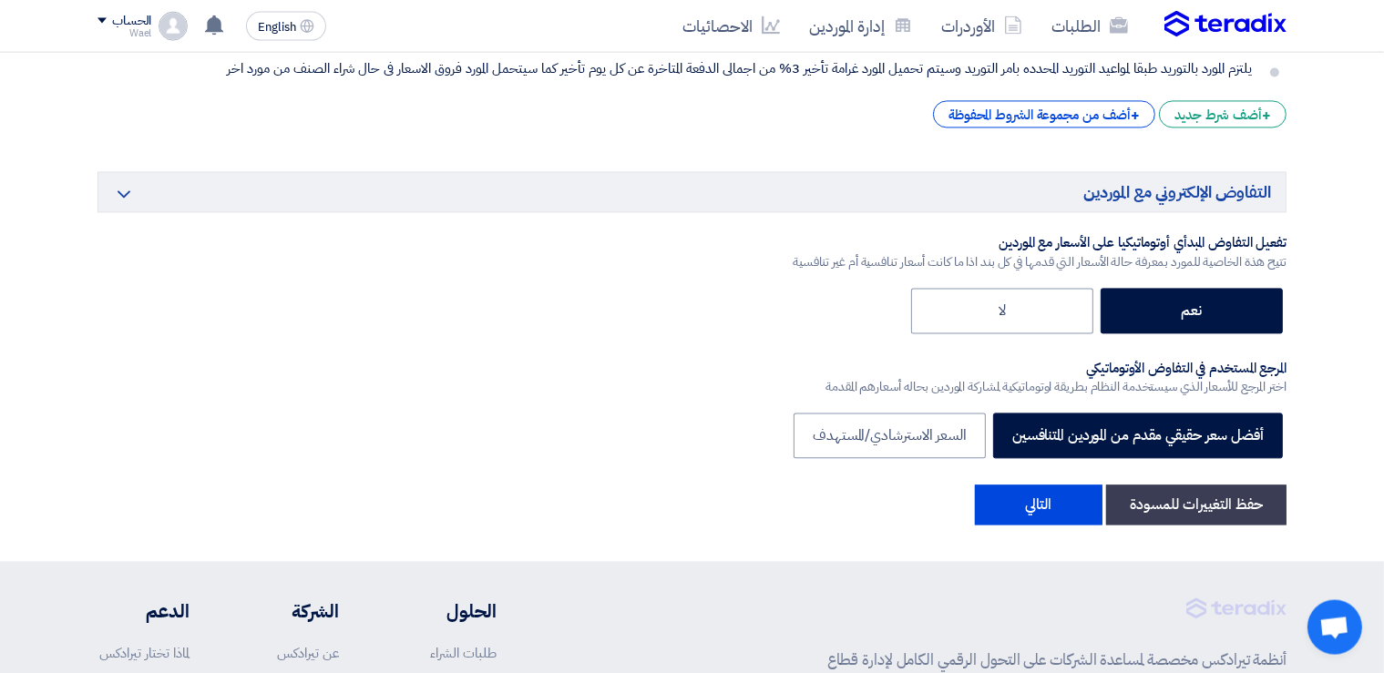
scroll to position [4013, 0]
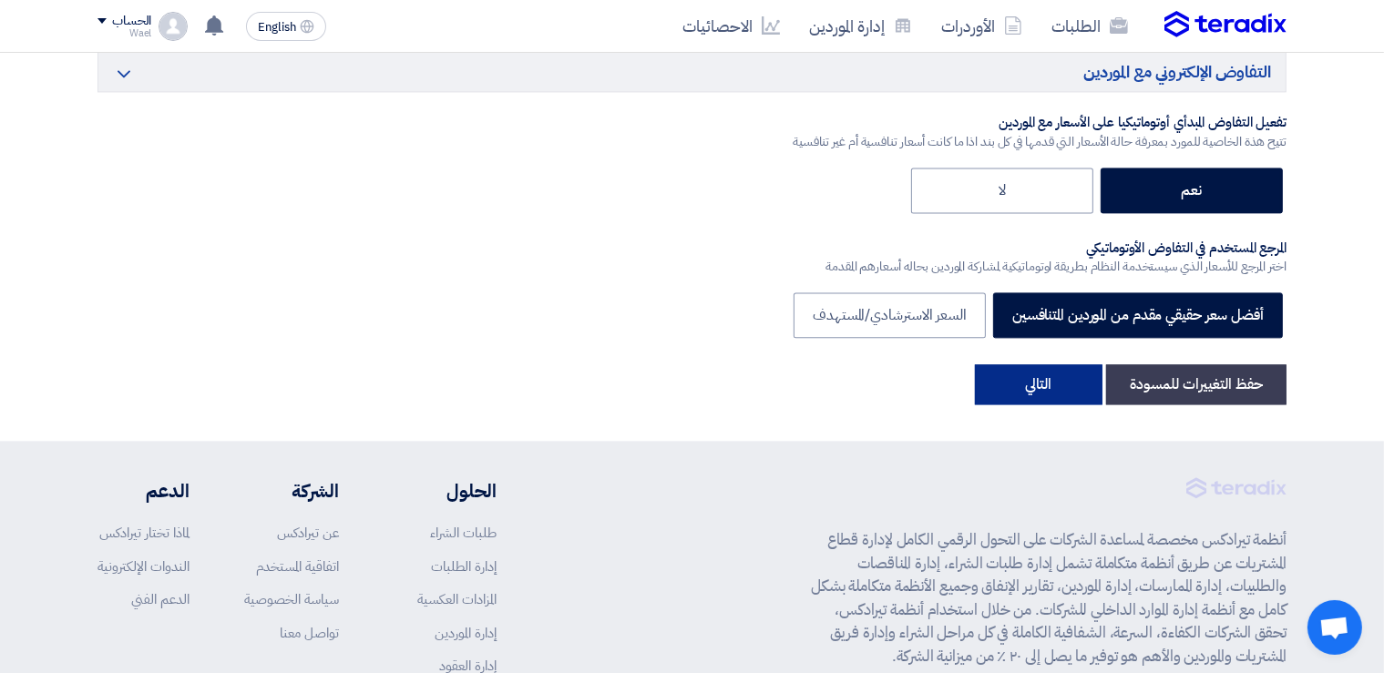
click at [1029, 373] on button "التالي" at bounding box center [1039, 384] width 128 height 40
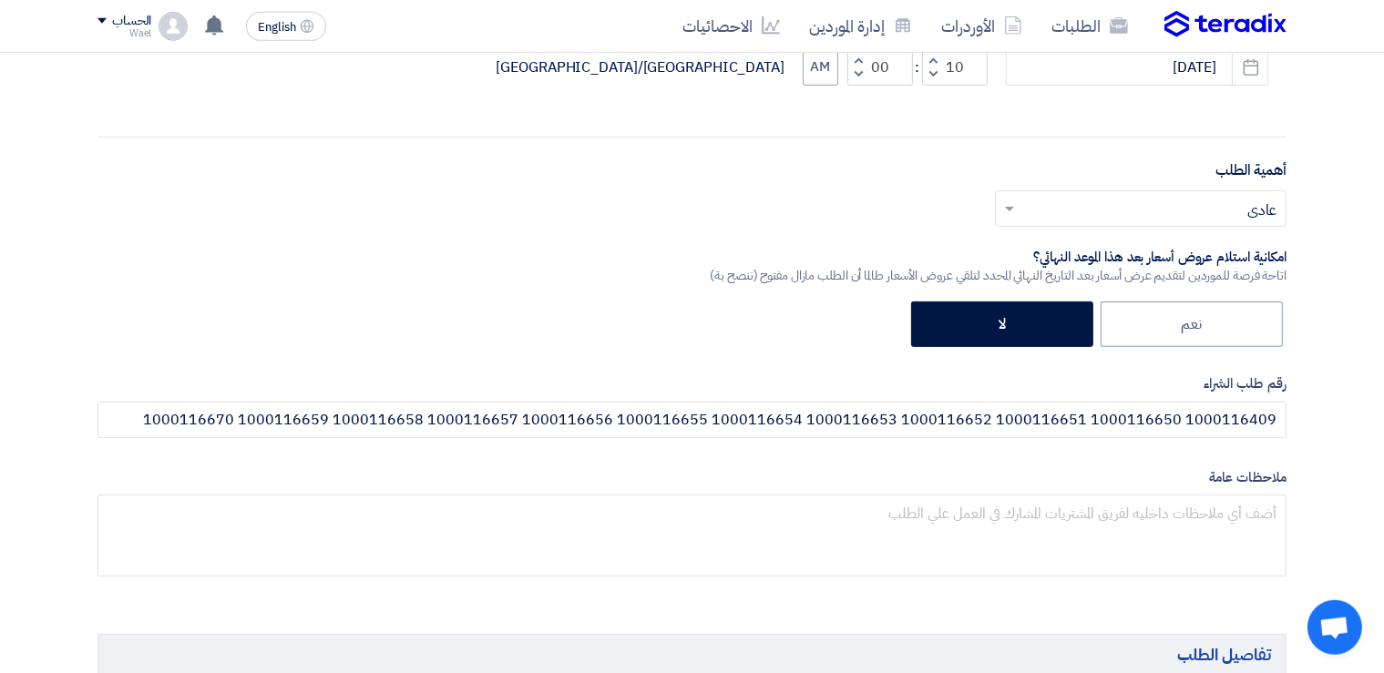
scroll to position [627, 0]
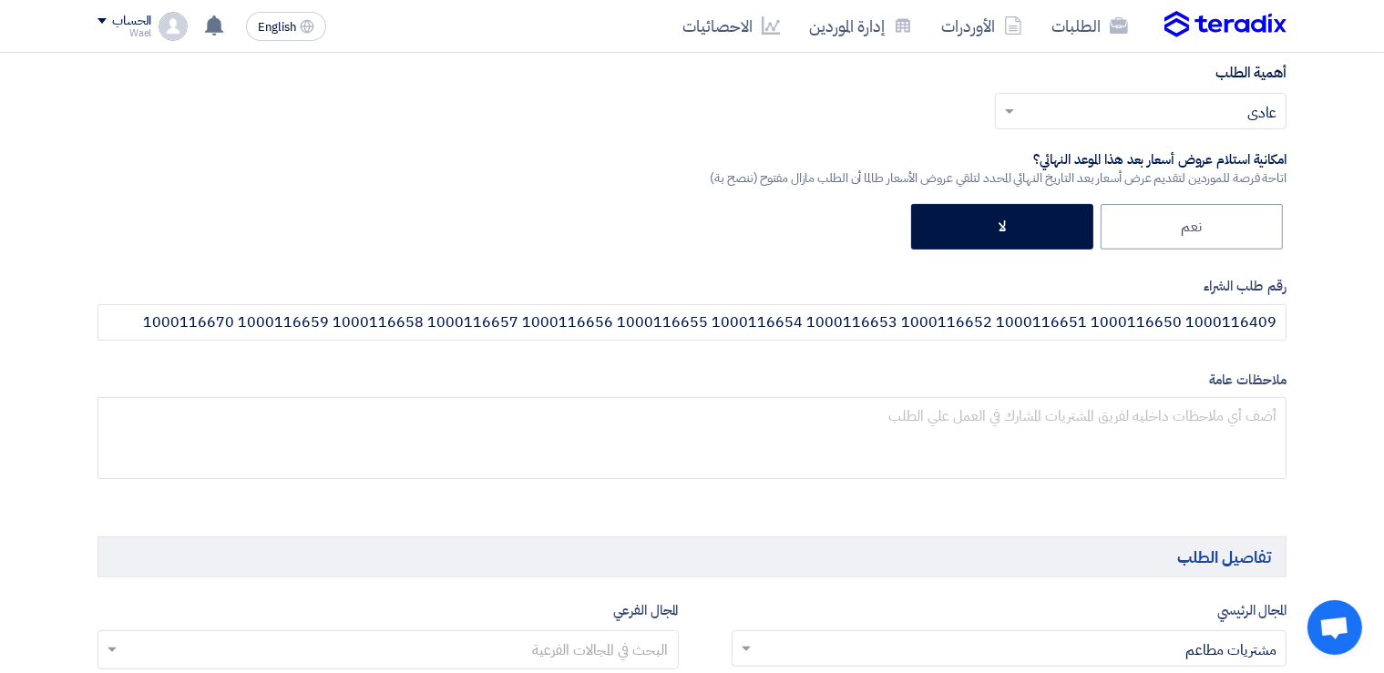
click at [1010, 107] on span at bounding box center [1007, 111] width 23 height 22
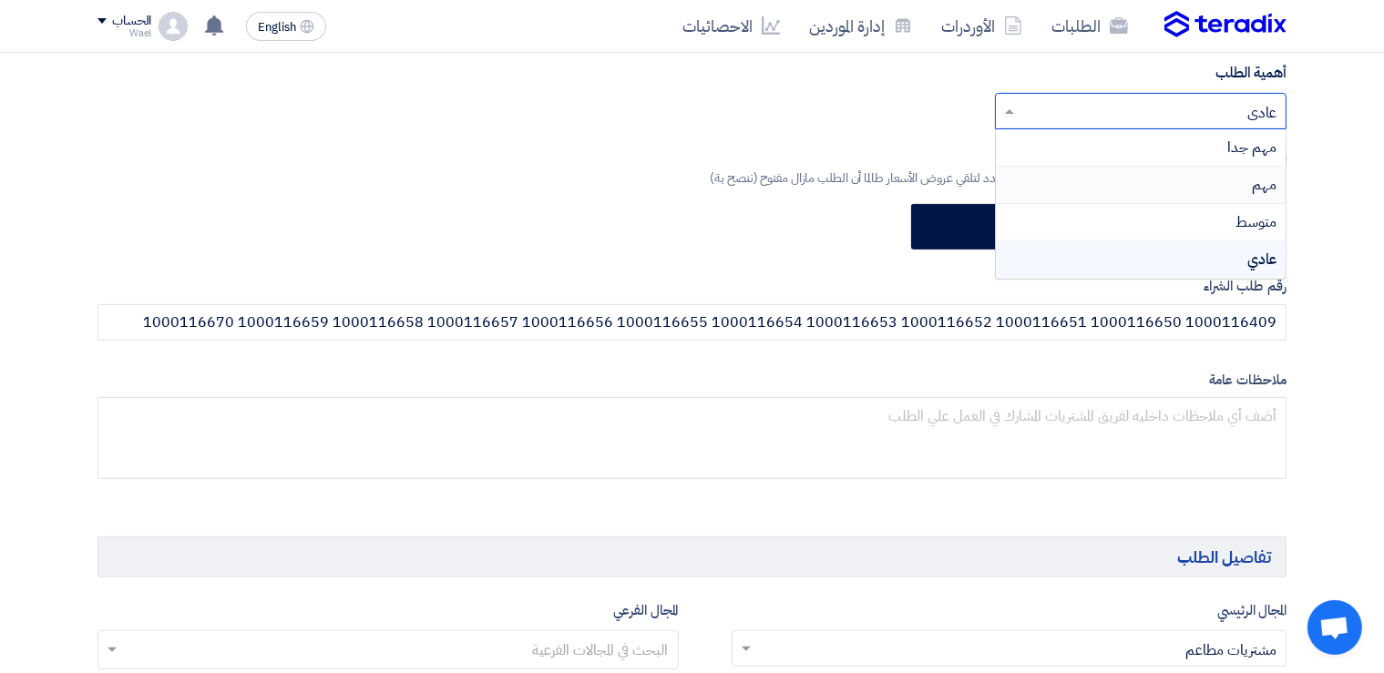
click at [1255, 183] on span "مهم" at bounding box center [1264, 185] width 25 height 22
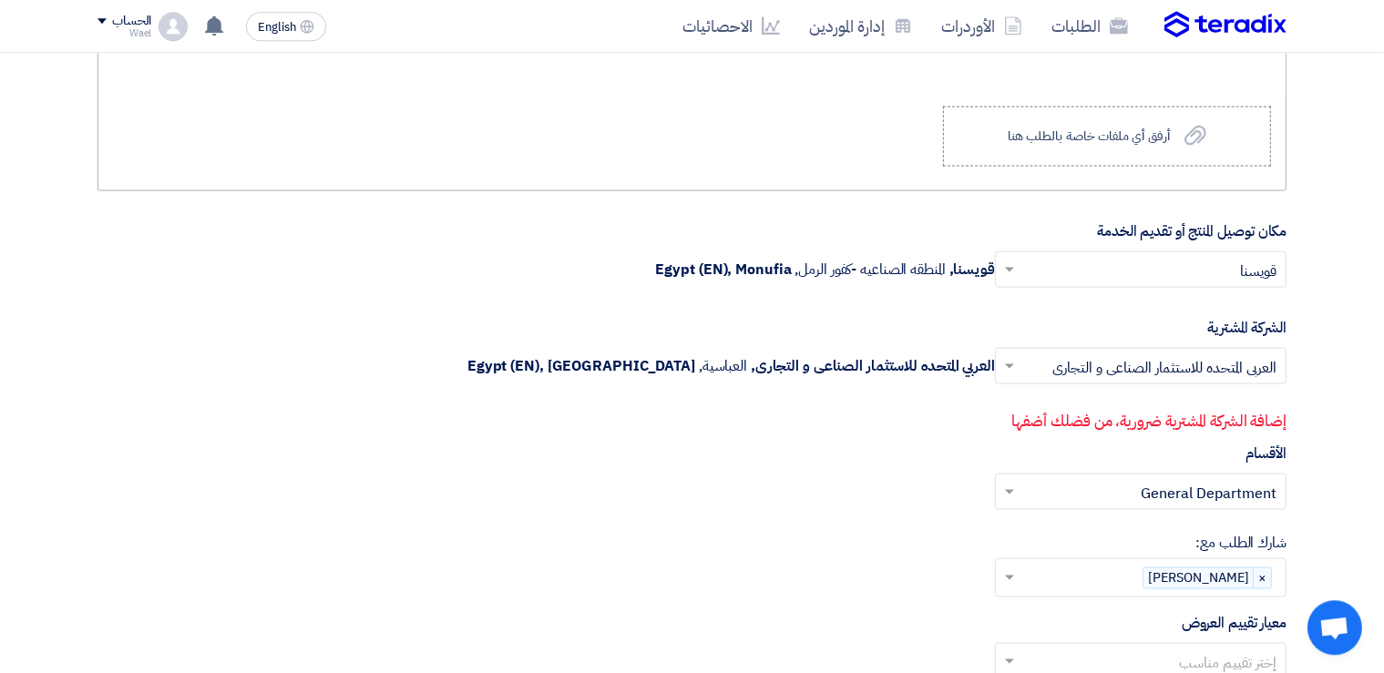
scroll to position [2634, 0]
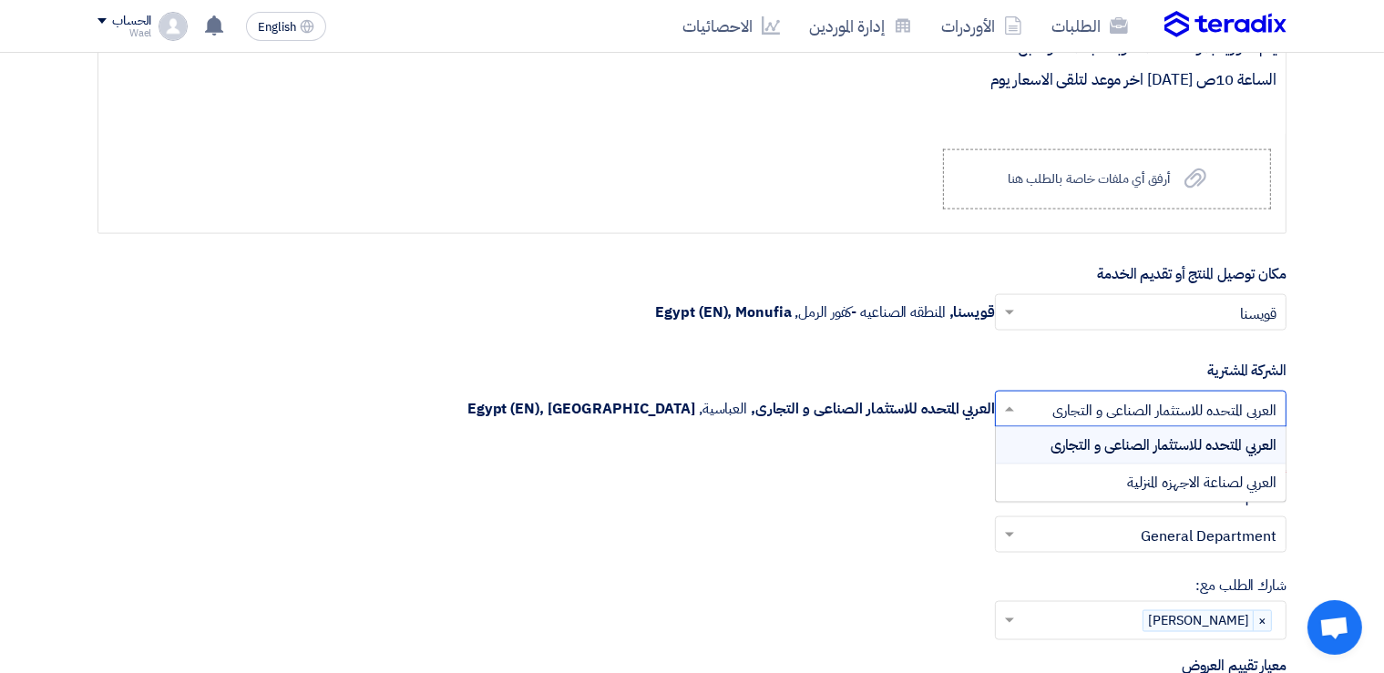
click at [1098, 402] on input "text" at bounding box center [1150, 411] width 255 height 30
click at [1180, 478] on span "العربي لصناعة الاجهزه المنزلية" at bounding box center [1201, 483] width 149 height 22
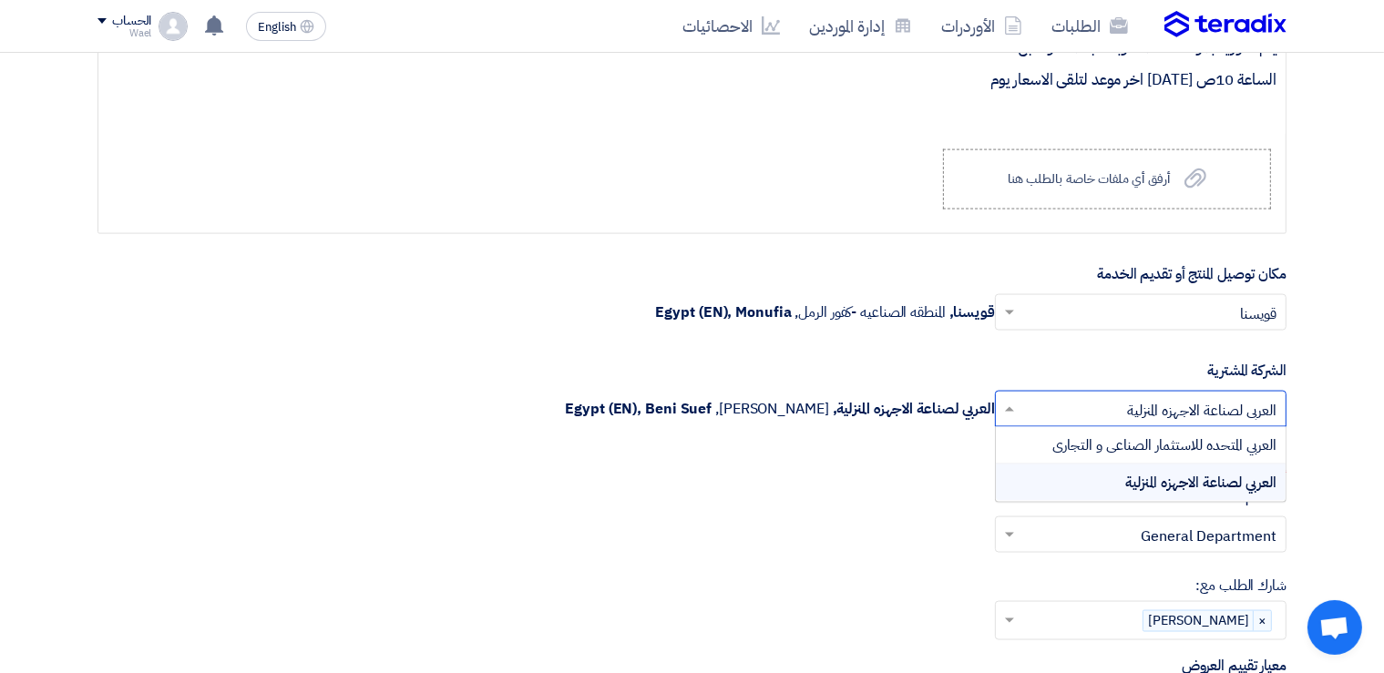
click at [1009, 403] on span at bounding box center [1007, 409] width 23 height 22
click at [1157, 441] on span "العربي المتحده للاستثمار الصناعى و التجارى" at bounding box center [1164, 445] width 224 height 22
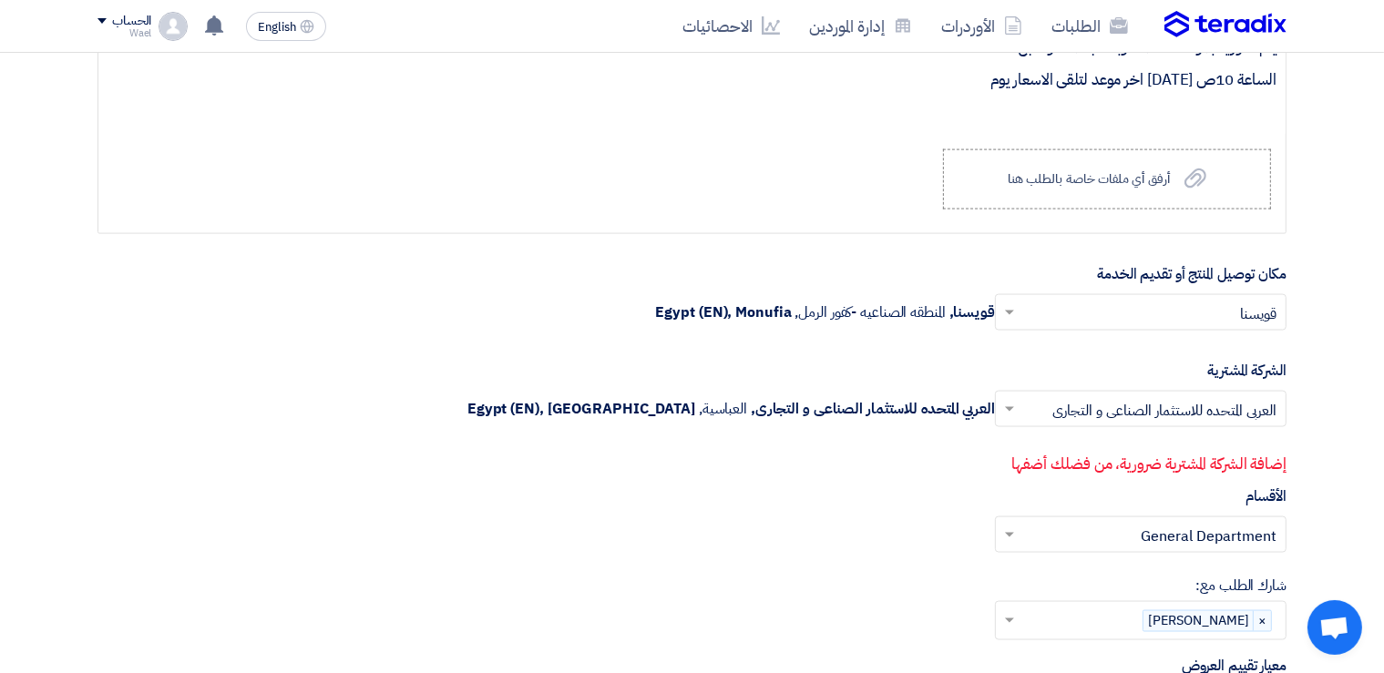
click at [1163, 455] on p "إضافة الشركة المشترية ضرورية، من فضلك أضفها" at bounding box center [692, 465] width 1188 height 24
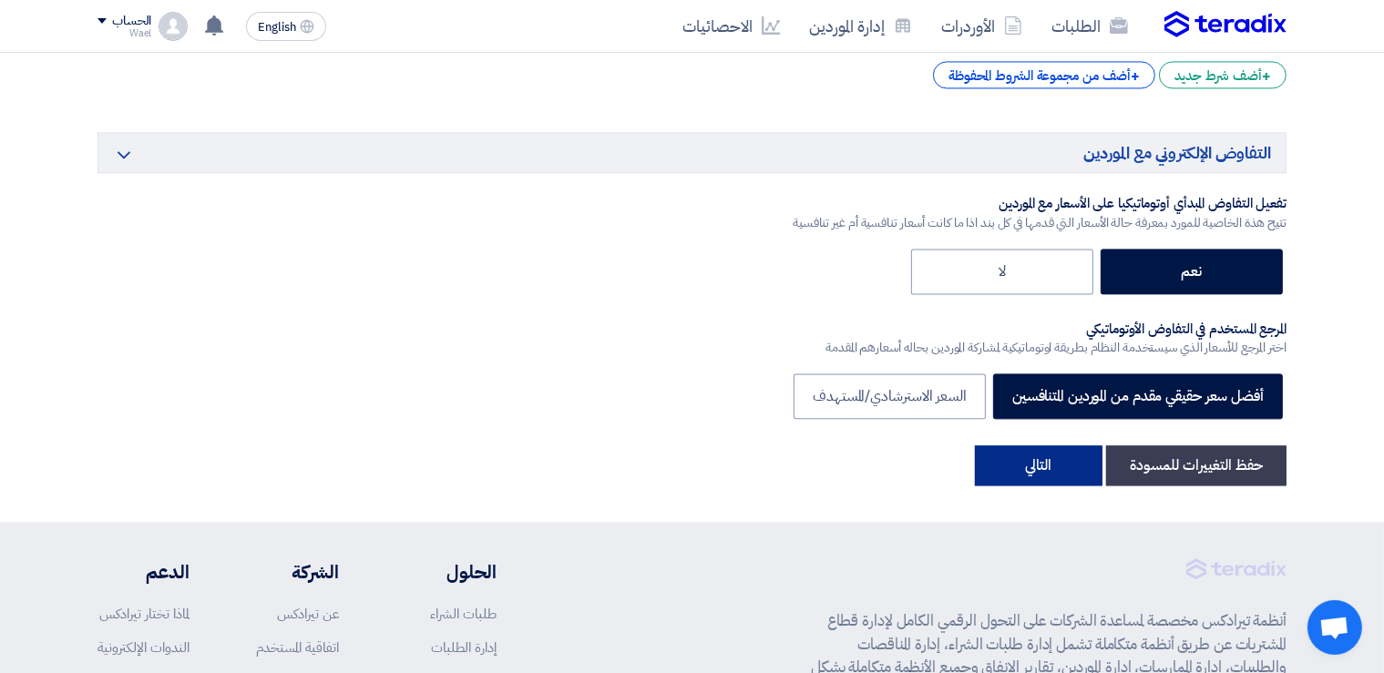
click at [1037, 461] on button "التالي" at bounding box center [1039, 465] width 128 height 40
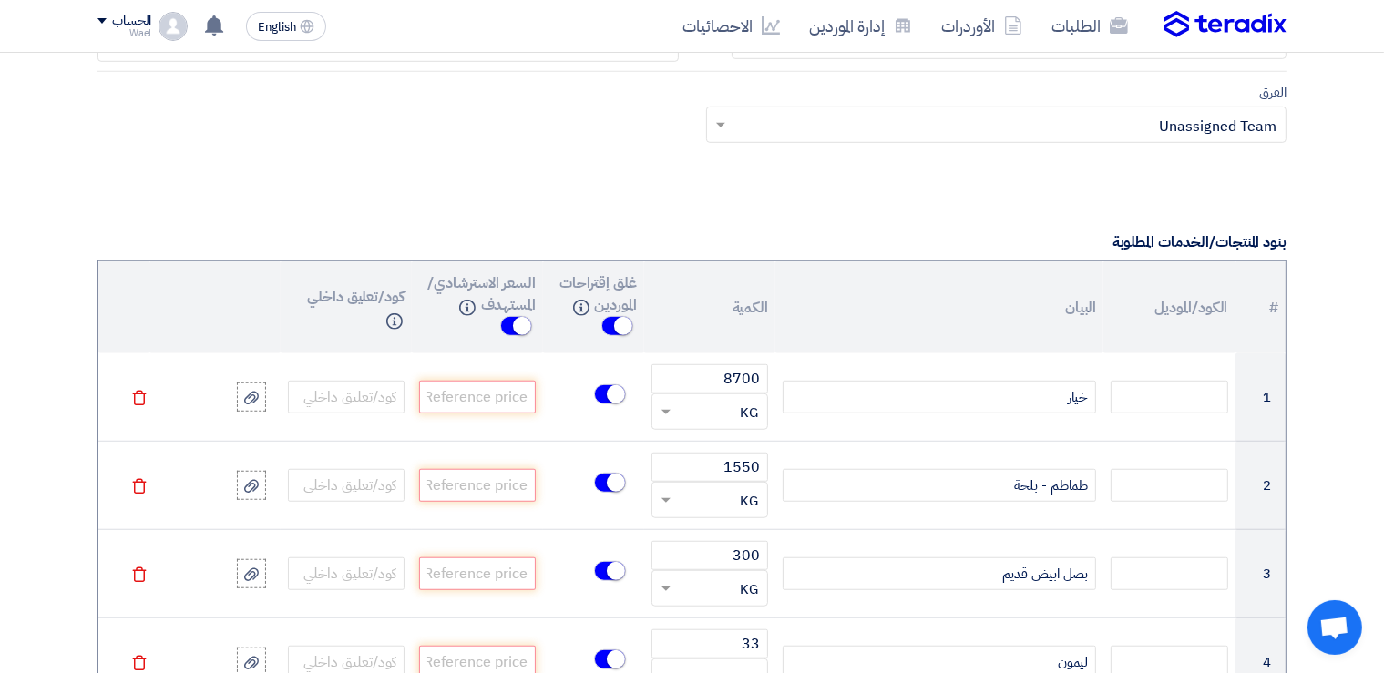
scroll to position [998, 0]
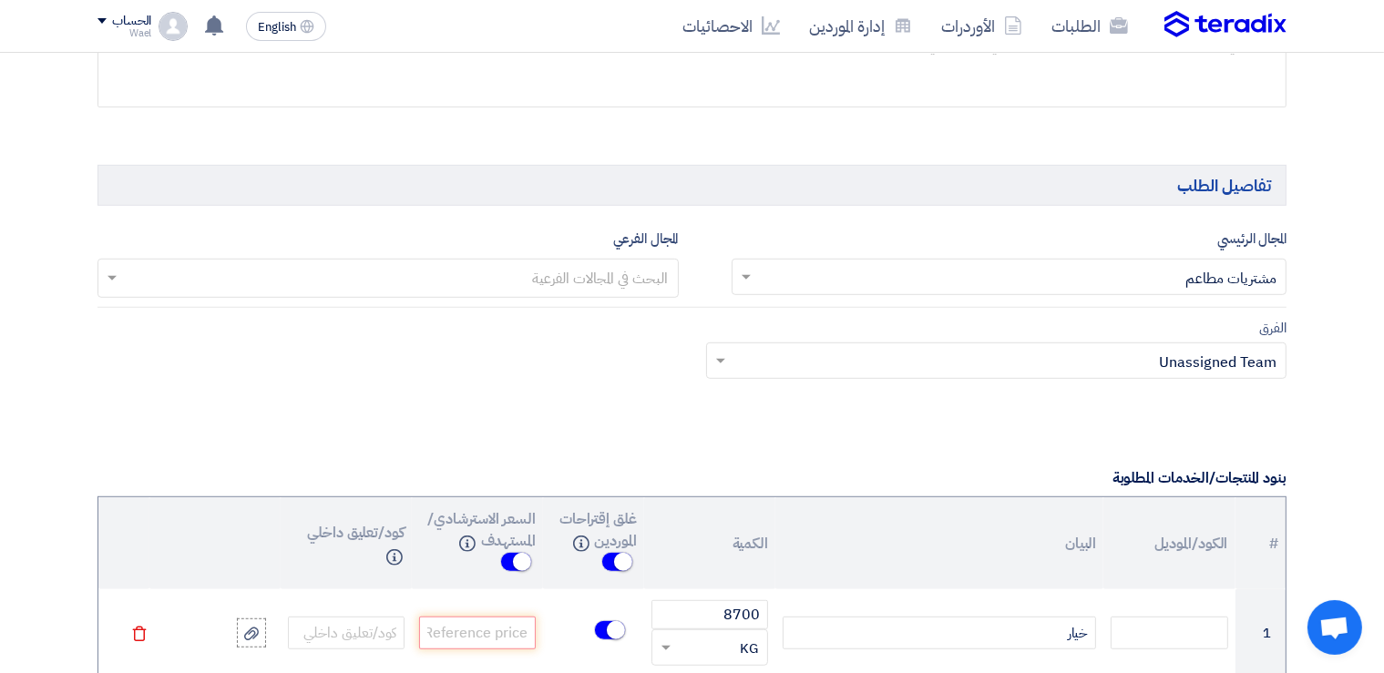
click at [583, 269] on input "text" at bounding box center [387, 280] width 563 height 30
click at [632, 271] on input "text" at bounding box center [387, 280] width 563 height 30
click at [628, 314] on div "الفراخ" at bounding box center [387, 316] width 579 height 36
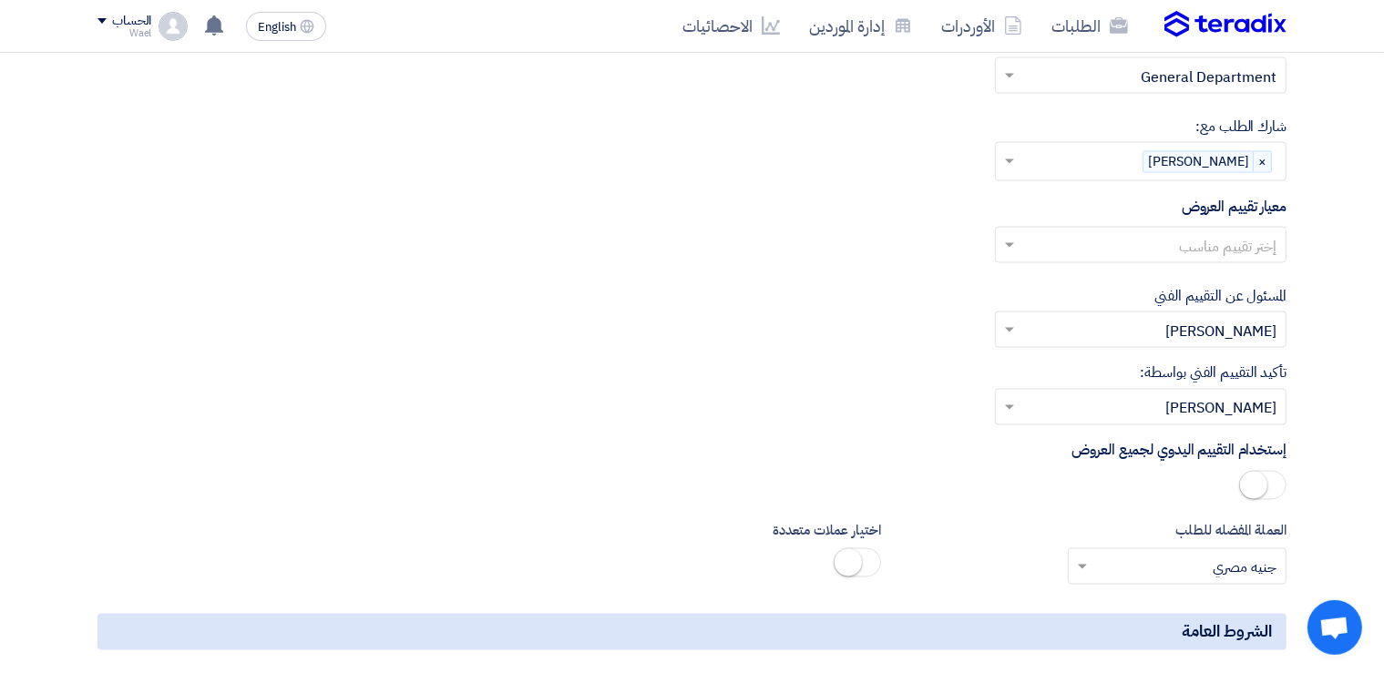
scroll to position [3122, 0]
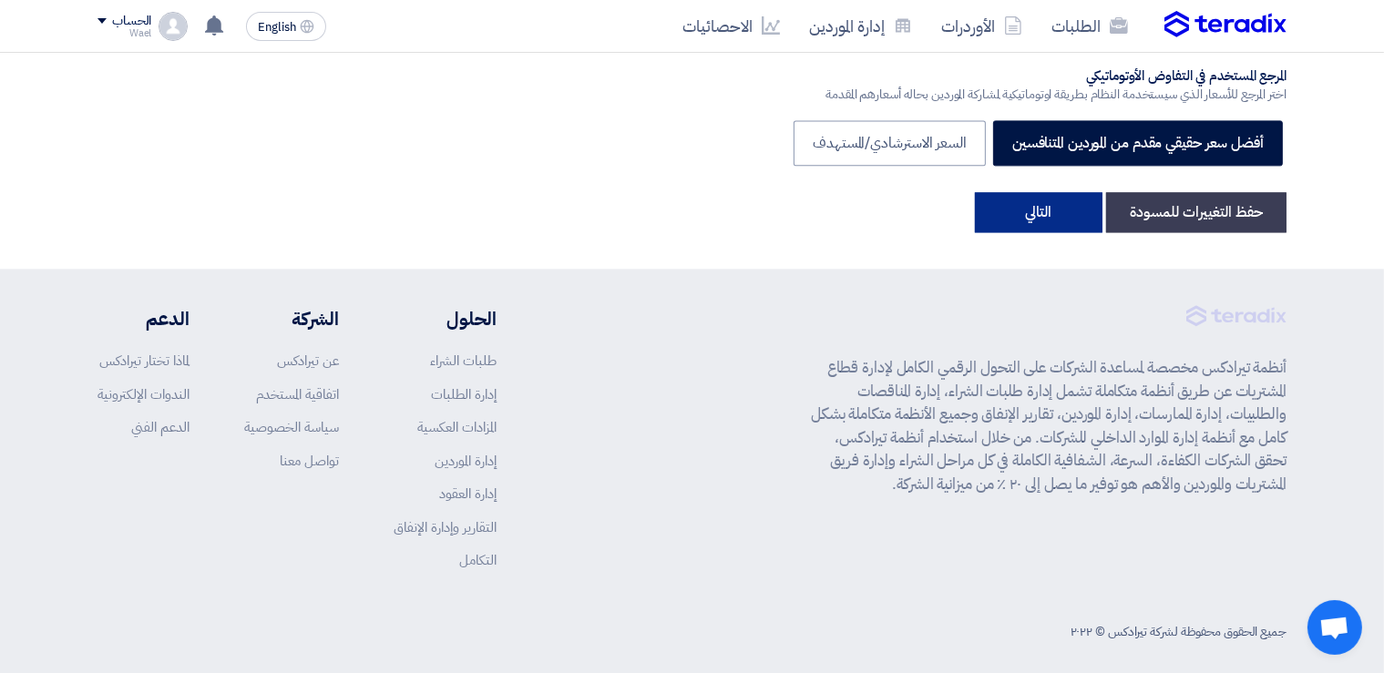
click at [1030, 202] on button "التالي" at bounding box center [1039, 212] width 128 height 40
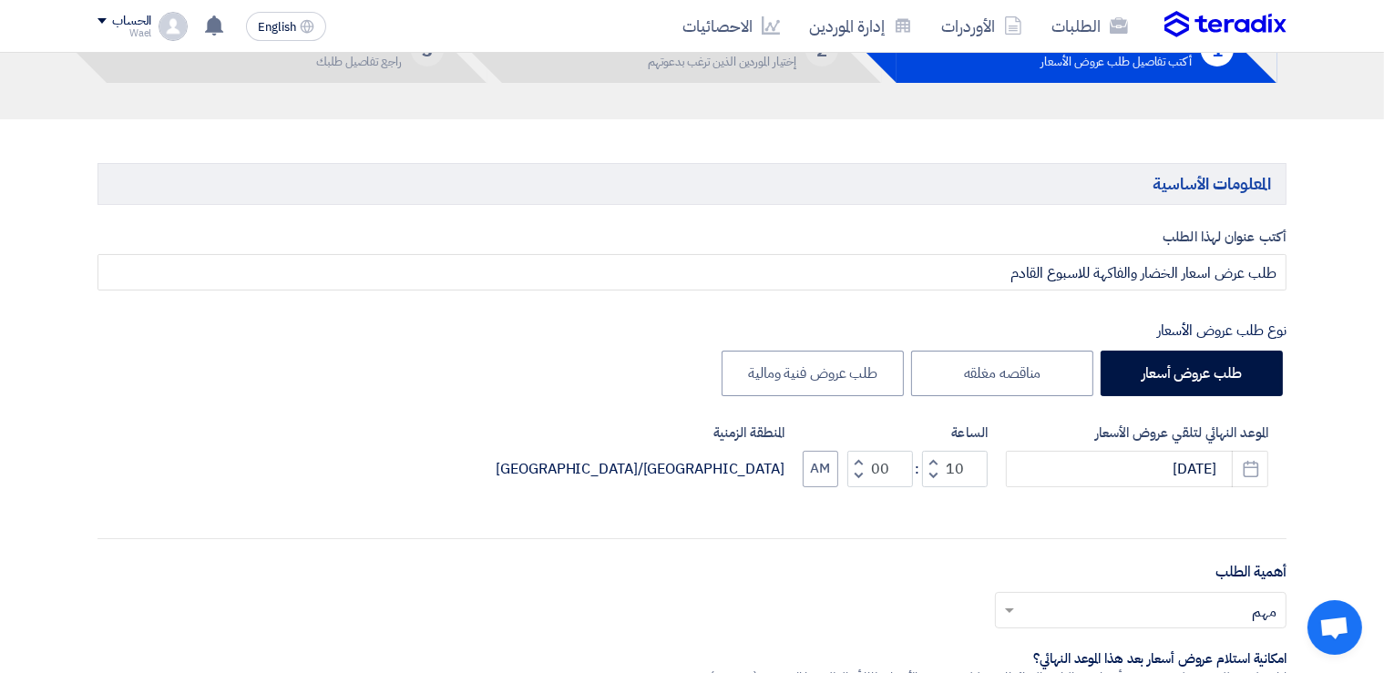
scroll to position [0, 0]
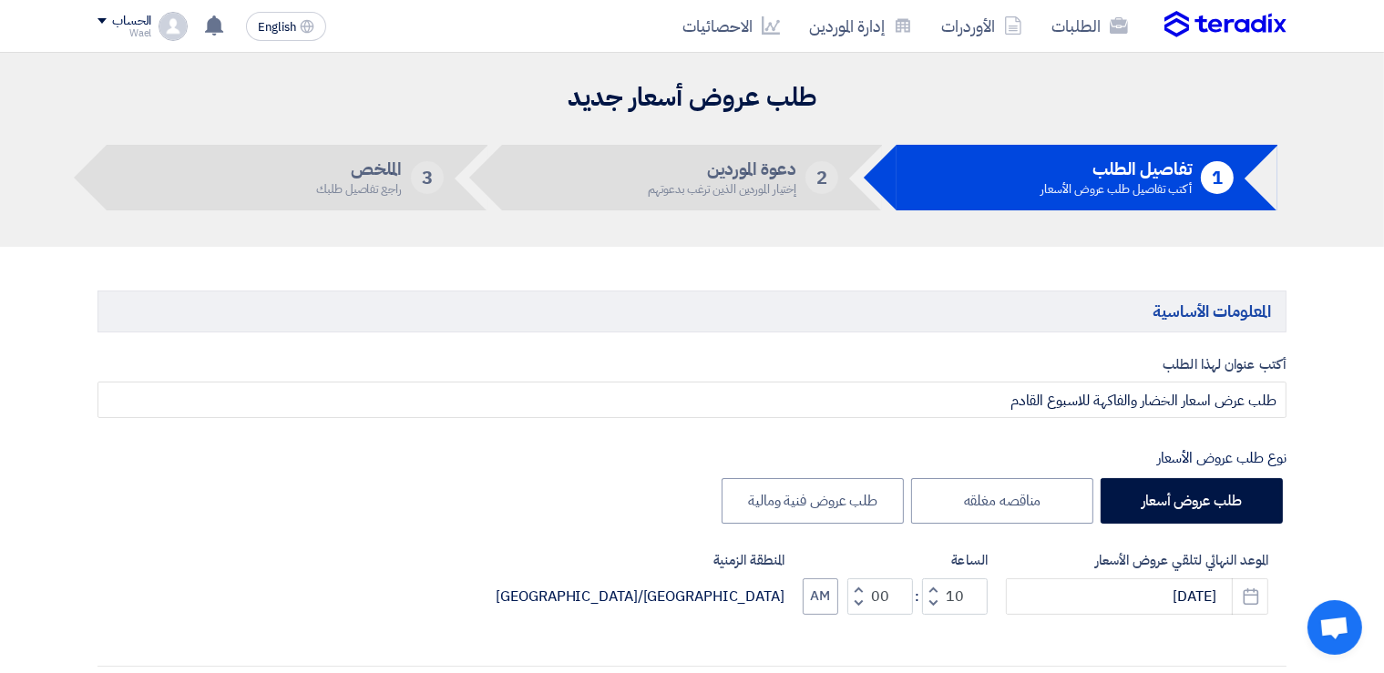
click at [722, 183] on div "إختيار الموردين الذين ترغب بدعوتهم" at bounding box center [722, 189] width 149 height 12
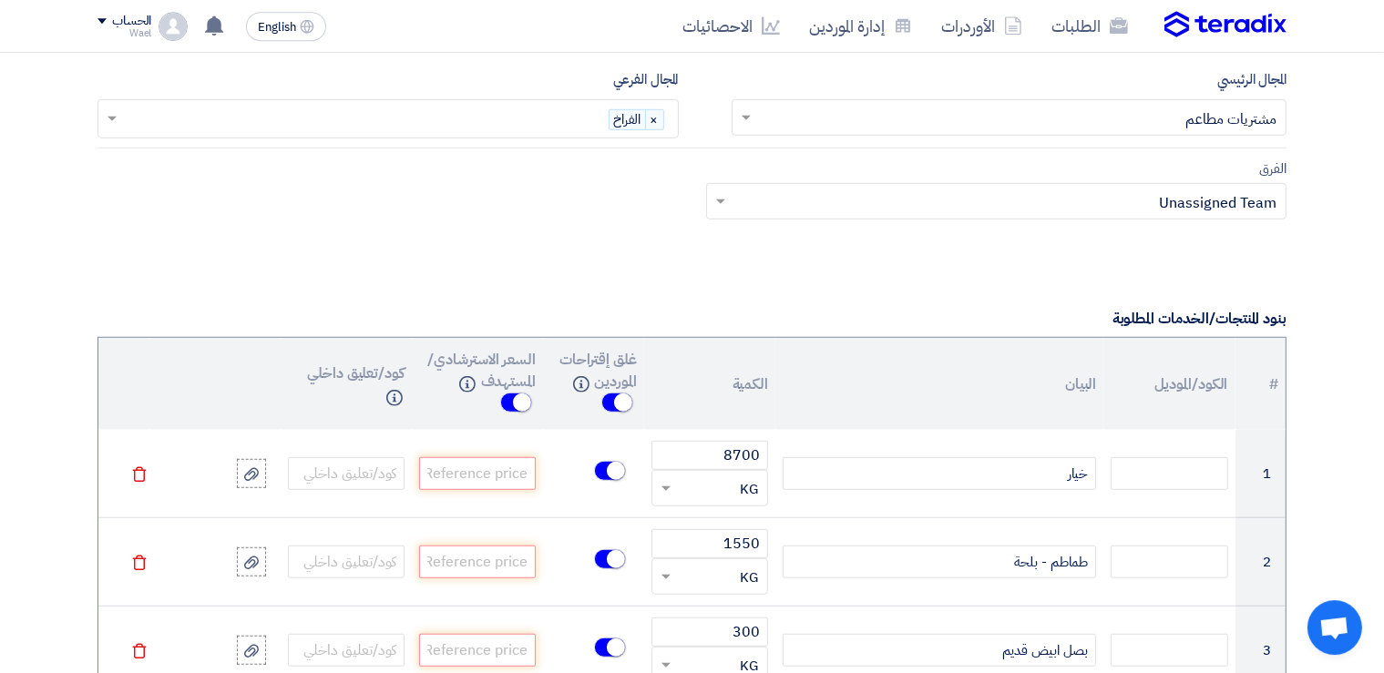
scroll to position [998, 0]
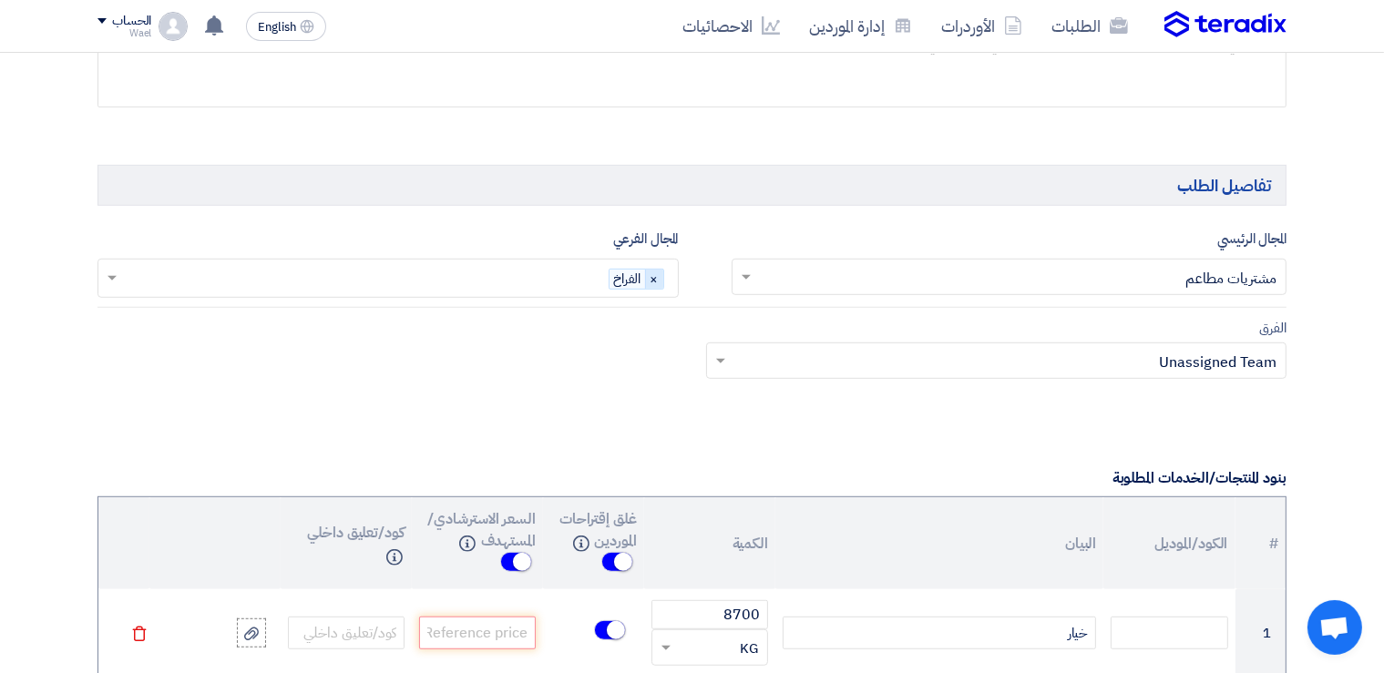
click at [653, 271] on span "×" at bounding box center [654, 280] width 18 height 20
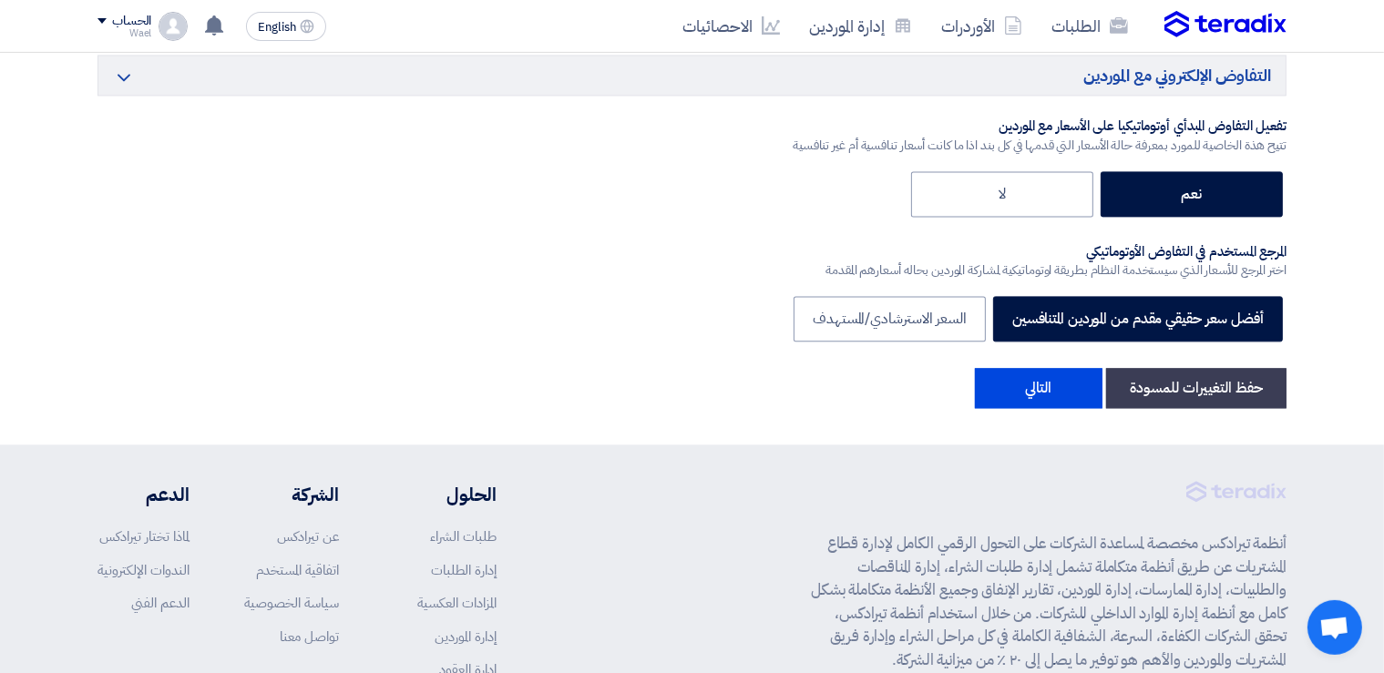
scroll to position [4013, 0]
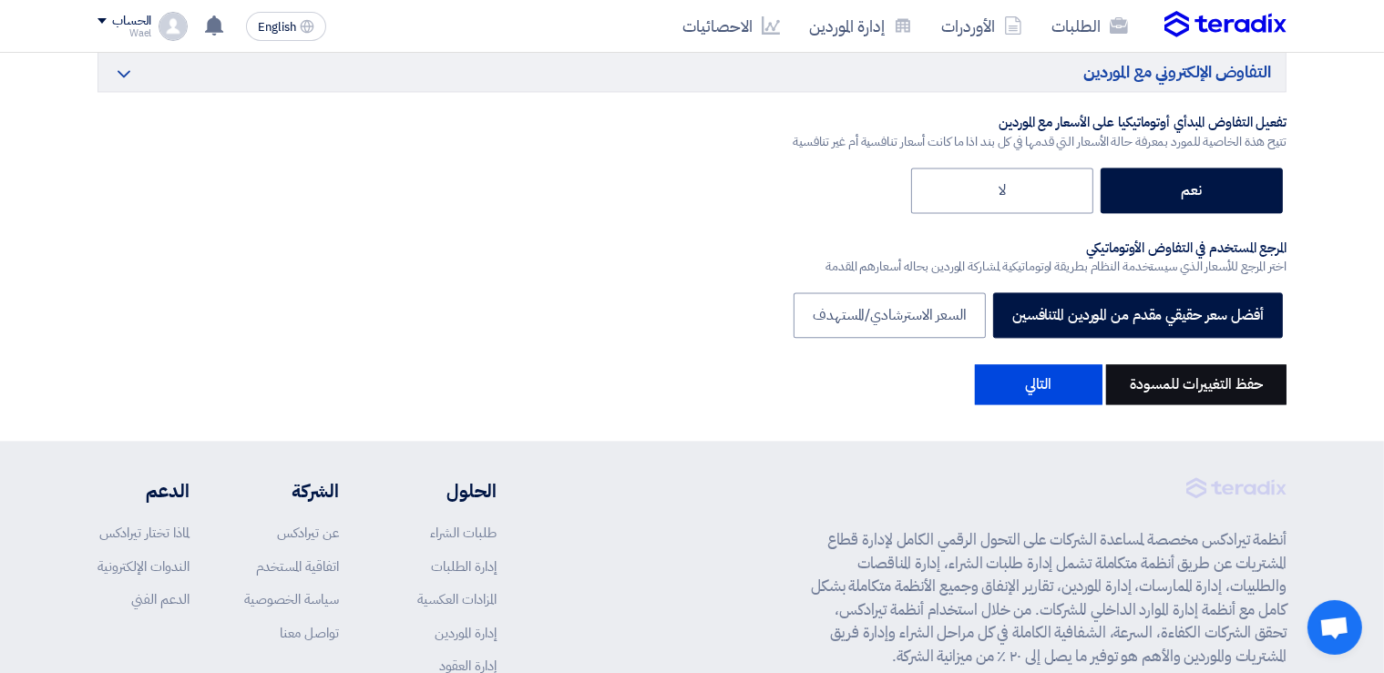
click at [1189, 375] on button "حفظ التغييرات للمسودة" at bounding box center [1196, 384] width 180 height 40
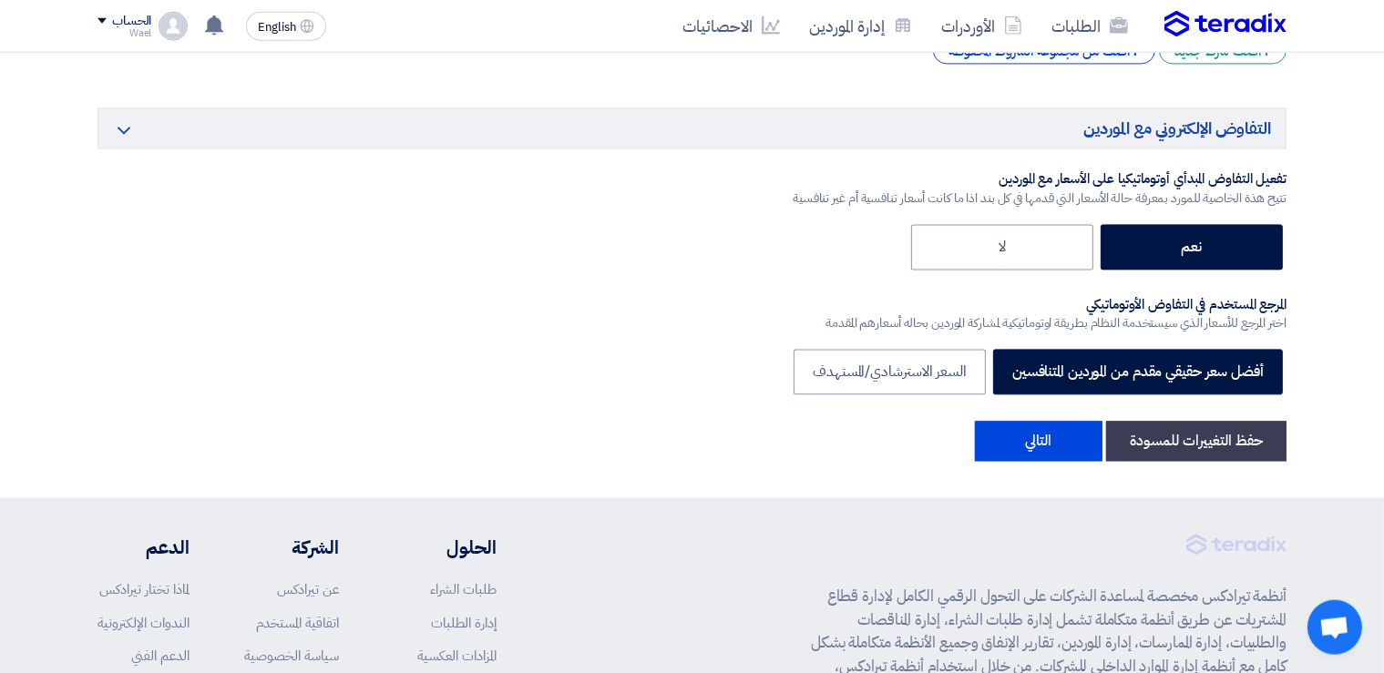
scroll to position [3949, 0]
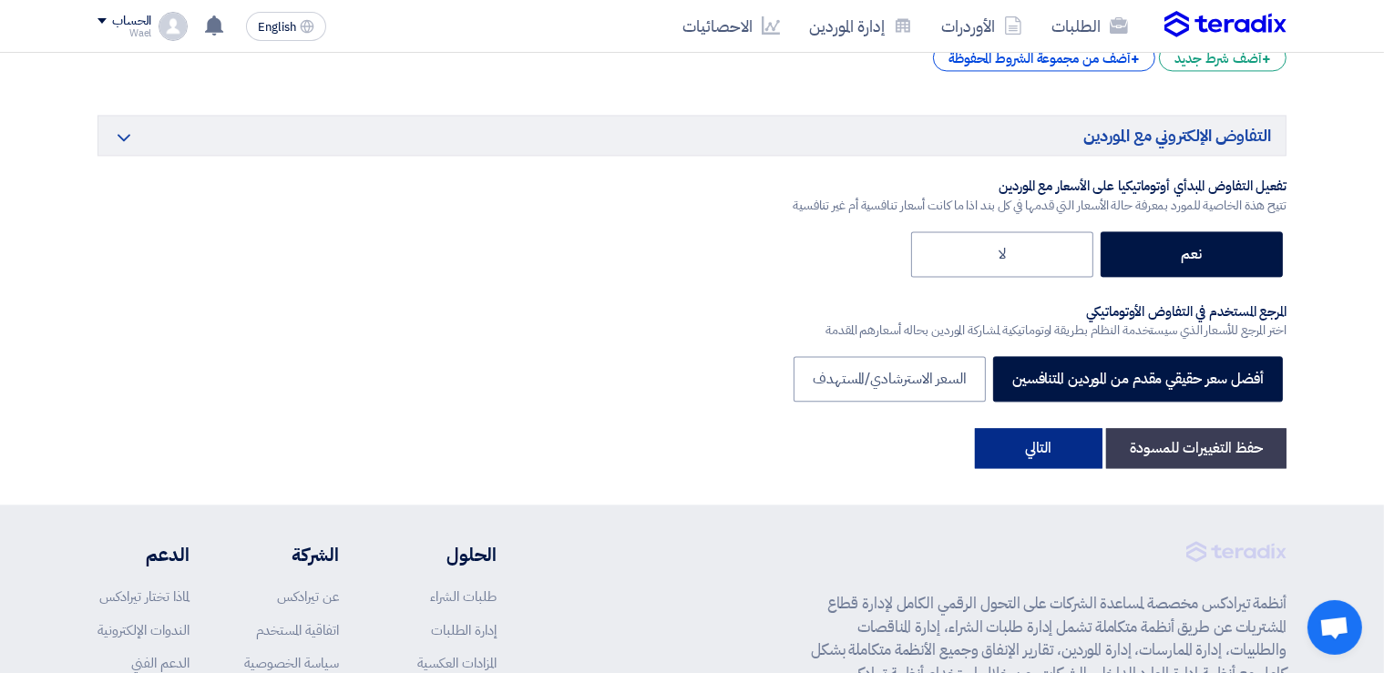
click at [1044, 436] on button "التالي" at bounding box center [1039, 448] width 128 height 40
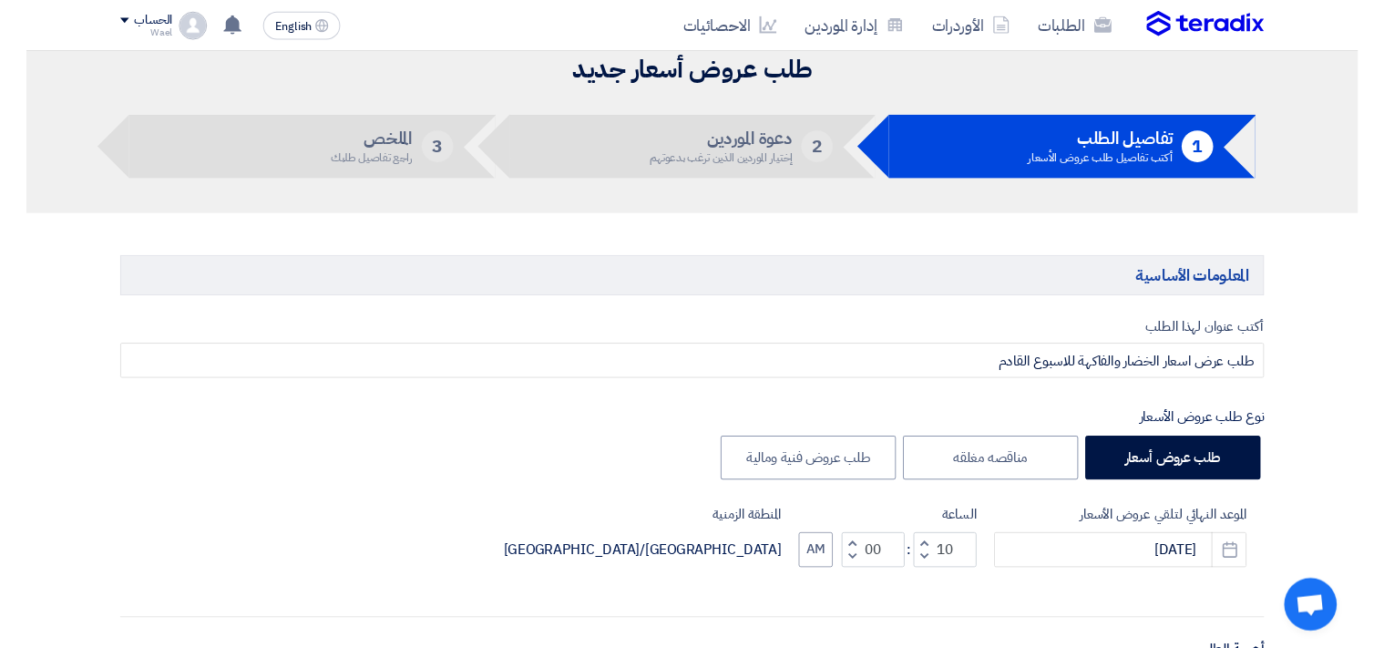
scroll to position [0, 0]
